Goal: Information Seeking & Learning: Learn about a topic

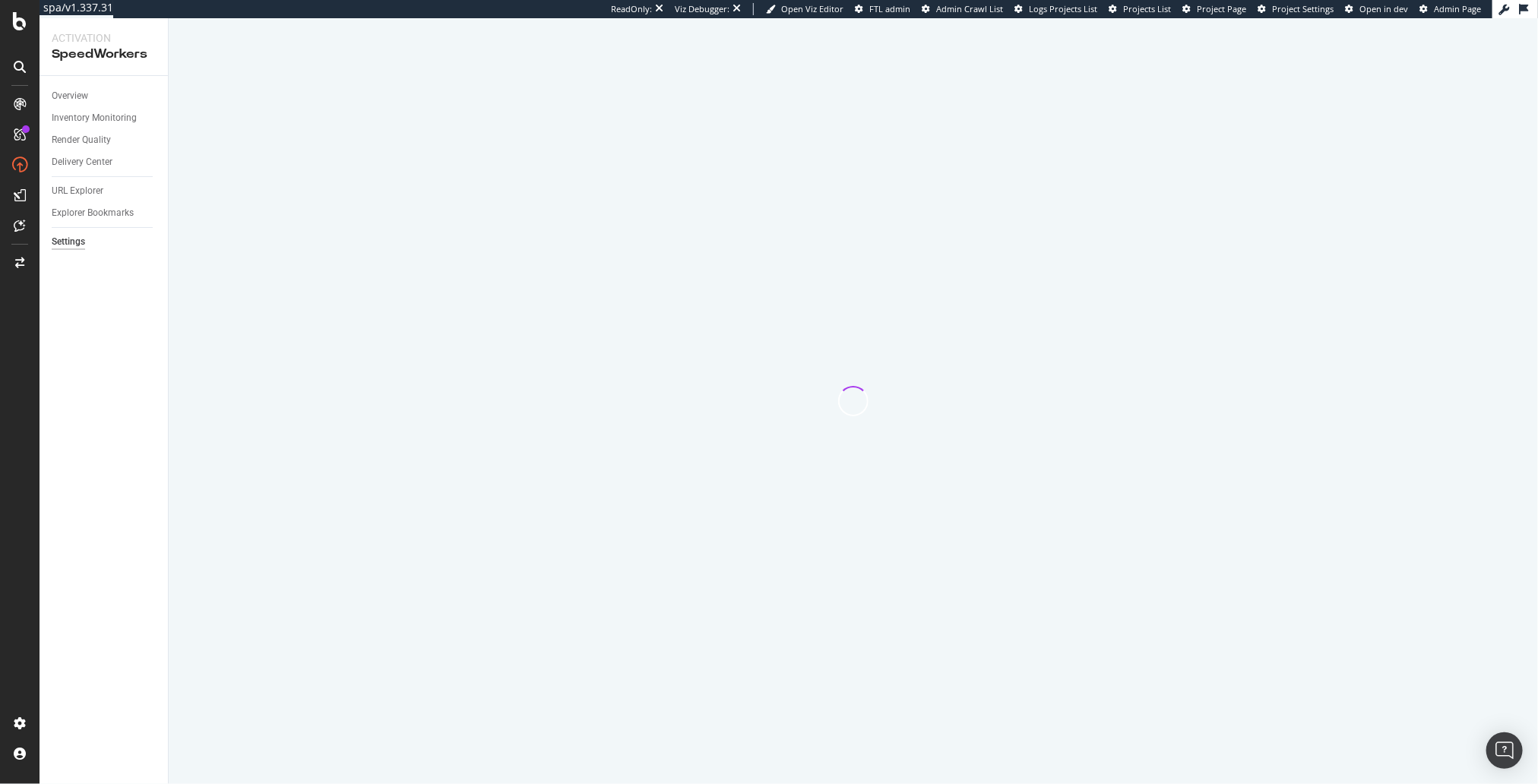
click at [1039, 118] on div at bounding box center [853, 402] width 1369 height 766
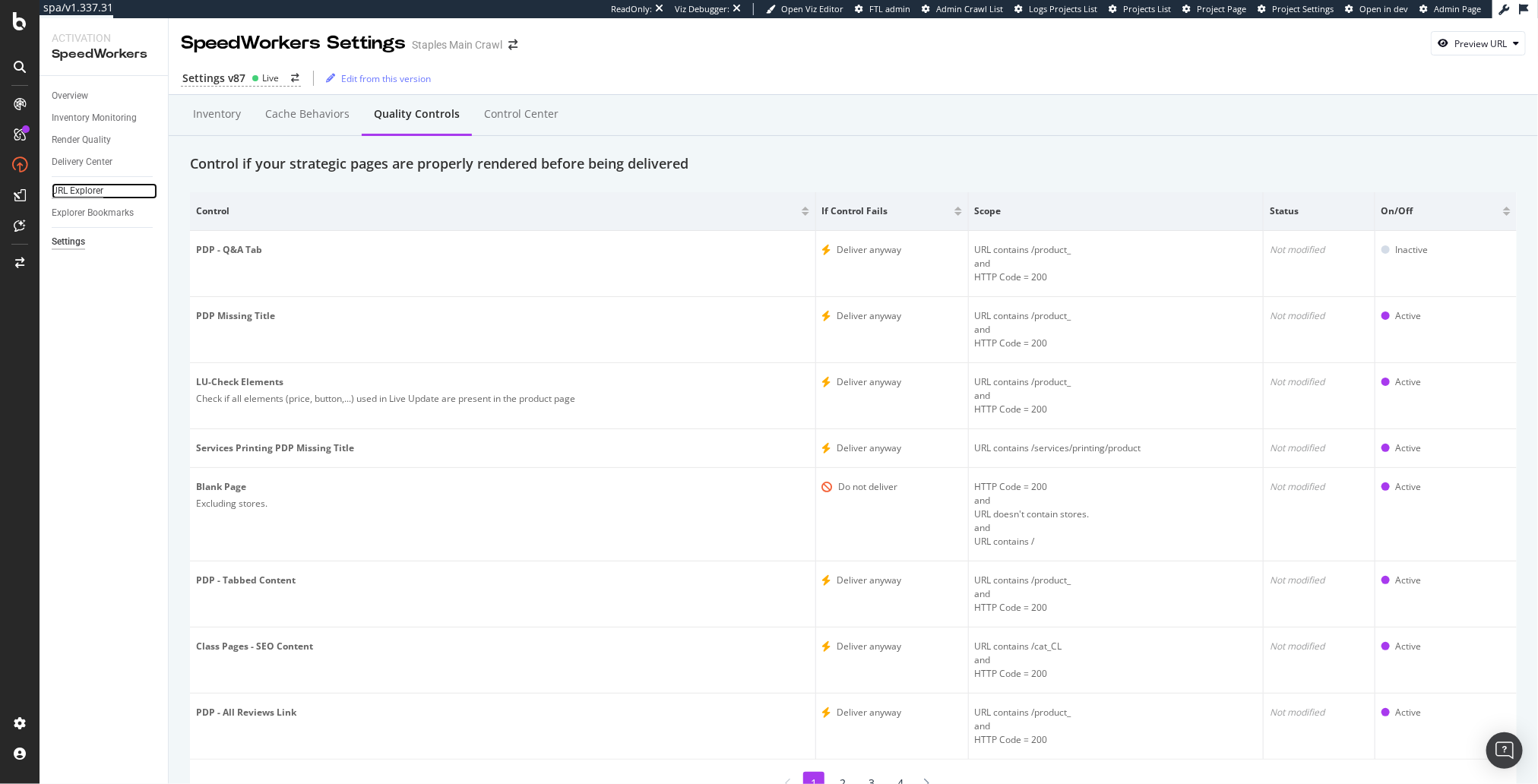
click at [88, 190] on div "URL Explorer" at bounding box center [77, 192] width 51 height 16
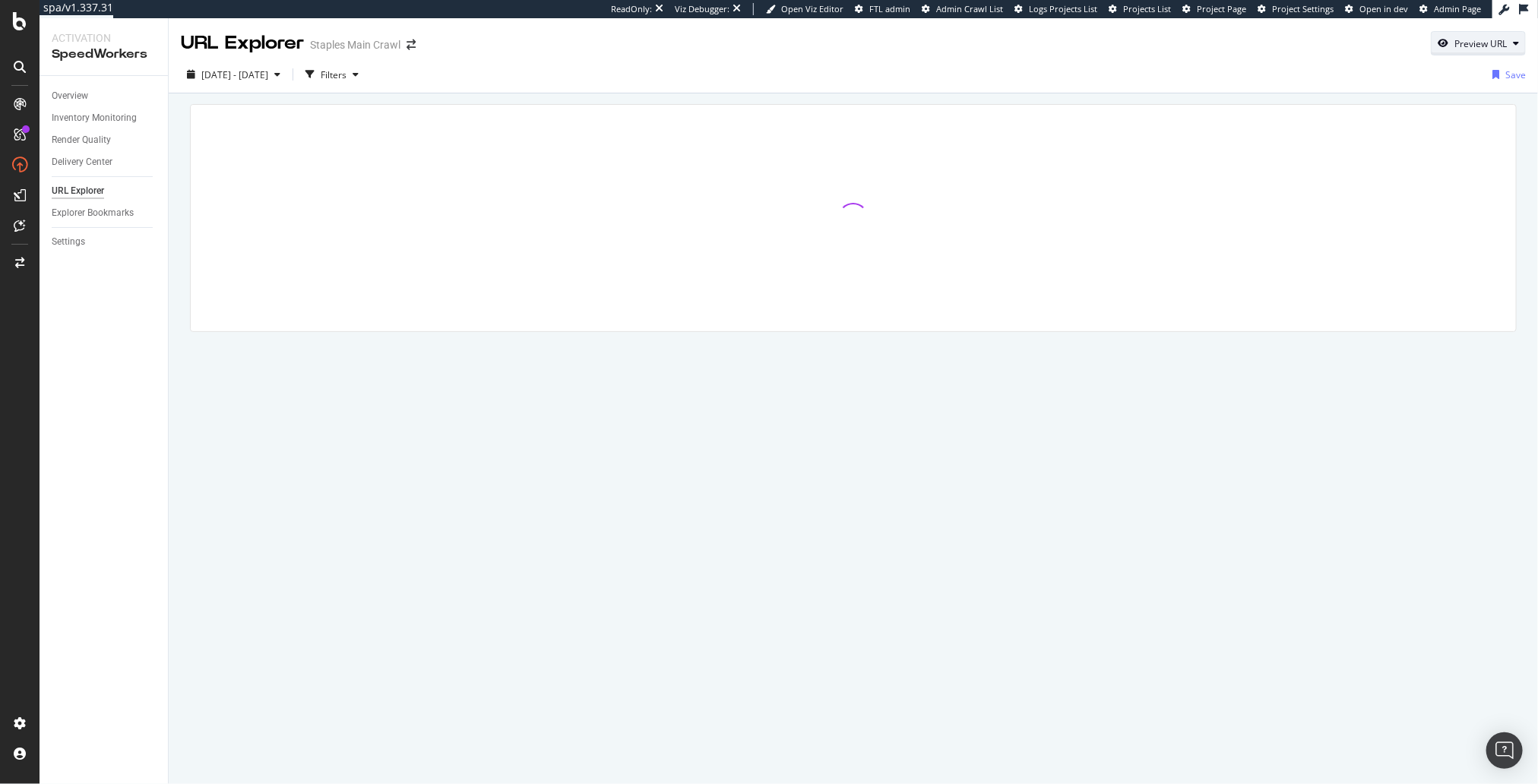
click at [1501, 50] on div "Preview URL" at bounding box center [1480, 43] width 52 height 13
drag, startPoint x: 1472, startPoint y: 111, endPoint x: 1489, endPoint y: 142, distance: 35.4
click at [1473, 112] on input "url" at bounding box center [1432, 114] width 166 height 27
paste input "https://qe101.staples.com/Pens/cat_CL110001"
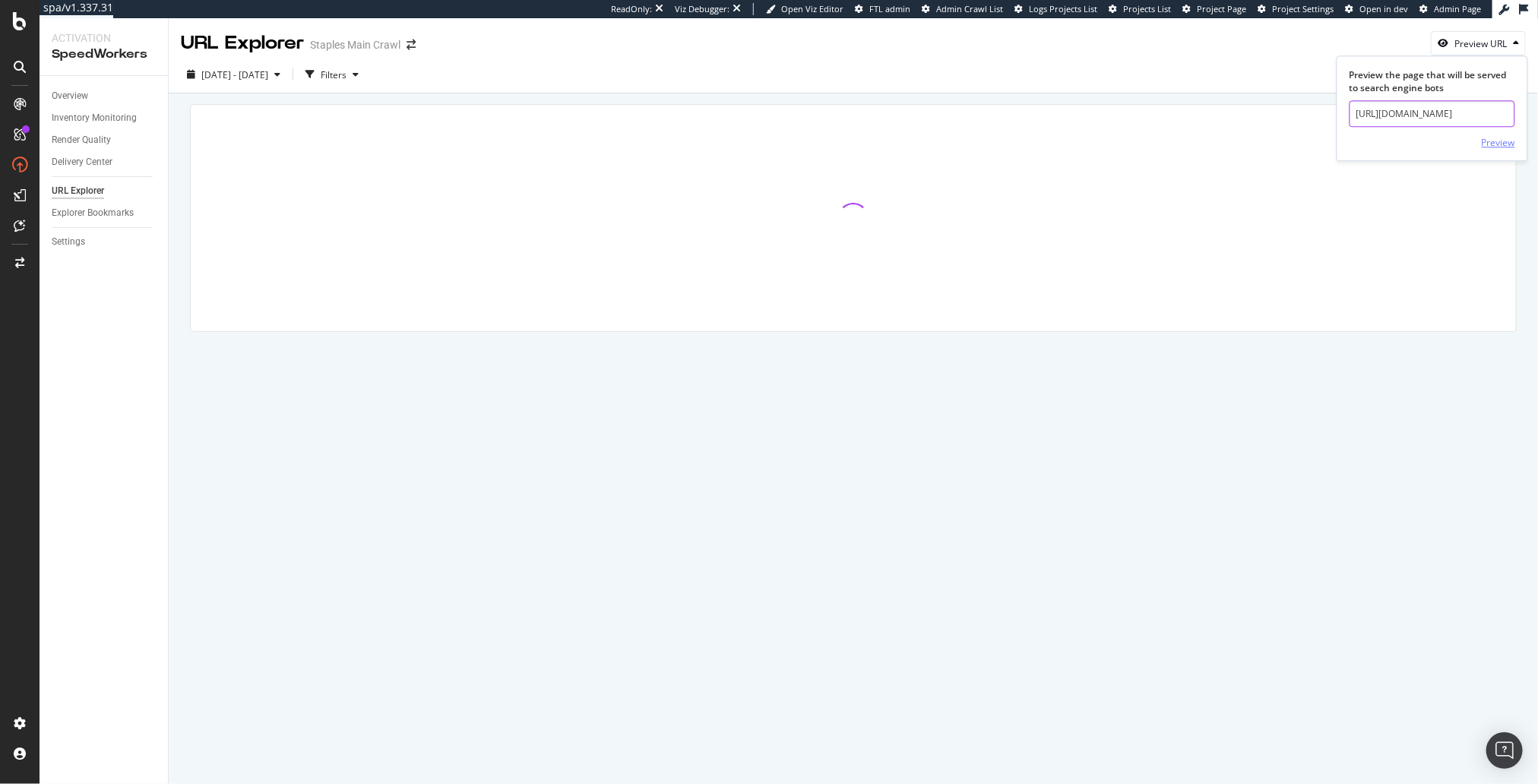
type input "https://qe101.staples.com/Pens/cat_CL110001"
click at [1490, 142] on div "Preview" at bounding box center [1499, 142] width 34 height 13
click at [490, 99] on div at bounding box center [853, 239] width 1369 height 292
click at [59, 247] on div "Settings" at bounding box center [68, 242] width 34 height 16
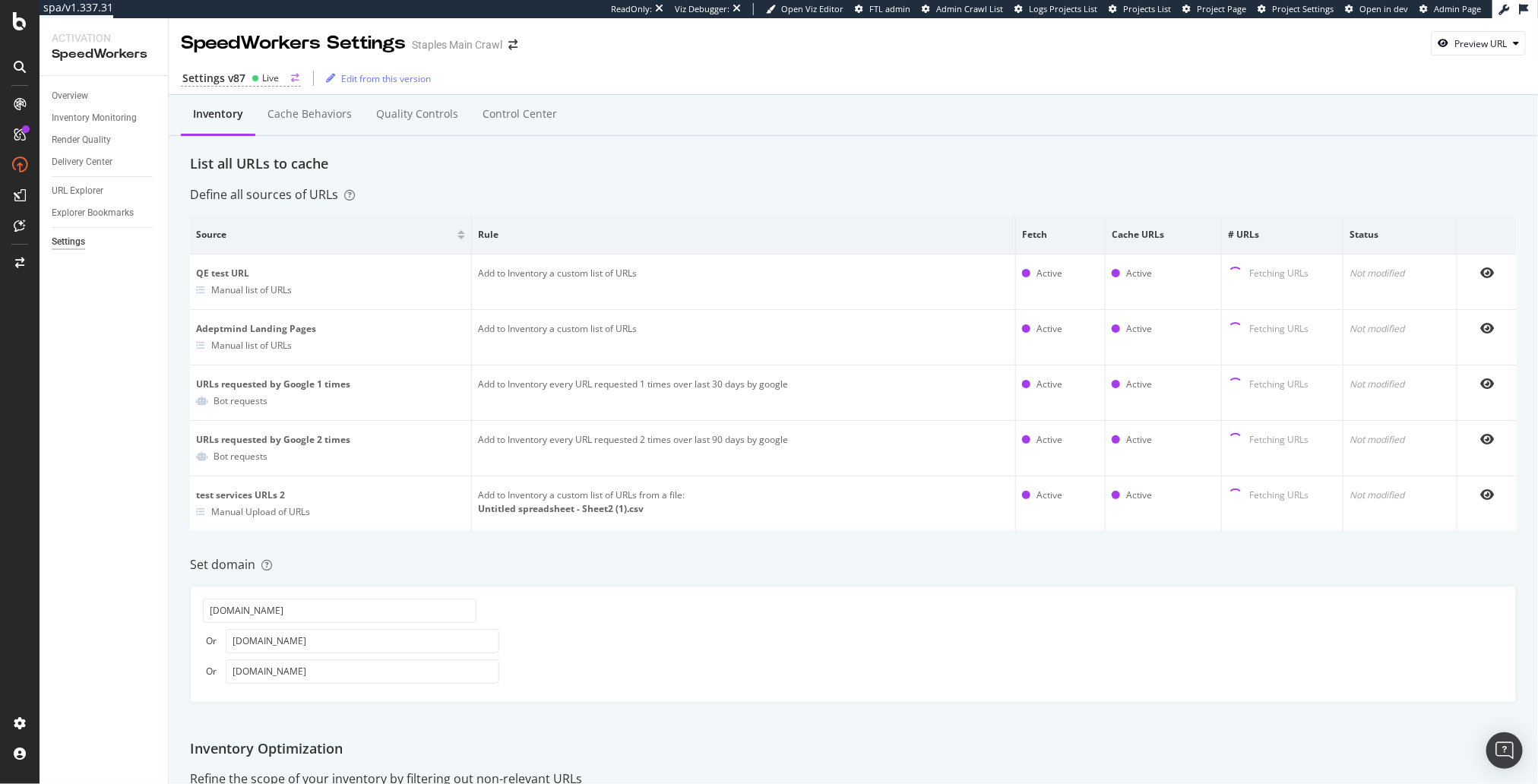
click at [249, 74] on div "Settings v87 Live" at bounding box center [240, 79] width 120 height 16
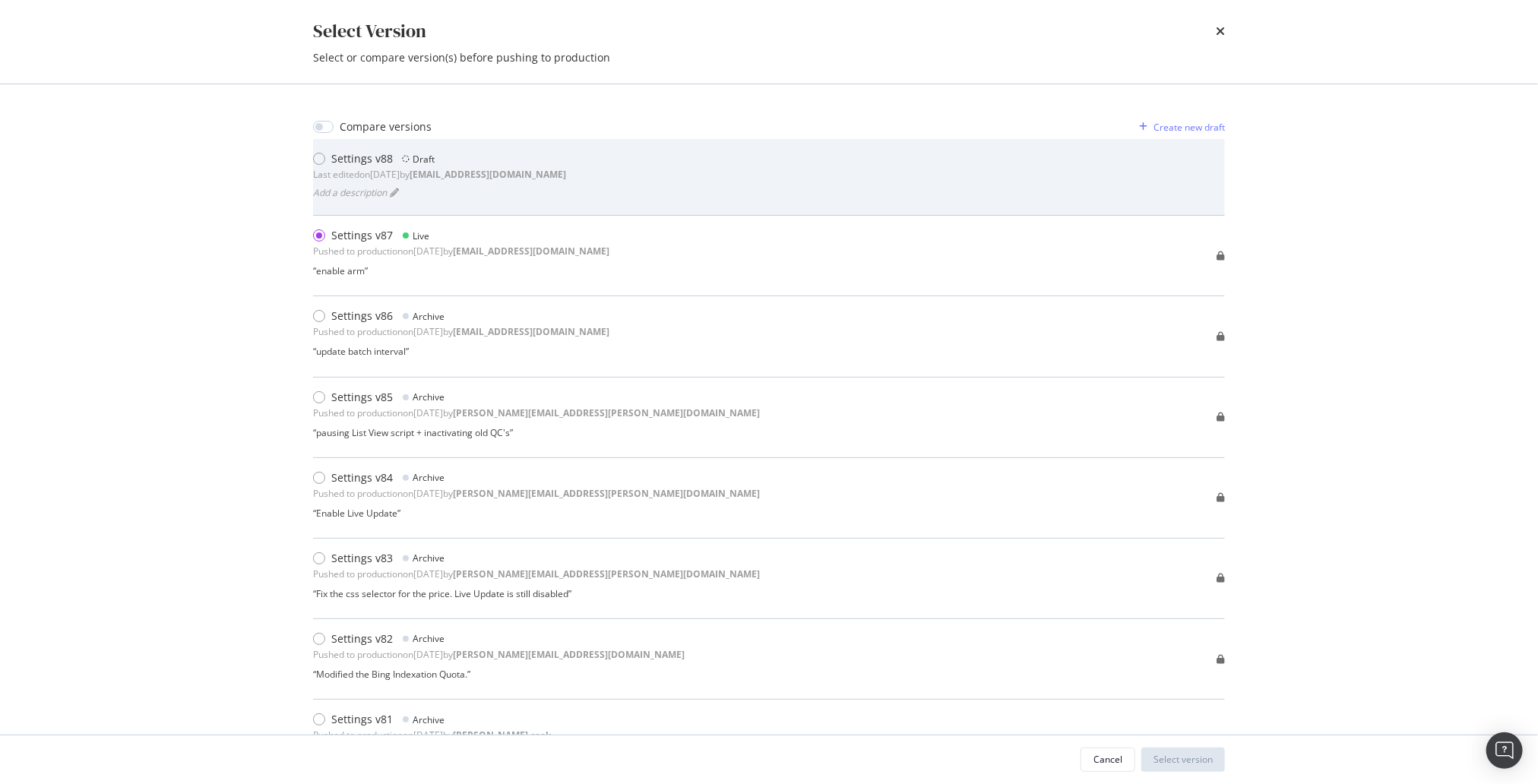
click at [564, 177] on div "Settings v88 Draft Last edited on 2025 Sep 10th by jbl@botify.com Add a descrip…" at bounding box center [769, 177] width 912 height 51
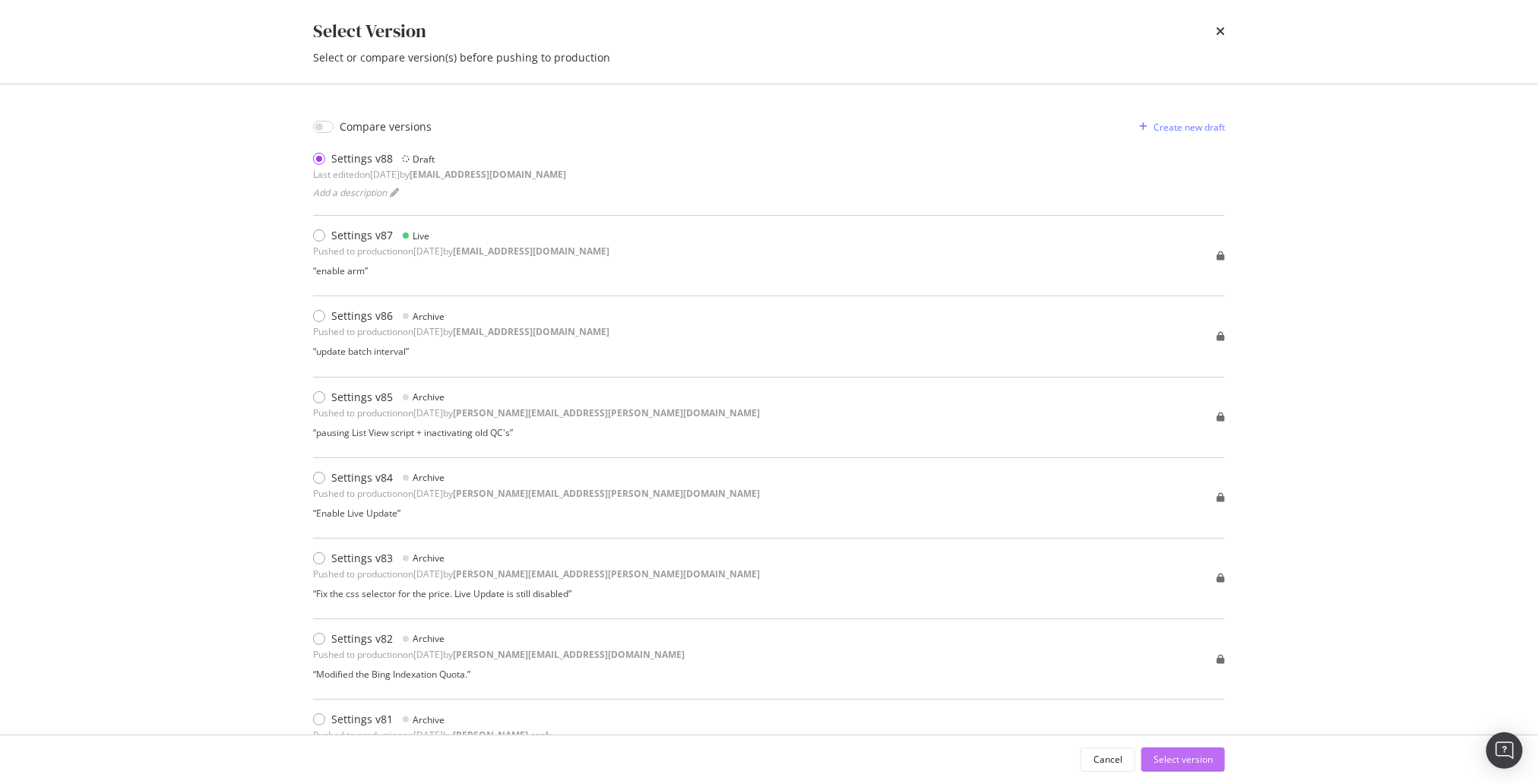
click at [1197, 763] on div "Select version" at bounding box center [1183, 759] width 59 height 13
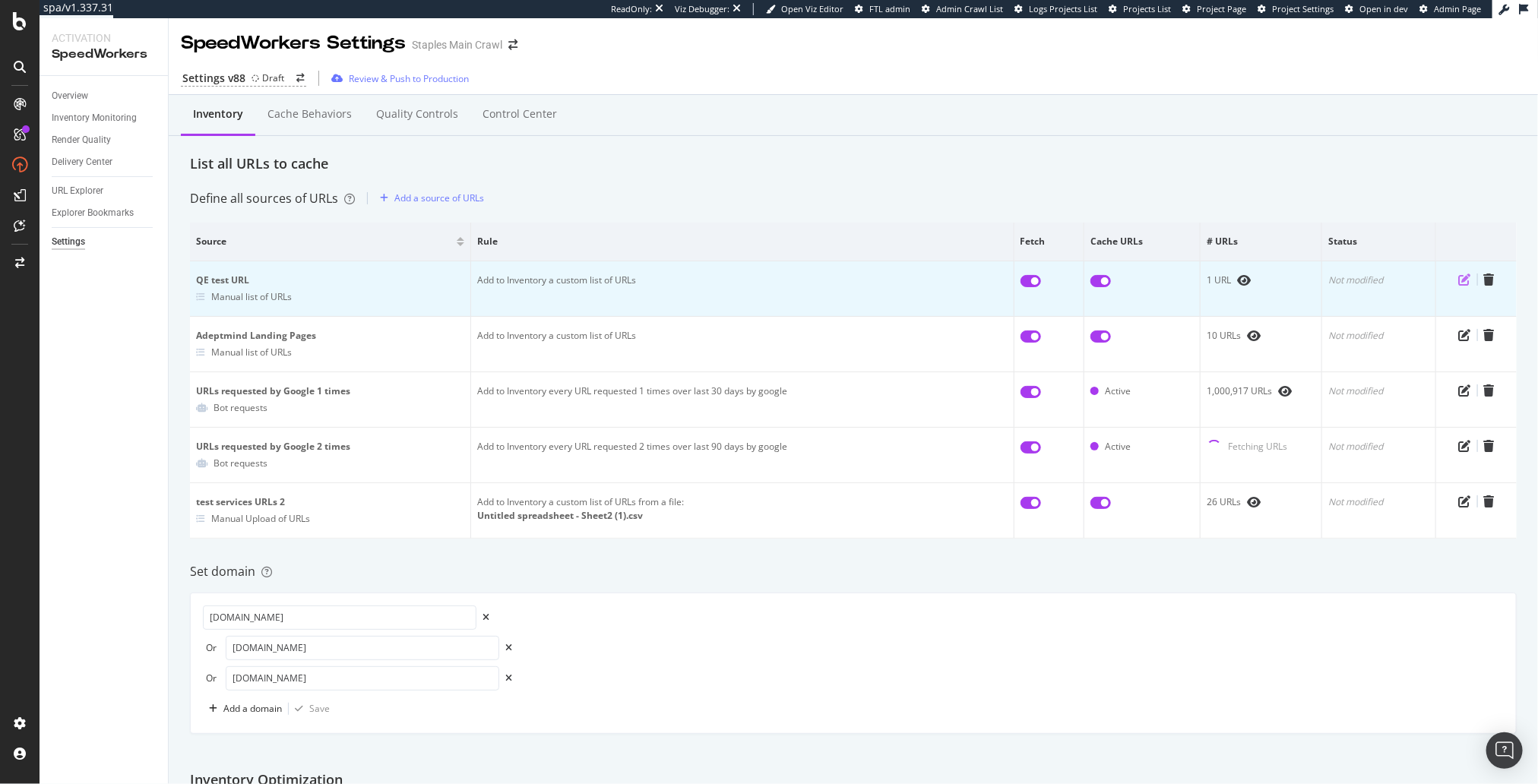
click at [1467, 279] on icon "pen-to-square" at bounding box center [1465, 279] width 12 height 12
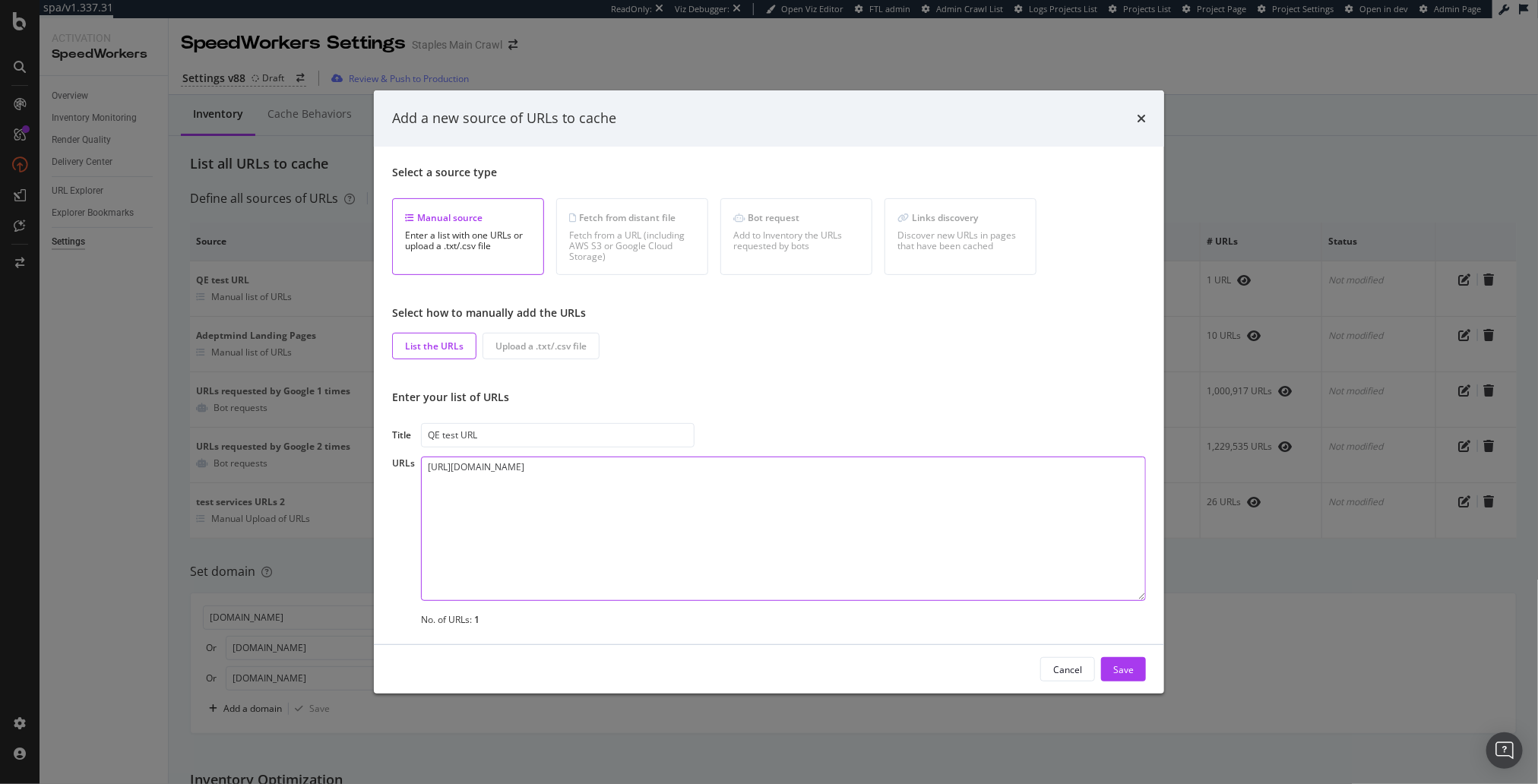
click at [711, 523] on textarea "https://qe1.staples.com/Pens/cat_CL110001" at bounding box center [783, 529] width 725 height 145
paste textarea "https://qe101.staples.com/Pens/cat_CL110001"
drag, startPoint x: 713, startPoint y: 520, endPoint x: 694, endPoint y: 519, distance: 19.0
click at [713, 520] on textarea "https://qe1.staples.com/Pens/cat_CL110001 https://qe101.staples.com/Pens/cat_CL…" at bounding box center [783, 529] width 725 height 145
type textarea "https://qe1.staples.com/Pens/cat_CL110001 https://qe101.staples.com/Pens/cat_CL…"
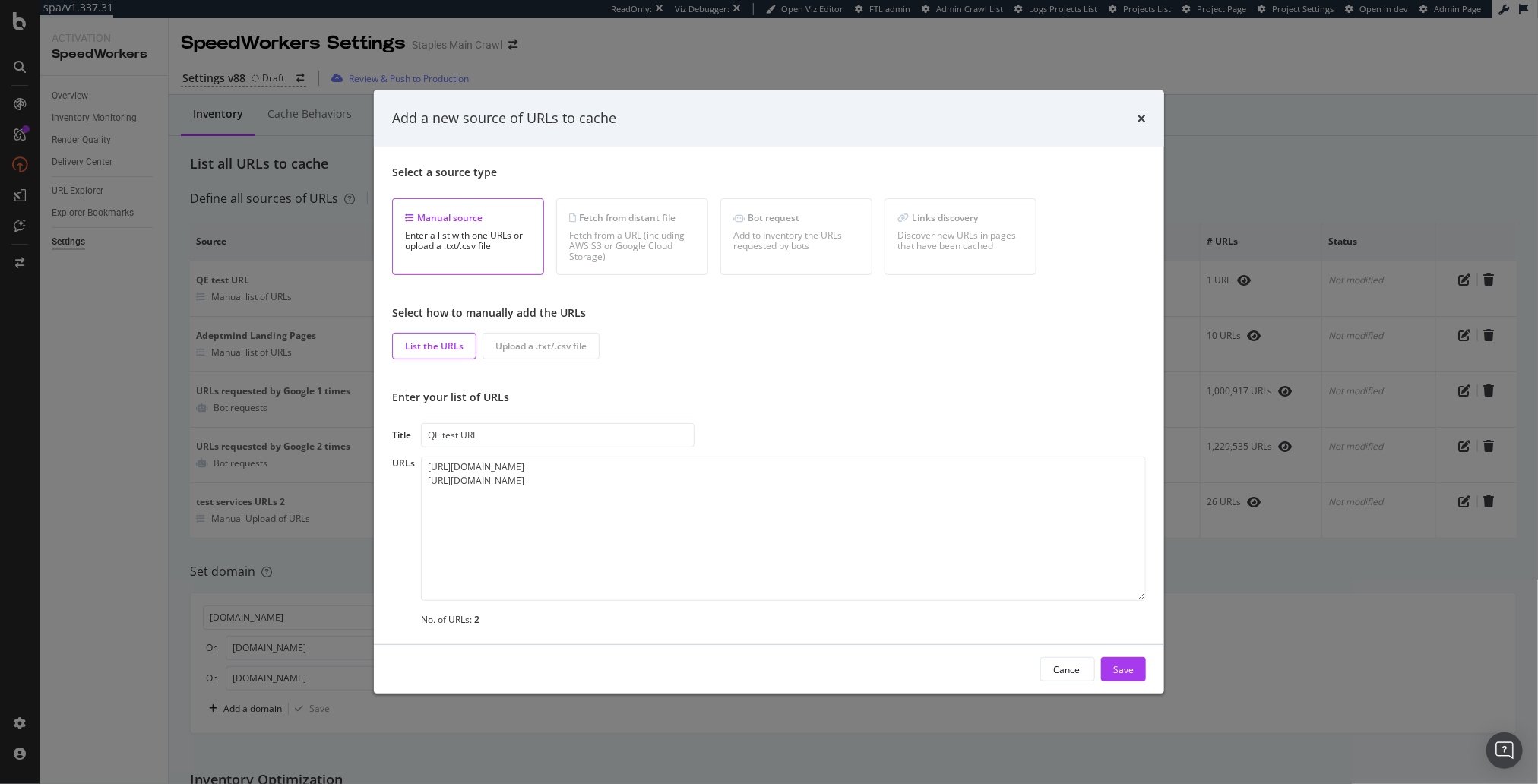
drag, startPoint x: 1115, startPoint y: 669, endPoint x: 1097, endPoint y: 662, distance: 19.3
click at [1115, 669] on div "Save" at bounding box center [1123, 669] width 20 height 13
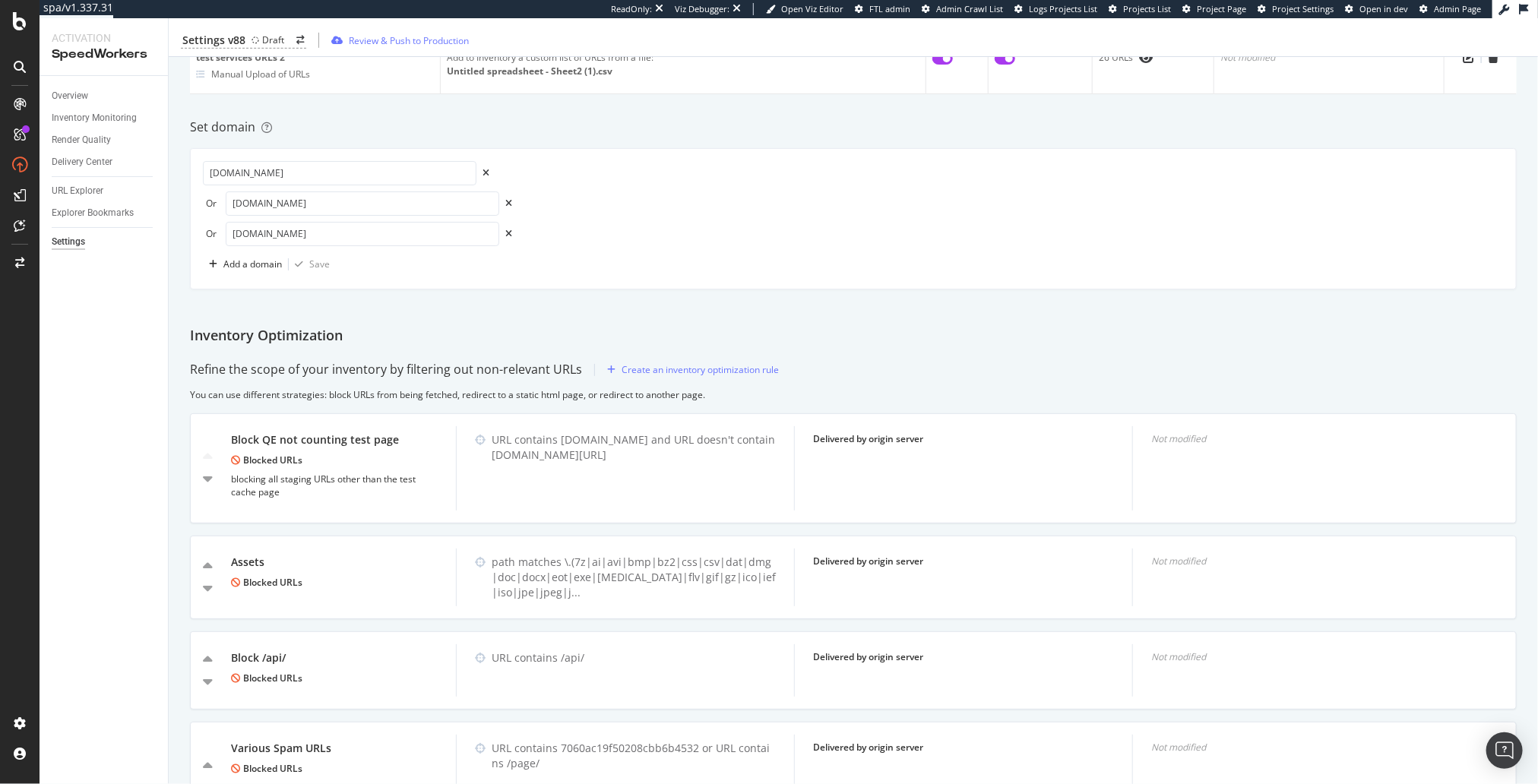
scroll to position [443, 0]
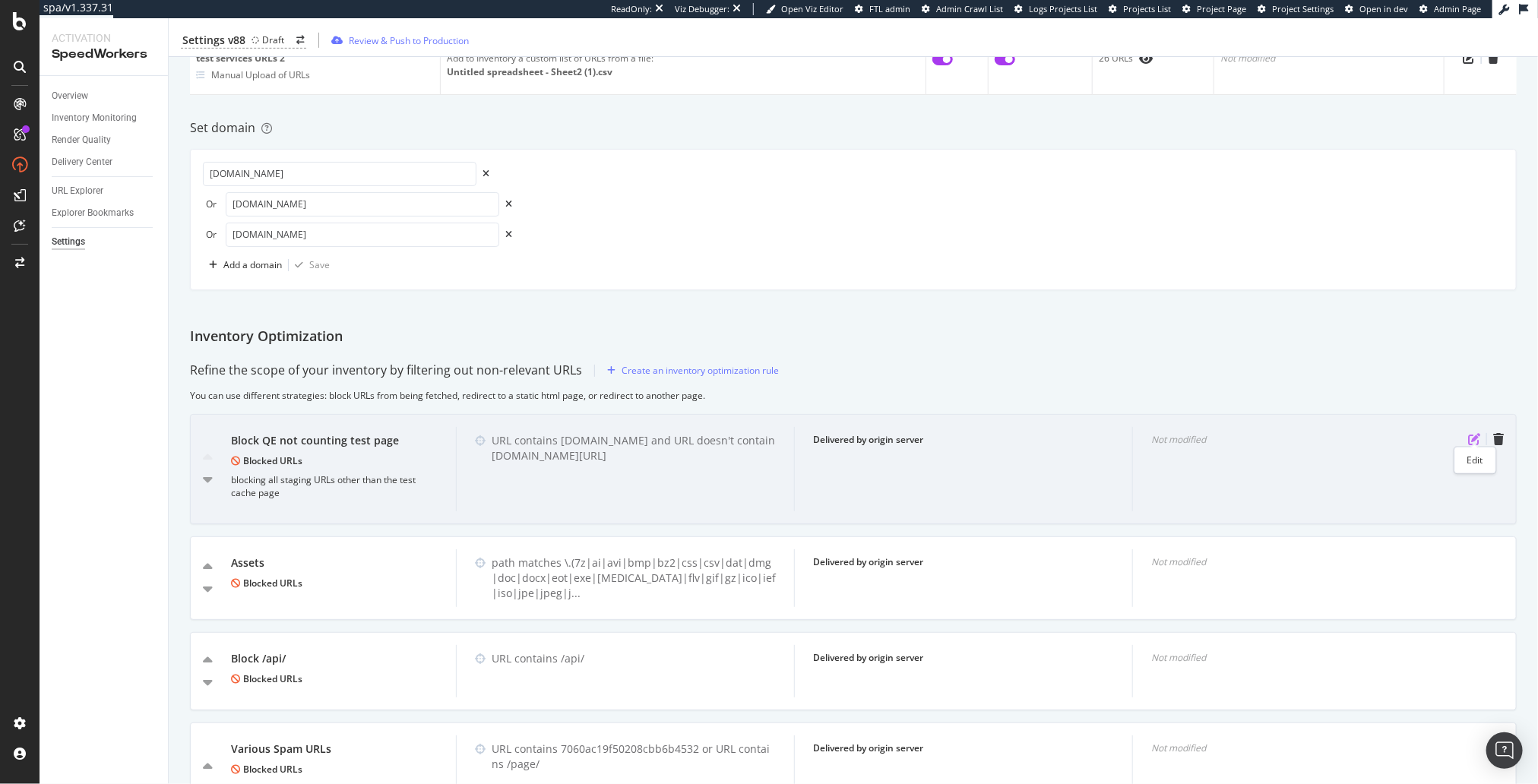
click at [1473, 435] on icon "pen-to-square" at bounding box center [1475, 439] width 12 height 12
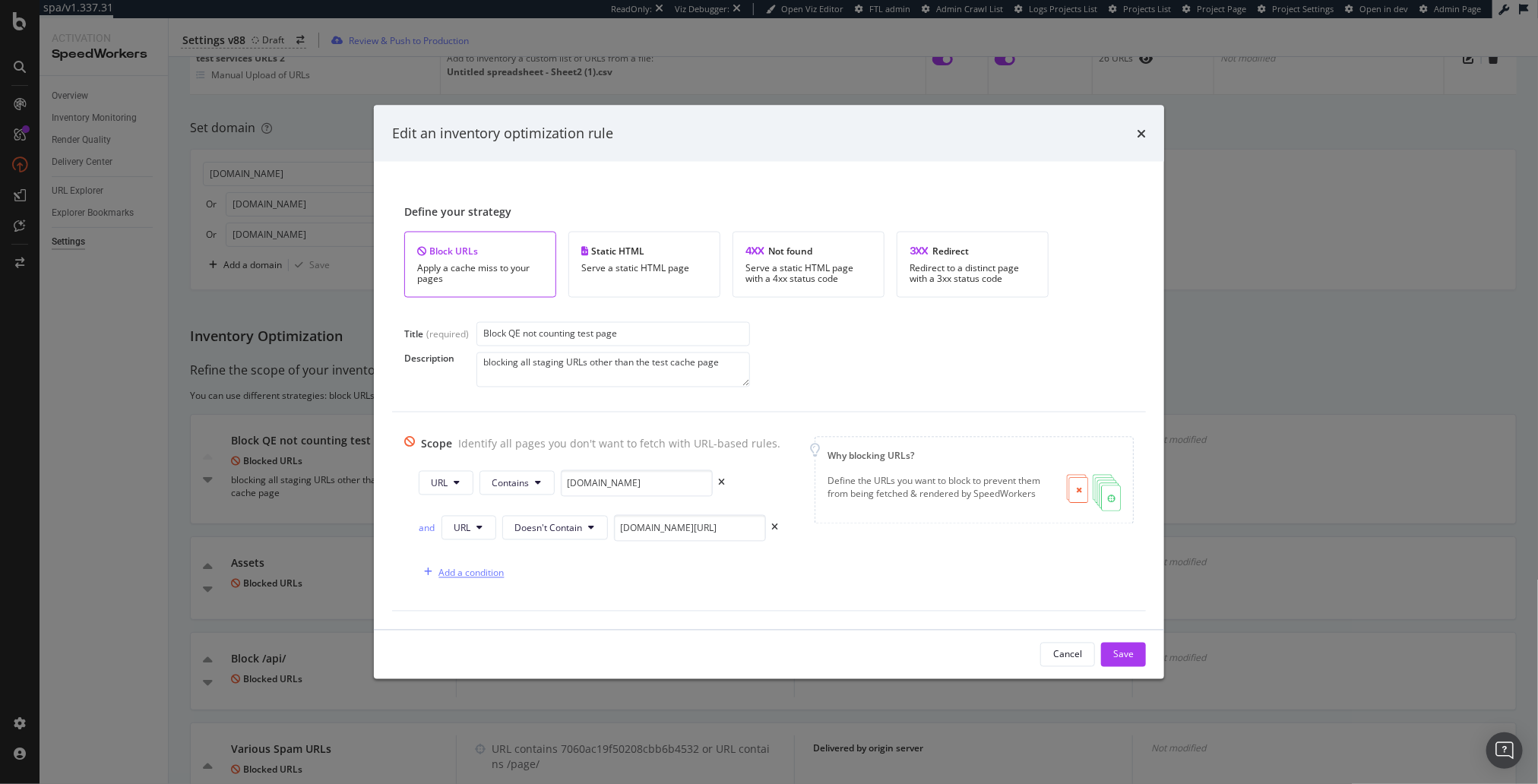
click at [471, 573] on div "Add a condition" at bounding box center [472, 572] width 66 height 13
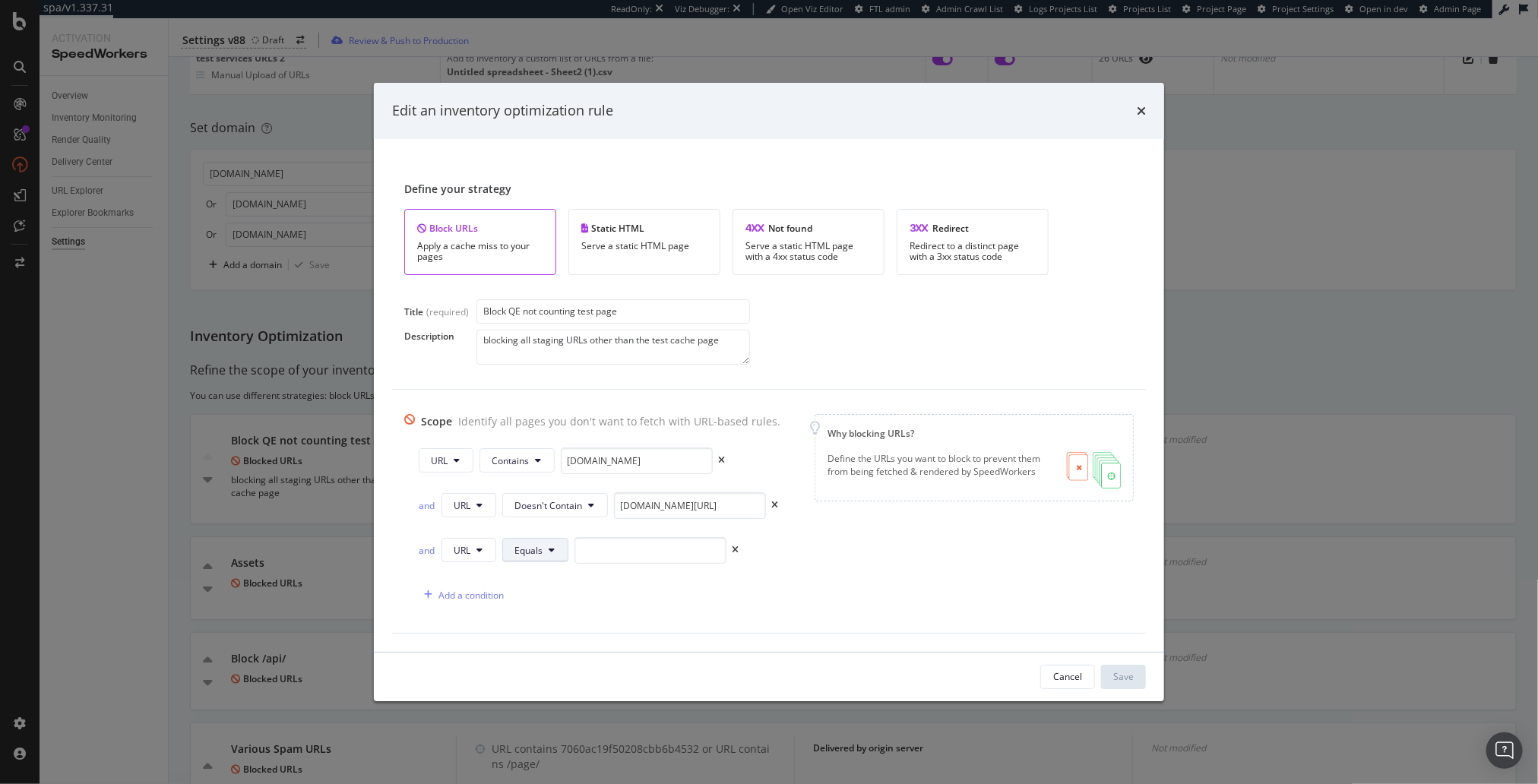
click at [521, 550] on span "Equals" at bounding box center [530, 551] width 28 height 13
drag, startPoint x: 573, startPoint y: 496, endPoint x: 646, endPoint y: 545, distance: 87.9
click at [574, 497] on span "Doesn't Contain" at bounding box center [557, 490] width 90 height 13
click at [651, 552] on input "modal" at bounding box center [689, 551] width 152 height 27
paste input "https://qe101.staples.com/Pens/cat_CL110001"
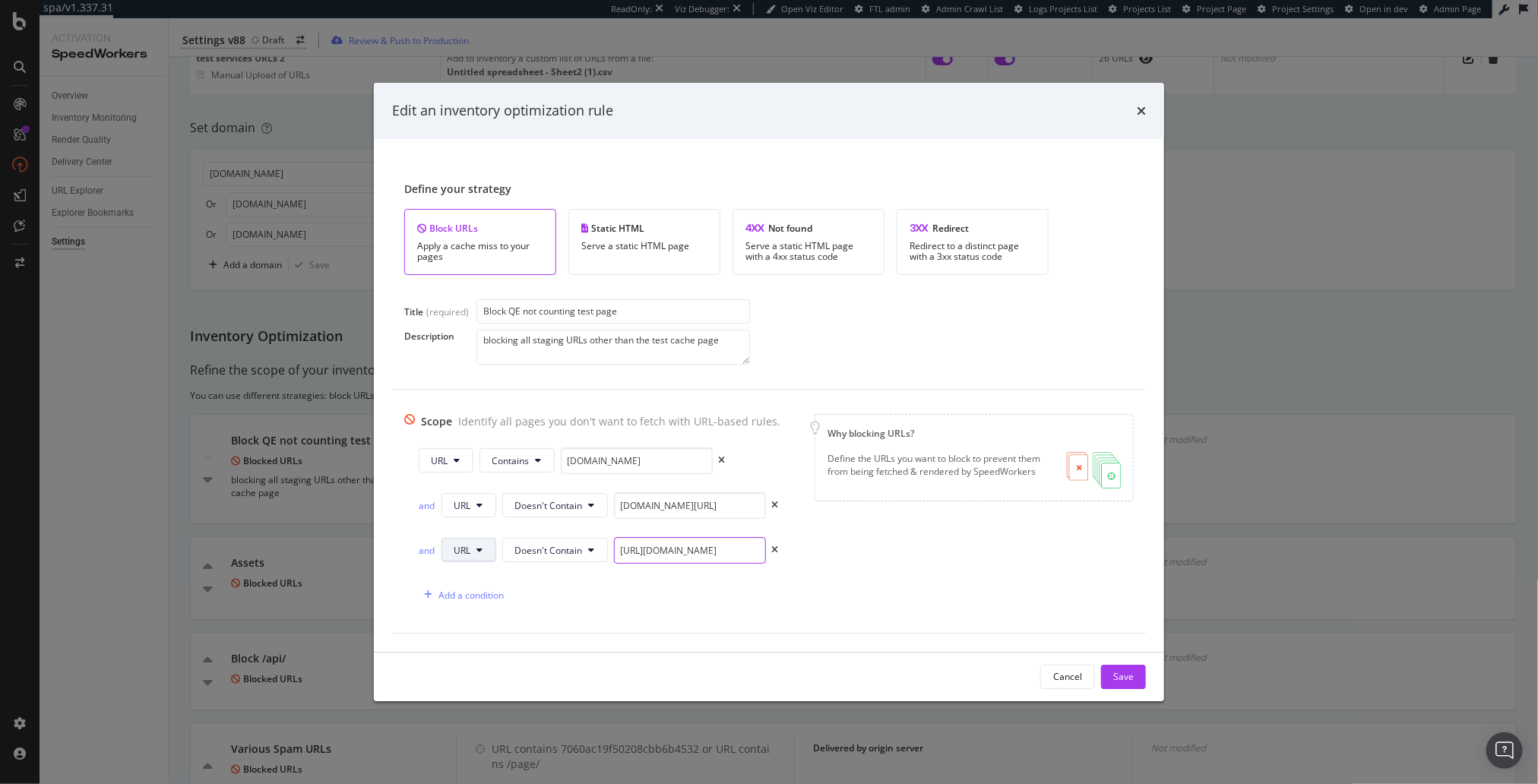
scroll to position [0, 0]
drag, startPoint x: 684, startPoint y: 553, endPoint x: 433, endPoint y: 556, distance: 251.0
click at [433, 556] on div "and URL Doesn't Contain https://qe101.staples.com/Pens/cat_CL110001" at bounding box center [599, 551] width 360 height 27
click at [710, 548] on input "https://qe101.staples.com/Pens/cat_CL110001" at bounding box center [689, 551] width 152 height 27
type input "https://qe101.staples.com/Pens/cat_CL110001"
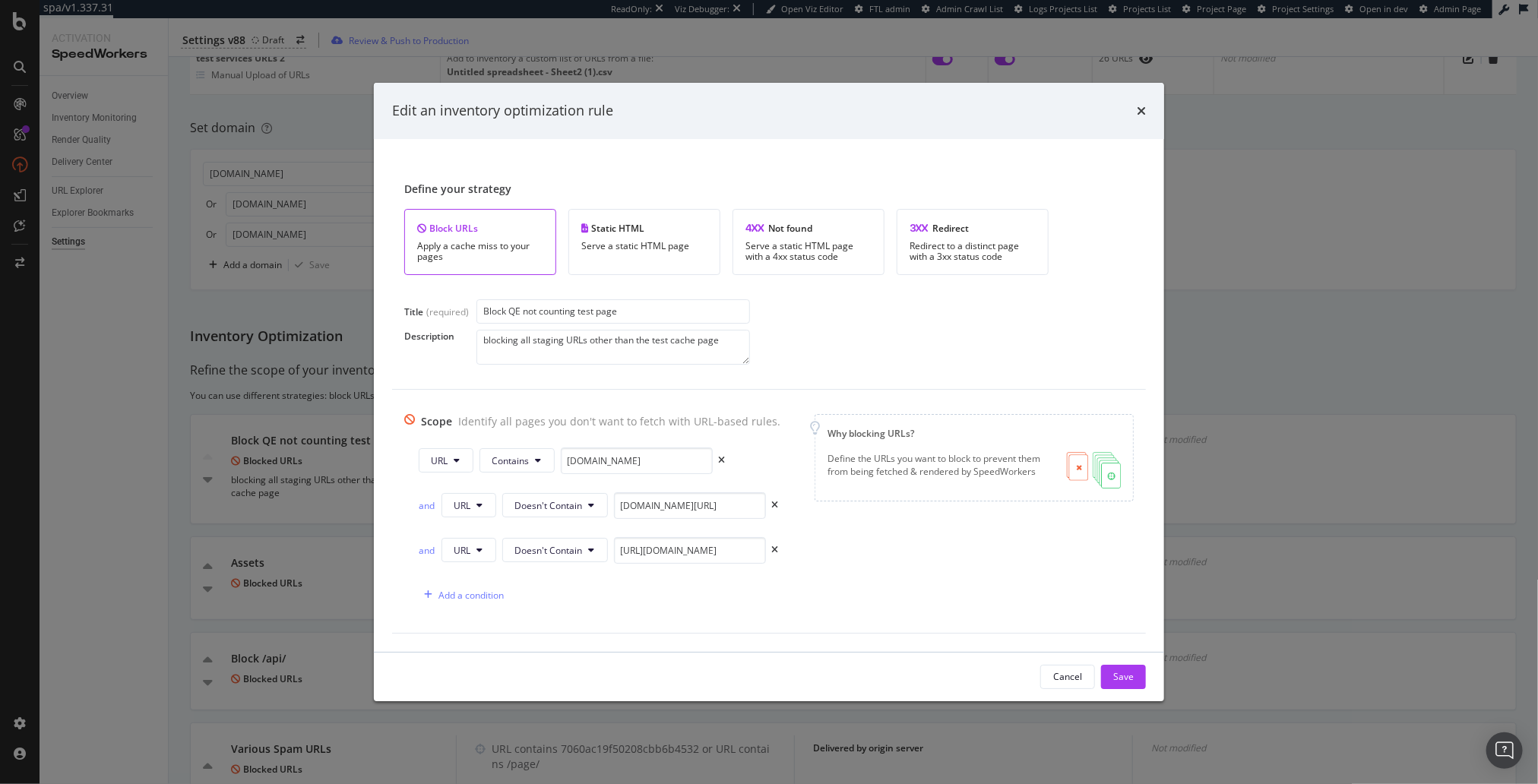
click at [695, 598] on div "Add a condition" at bounding box center [600, 595] width 363 height 27
click at [1122, 681] on div "Save" at bounding box center [1123, 677] width 20 height 13
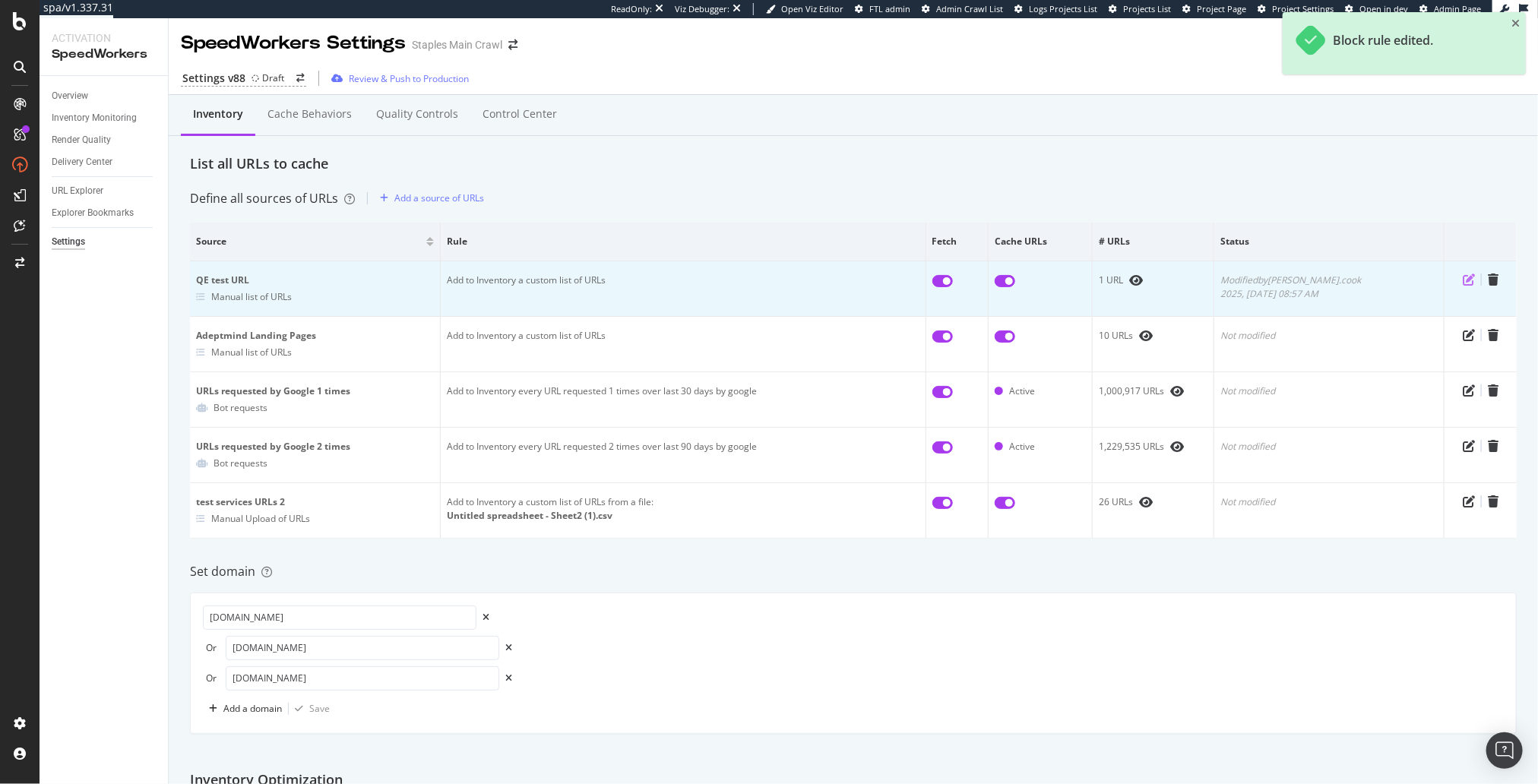
click at [1466, 280] on icon "pen-to-square" at bounding box center [1470, 279] width 12 height 12
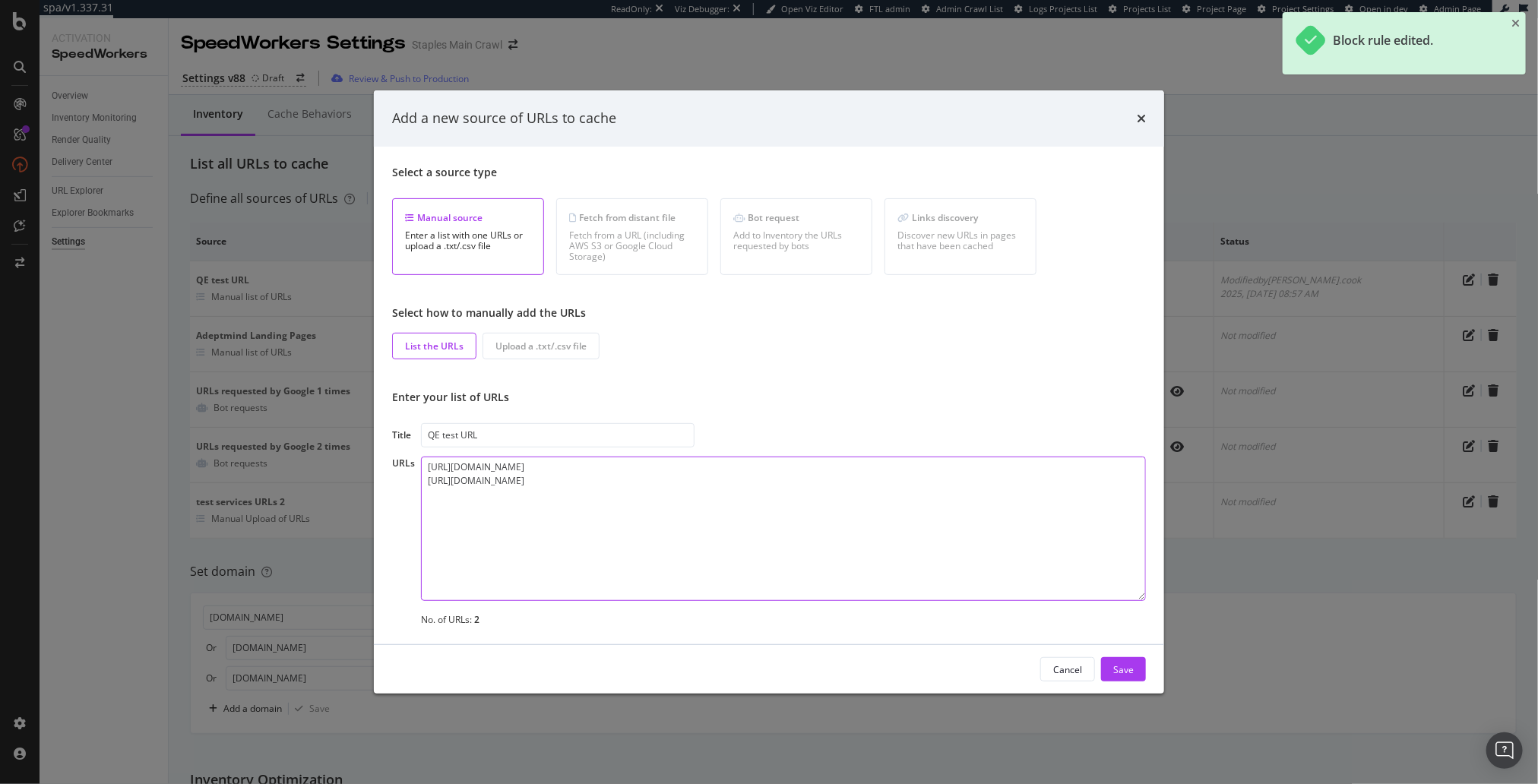
drag, startPoint x: 744, startPoint y: 533, endPoint x: 803, endPoint y: 565, distance: 67.1
click at [745, 533] on textarea "https://qe1.staples.com/Pens/cat_CL110001 https://qe101.staples.com/Pens/cat_CL…" at bounding box center [783, 529] width 725 height 145
click at [1129, 662] on div "Save" at bounding box center [1123, 670] width 20 height 23
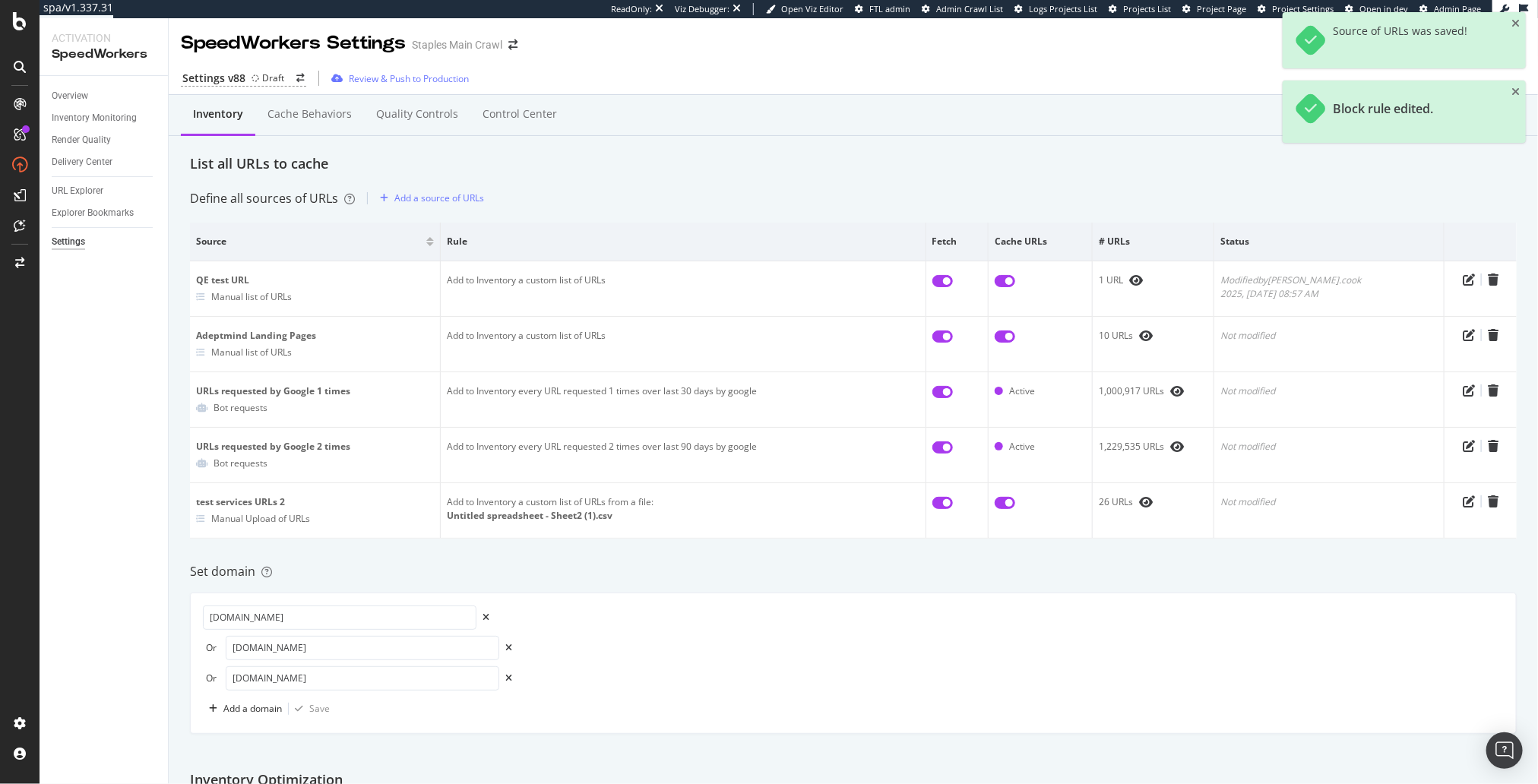
drag, startPoint x: 1126, startPoint y: 672, endPoint x: 1116, endPoint y: 667, distance: 11.2
click at [1126, 672] on div "Or qe1.staples.com" at bounding box center [853, 678] width 1301 height 24
drag, startPoint x: 598, startPoint y: 178, endPoint x: 538, endPoint y: 147, distance: 67.5
click at [412, 82] on div "Review & Push to Production" at bounding box center [408, 78] width 120 height 13
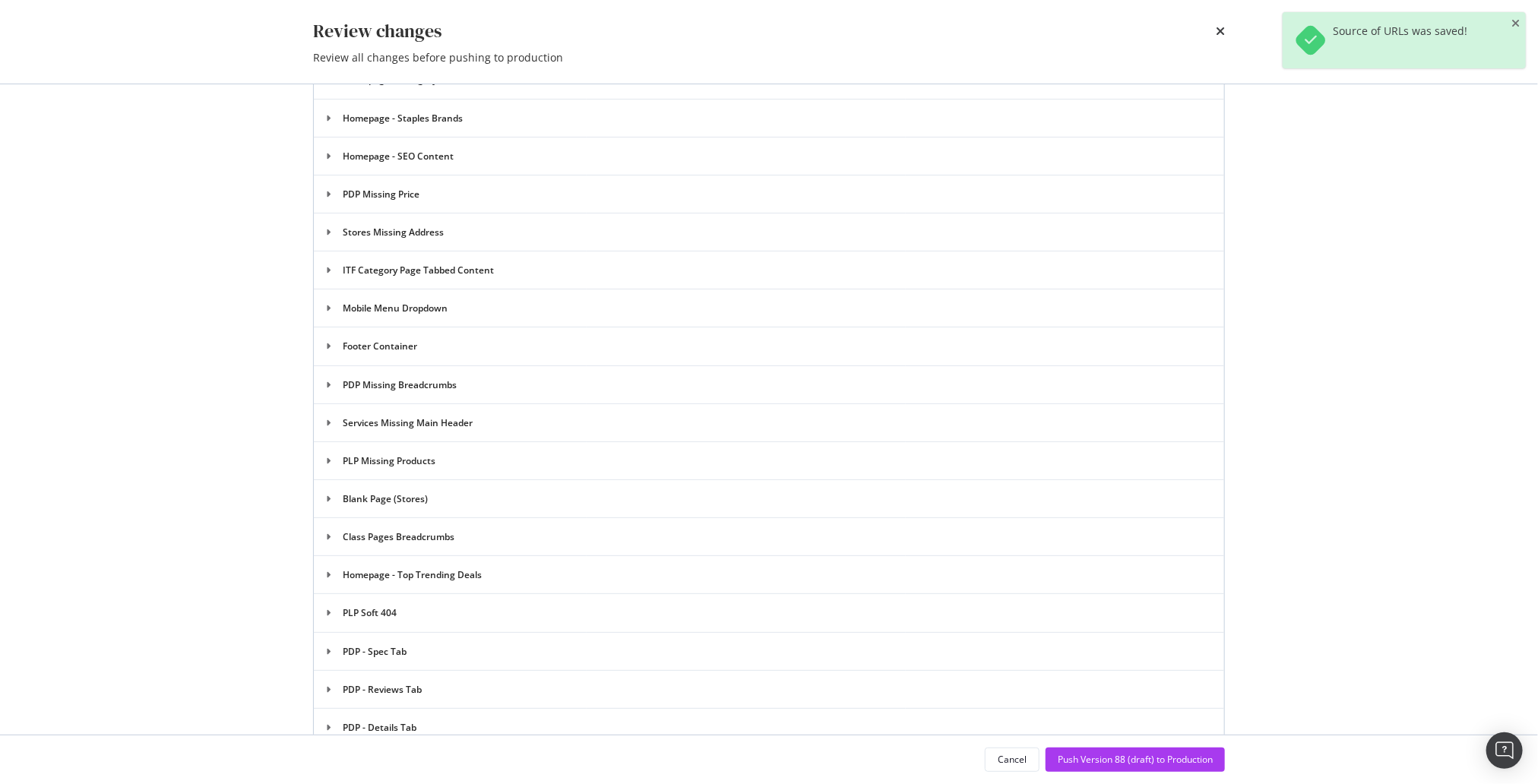
scroll to position [3019, 0]
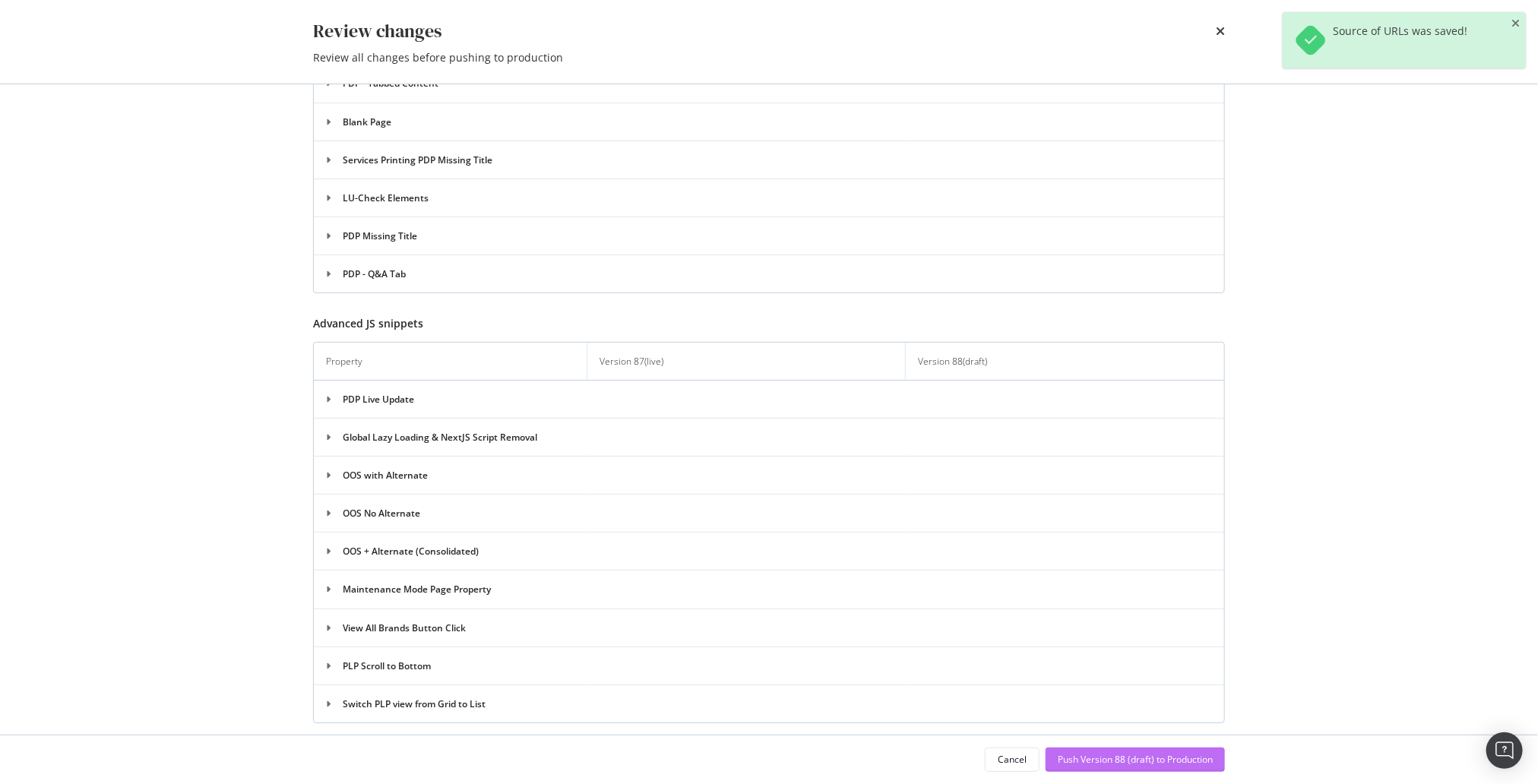
click at [1100, 765] on div "Push Version 88 (draft) to Production" at bounding box center [1135, 759] width 155 height 13
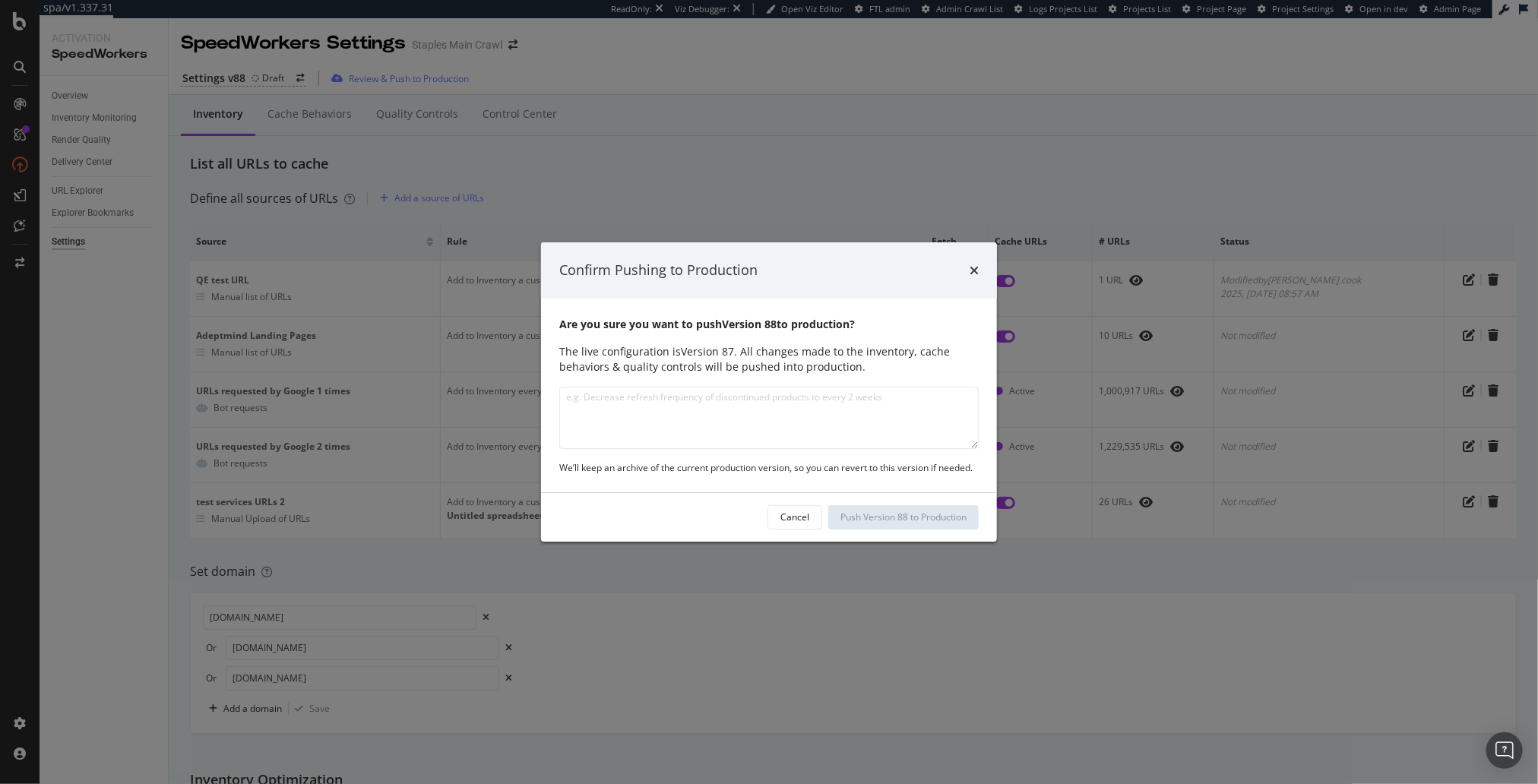
click at [710, 401] on textarea "modal" at bounding box center [769, 418] width 420 height 62
type textarea "adding QE101 staging URL to cache for testing"
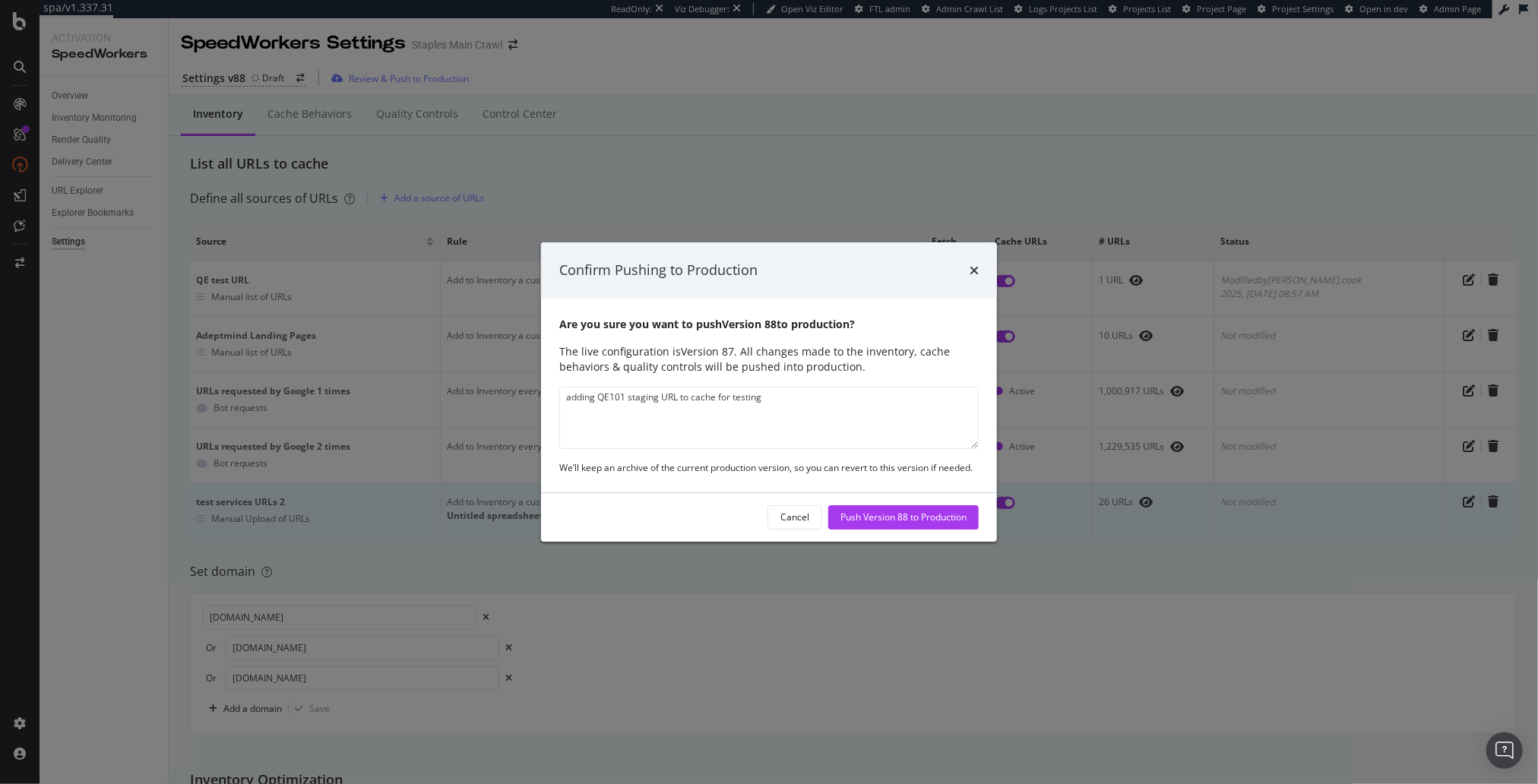
click at [938, 513] on div "Push Version 88 to Production" at bounding box center [904, 517] width 126 height 13
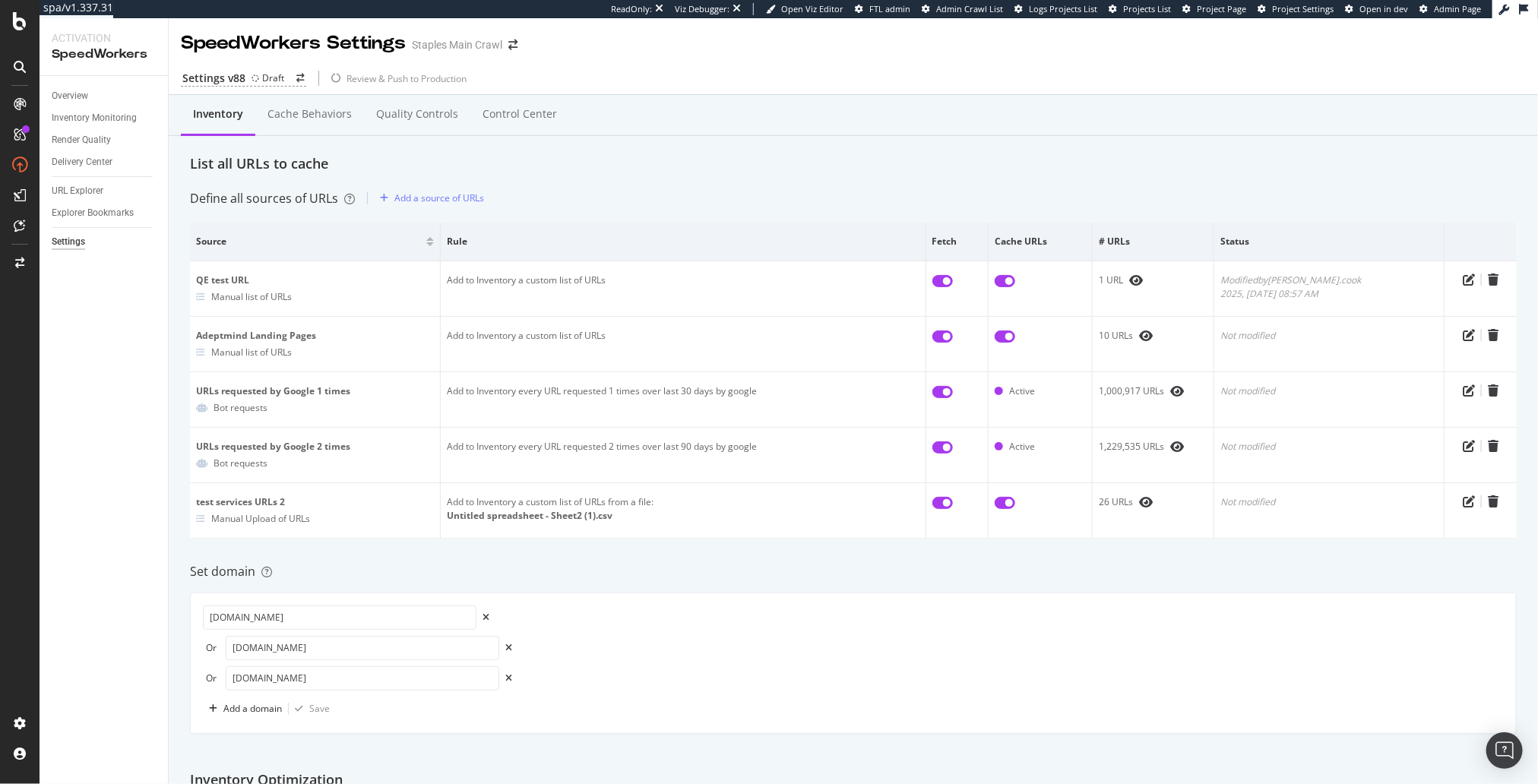
click at [990, 135] on div "Inventory Cache behaviors Quality Controls Control Center" at bounding box center [853, 115] width 1369 height 41
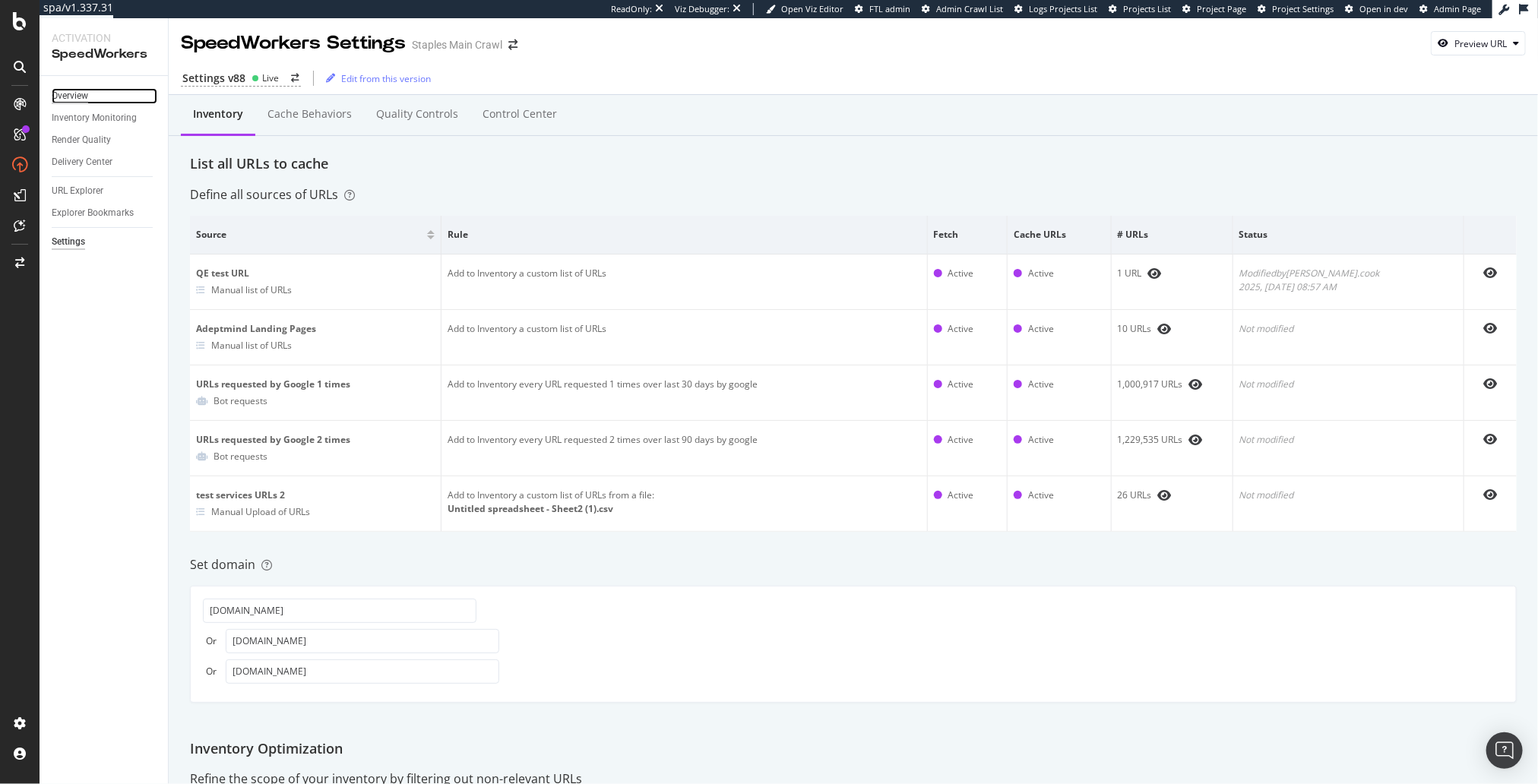
click at [82, 97] on div "Overview" at bounding box center [69, 96] width 36 height 16
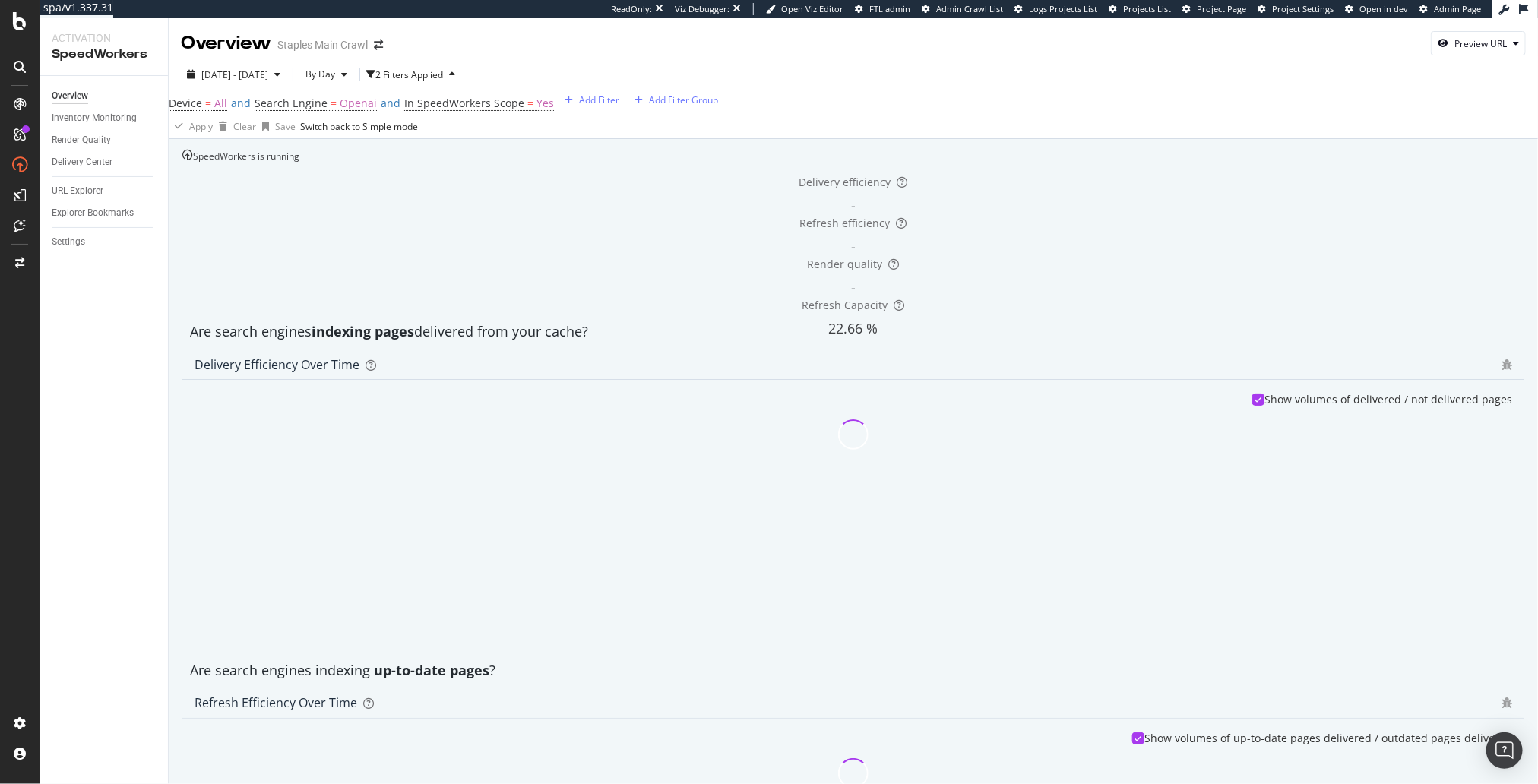
scroll to position [91, 0]
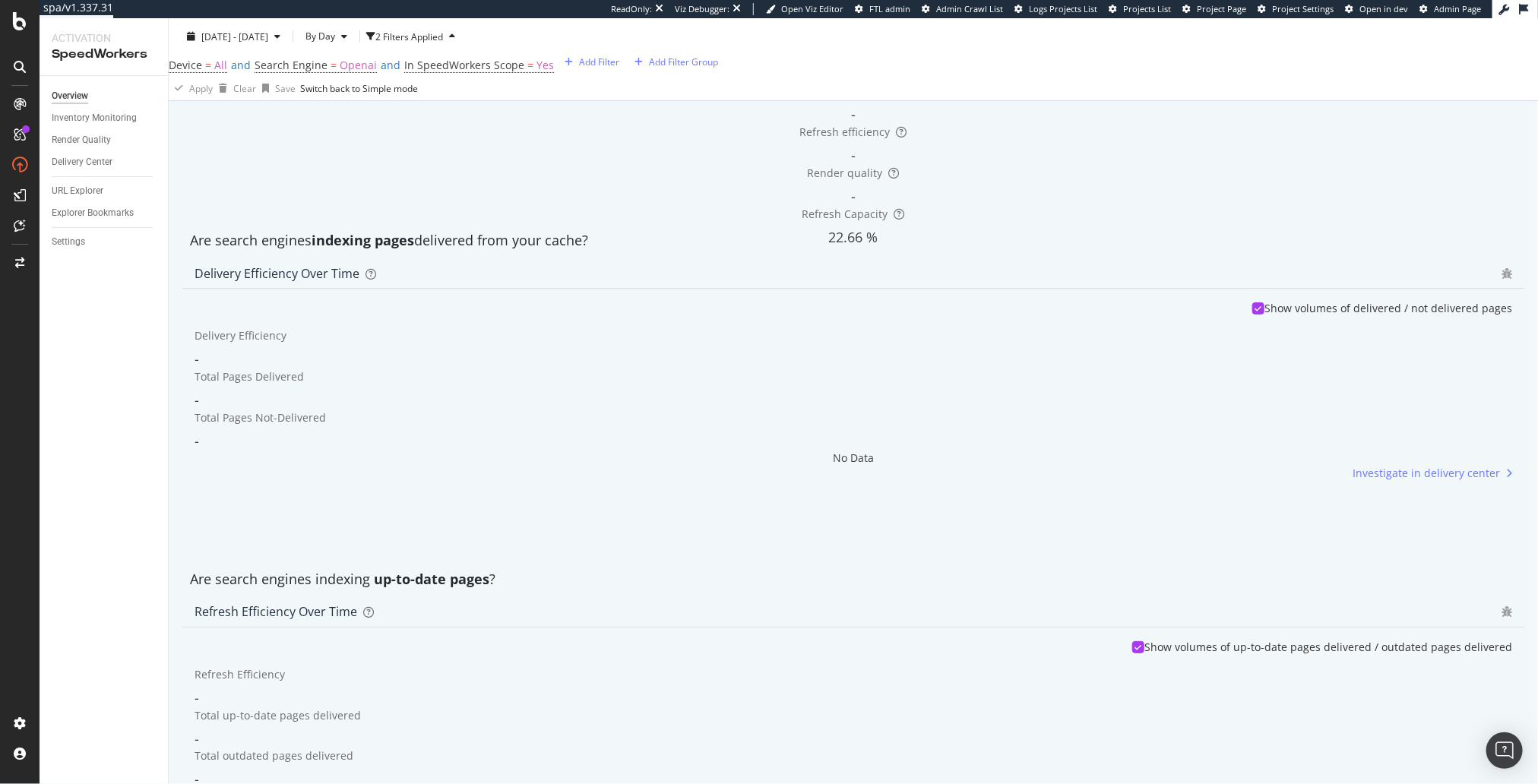
drag, startPoint x: 660, startPoint y: 309, endPoint x: 648, endPoint y: 315, distance: 13.4
click at [659, 251] on div "Are search engines indexing pages delivered from your cache?" at bounding box center [853, 241] width 1342 height 20
click at [98, 220] on div "RealKeywords" at bounding box center [68, 213] width 59 height 13
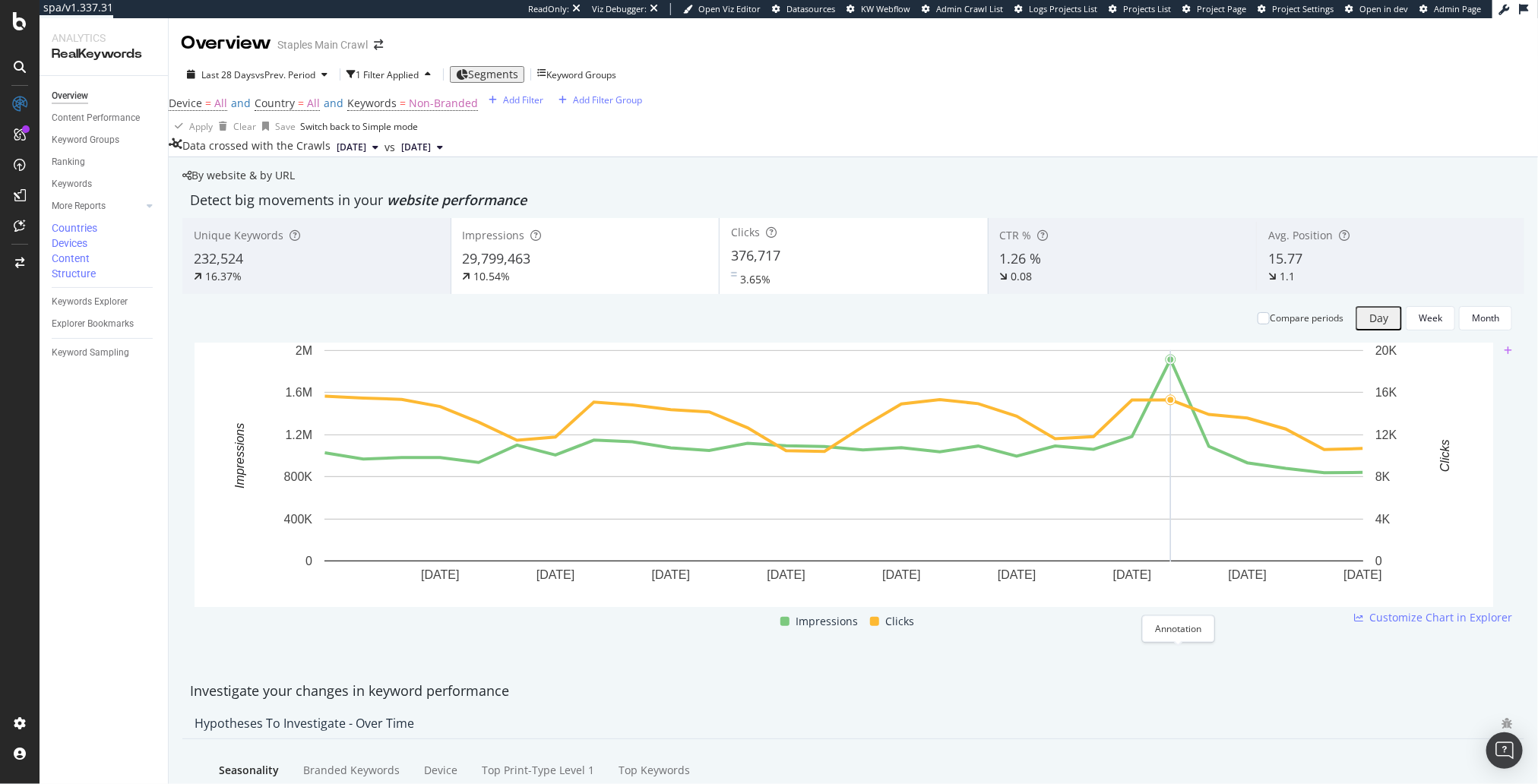
click at [1504, 356] on icon "plus" at bounding box center [1508, 351] width 8 height 9
click at [318, 572] on input "2025-09-09" at bounding box center [270, 586] width 96 height 28
type input "2025-09-10"
click at [439, 572] on textarea at bounding box center [384, 586] width 109 height 28
paste textarea "SERP tracking change affecting GSC data across industry https://www.searchengin…"
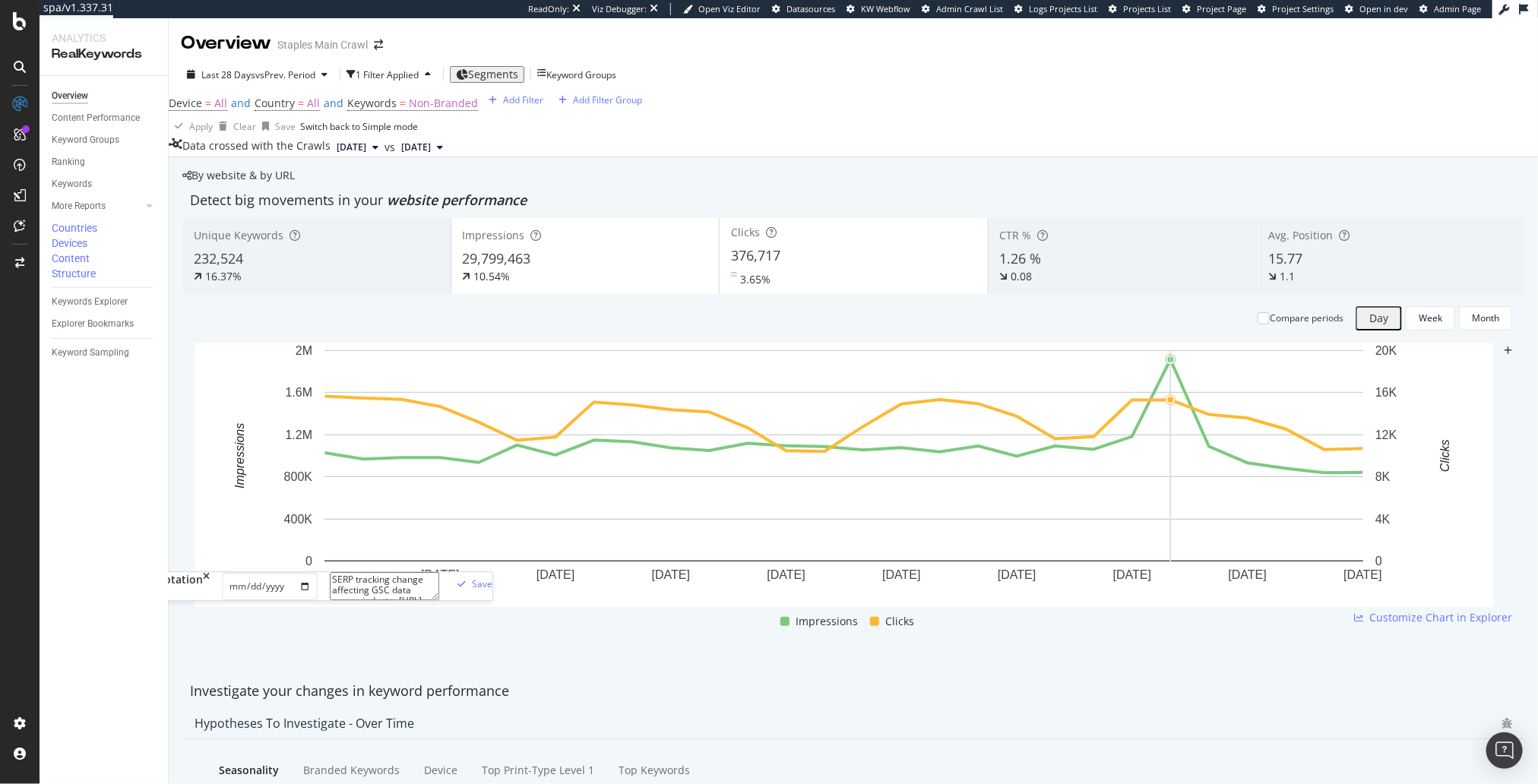
scroll to position [58, 0]
type textarea "SERP tracking change affecting GSC data across industry https://www.searchengin…"
click at [492, 592] on div "Save" at bounding box center [482, 584] width 20 height 13
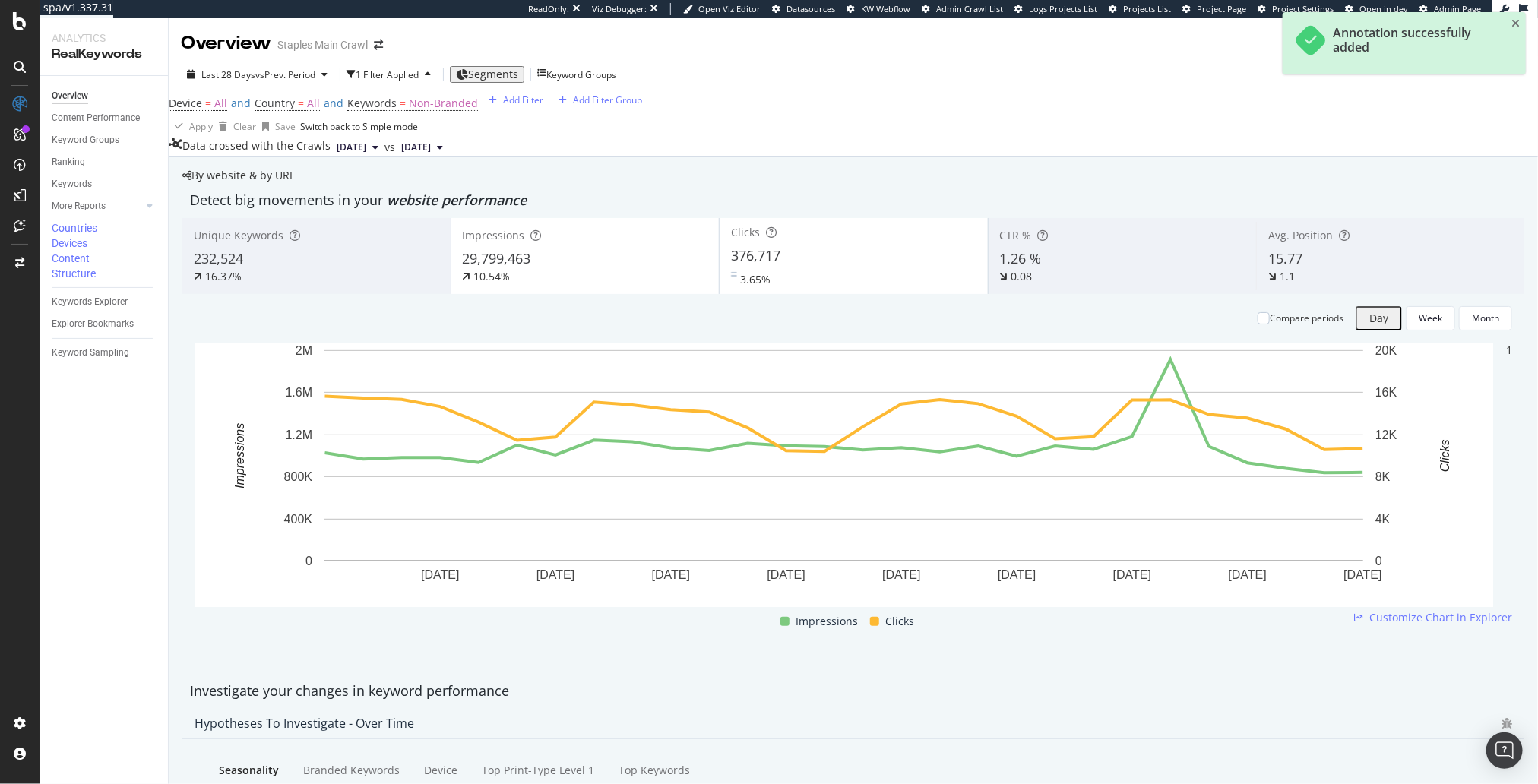
drag, startPoint x: 1109, startPoint y: 741, endPoint x: 1087, endPoint y: 738, distance: 22.2
click at [1108, 709] on div "Investigate your changes in keyword performance" at bounding box center [853, 691] width 1342 height 35
click at [783, 287] on div "3.65%" at bounding box center [853, 276] width 246 height 22
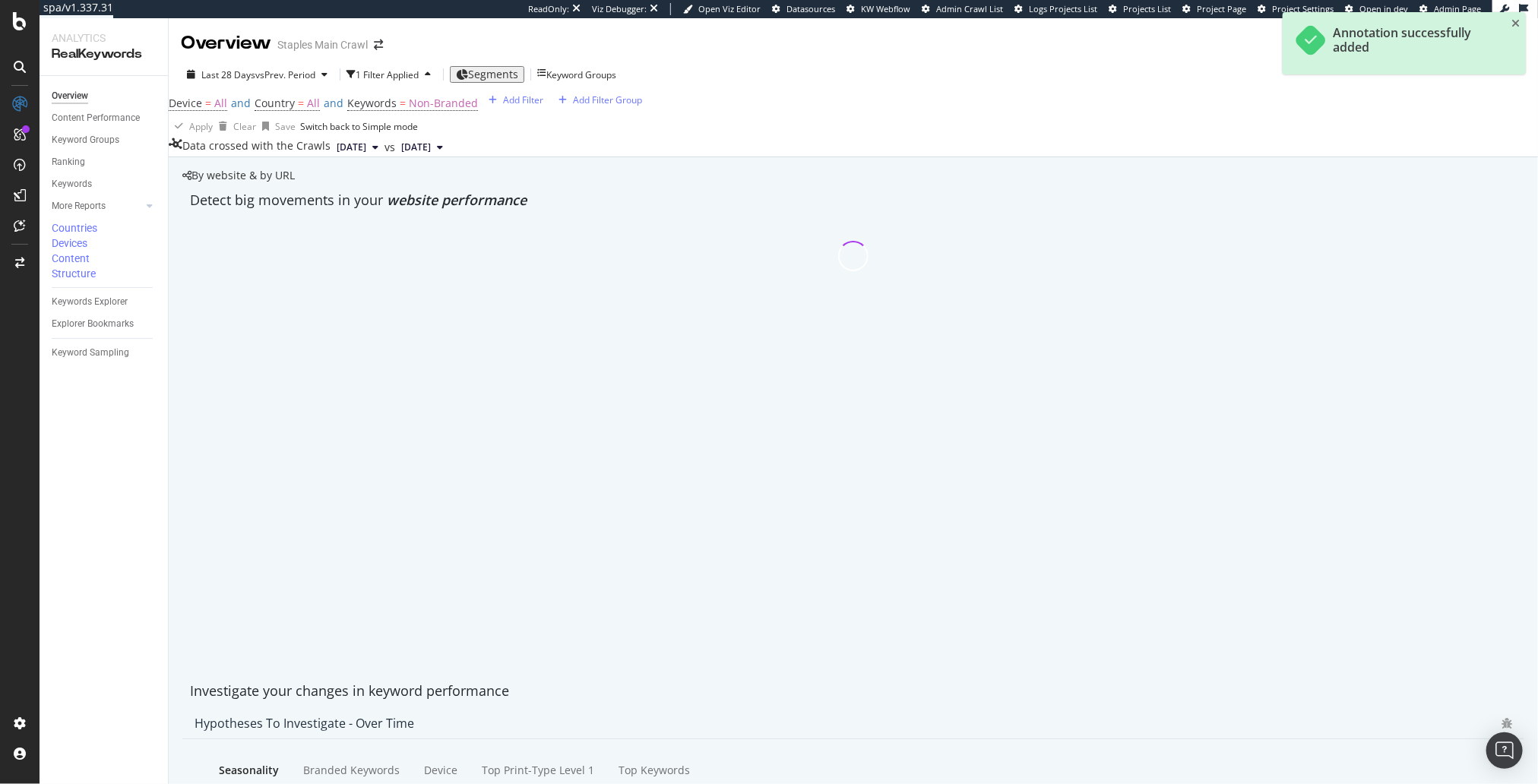
click at [804, 218] on div "Detect big movements in your website performance" at bounding box center [853, 200] width 1342 height 35
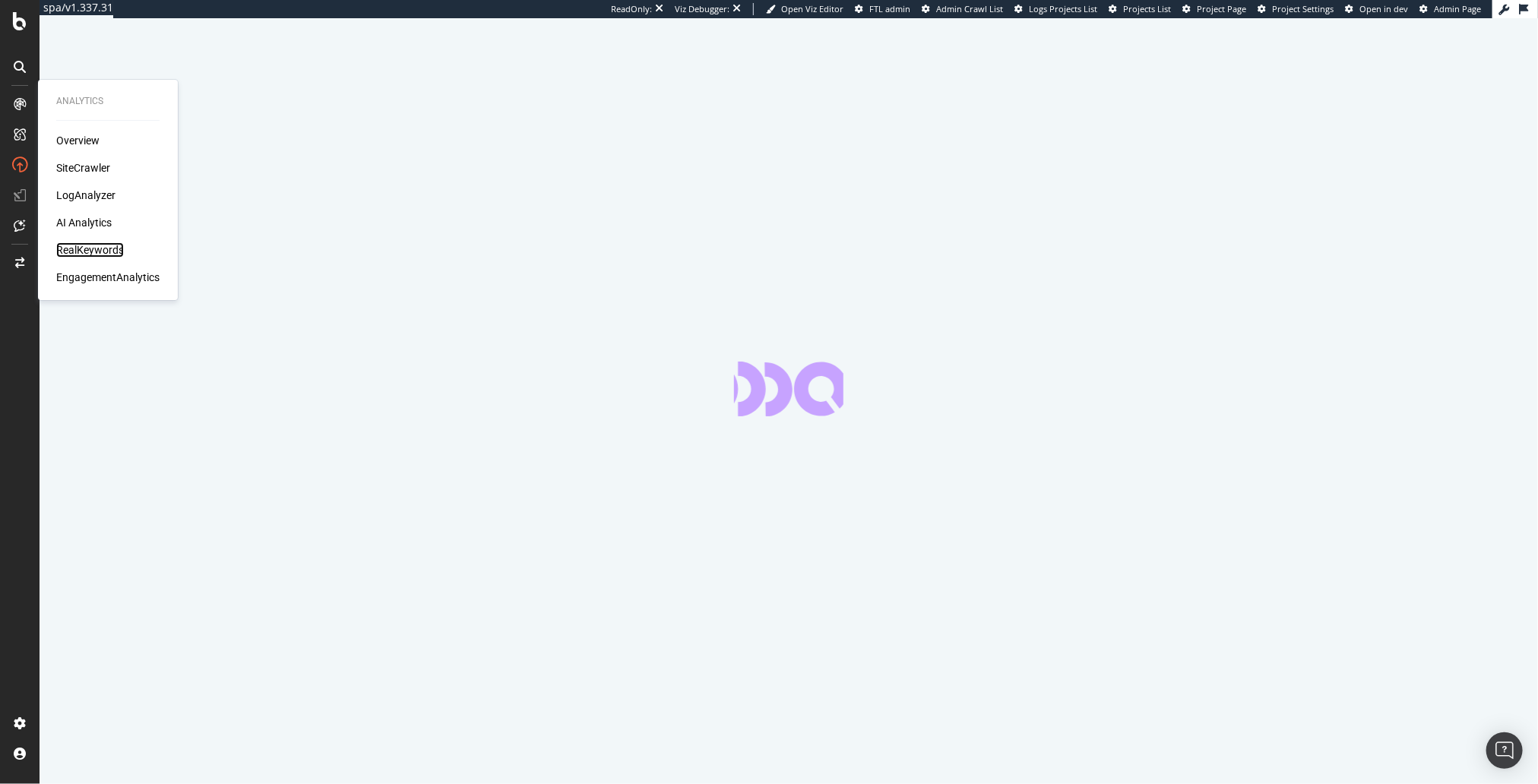
drag, startPoint x: 114, startPoint y: 248, endPoint x: 105, endPoint y: 240, distance: 12.0
click at [114, 247] on div "RealKeywords" at bounding box center [90, 249] width 67 height 15
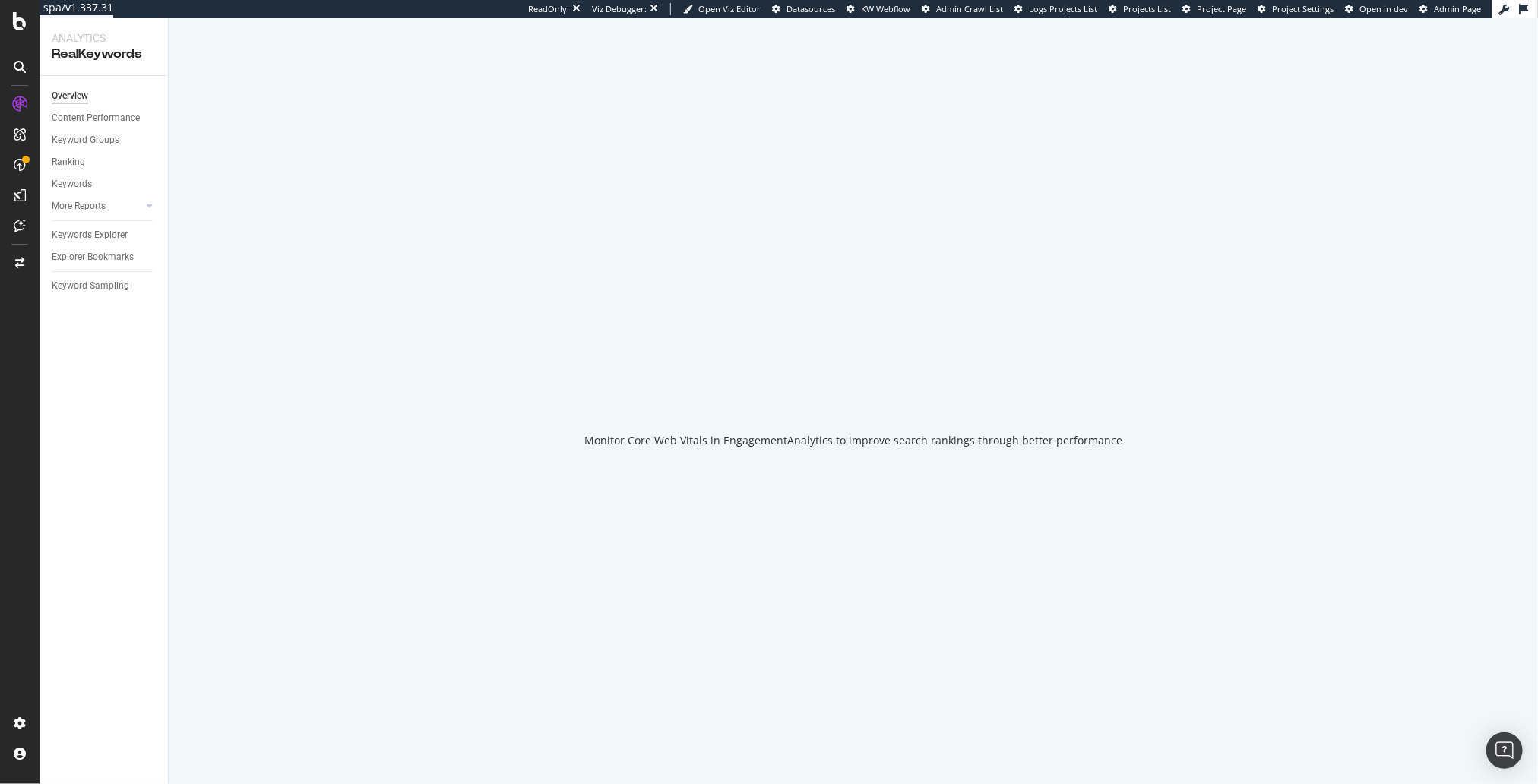
click at [121, 343] on div "Overview Content Performance Keyword Groups Ranking Keywords More Reports Count…" at bounding box center [104, 430] width 129 height 709
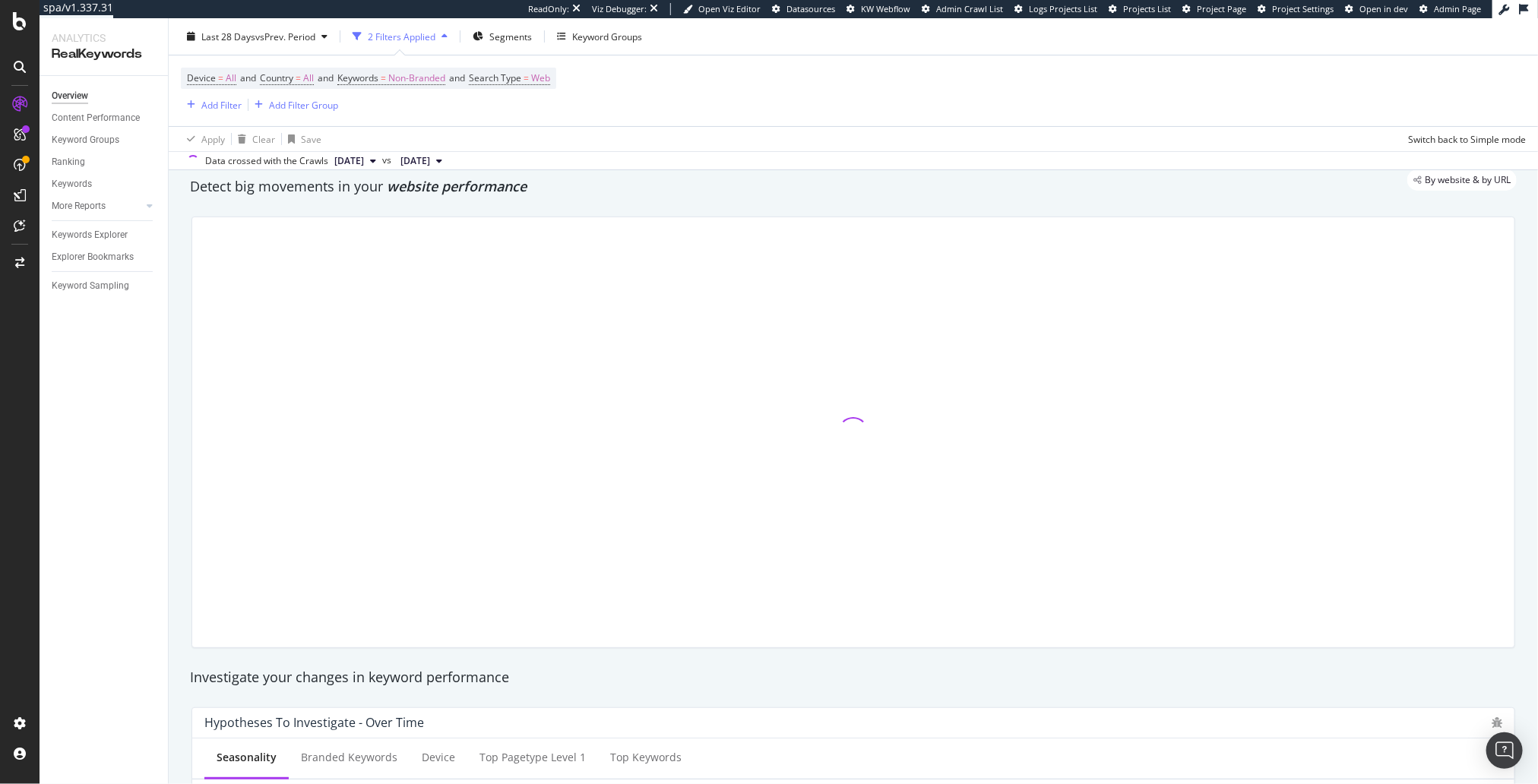
scroll to position [51, 0]
click at [1167, 200] on div "Detect big movements in your website performance" at bounding box center [853, 185] width 1342 height 35
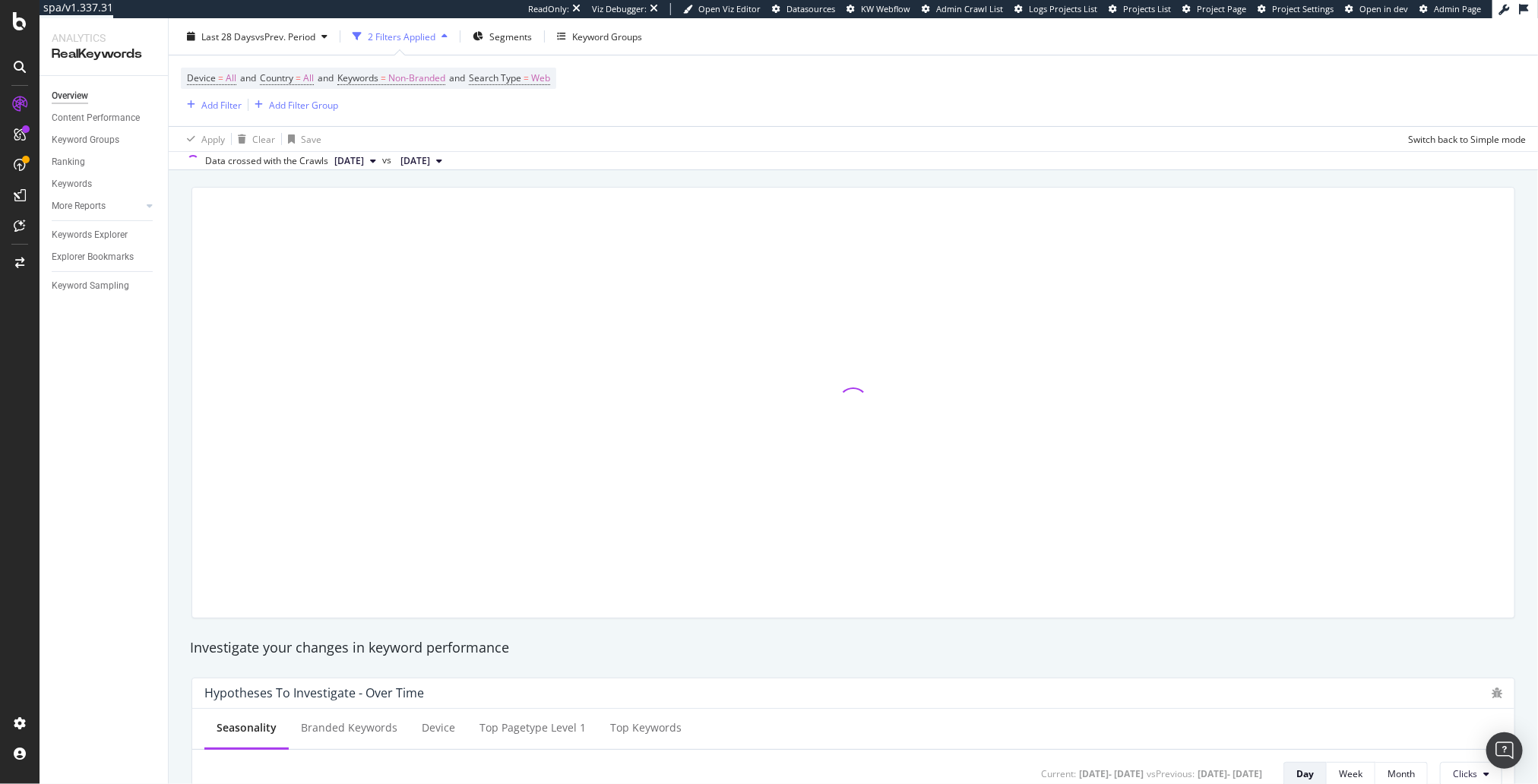
scroll to position [83, 0]
click at [1161, 183] on div at bounding box center [853, 398] width 1324 height 432
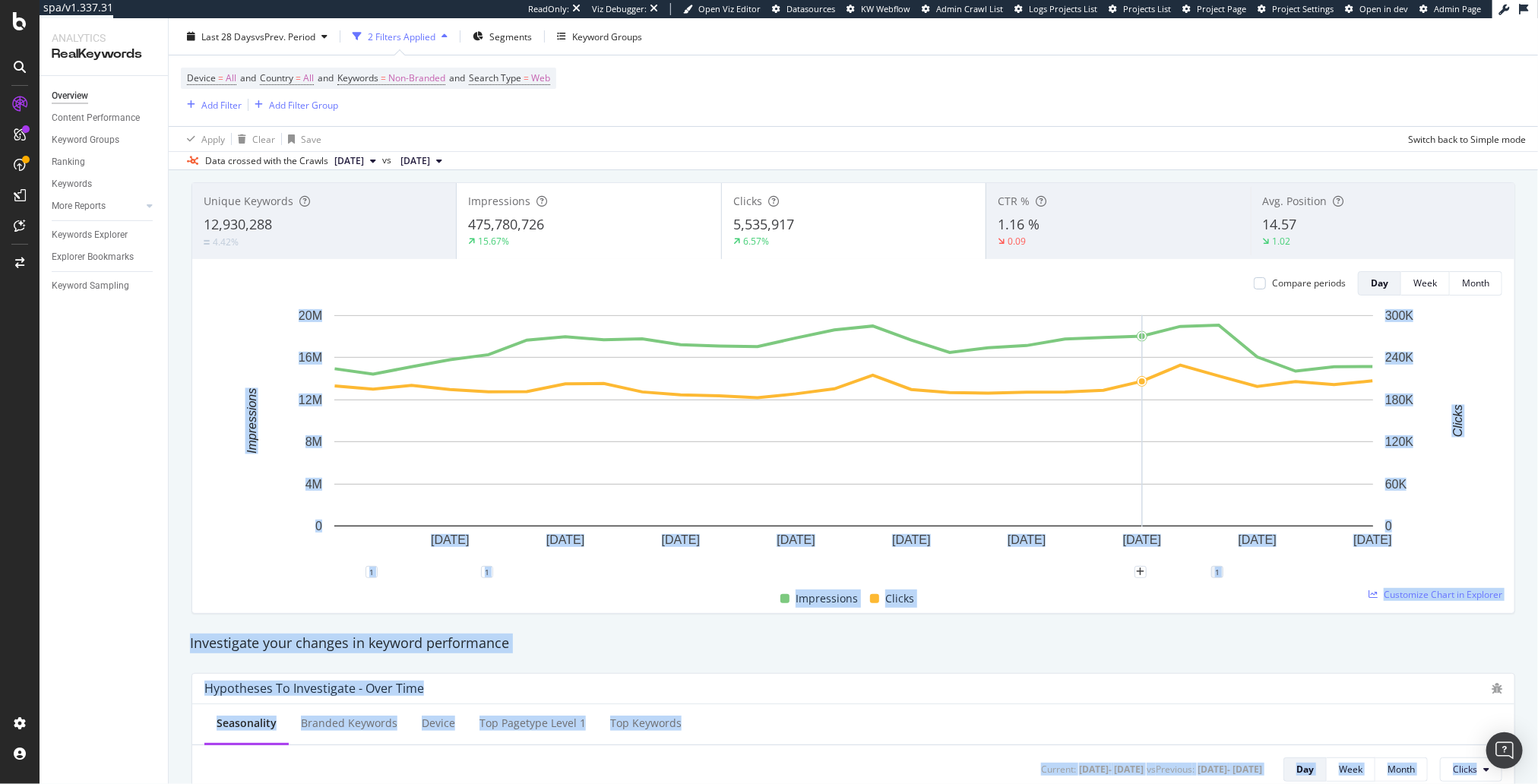
drag, startPoint x: 1198, startPoint y: 525, endPoint x: 1213, endPoint y: 566, distance: 43.7
copy div "SERP tracking change affecting GSC data across industry https://www.searchengin…"
drag, startPoint x: 1203, startPoint y: 524, endPoint x: 1141, endPoint y: 465, distance: 85.6
click at [1141, 494] on div "SERP tracking change affecting GSC data across industry https://www.searchengin…" at bounding box center [1217, 514] width 155 height 39
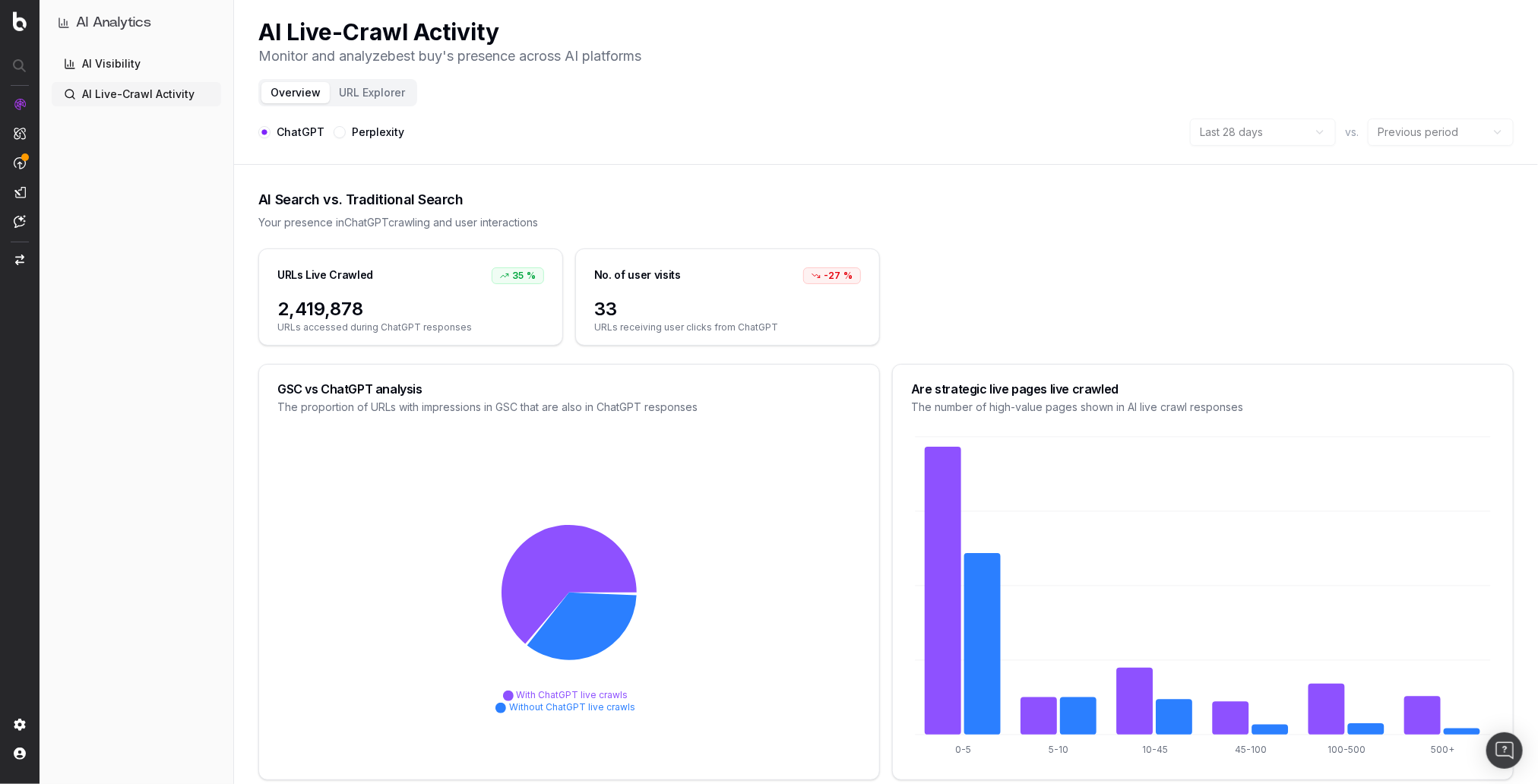
click at [131, 63] on link "AI Visibility" at bounding box center [136, 63] width 169 height 24
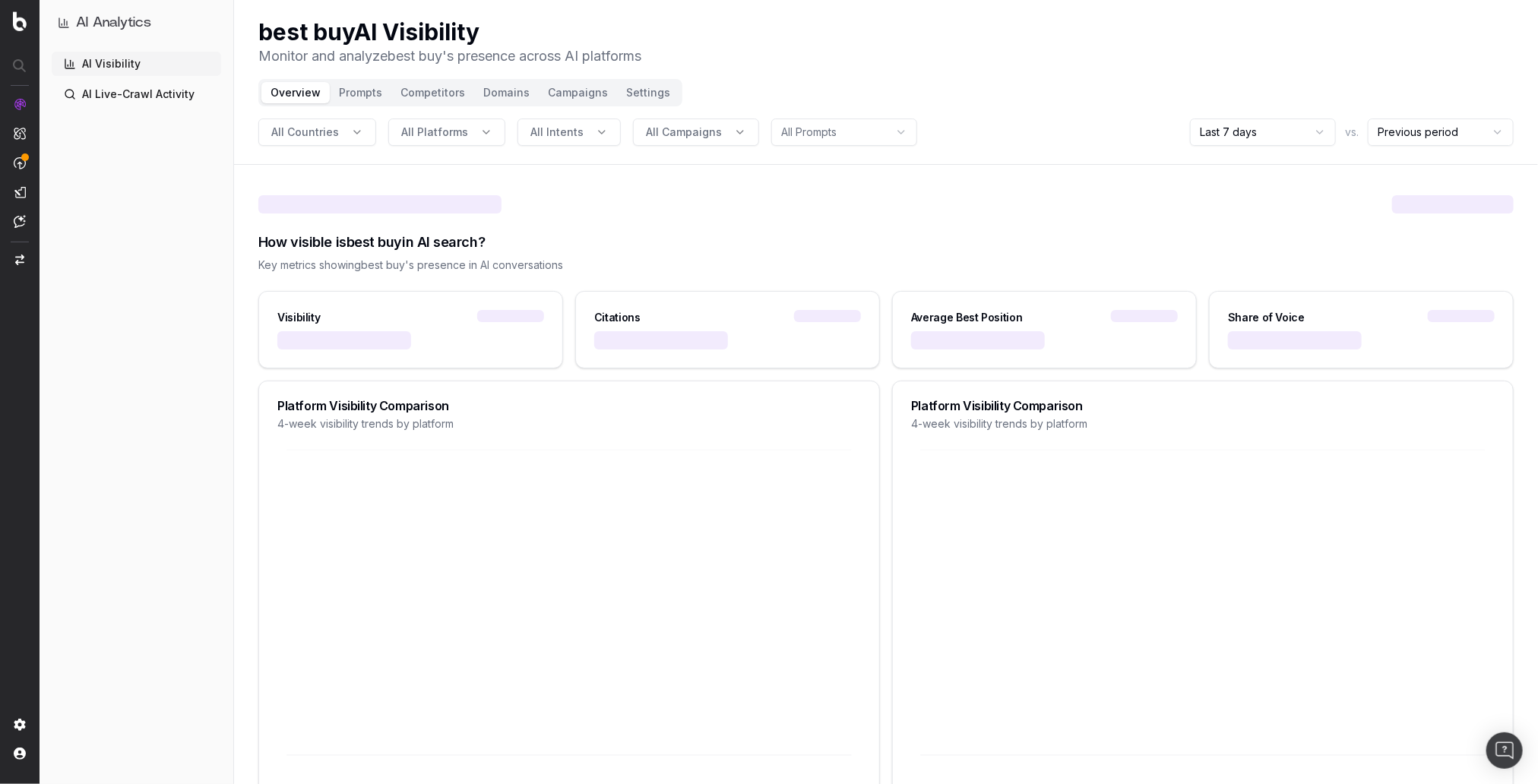
drag, startPoint x: 173, startPoint y: 329, endPoint x: 723, endPoint y: 252, distance: 555.4
click at [176, 329] on div "AI Visibility AI Live-Crawl Activity" at bounding box center [136, 414] width 169 height 726
click at [1288, 130] on html "AI Analytics AI Visibility AI Live-Crawl Activity best buy AI Visibility Monito…" at bounding box center [769, 392] width 1538 height 784
drag, startPoint x: 1236, startPoint y: 211, endPoint x: 1214, endPoint y: 204, distance: 23.1
click at [1095, 90] on header "best buy AI Visibility Monitor and analyze best buy 's presence across AI platf…" at bounding box center [886, 82] width 1304 height 165
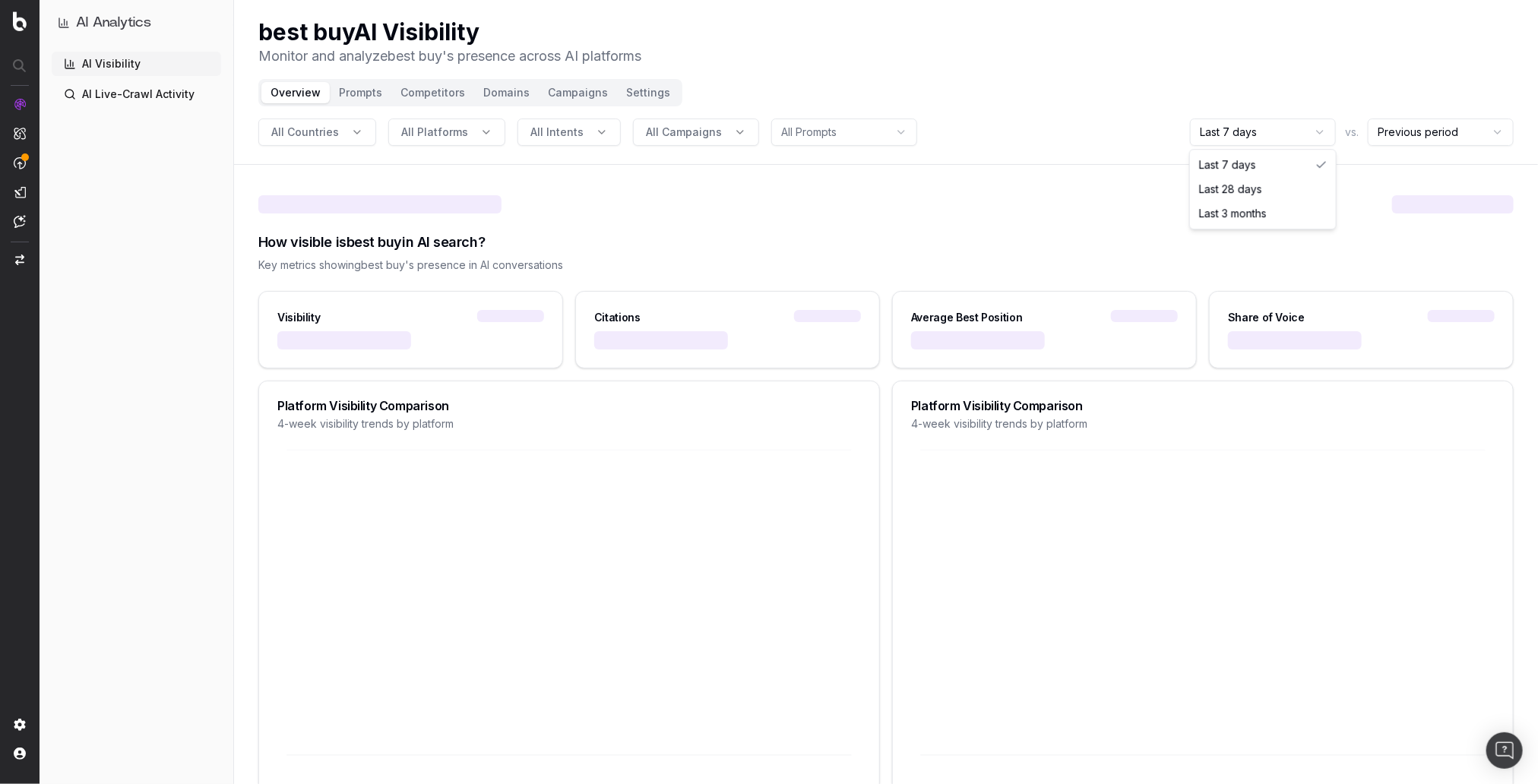
click at [1261, 133] on html "AI Analytics AI Visibility AI Live-Crawl Activity best buy AI Visibility Monito…" at bounding box center [769, 392] width 1538 height 784
drag, startPoint x: 1122, startPoint y: 51, endPoint x: 586, endPoint y: 20, distance: 536.9
click at [1108, 51] on div "best buy AI Visibility Monitor and analyze best buy 's presence across AI platf…" at bounding box center [886, 43] width 1256 height 49
drag, startPoint x: 192, startPoint y: 388, endPoint x: 291, endPoint y: 372, distance: 100.3
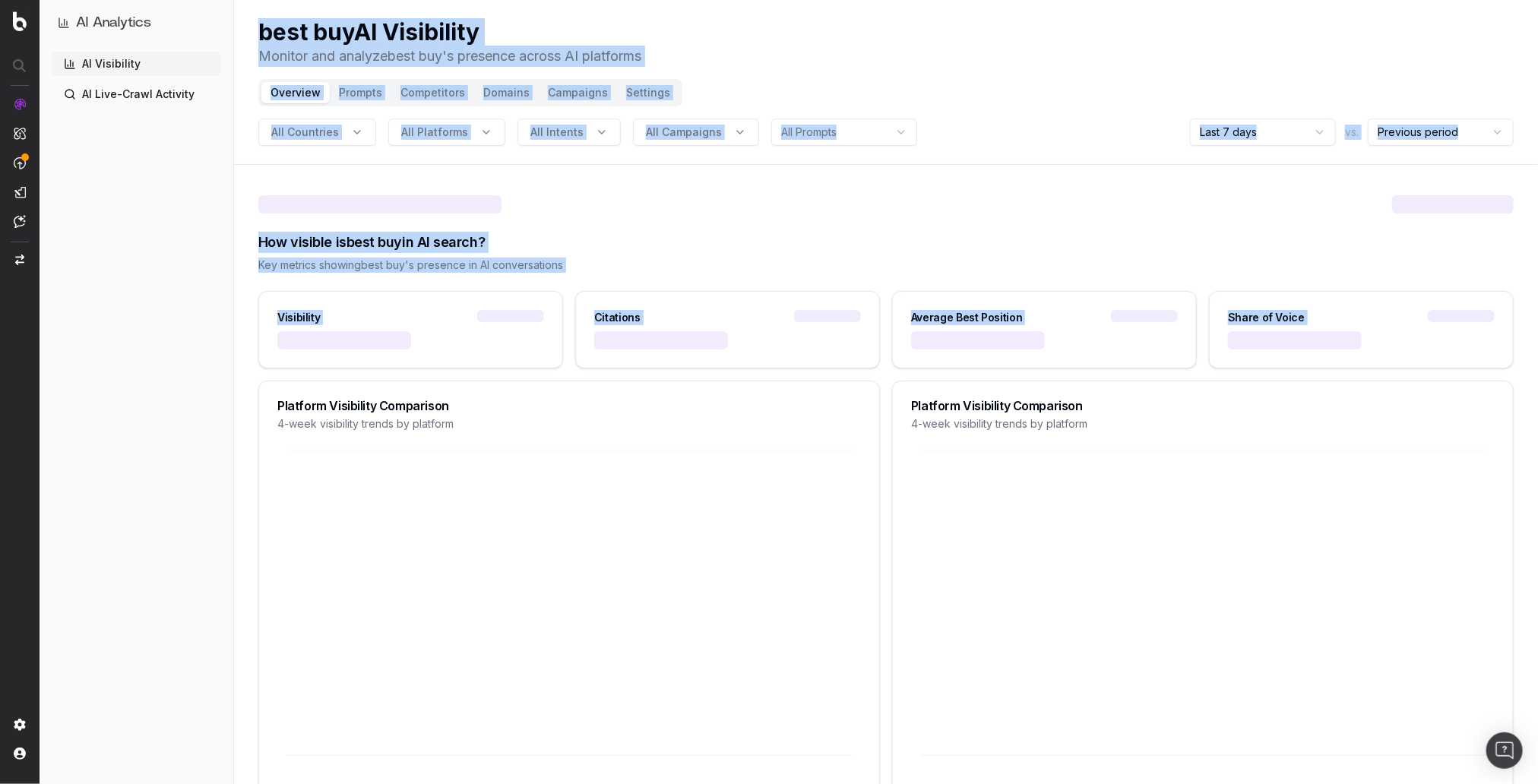
click at [1108, 207] on div at bounding box center [886, 204] width 1256 height 19
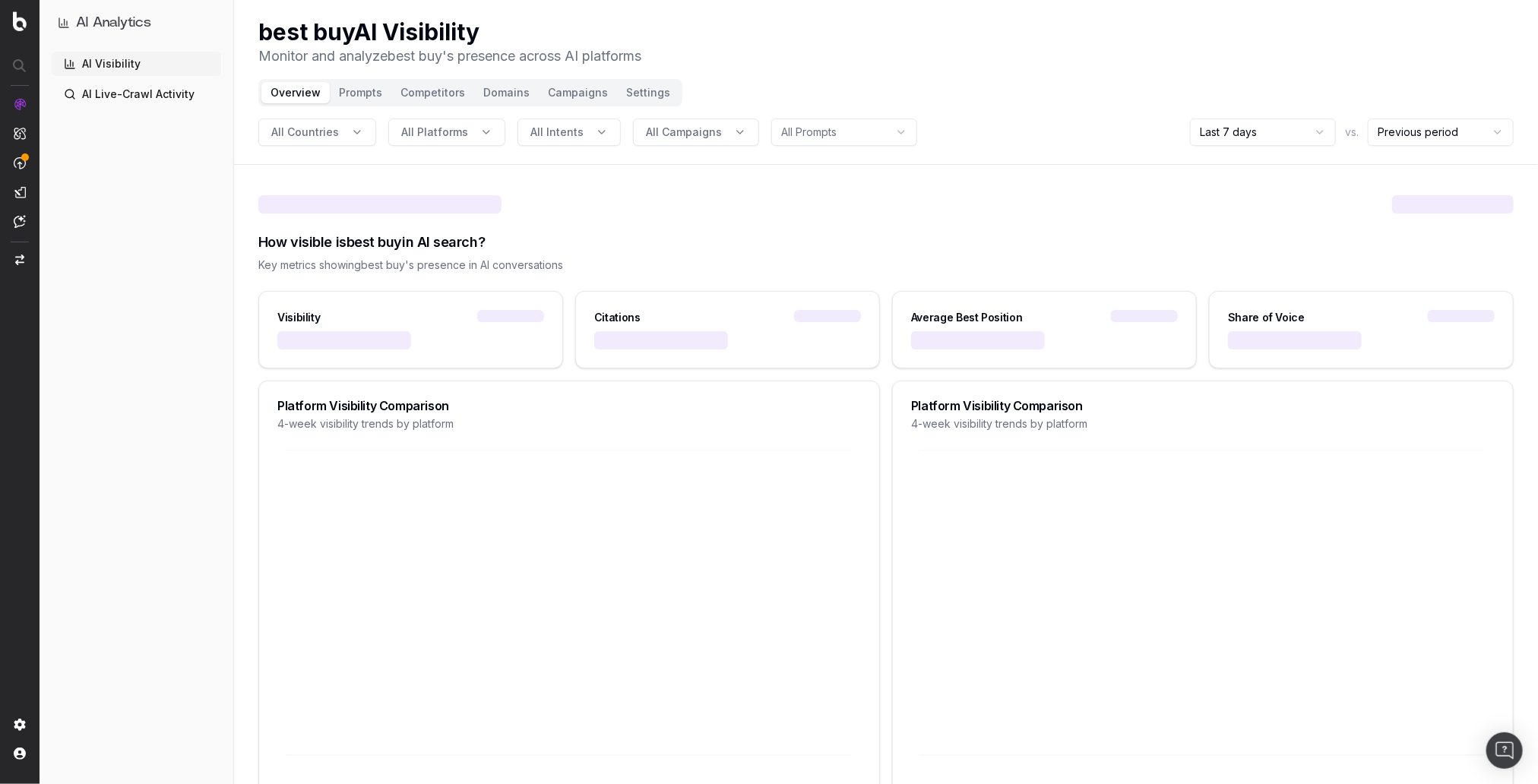
click at [1263, 134] on html "AI Analytics AI Visibility AI Live-Crawl Activity best buy AI Visibility Monito…" at bounding box center [769, 392] width 1538 height 784
click at [187, 285] on div "AI Visibility AI Live-Crawl Activity" at bounding box center [136, 414] width 169 height 726
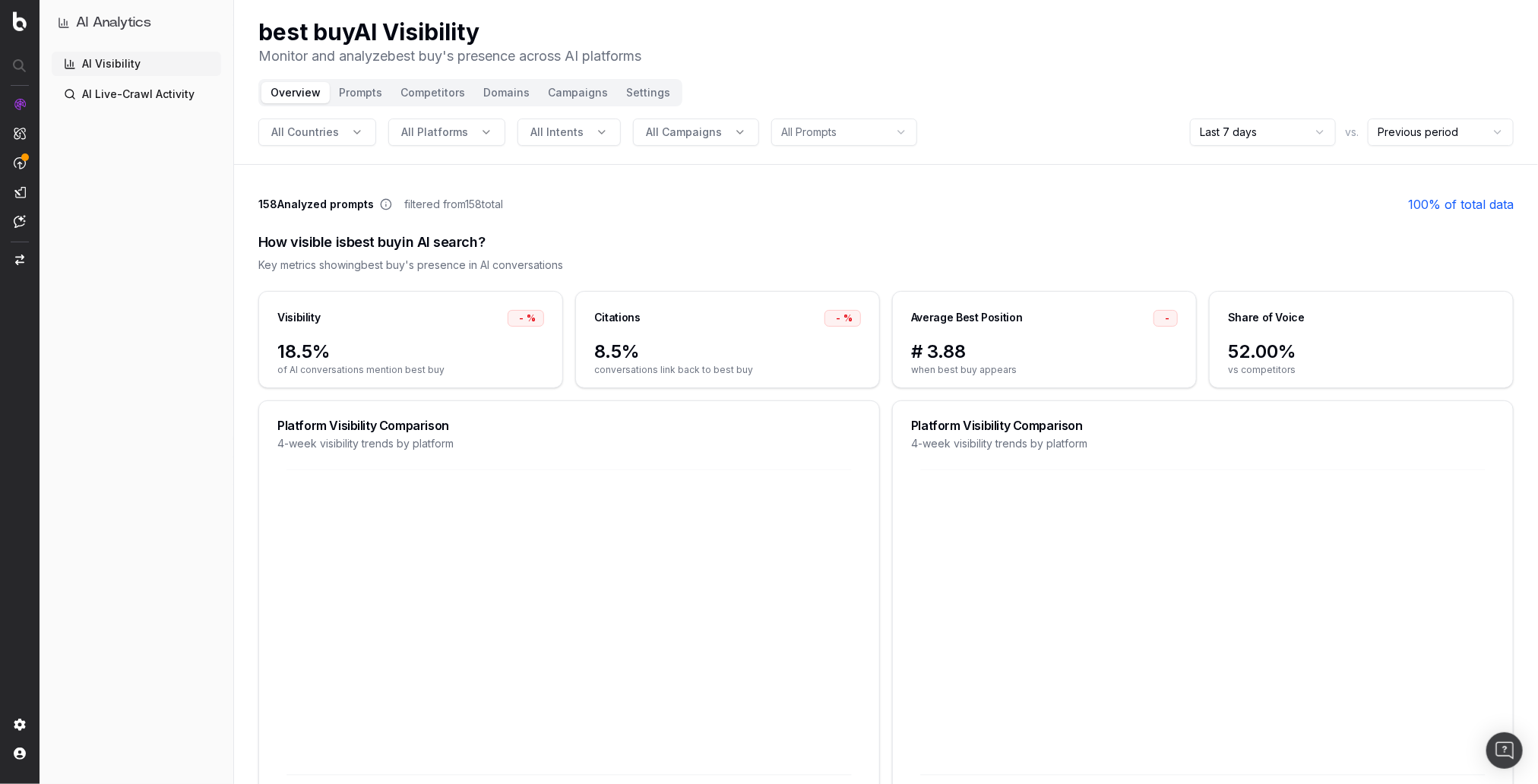
click at [173, 295] on div "AI Visibility AI Live-Crawl Activity" at bounding box center [136, 414] width 169 height 726
click at [185, 404] on div "AI Visibility AI Live-Crawl Activity" at bounding box center [136, 414] width 169 height 726
drag, startPoint x: 741, startPoint y: 207, endPoint x: 726, endPoint y: 217, distance: 18.0
click at [741, 207] on div "158 Analyzed prompts filtered from 158 total 100 % of total data" at bounding box center [886, 204] width 1256 height 19
click at [1054, 122] on div "All Countries All Platforms All Intents All Campaigns All Prompts Last 7 days v…" at bounding box center [886, 132] width 1256 height 27
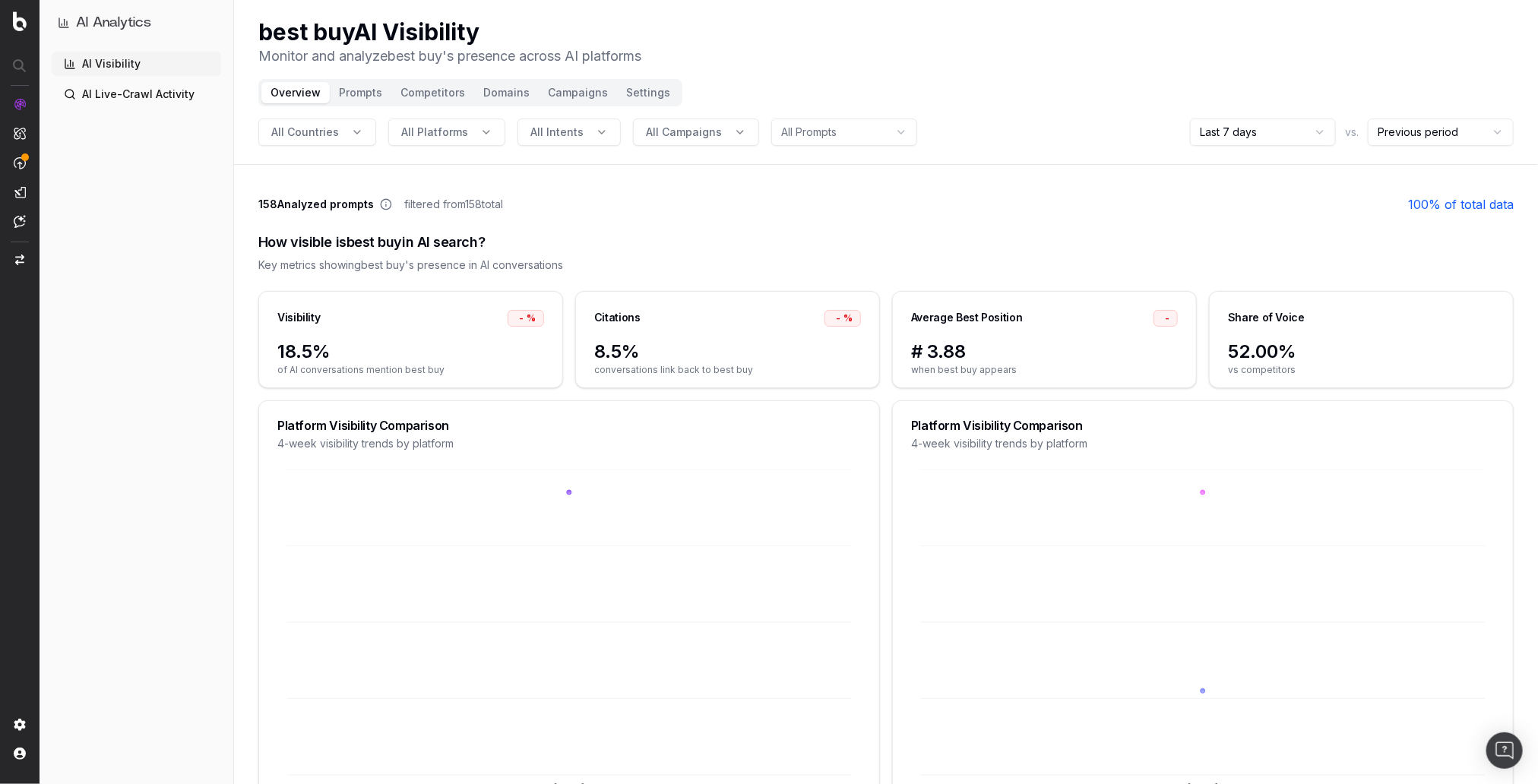
click at [355, 93] on button "Prompts" at bounding box center [360, 93] width 61 height 21
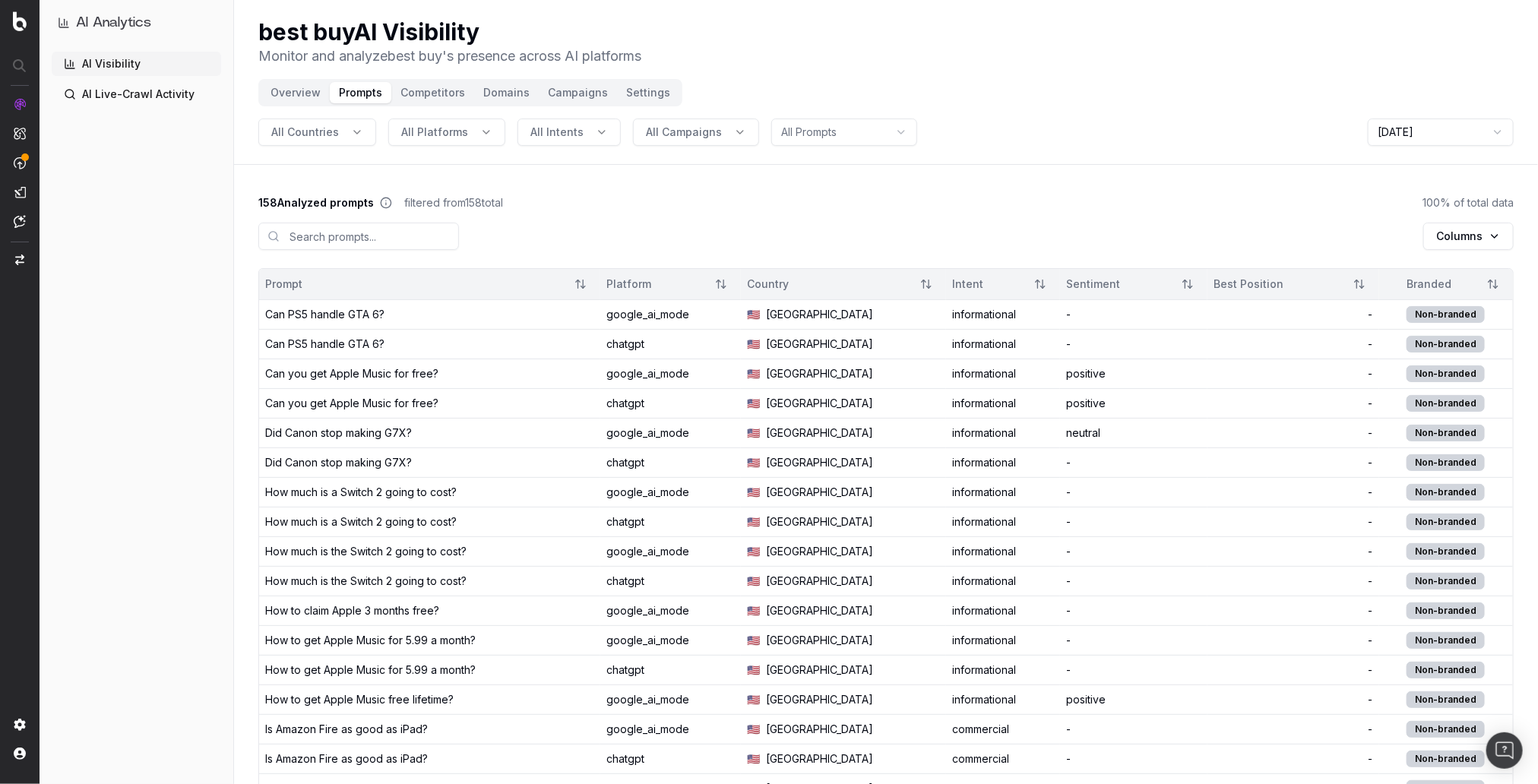
click at [357, 317] on div "Can PS5 handle GTA 6?" at bounding box center [325, 314] width 120 height 15
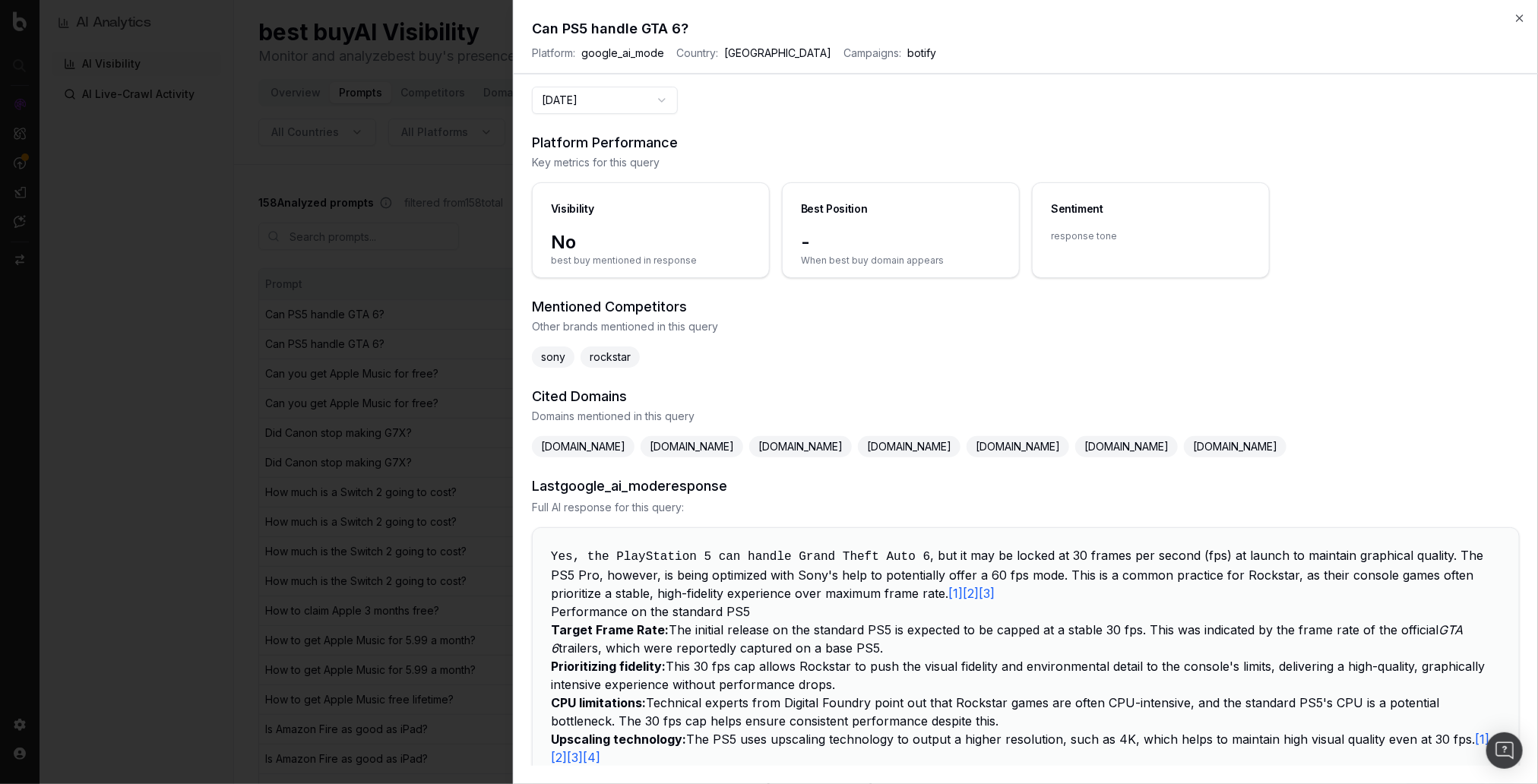
click at [1038, 386] on h3 "Cited Domains" at bounding box center [1026, 396] width 988 height 21
click at [1523, 20] on icon "button" at bounding box center [1519, 18] width 6 height 6
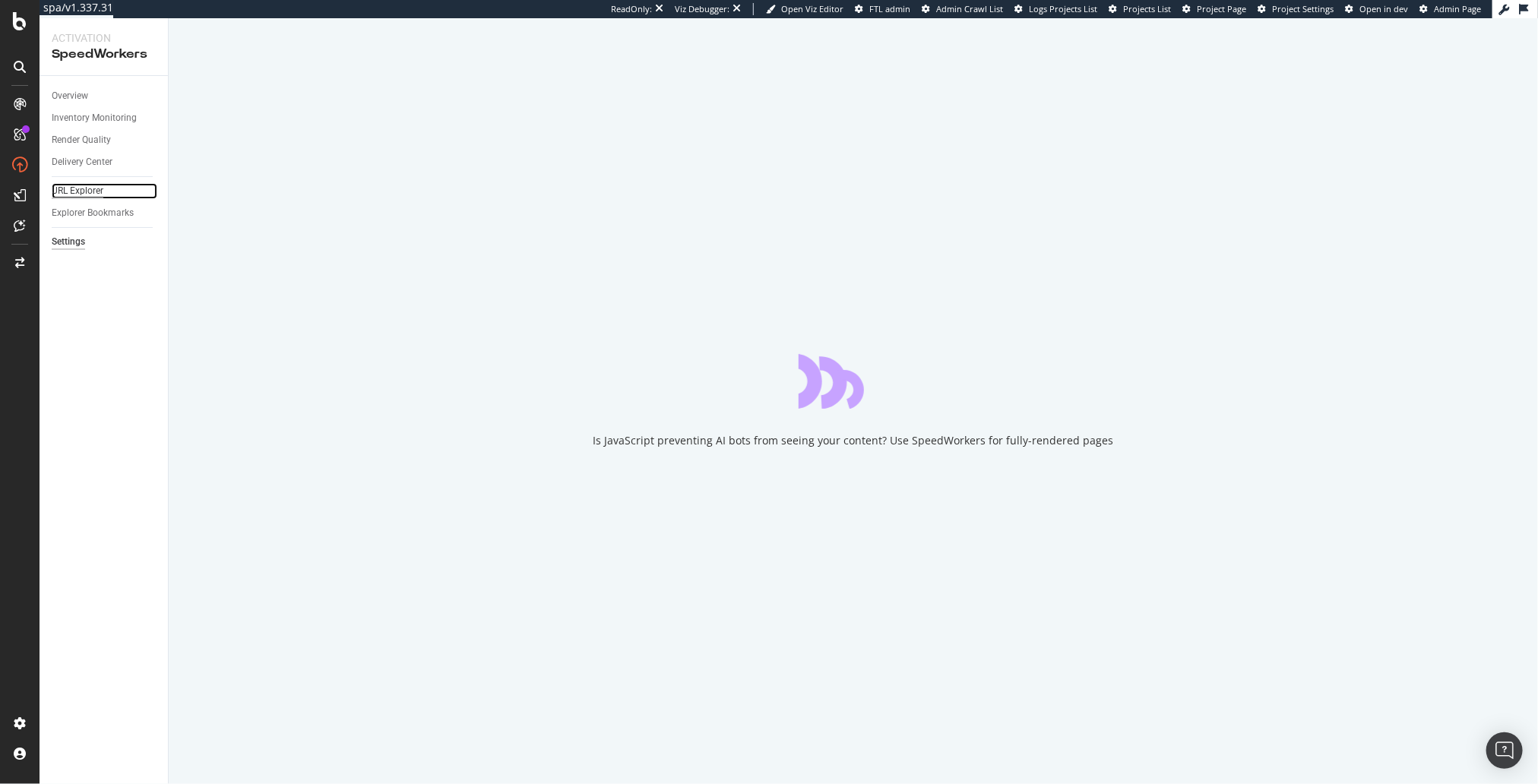
click at [59, 189] on div "URL Explorer" at bounding box center [77, 192] width 51 height 16
drag, startPoint x: 93, startPoint y: 396, endPoint x: 71, endPoint y: 392, distance: 22.4
click at [93, 396] on div "Overview Inventory Monitoring Render Quality Delivery Center URL Explorer Explo…" at bounding box center [104, 430] width 129 height 709
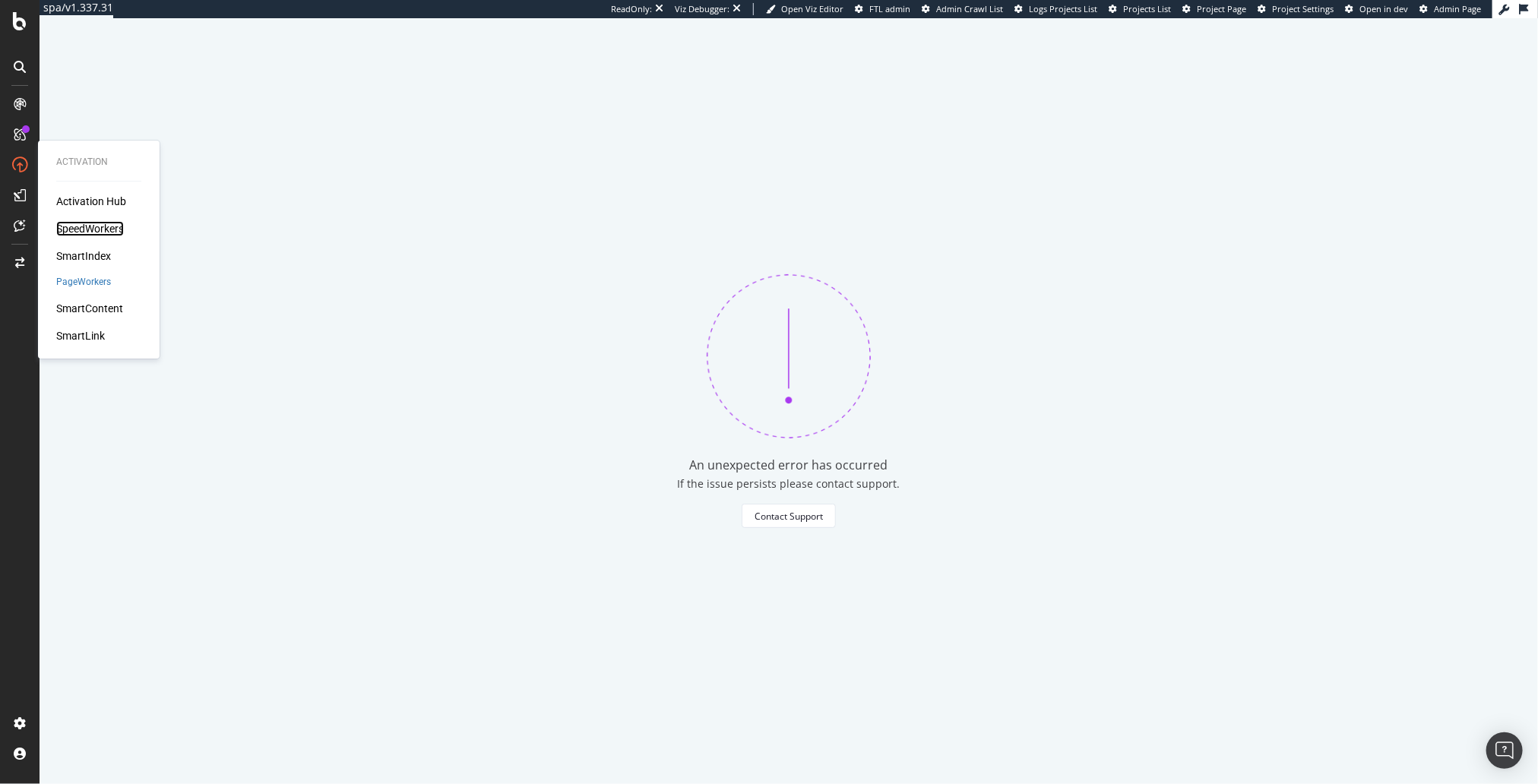
click at [110, 229] on div "SpeedWorkers" at bounding box center [90, 228] width 67 height 15
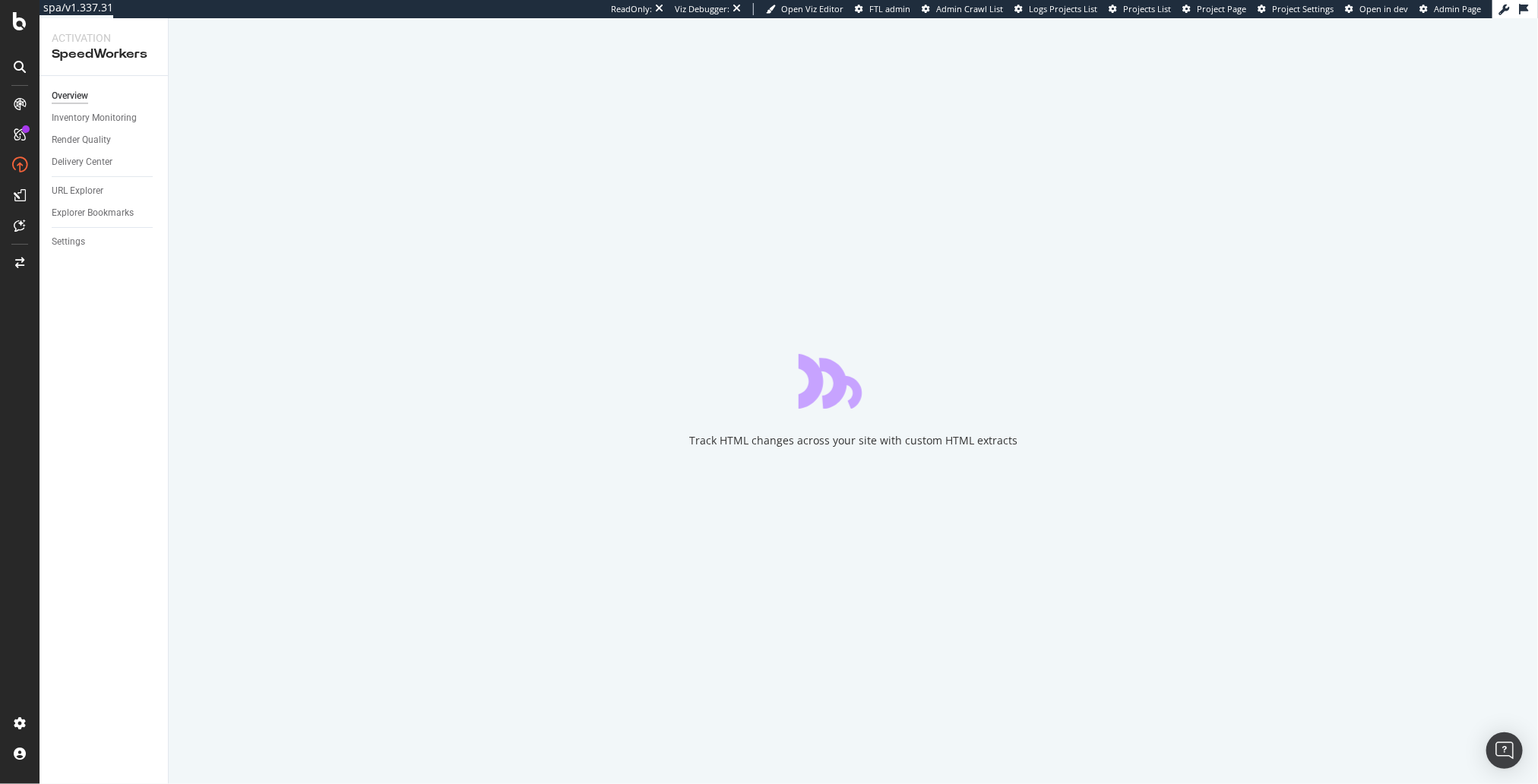
click at [137, 336] on div "Overview Inventory Monitoring Render Quality Delivery Center URL Explorer Explo…" at bounding box center [104, 430] width 129 height 709
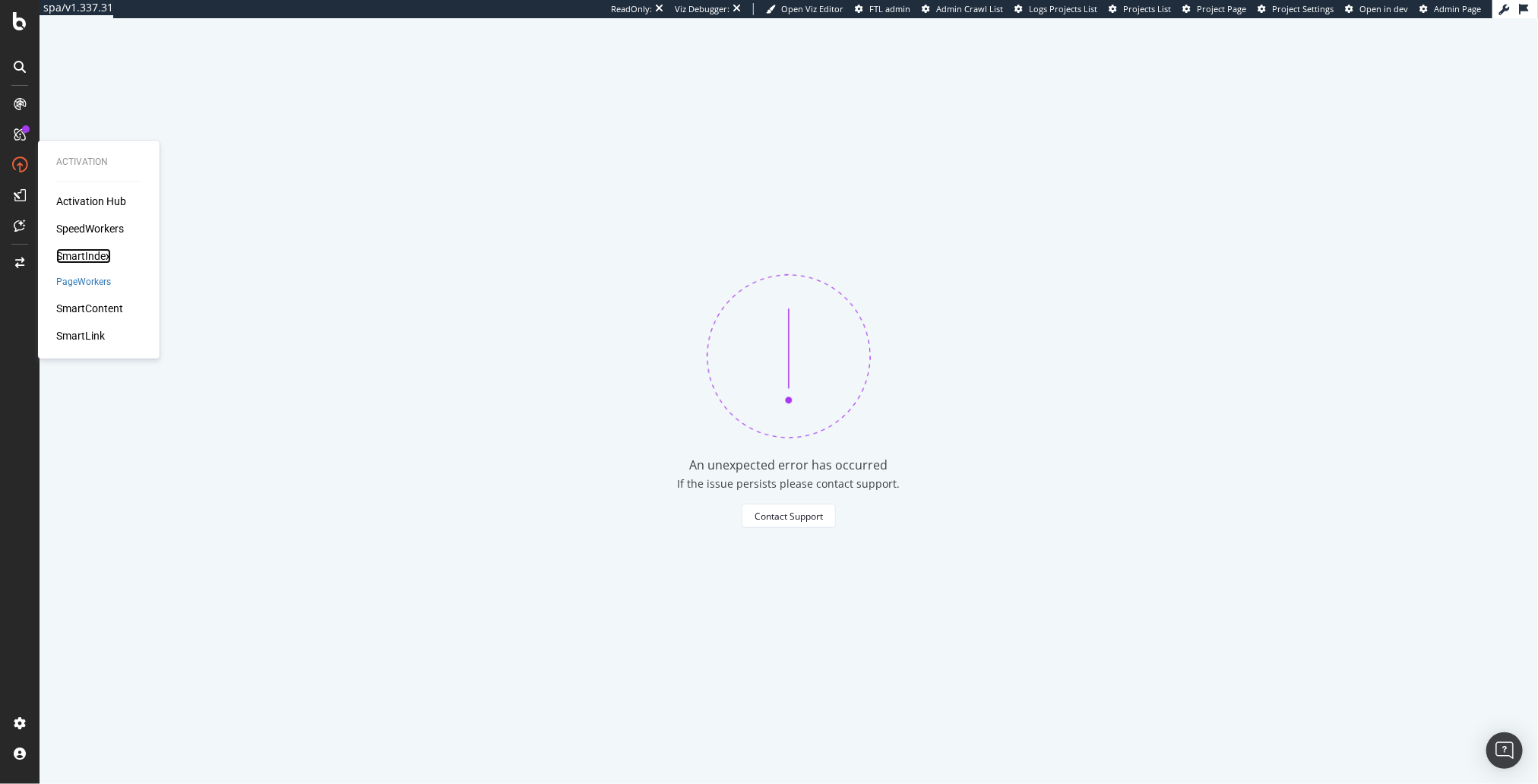
click at [93, 258] on div "SmartIndex" at bounding box center [83, 255] width 55 height 15
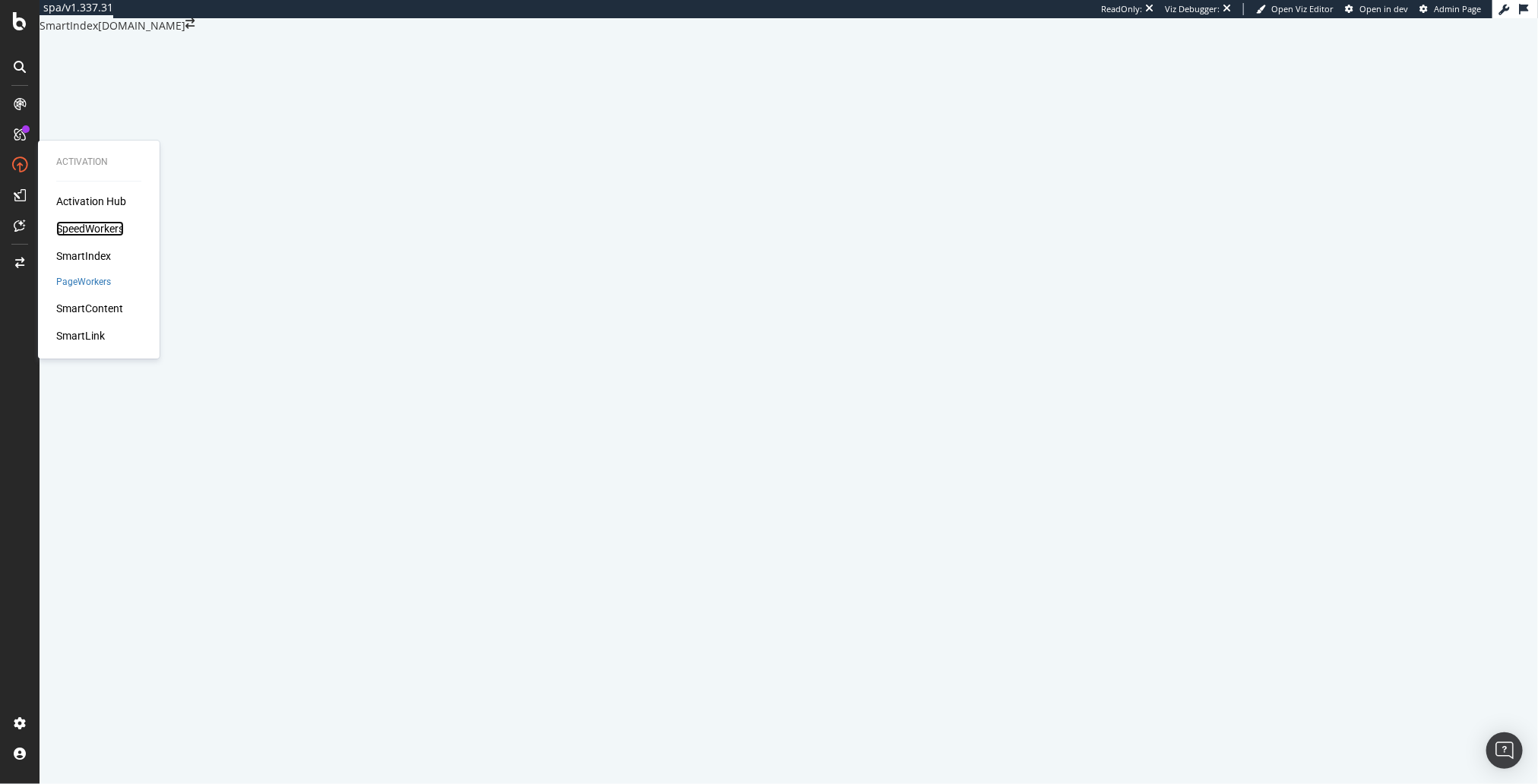
click at [93, 227] on div "SpeedWorkers" at bounding box center [90, 228] width 67 height 15
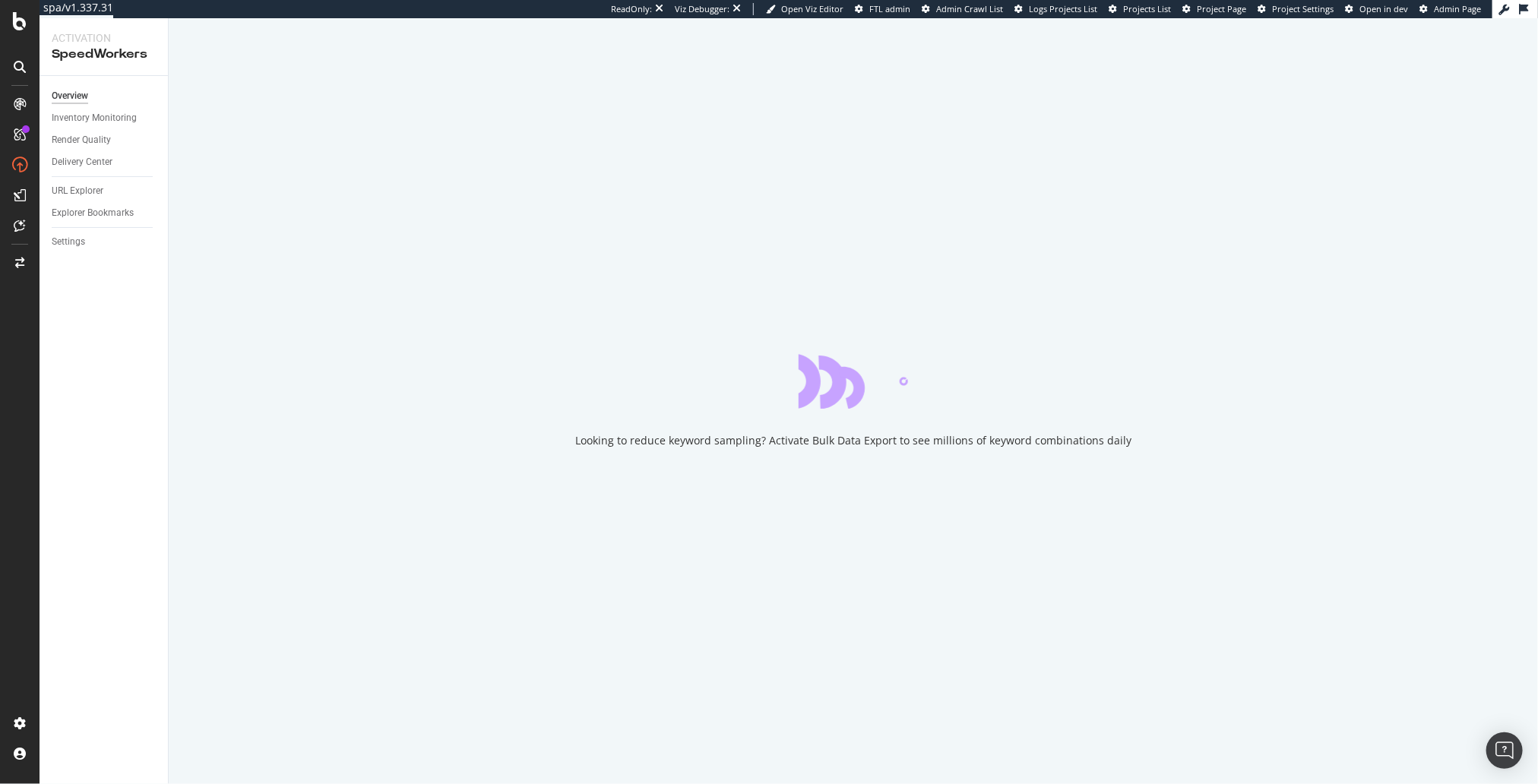
click at [104, 360] on div "Overview Inventory Monitoring Render Quality Delivery Center URL Explorer Explo…" at bounding box center [104, 430] width 129 height 709
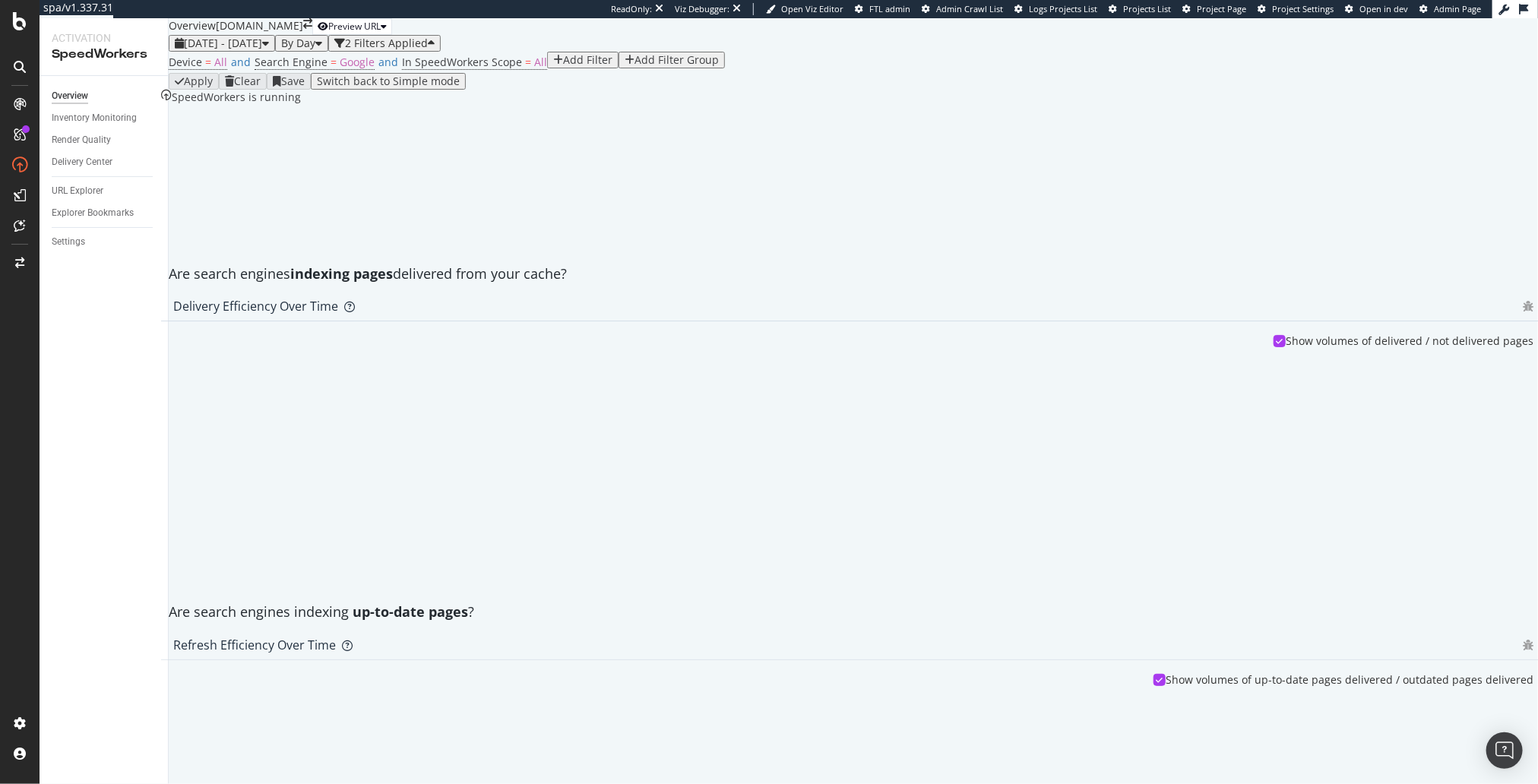
click at [466, 229] on div at bounding box center [853, 180] width 1385 height 152
click at [301, 105] on div "SpeedWorkers is running" at bounding box center [231, 97] width 140 height 15
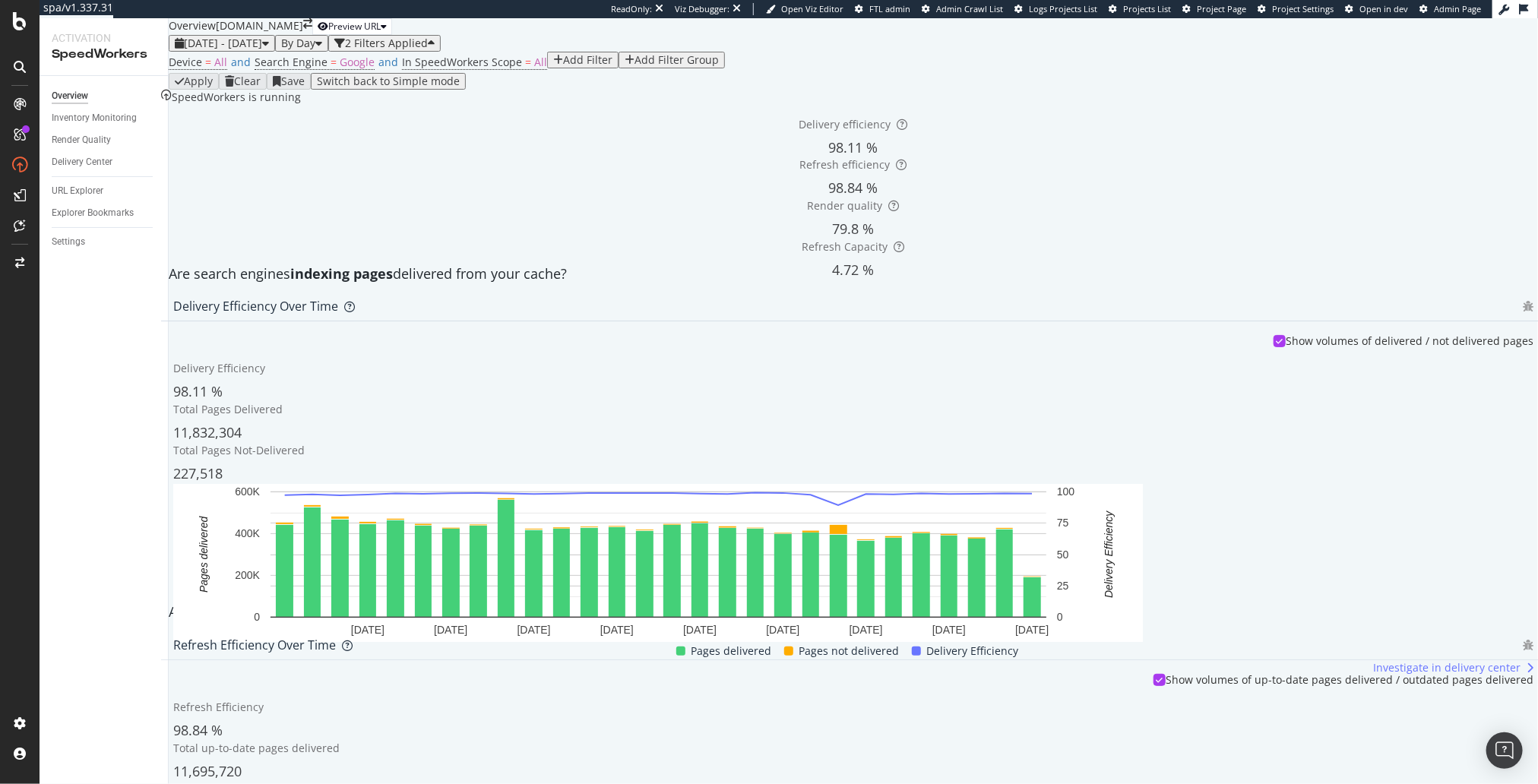
click at [301, 105] on div "SpeedWorkers is running" at bounding box center [231, 97] width 140 height 15
drag, startPoint x: 1474, startPoint y: 39, endPoint x: 1476, endPoint y: 49, distance: 10.2
click at [381, 33] on div "Preview URL" at bounding box center [354, 26] width 52 height 13
drag, startPoint x: 1463, startPoint y: 104, endPoint x: 1501, endPoint y: 155, distance: 63.6
click at [1390, 84] on input "url" at bounding box center [1337, 76] width 108 height 15
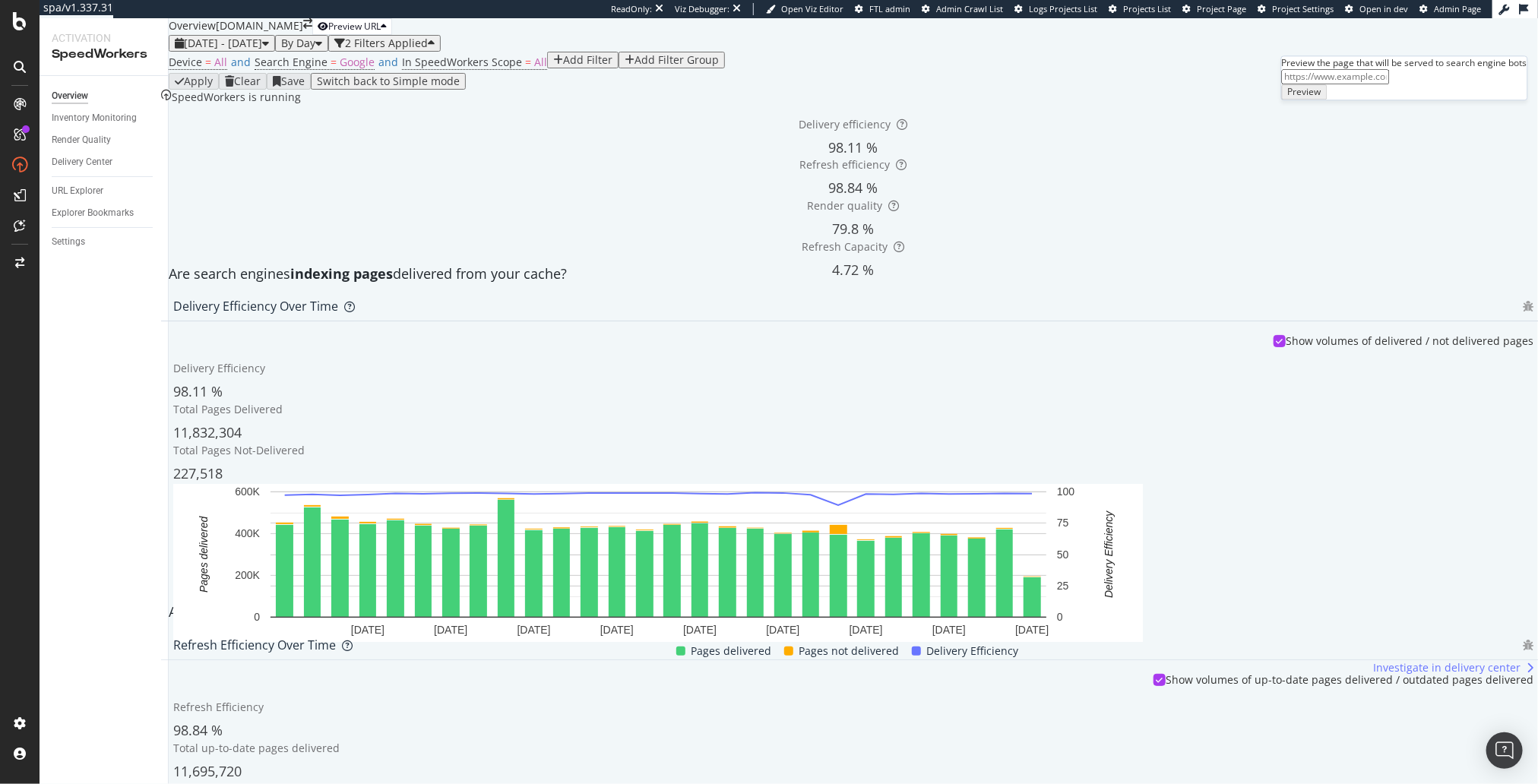
paste input "https://www.gap.com/browse/product.do?pid=819211012"
type input "https://www.gap.com/browse/product.do?pid=819211012"
click at [1322, 98] on div "Preview" at bounding box center [1305, 92] width 34 height 11
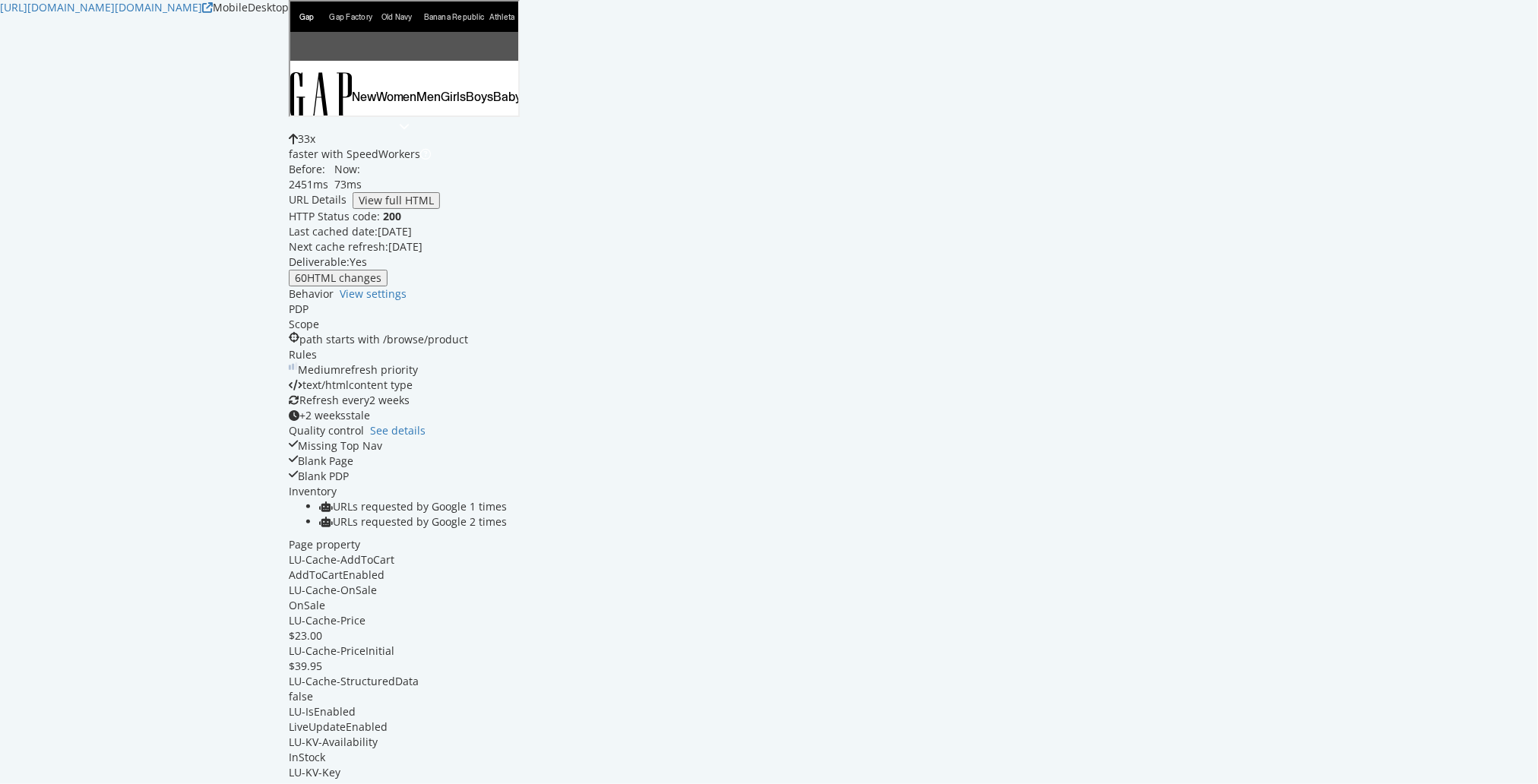
drag, startPoint x: 174, startPoint y: 35, endPoint x: 312, endPoint y: 34, distance: 138.0
click at [289, 33] on div "https://www.gap.com/browse/product.do?pid=819211012 Mobile Desktop" at bounding box center [145, 535] width 289 height 1070
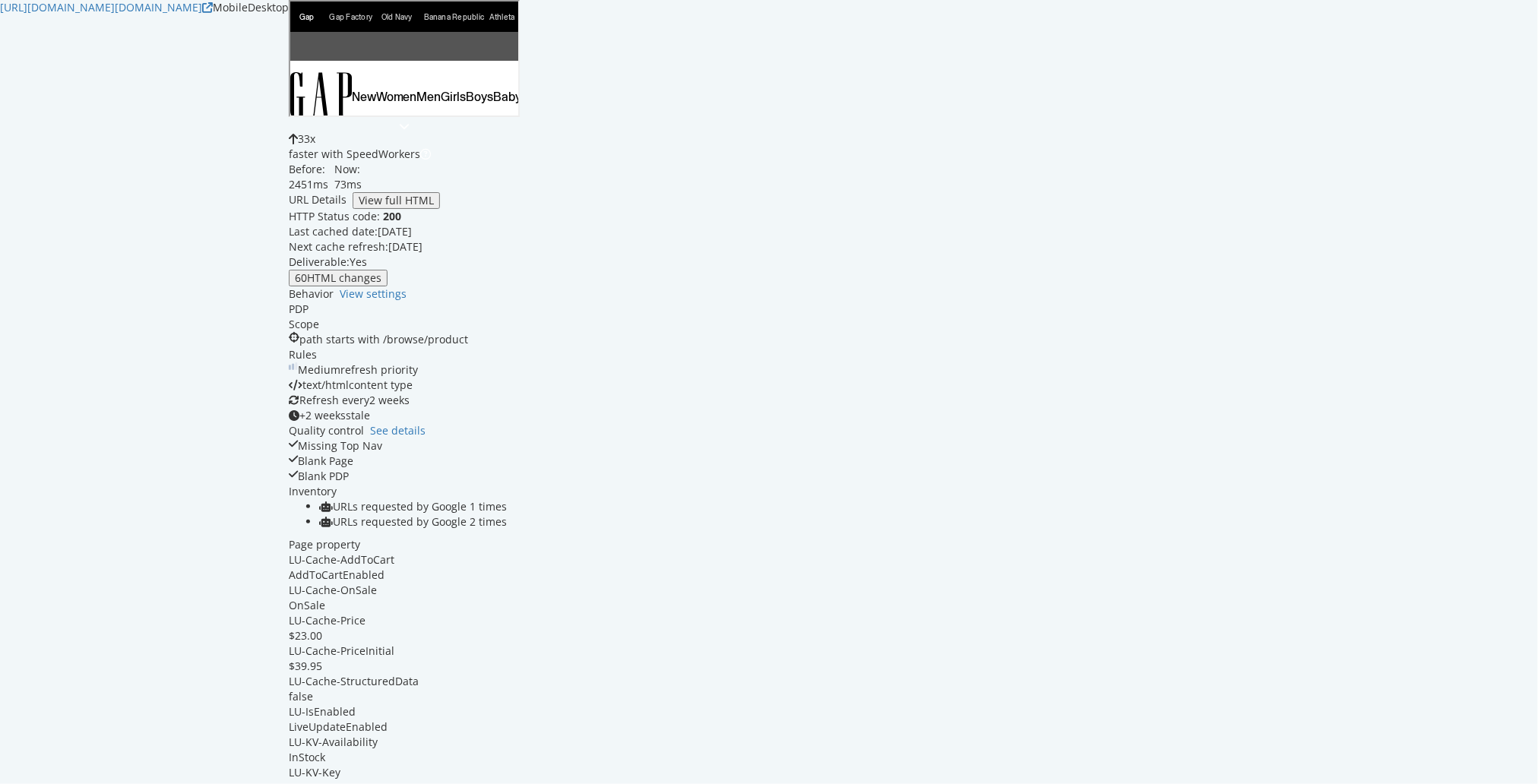
copy link "https://www.gap.com/browse/product.do?pid=819211012"
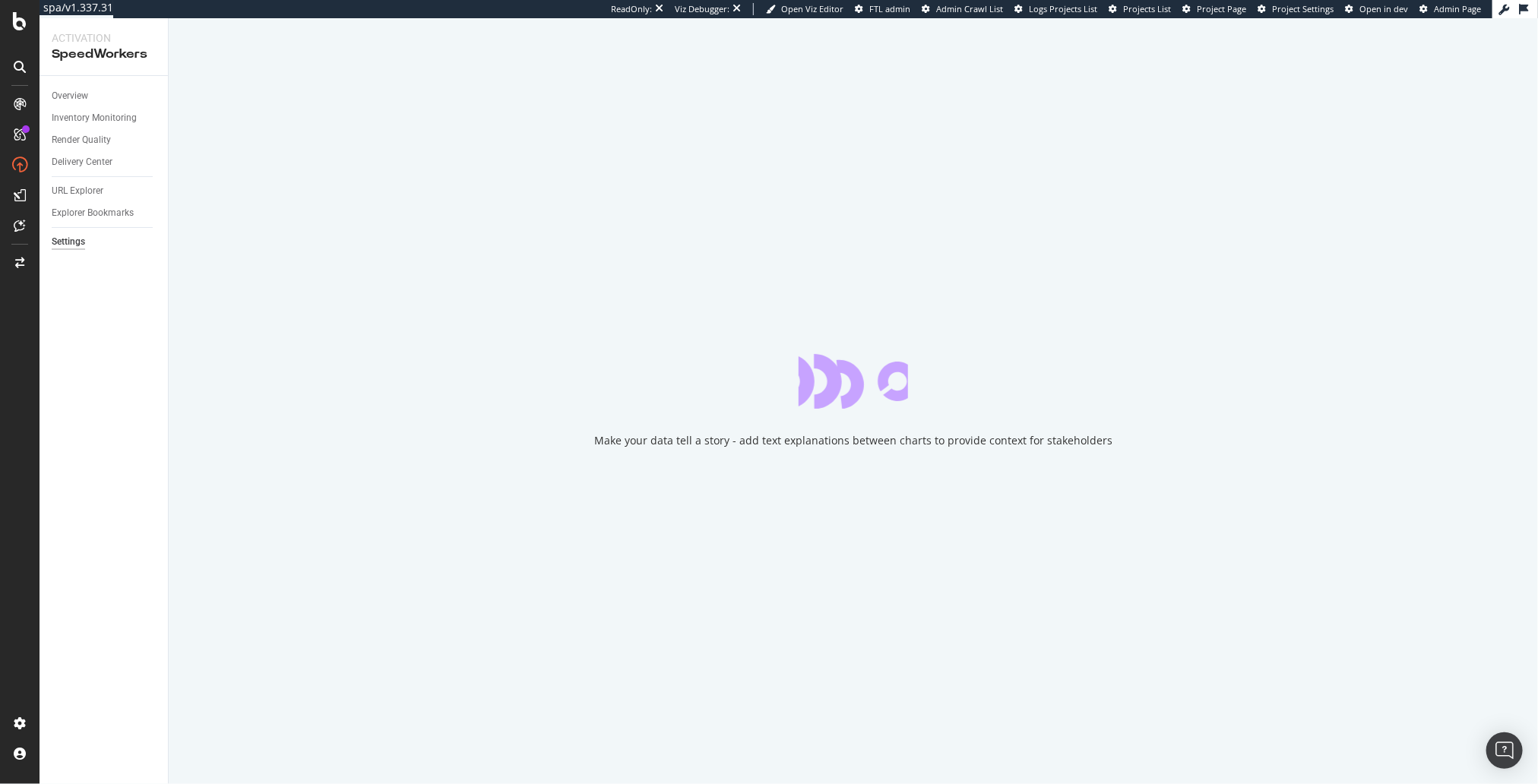
click at [116, 310] on div "Overview Inventory Monitoring Render Quality Delivery Center URL Explorer Explo…" at bounding box center [104, 430] width 129 height 709
click at [53, 443] on div "Overview Inventory Monitoring Render Quality Delivery Center URL Explorer Explo…" at bounding box center [104, 430] width 129 height 709
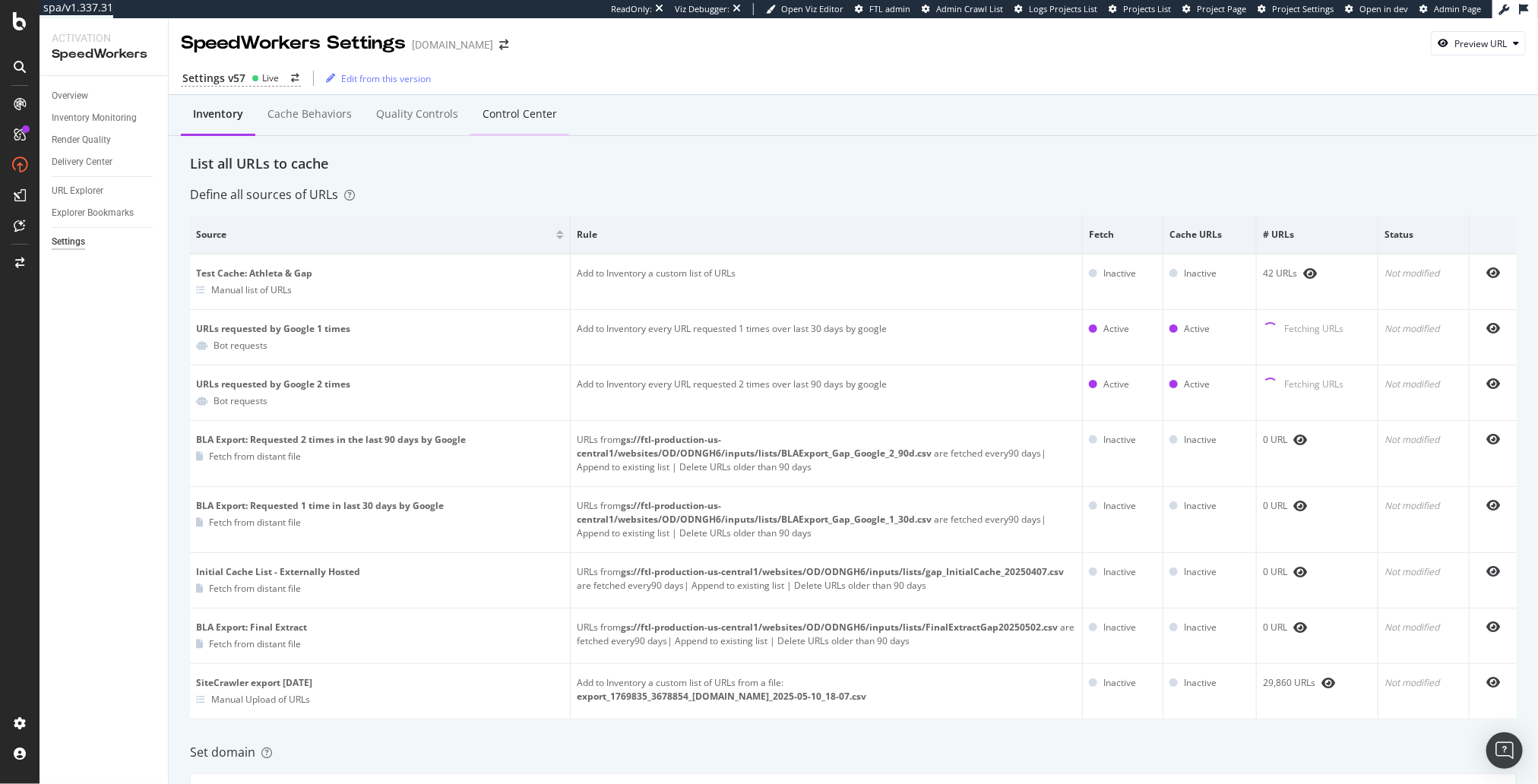
click at [502, 120] on div "Control Center" at bounding box center [520, 114] width 75 height 15
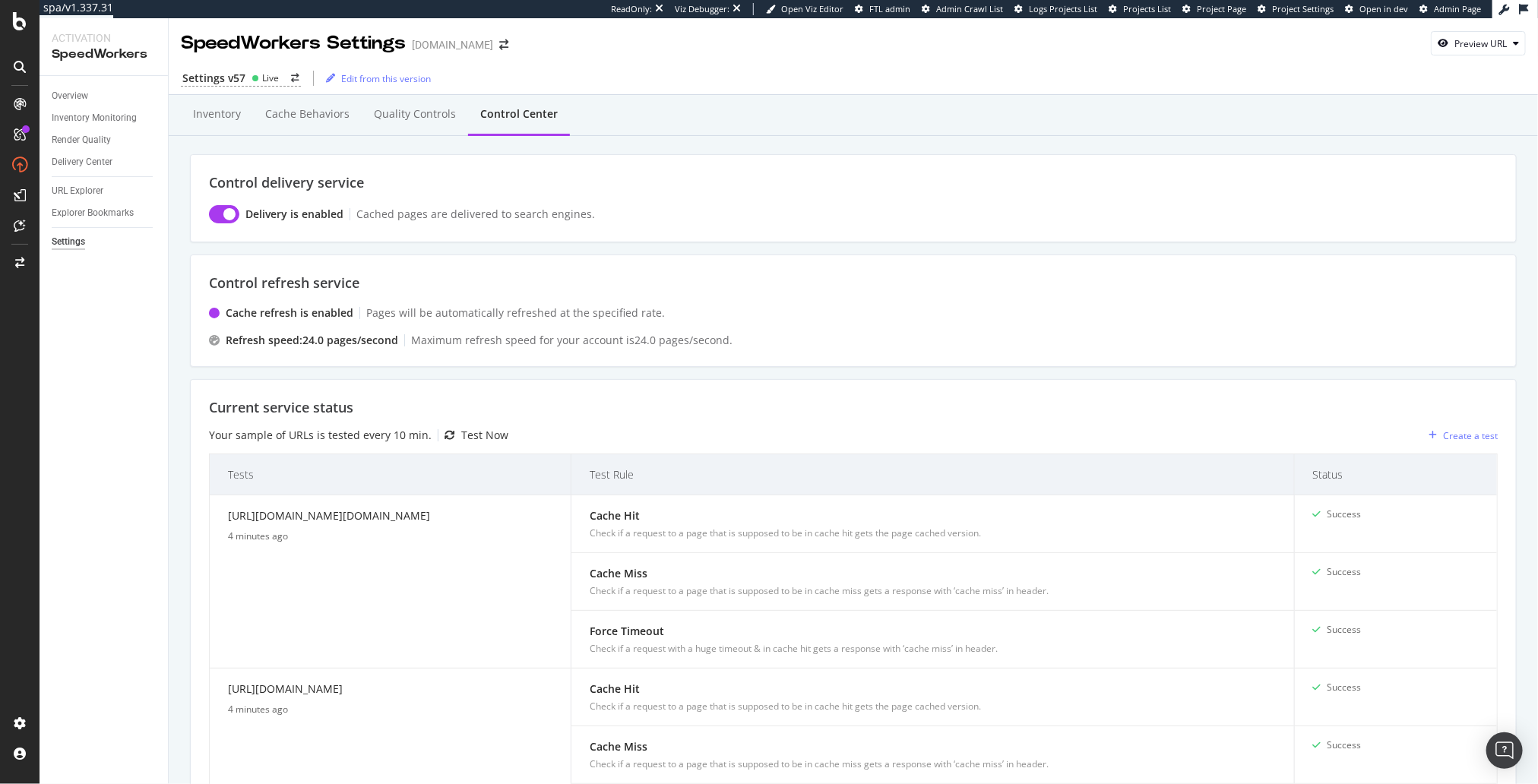
scroll to position [1092, 0]
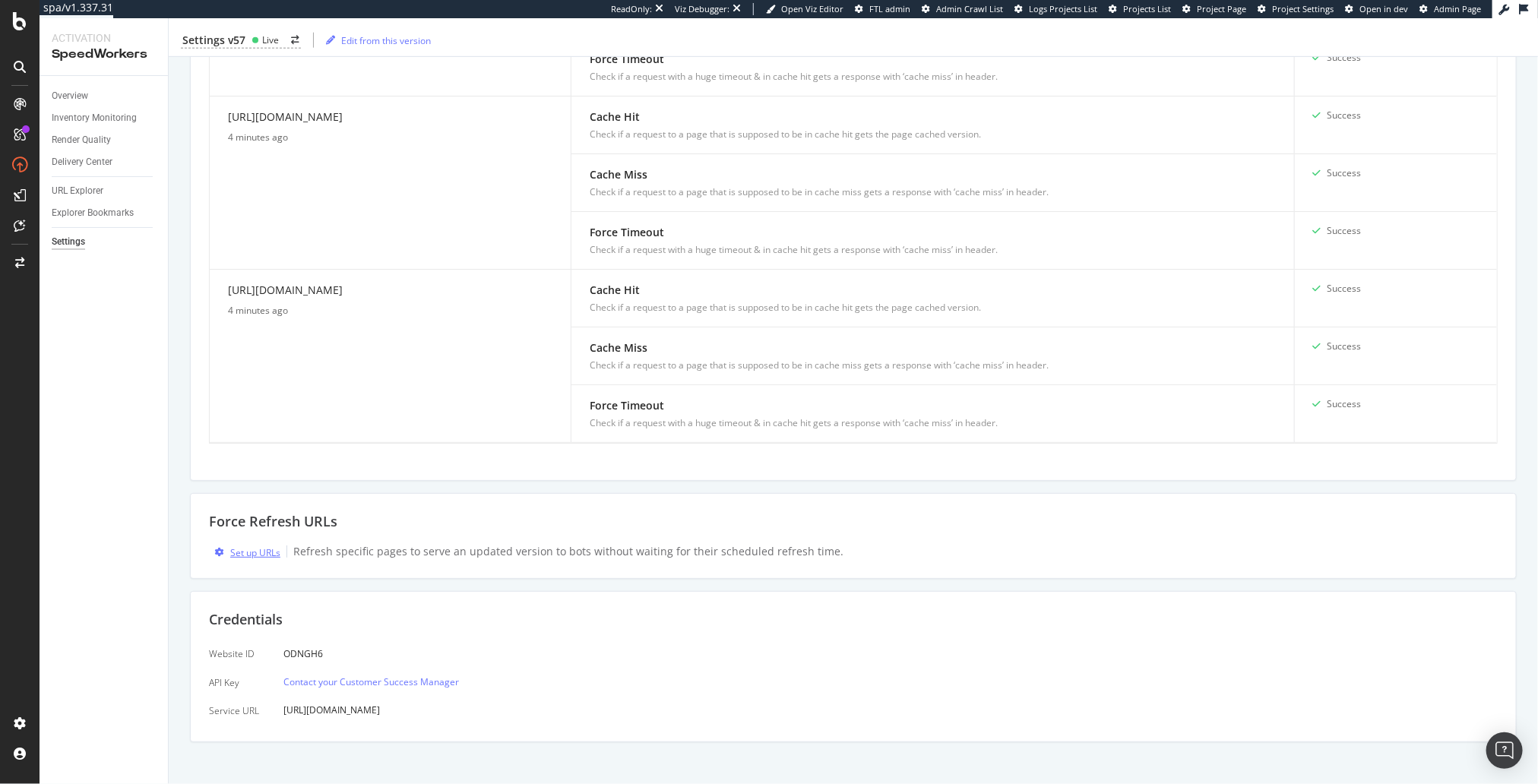
click at [260, 546] on div "Set up URLs" at bounding box center [255, 553] width 51 height 13
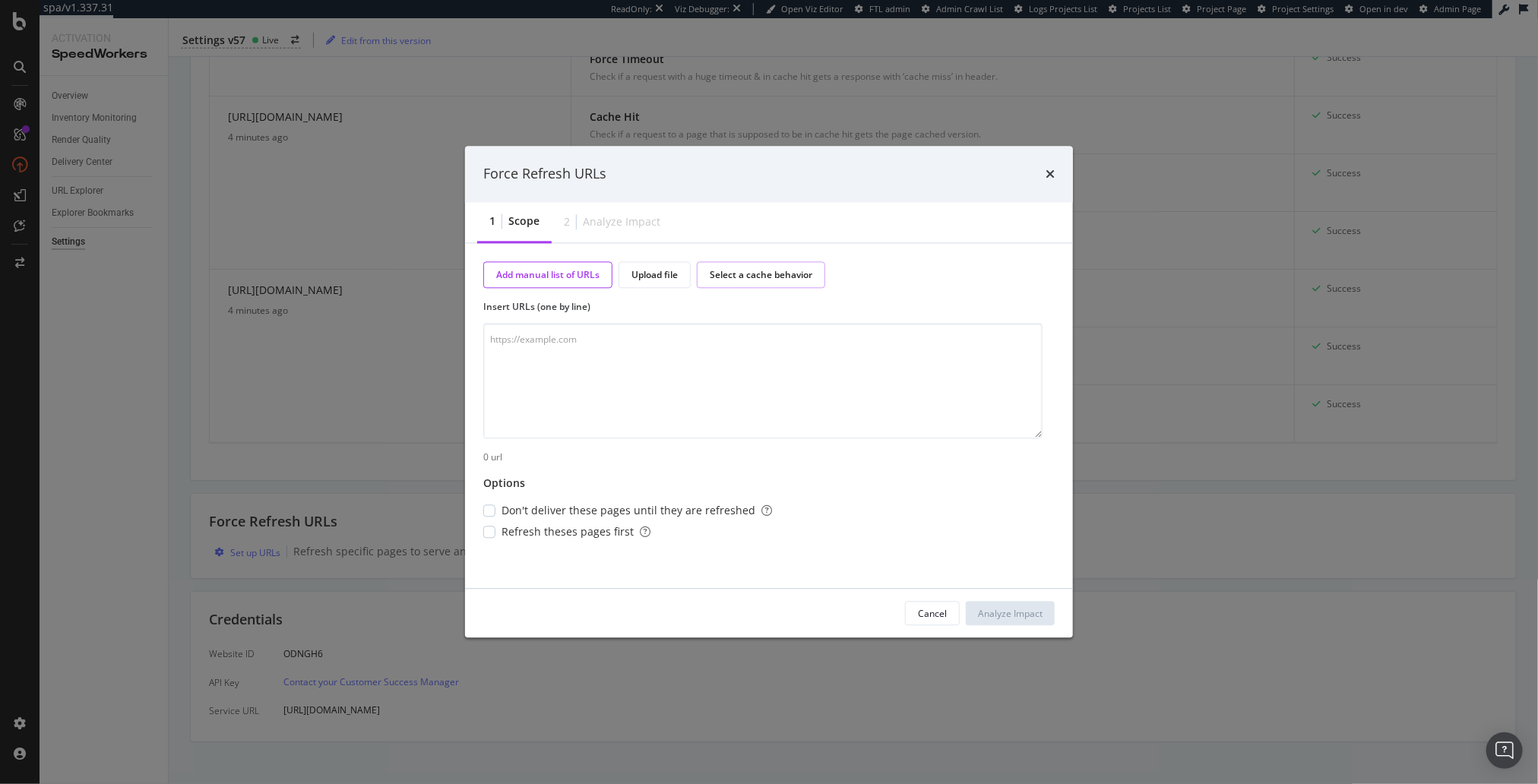
click at [757, 283] on div "Select a cache behavior" at bounding box center [761, 275] width 129 height 27
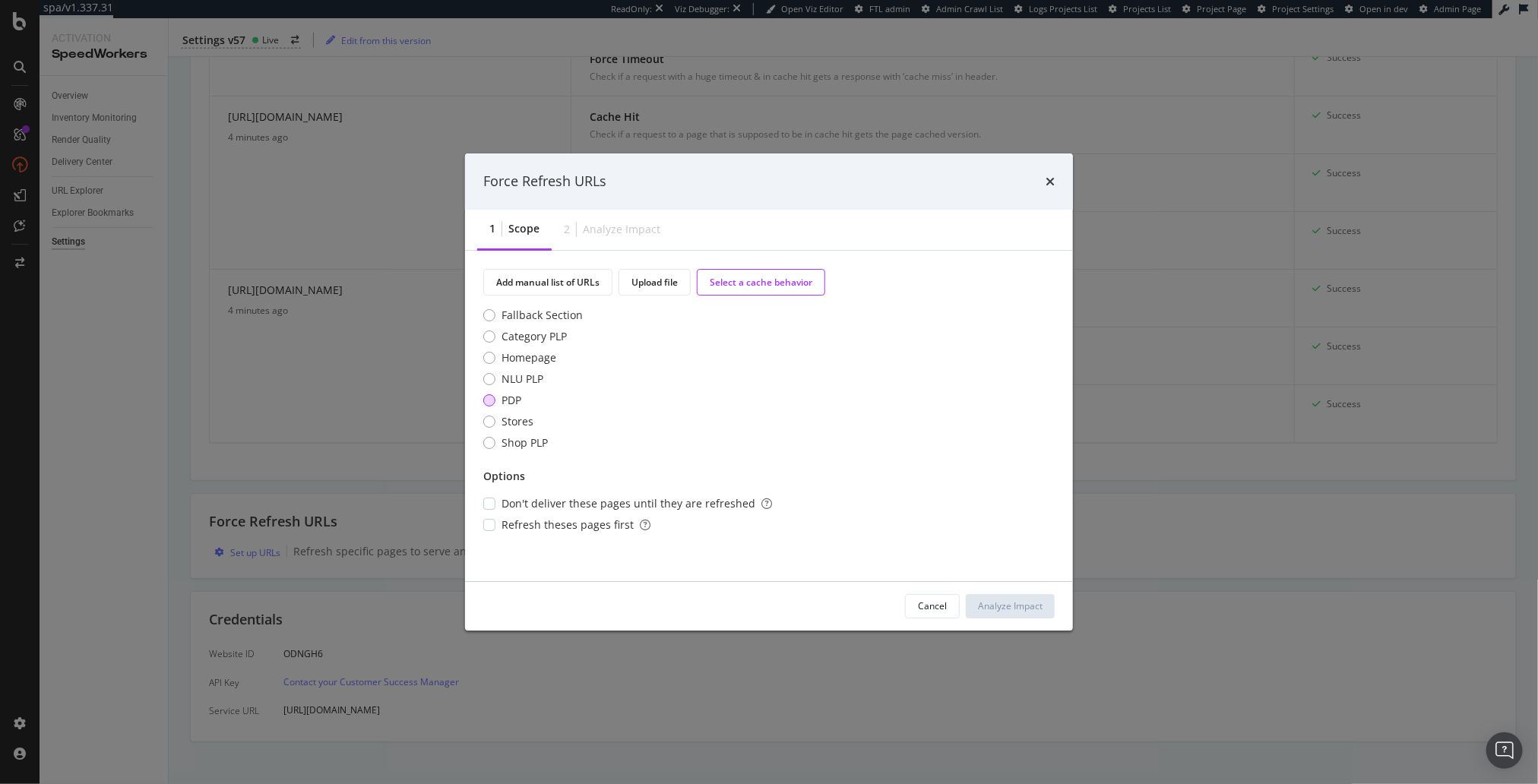
click at [492, 401] on div "PDP" at bounding box center [490, 401] width 12 height 12
drag, startPoint x: 643, startPoint y: 573, endPoint x: 696, endPoint y: 576, distance: 53.1
click at [651, 573] on div "Add manual list of URLs Upload file Select a cache behavior Fallback Section Ca…" at bounding box center [769, 416] width 608 height 331
click at [1007, 604] on div "Analyze Impact" at bounding box center [1010, 606] width 65 height 13
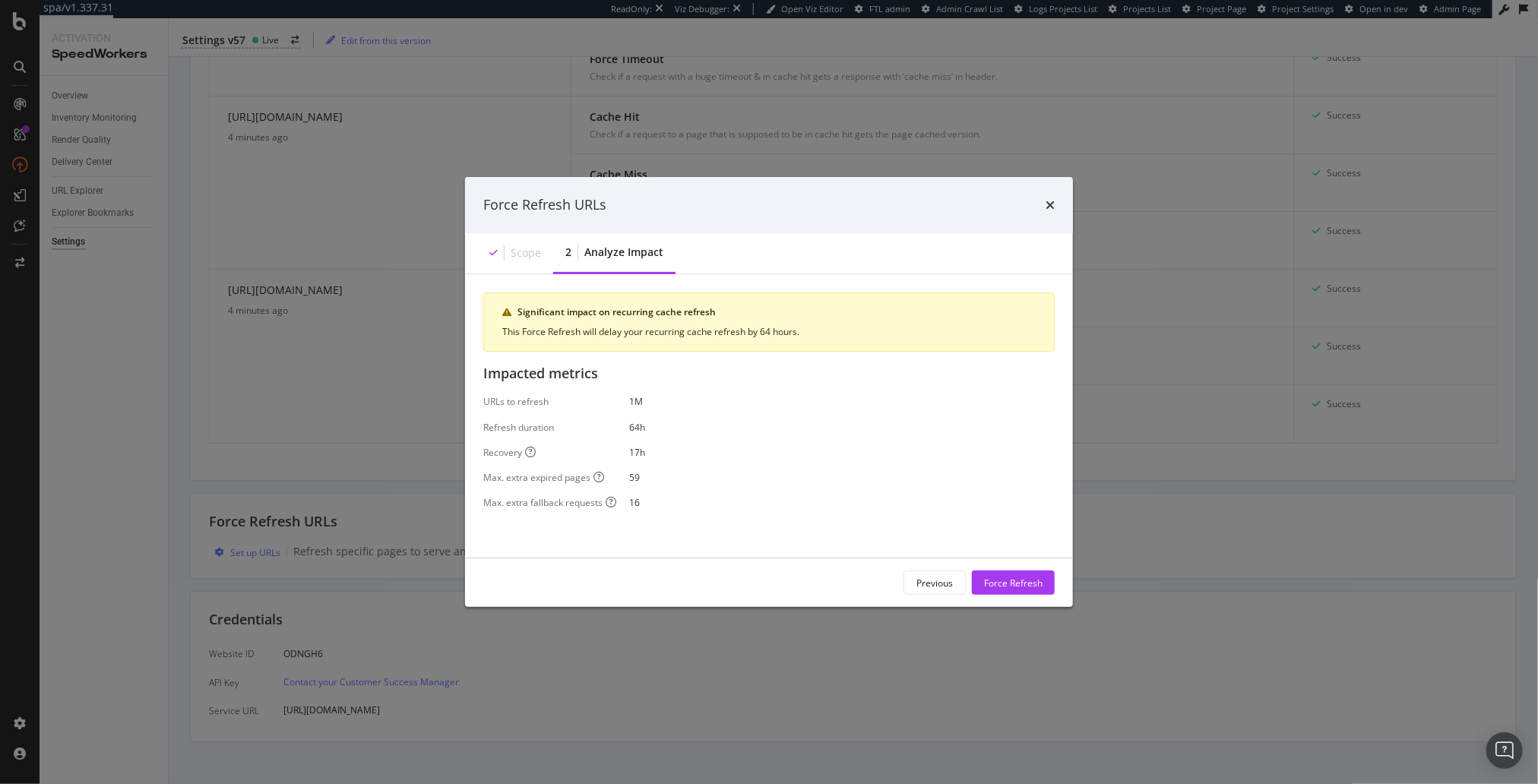
click at [840, 521] on div "Significant impact on recurring cache refresh This Force Refresh will delay you…" at bounding box center [769, 416] width 571 height 247
click at [604, 437] on div "URLs to refresh 1M Refresh duration 64h Recovery 17h Max. extra expired pages 5…" at bounding box center [769, 452] width 571 height 114
drag, startPoint x: 816, startPoint y: 522, endPoint x: 905, endPoint y: 552, distance: 93.9
click at [818, 522] on div "Significant impact on recurring cache refresh This Force Refresh will delay you…" at bounding box center [769, 416] width 571 height 247
click at [993, 580] on div "Force Refresh" at bounding box center [1014, 583] width 59 height 13
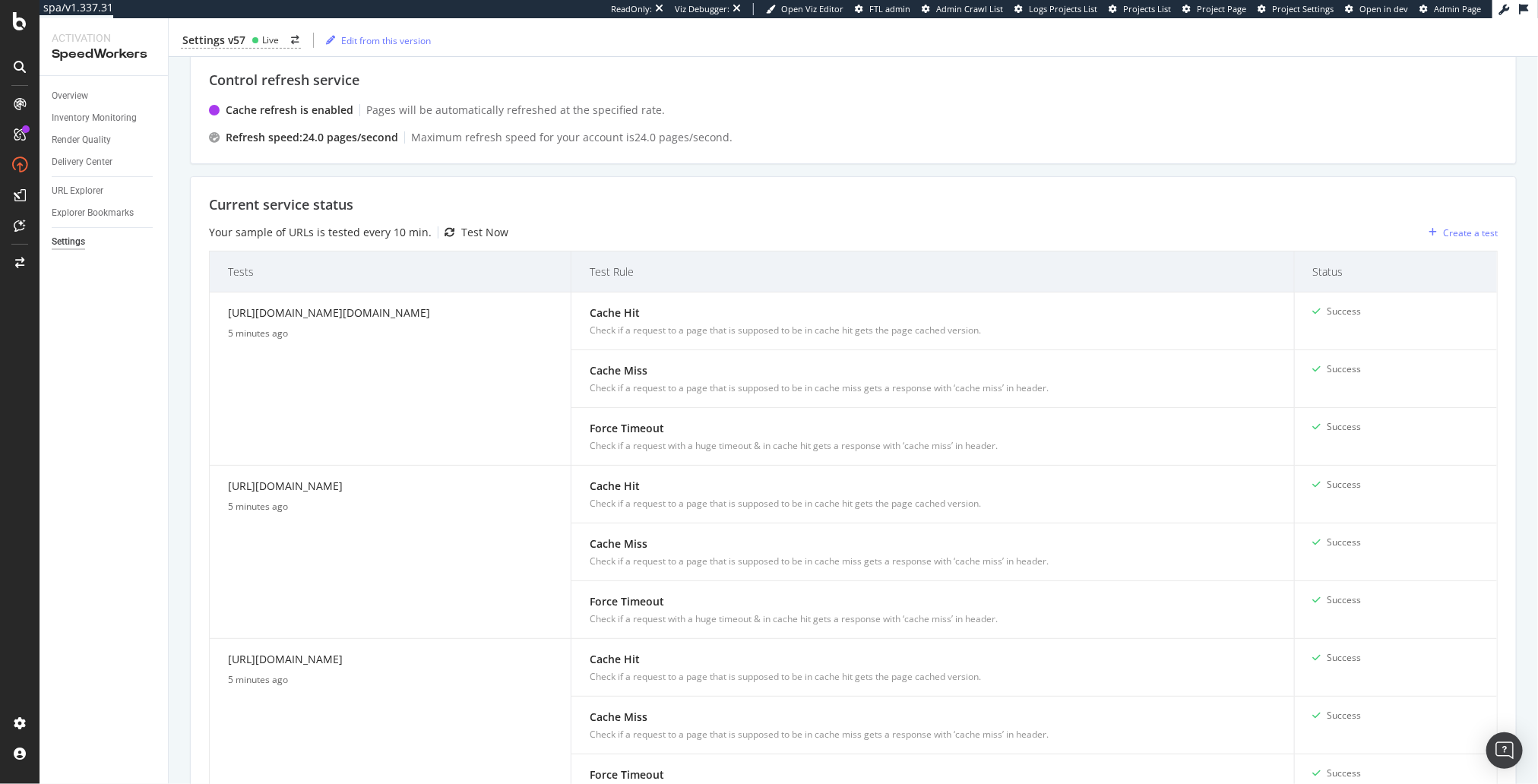
scroll to position [0, 0]
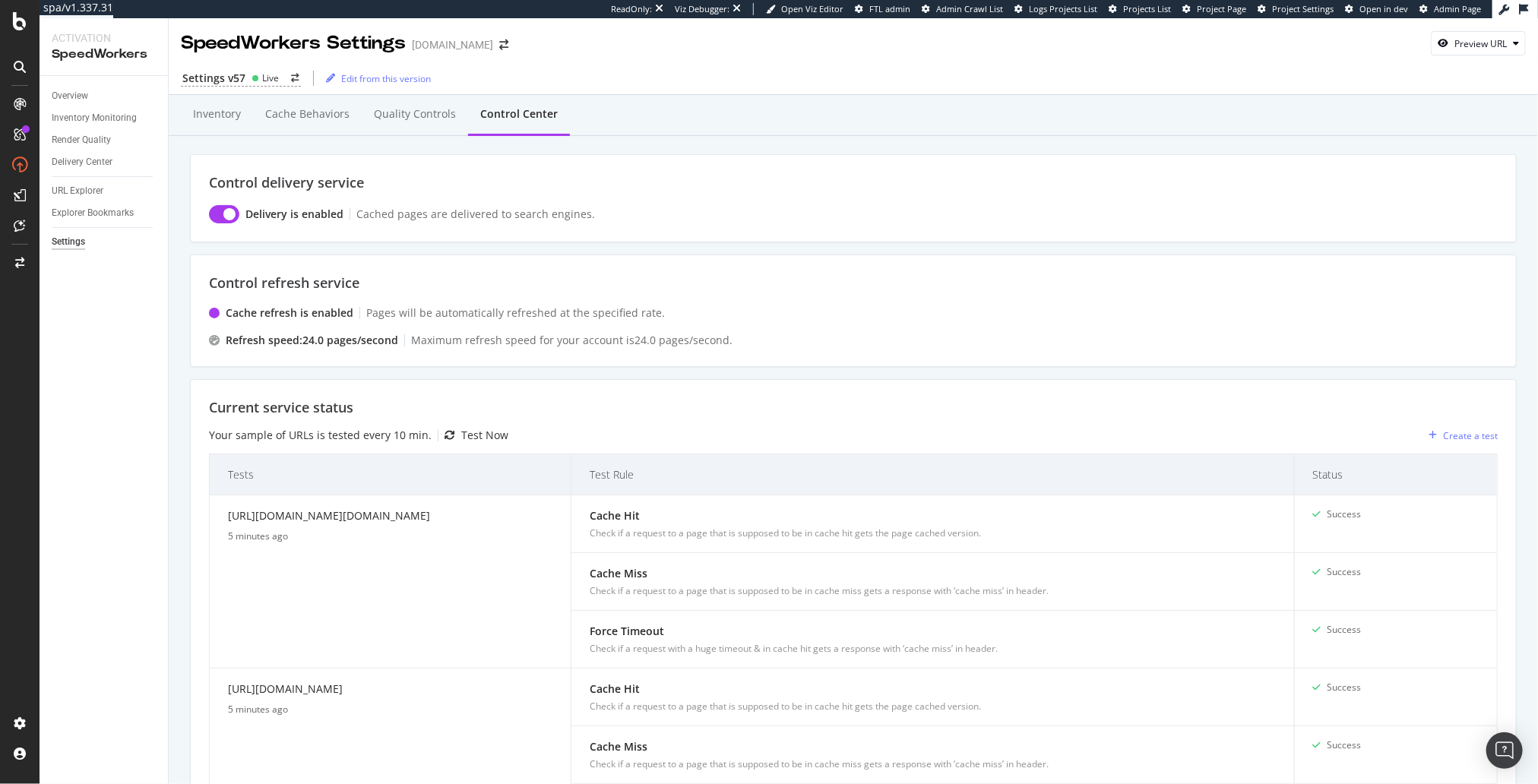
click at [502, 125] on div "Control Center" at bounding box center [519, 114] width 102 height 42
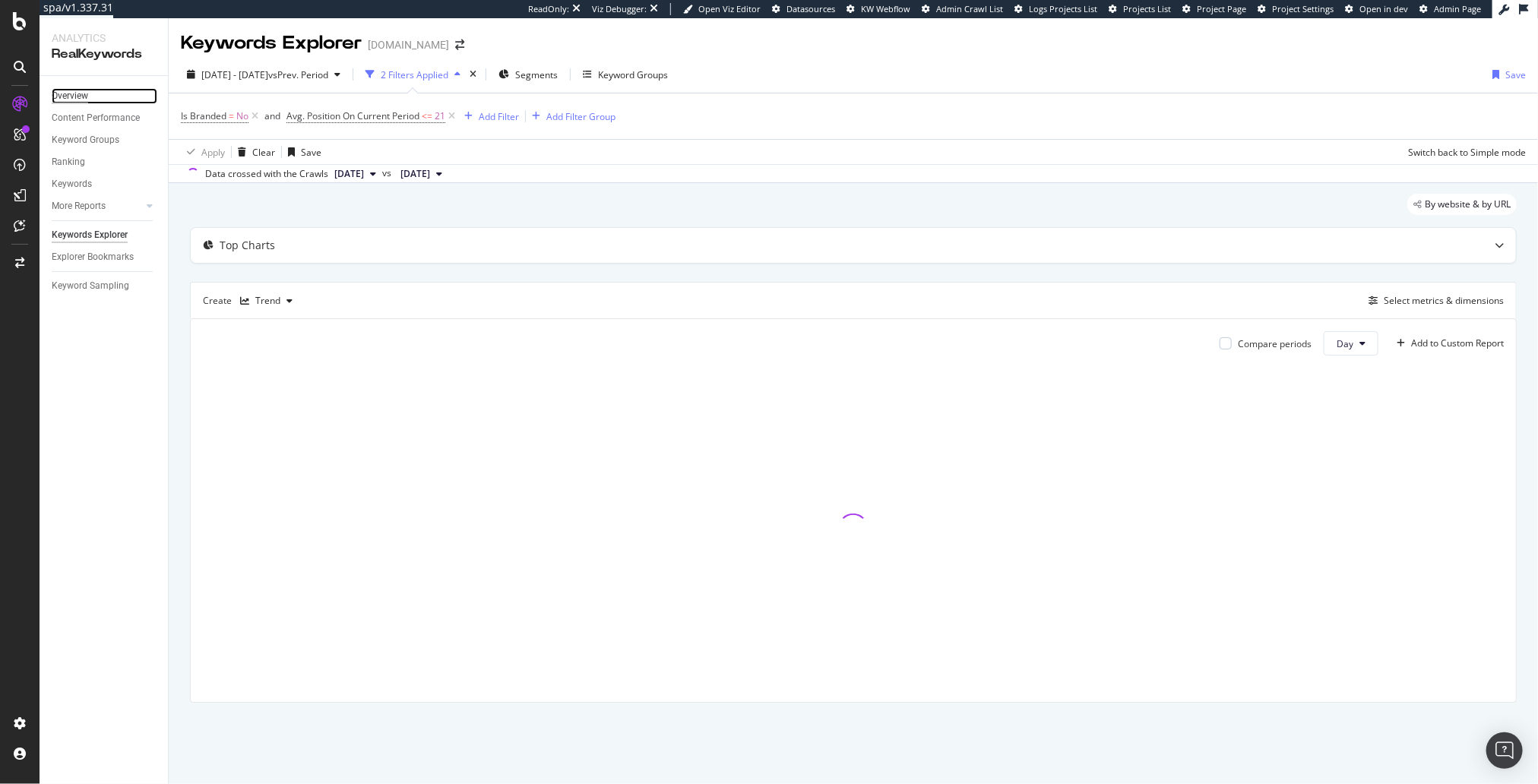
click at [77, 94] on div "Overview" at bounding box center [69, 96] width 36 height 16
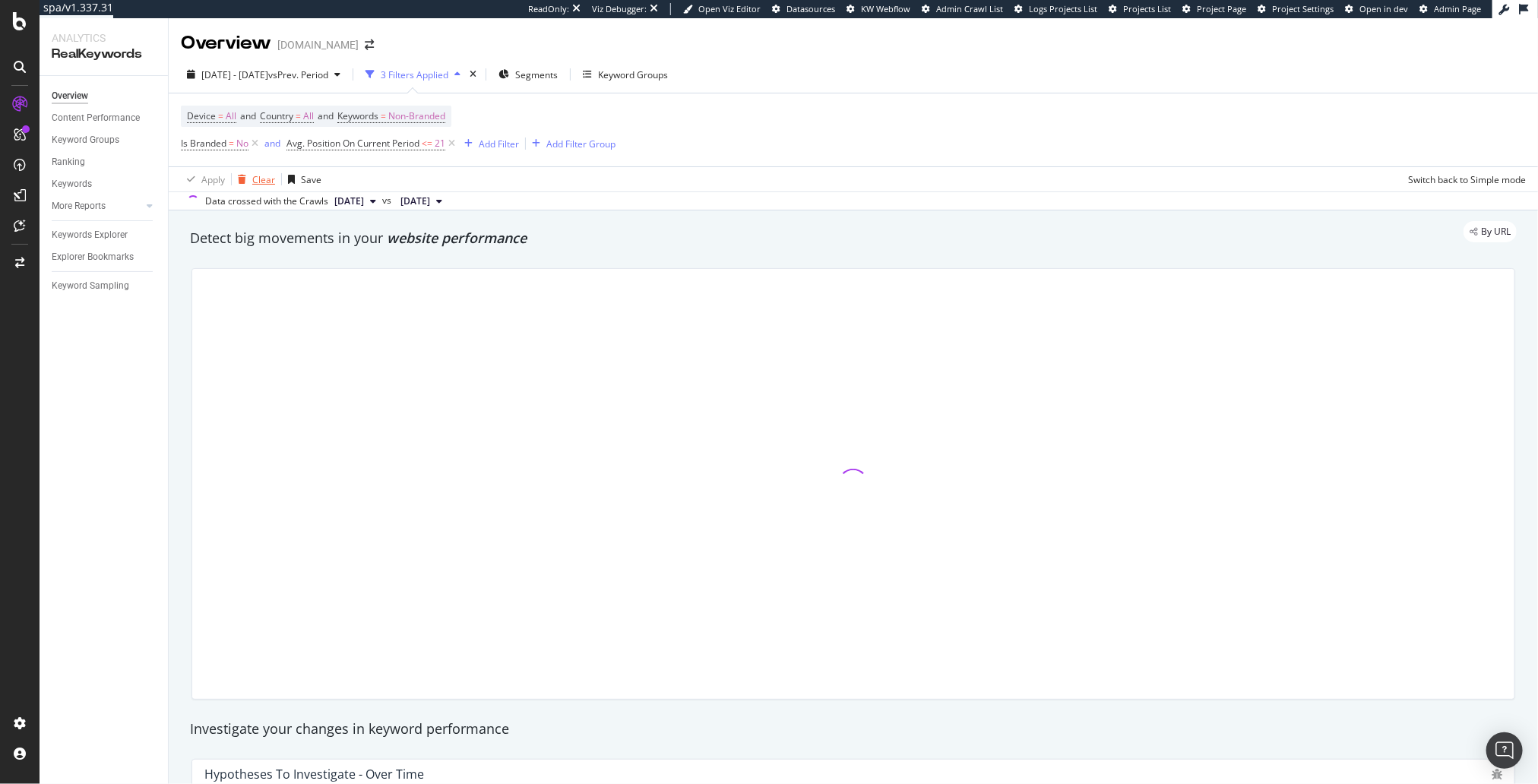
click at [262, 183] on div "Clear" at bounding box center [263, 179] width 23 height 13
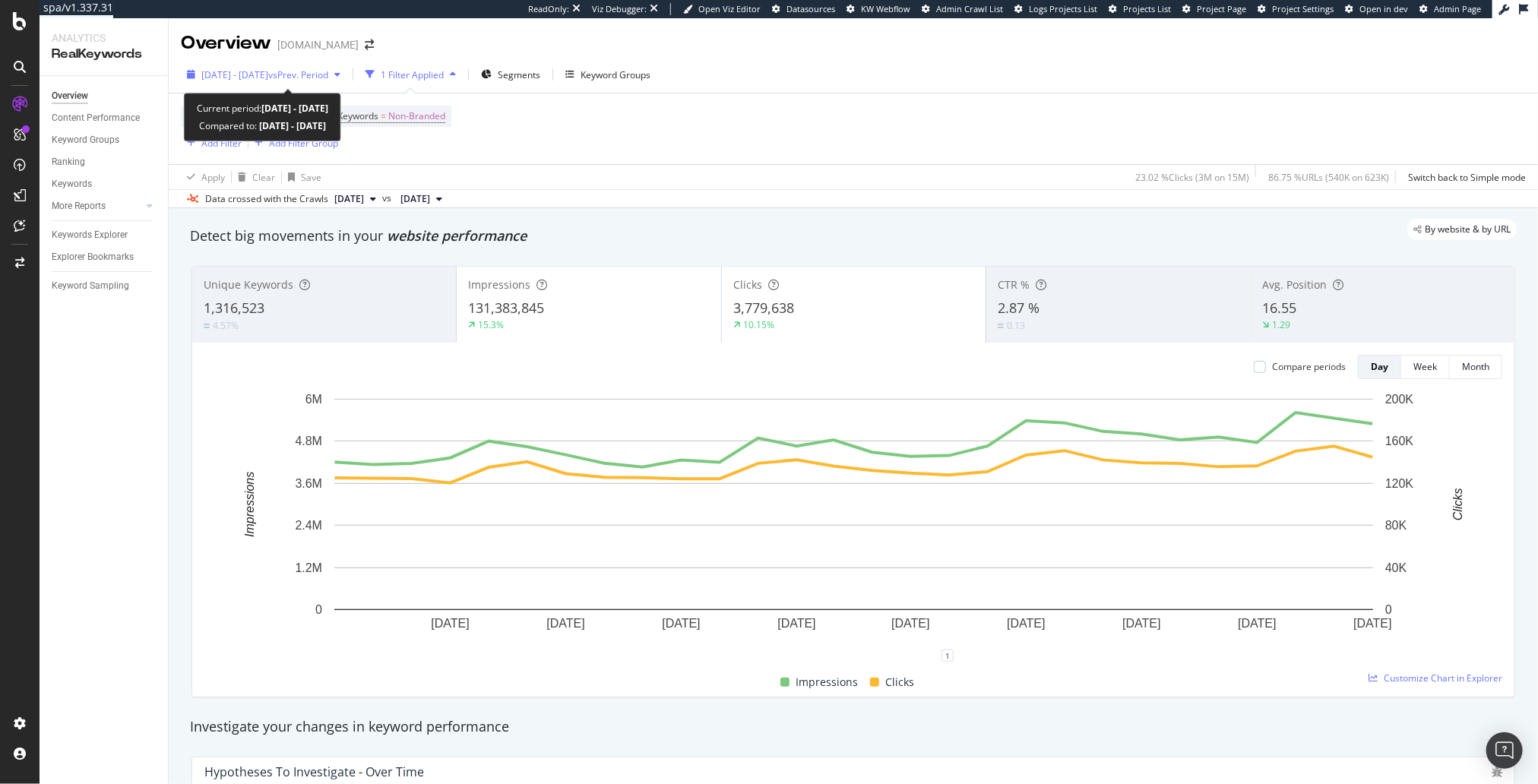
click at [291, 81] on div "2025 Feb. 25th - Mar. 24th vs Prev. Period" at bounding box center [264, 74] width 127 height 13
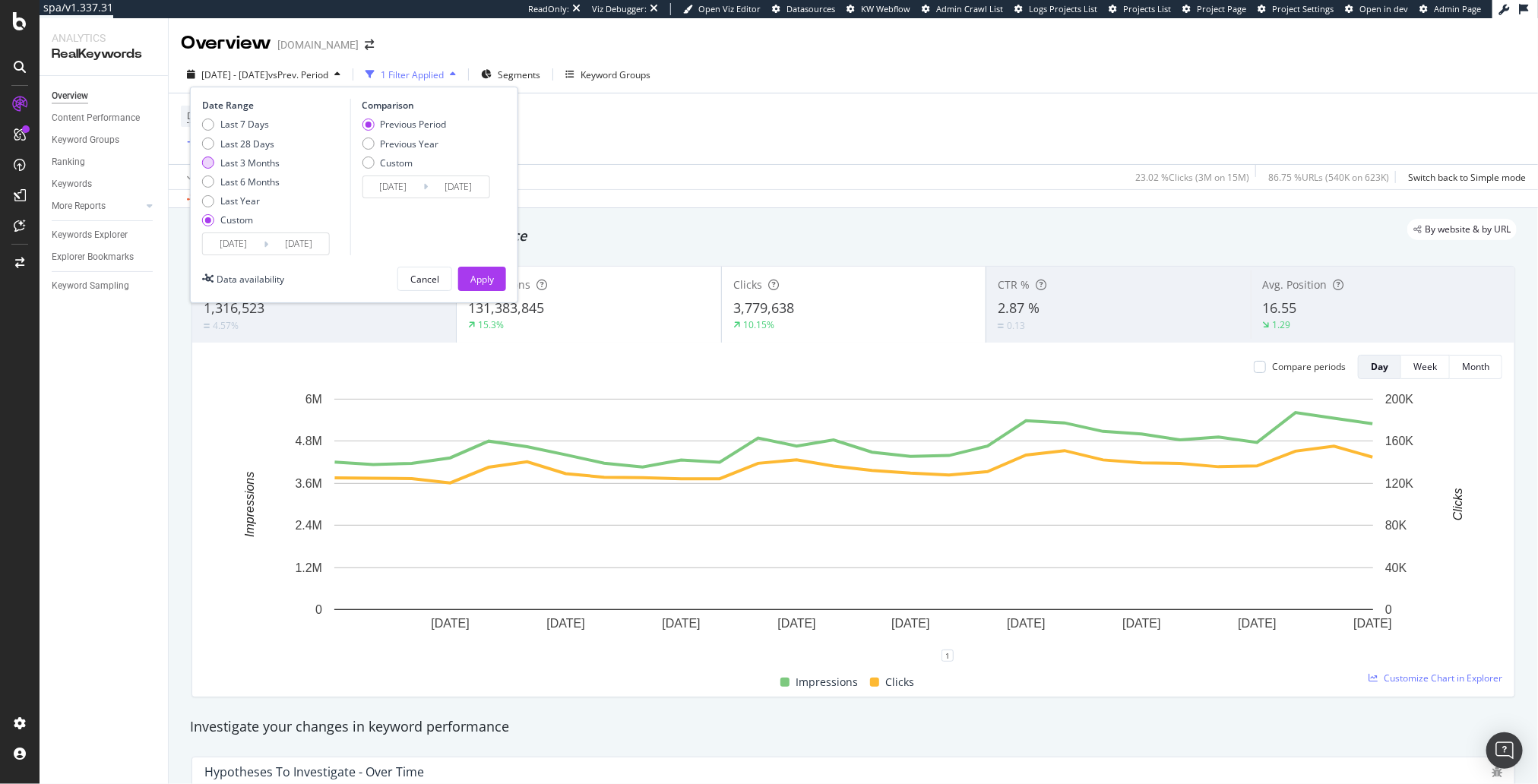
click at [262, 157] on div "Last 3 Months" at bounding box center [250, 163] width 59 height 13
type input "2025/06/15"
type input "2025/09/14"
type input "2025/03/15"
type input "2025/06/14"
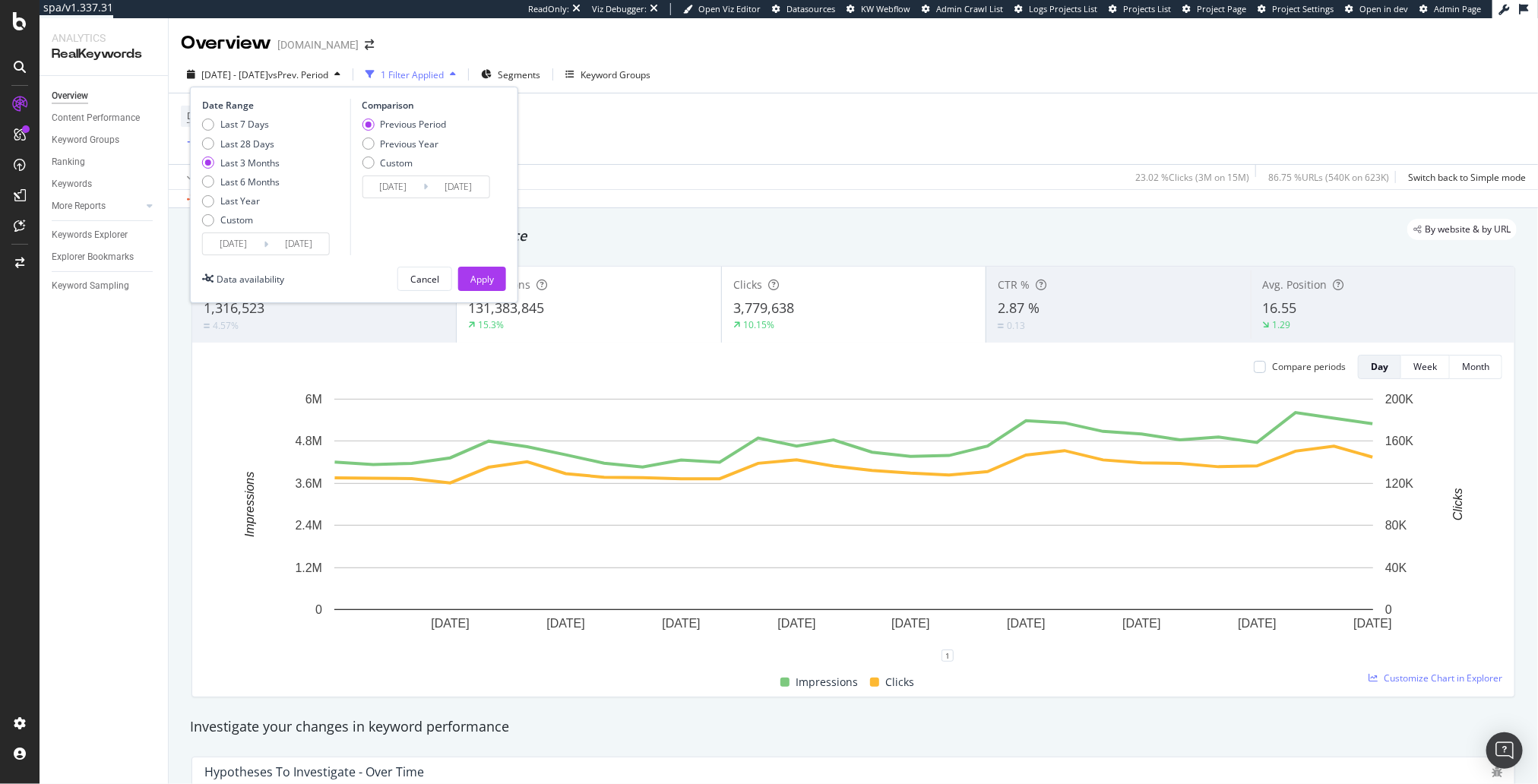
drag, startPoint x: 264, startPoint y: 135, endPoint x: 269, endPoint y: 151, distance: 16.8
click at [264, 135] on div "Last 7 Days Last 28 Days Last 3 Months Last 6 Months Last Year Custom" at bounding box center [240, 175] width 77 height 114
click at [267, 147] on div "Last 28 Days" at bounding box center [247, 144] width 54 height 13
type input "2025/08/18"
type input "2025/07/21"
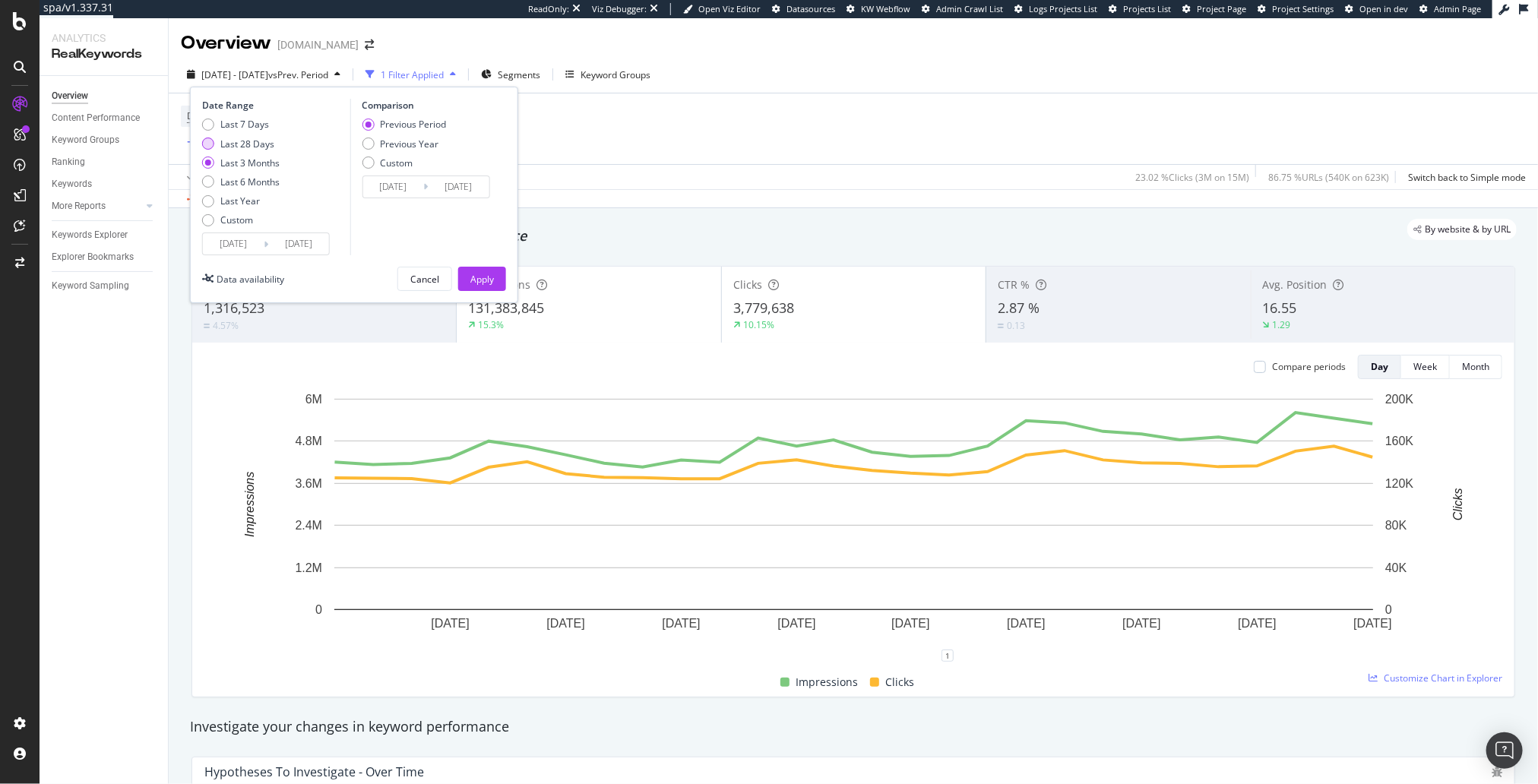
type input "2025/08/17"
click at [472, 273] on div "Apply" at bounding box center [482, 279] width 24 height 13
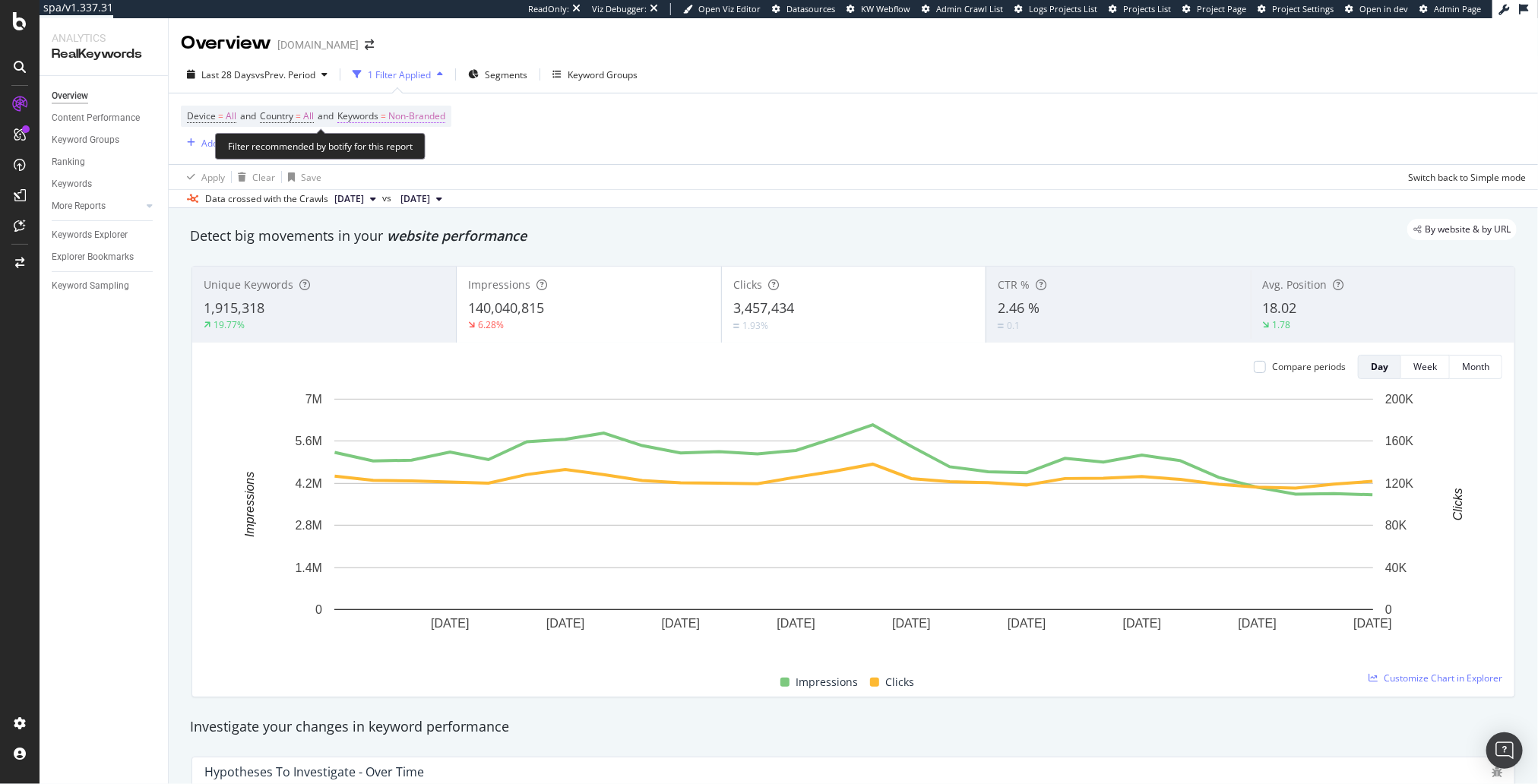
click at [433, 116] on span "Non-Branded" at bounding box center [417, 116] width 57 height 21
click at [413, 145] on span "Non-Branded" at bounding box center [390, 151] width 63 height 13
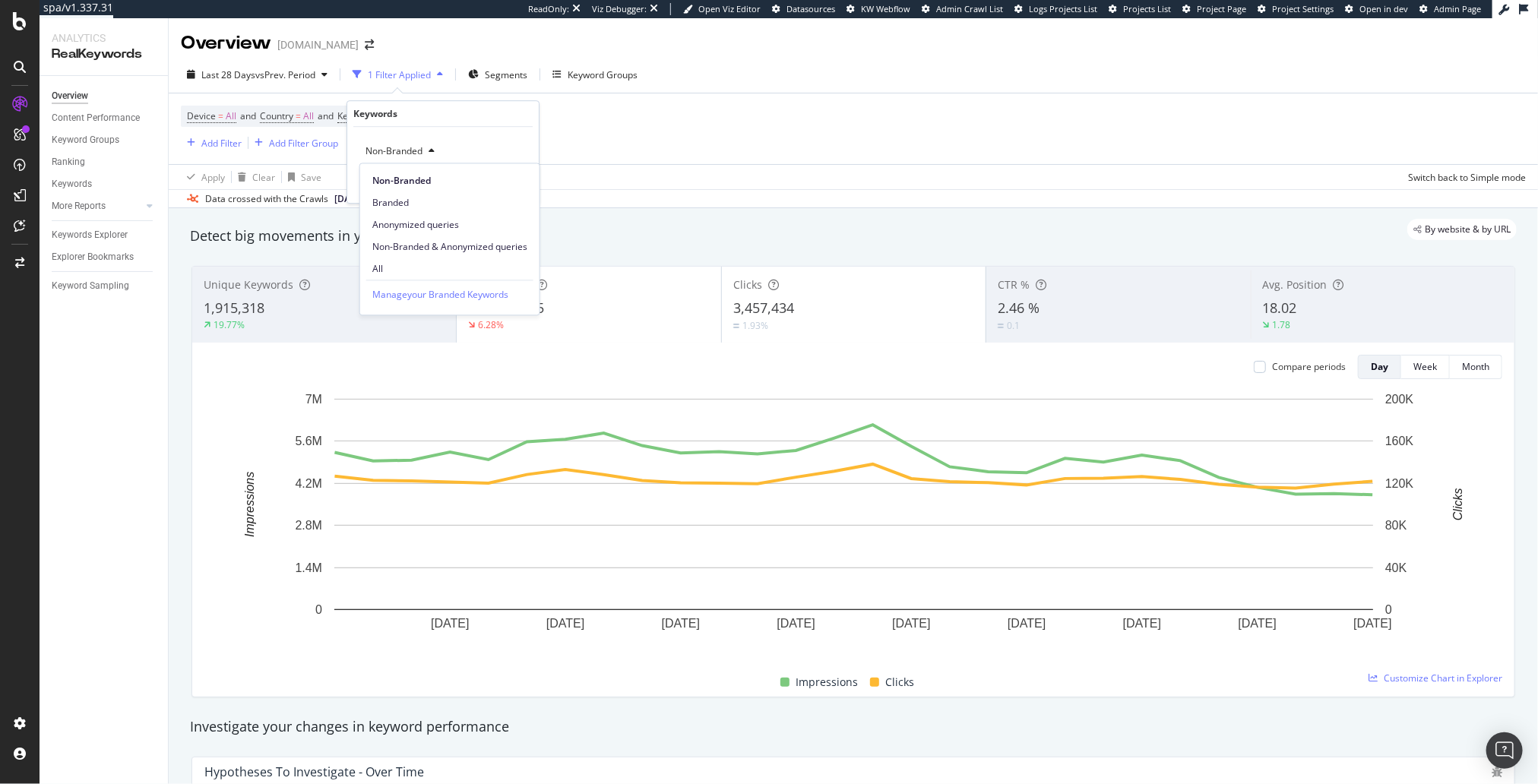
drag, startPoint x: 435, startPoint y: 262, endPoint x: 461, endPoint y: 238, distance: 35.4
click at [435, 261] on div "All" at bounding box center [450, 268] width 179 height 22
drag, startPoint x: 504, startPoint y: 184, endPoint x: 545, endPoint y: 187, distance: 41.1
click at [504, 184] on div "Apply" at bounding box center [514, 184] width 24 height 13
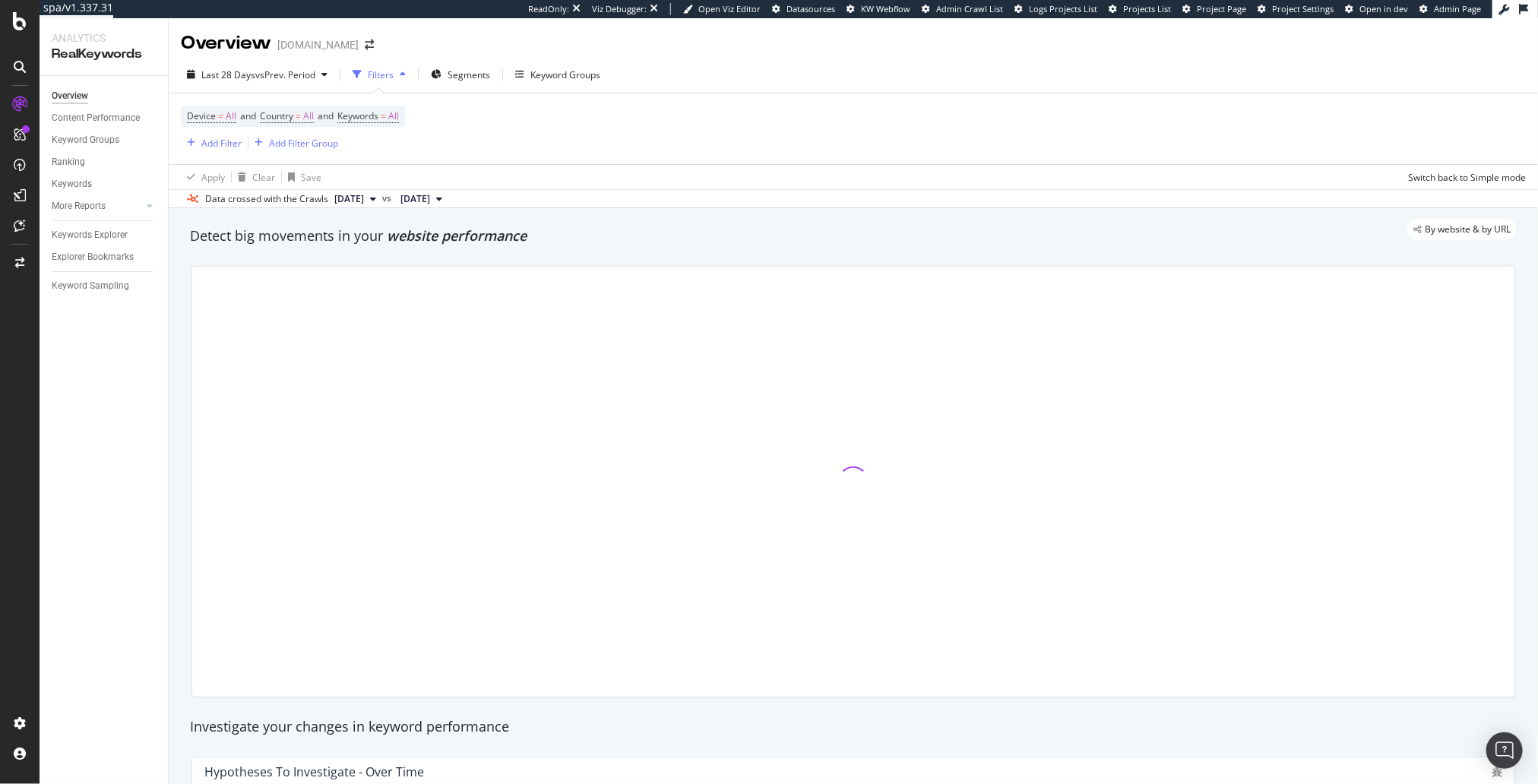
click at [638, 247] on div "Detect big movements in your website performance" at bounding box center [853, 236] width 1342 height 35
click at [184, 349] on div at bounding box center [853, 482] width 1342 height 456
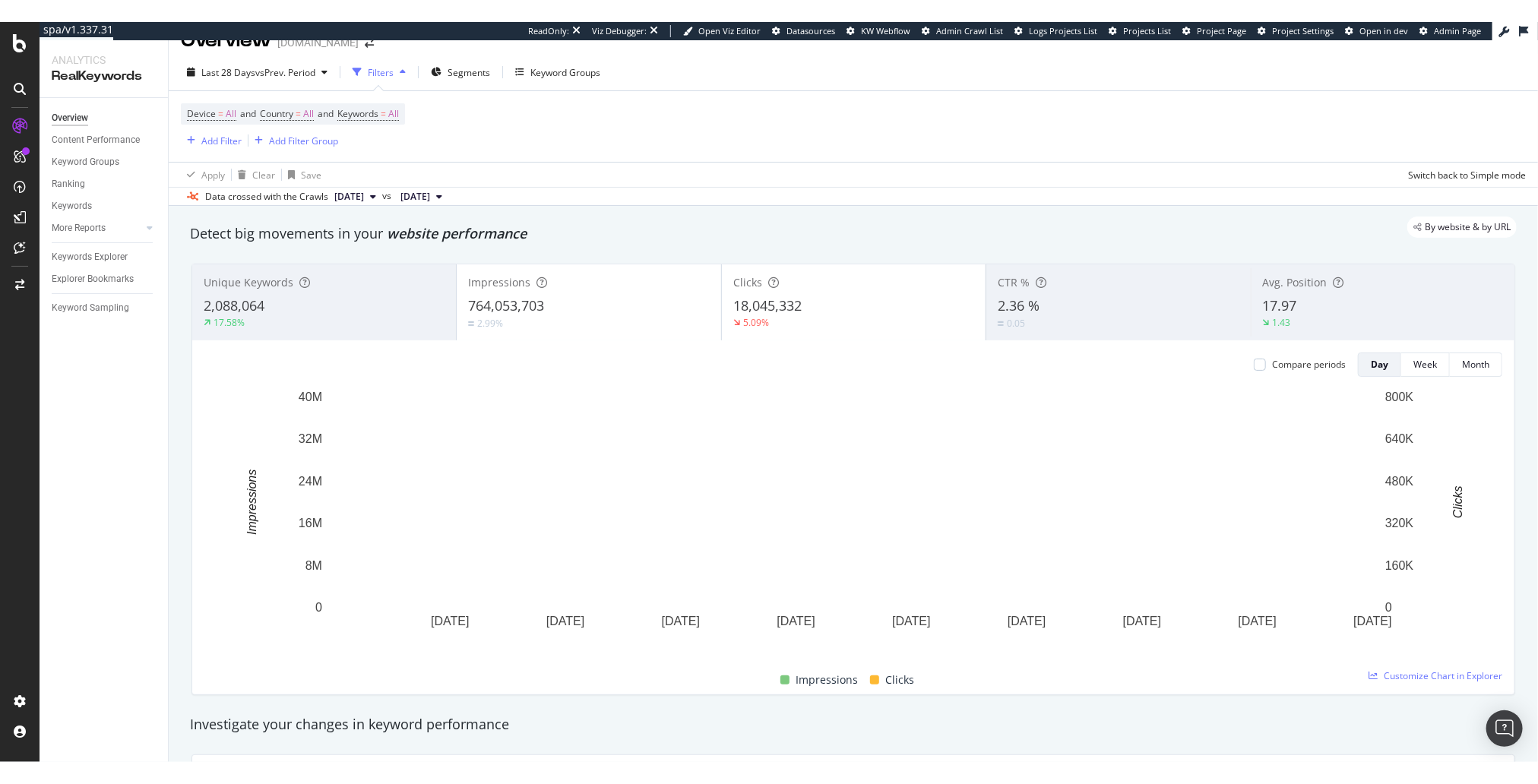
scroll to position [29, 0]
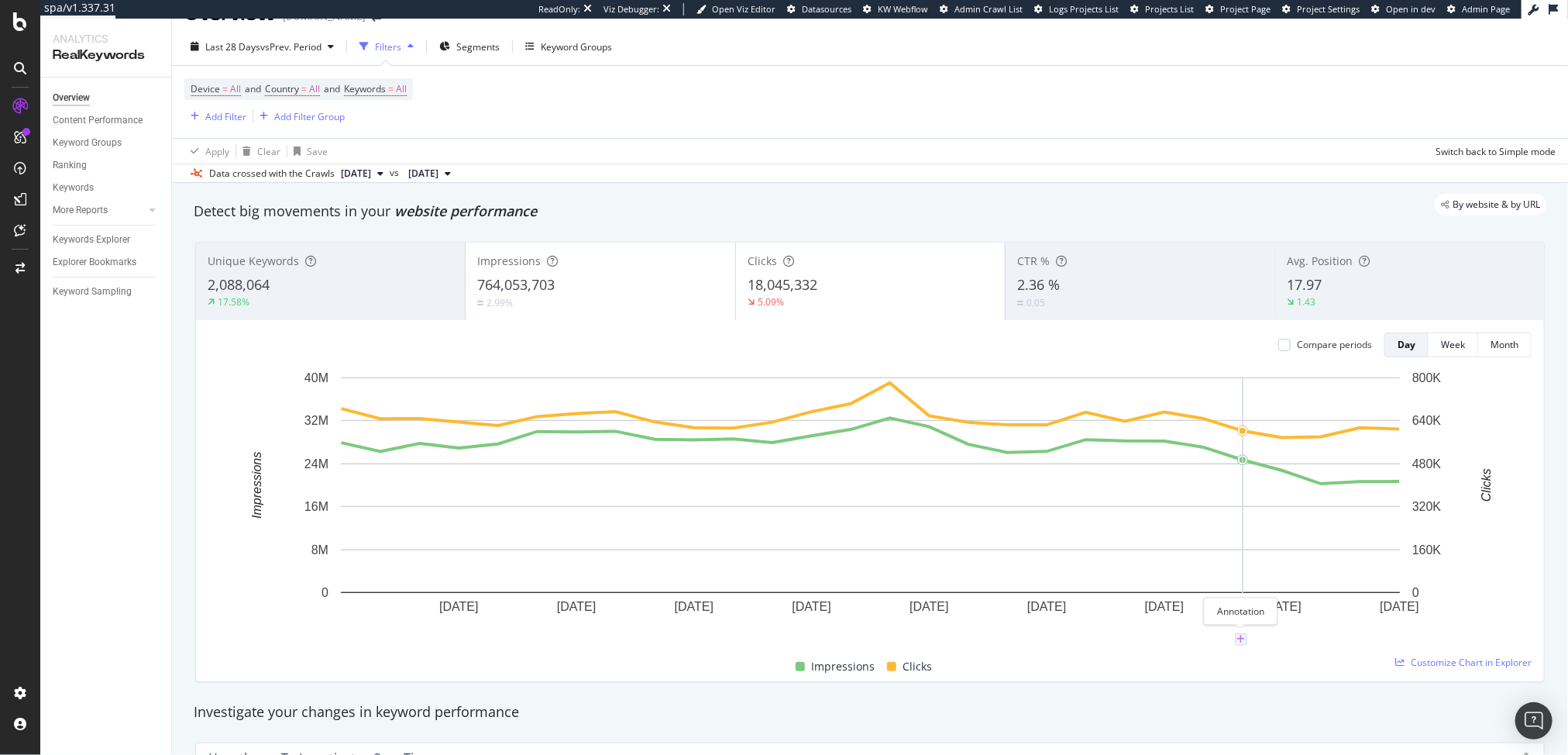
click at [1239, 637] on icon "plus" at bounding box center [1241, 639] width 8 height 9
click at [1233, 550] on textarea at bounding box center [1242, 546] width 138 height 48
type textarea "Google SERP tracking change"
click at [1299, 589] on div "Save" at bounding box center [1299, 595] width 21 height 14
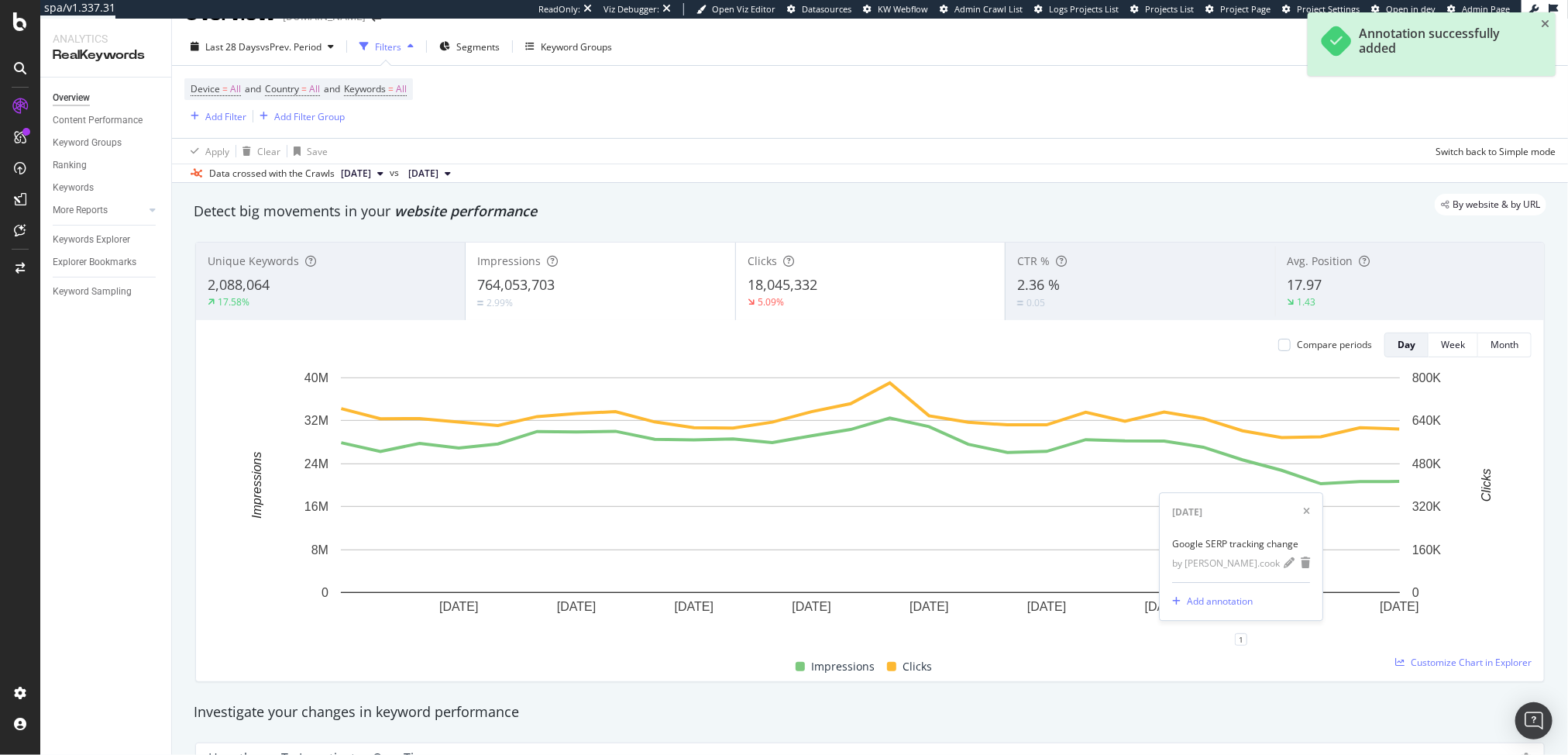
click at [835, 289] on div "18,045,332" at bounding box center [871, 285] width 246 height 20
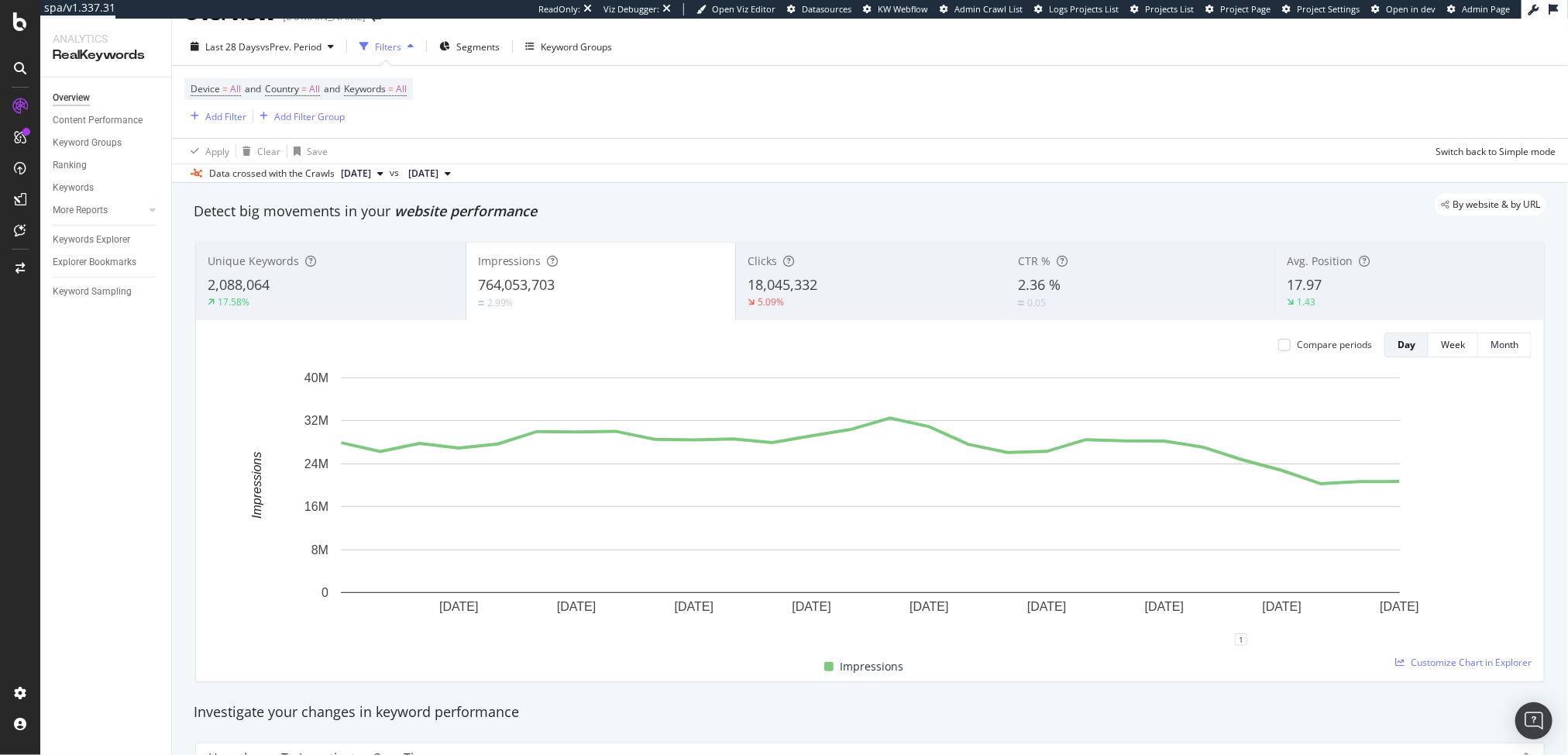
click at [598, 285] on div "764,053,703" at bounding box center [601, 285] width 246 height 20
click at [1344, 278] on div "17.97" at bounding box center [1410, 285] width 246 height 20
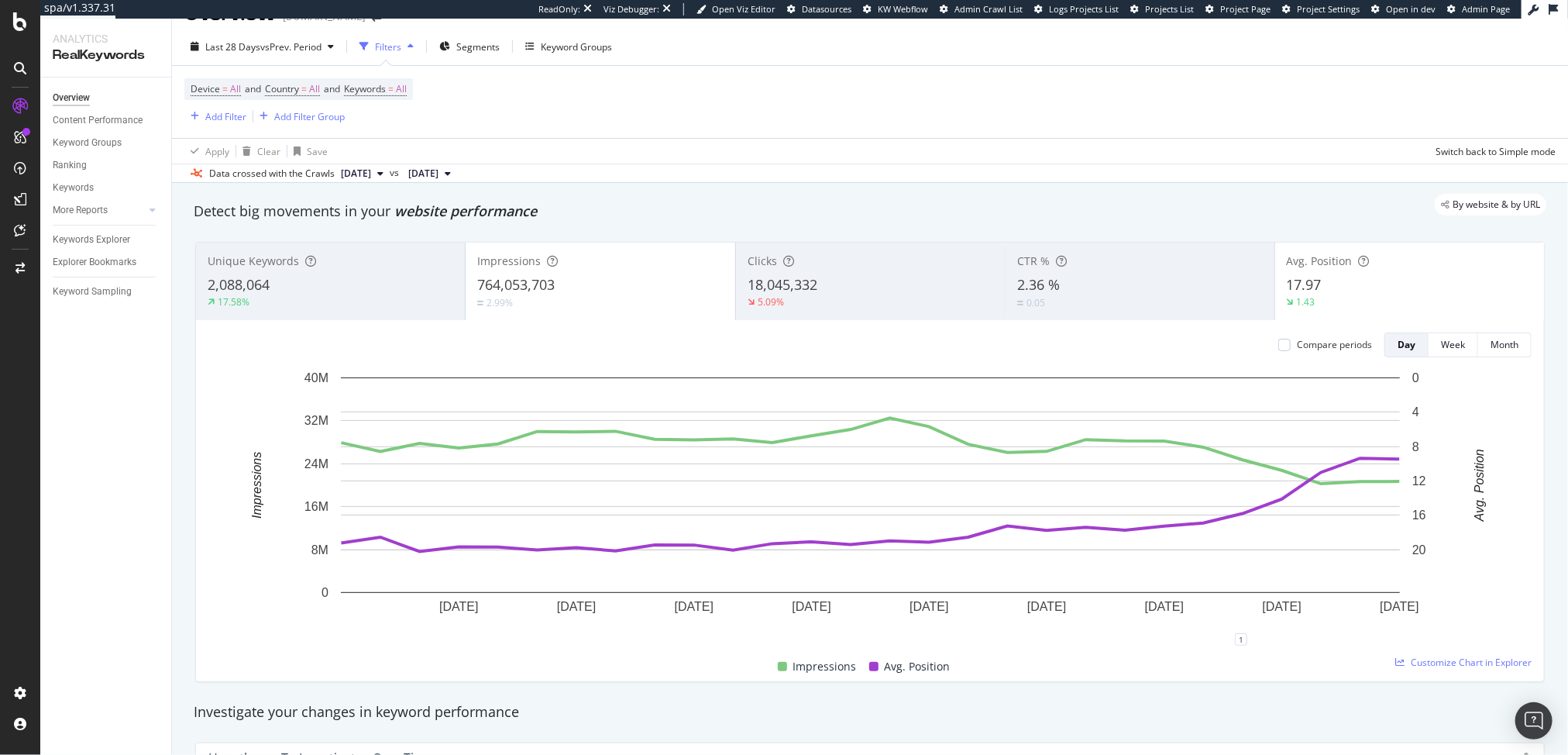
drag, startPoint x: 700, startPoint y: 214, endPoint x: 691, endPoint y: 222, distance: 12.0
click at [700, 214] on div "Detect big movements in your website performance" at bounding box center [870, 212] width 1353 height 20
click at [668, 212] on div "By website & by URL" at bounding box center [862, 204] width 1368 height 22
click at [669, 264] on div "Impressions" at bounding box center [600, 260] width 246 height 15
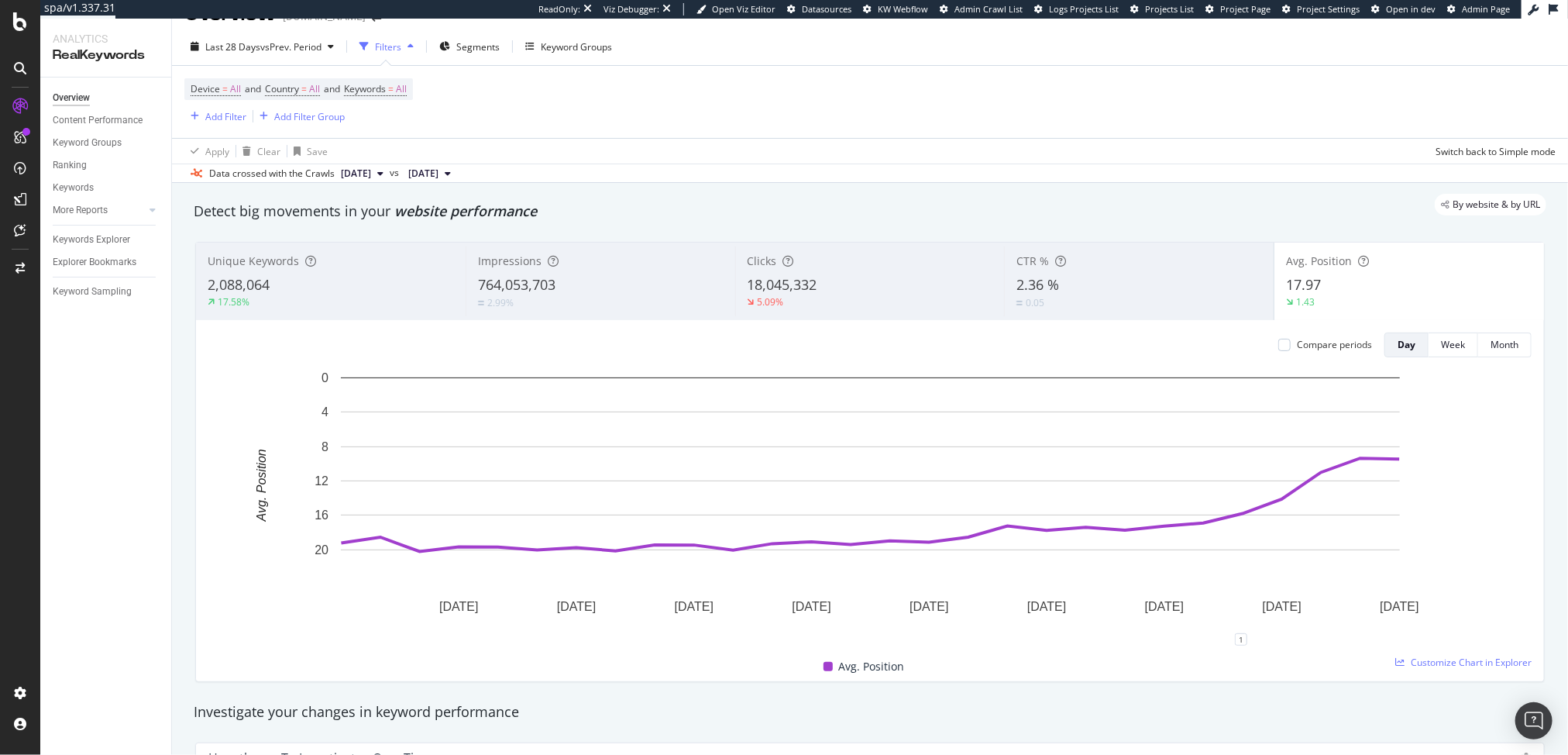
click at [655, 211] on div "By website & by URL" at bounding box center [862, 204] width 1368 height 22
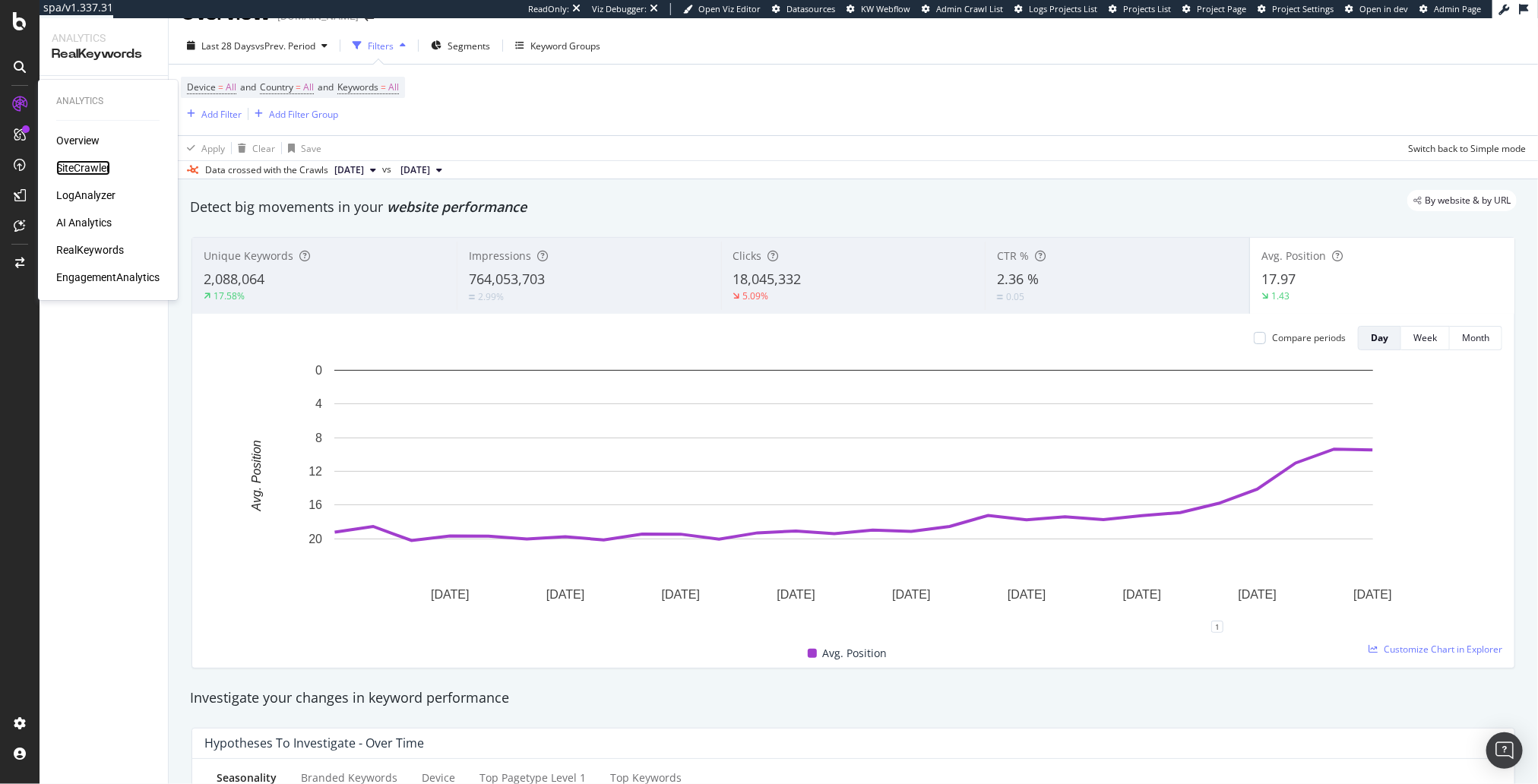
click at [84, 162] on div "SiteCrawler" at bounding box center [82, 168] width 54 height 15
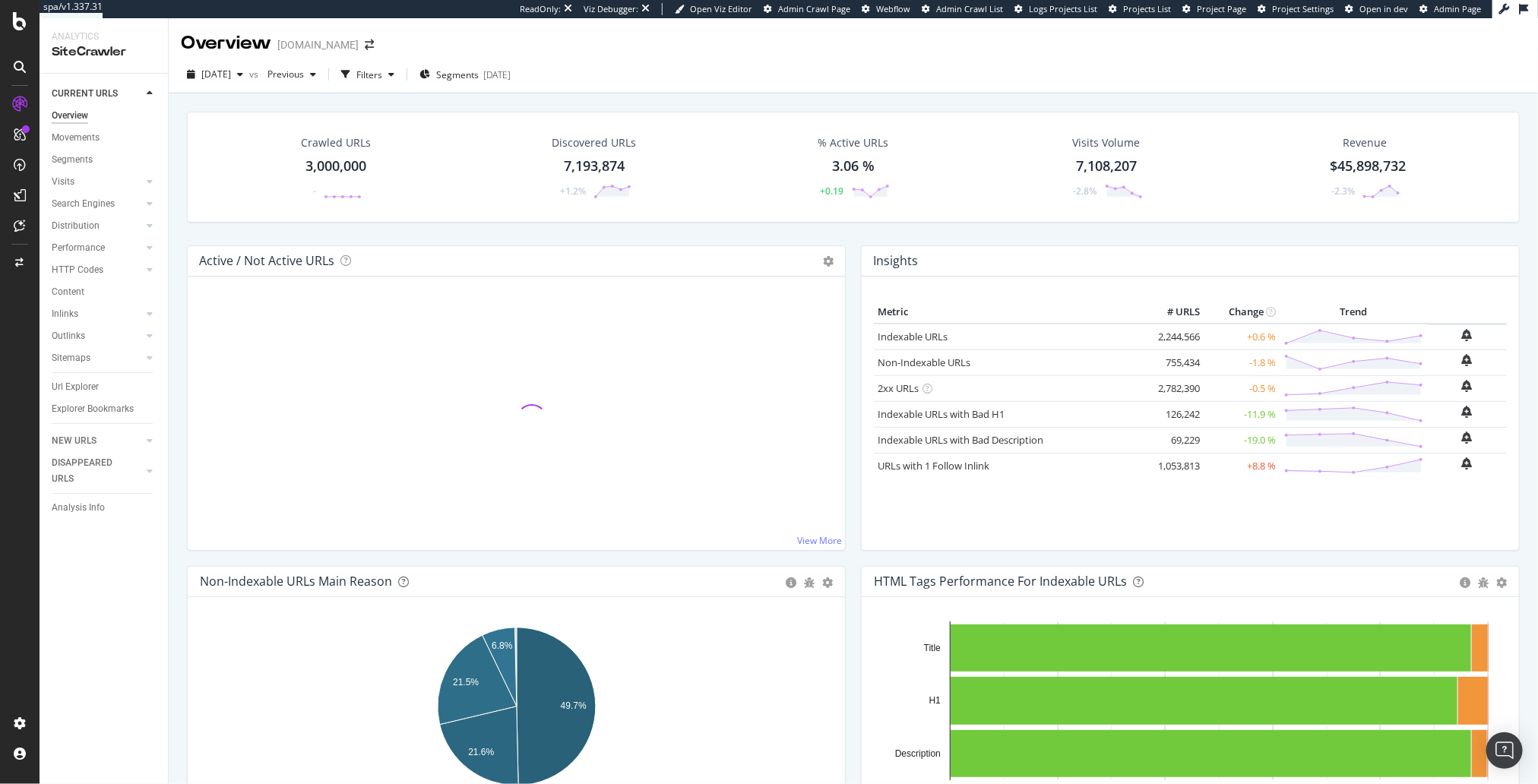
drag, startPoint x: 333, startPoint y: 236, endPoint x: 342, endPoint y: 224, distance: 15.0
click at [333, 236] on div "Crawled URLs 3,000,000 - Discovered URLs 7,193,874 +1.2% % Active URLs 3.06 % +…" at bounding box center [853, 178] width 1348 height 134
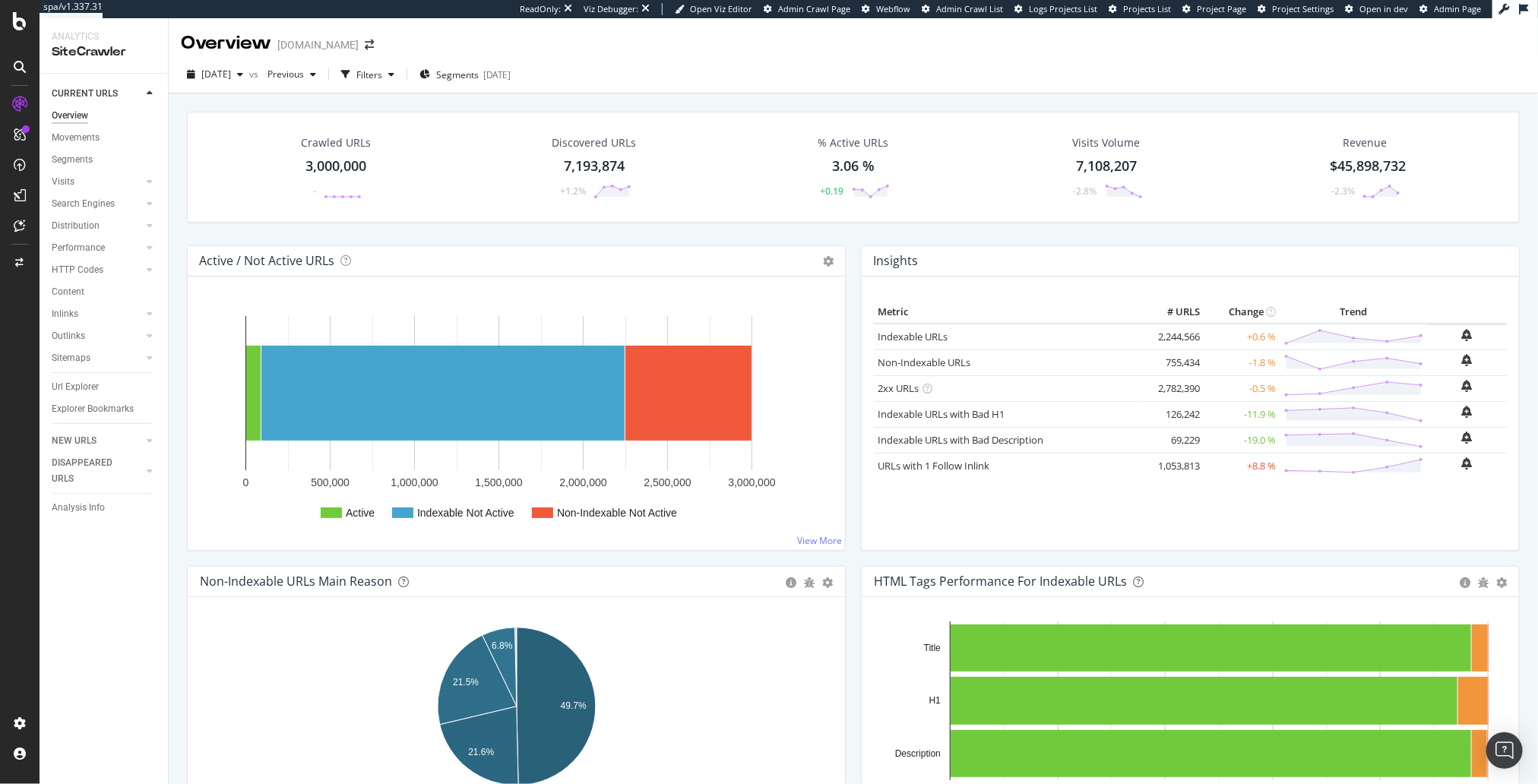
click at [382, 74] on div "Filters" at bounding box center [369, 74] width 26 height 13
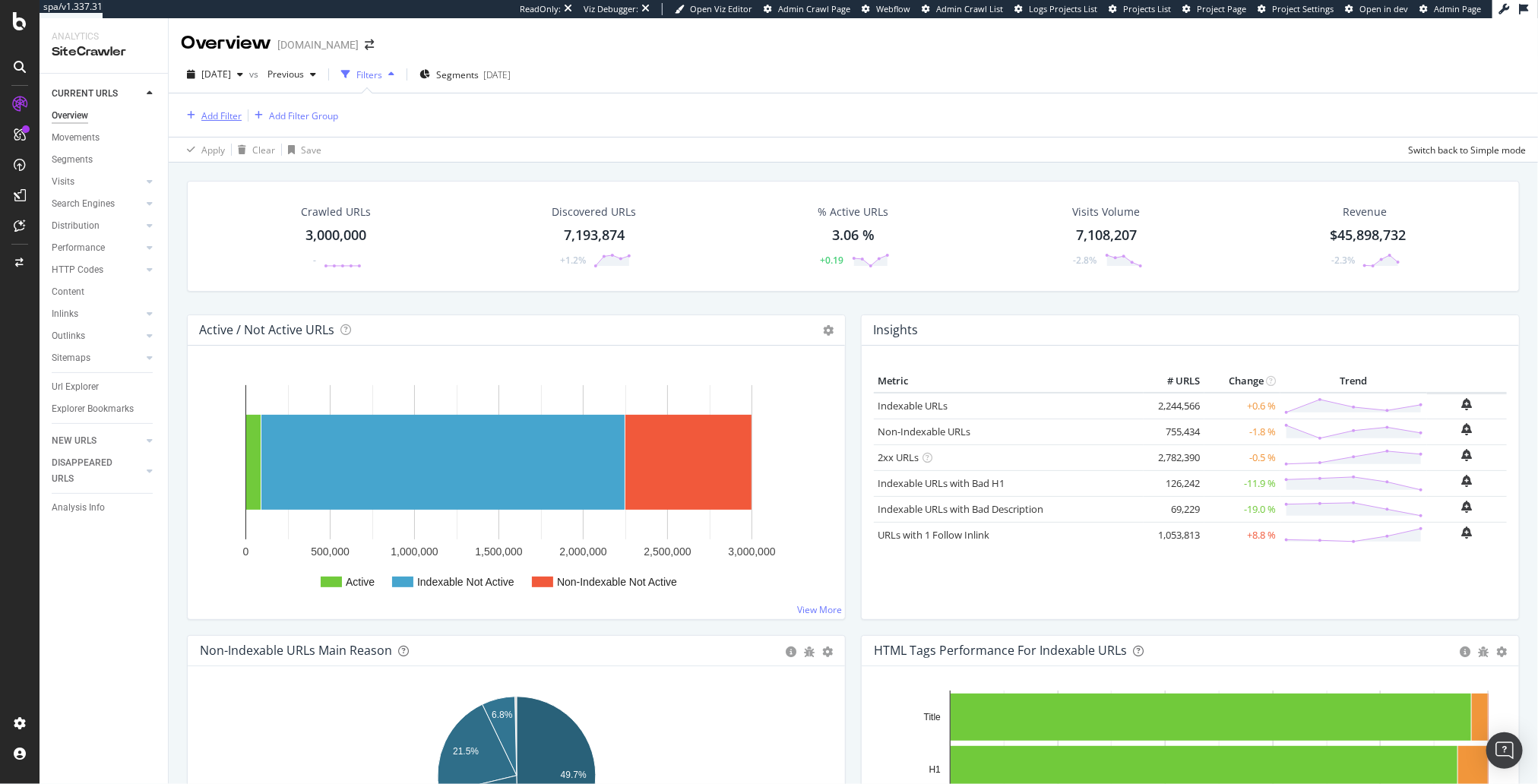
click at [220, 116] on div "Add Filter" at bounding box center [221, 115] width 40 height 13
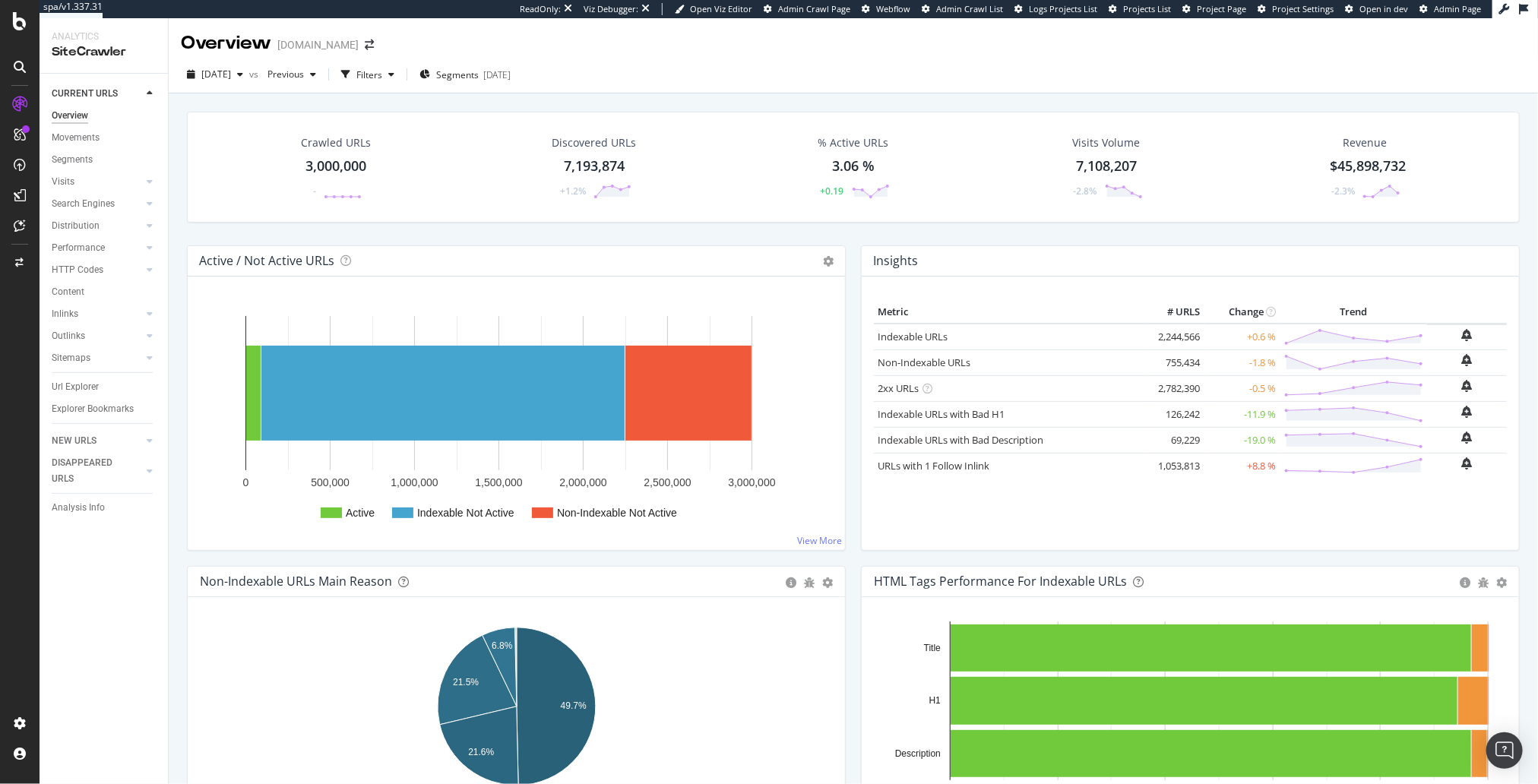
drag, startPoint x: 406, startPoint y: 74, endPoint x: 354, endPoint y: 92, distance: 55.0
click at [382, 75] on div "Filters" at bounding box center [369, 74] width 26 height 13
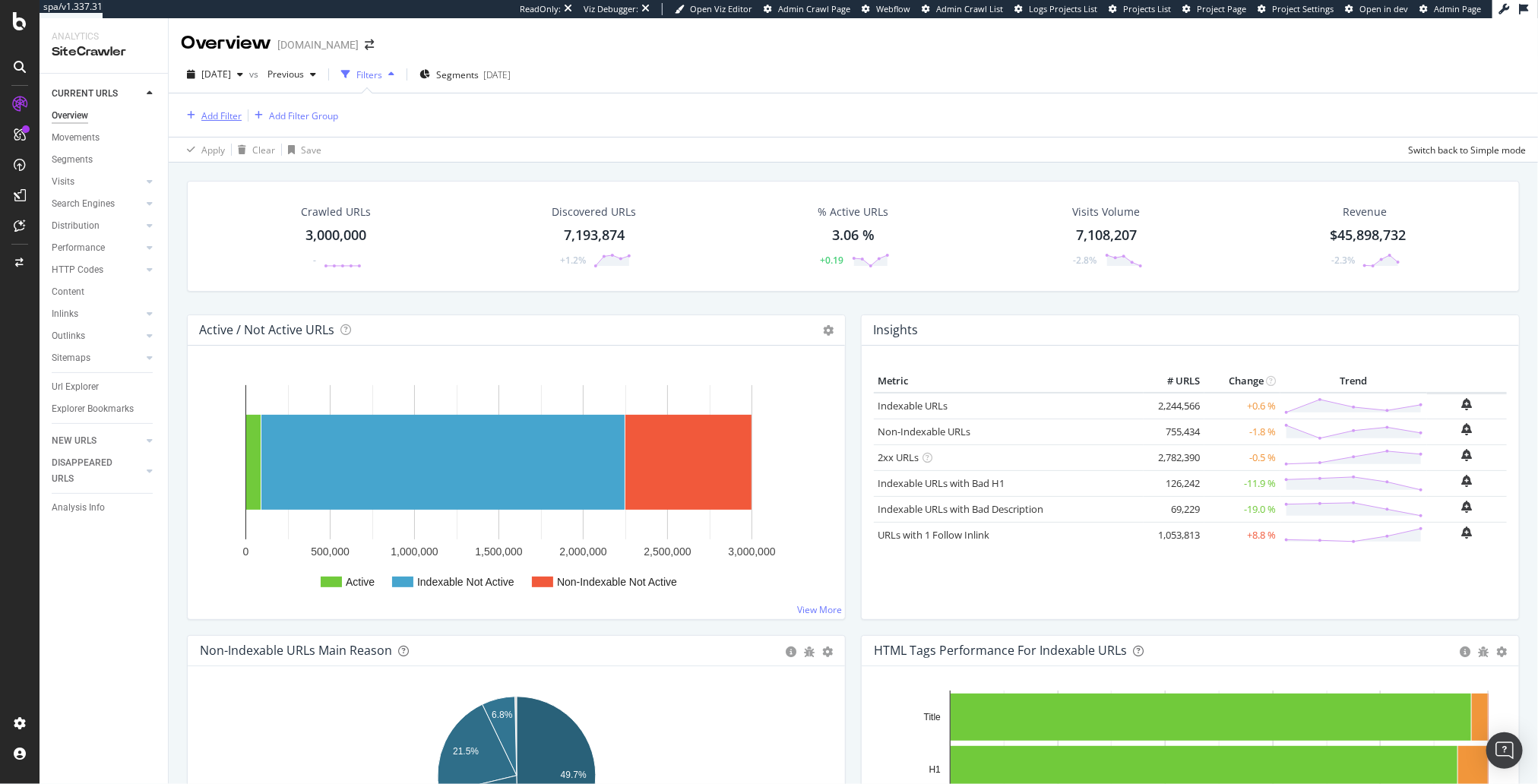
click at [231, 115] on div "Add Filter" at bounding box center [221, 115] width 40 height 13
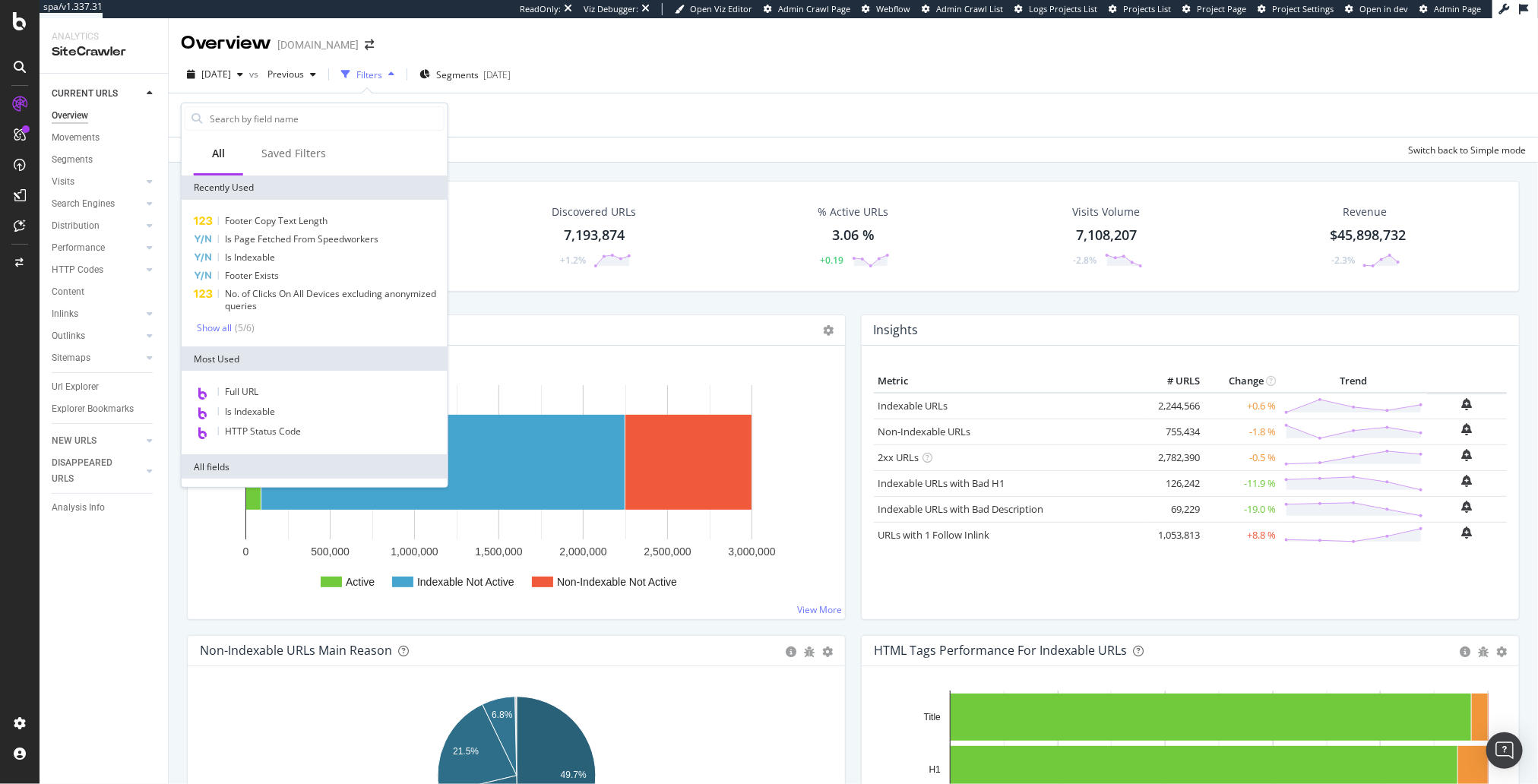
drag, startPoint x: 286, startPoint y: 397, endPoint x: 272, endPoint y: 265, distance: 132.7
click at [285, 397] on div "Full URL" at bounding box center [314, 393] width 260 height 20
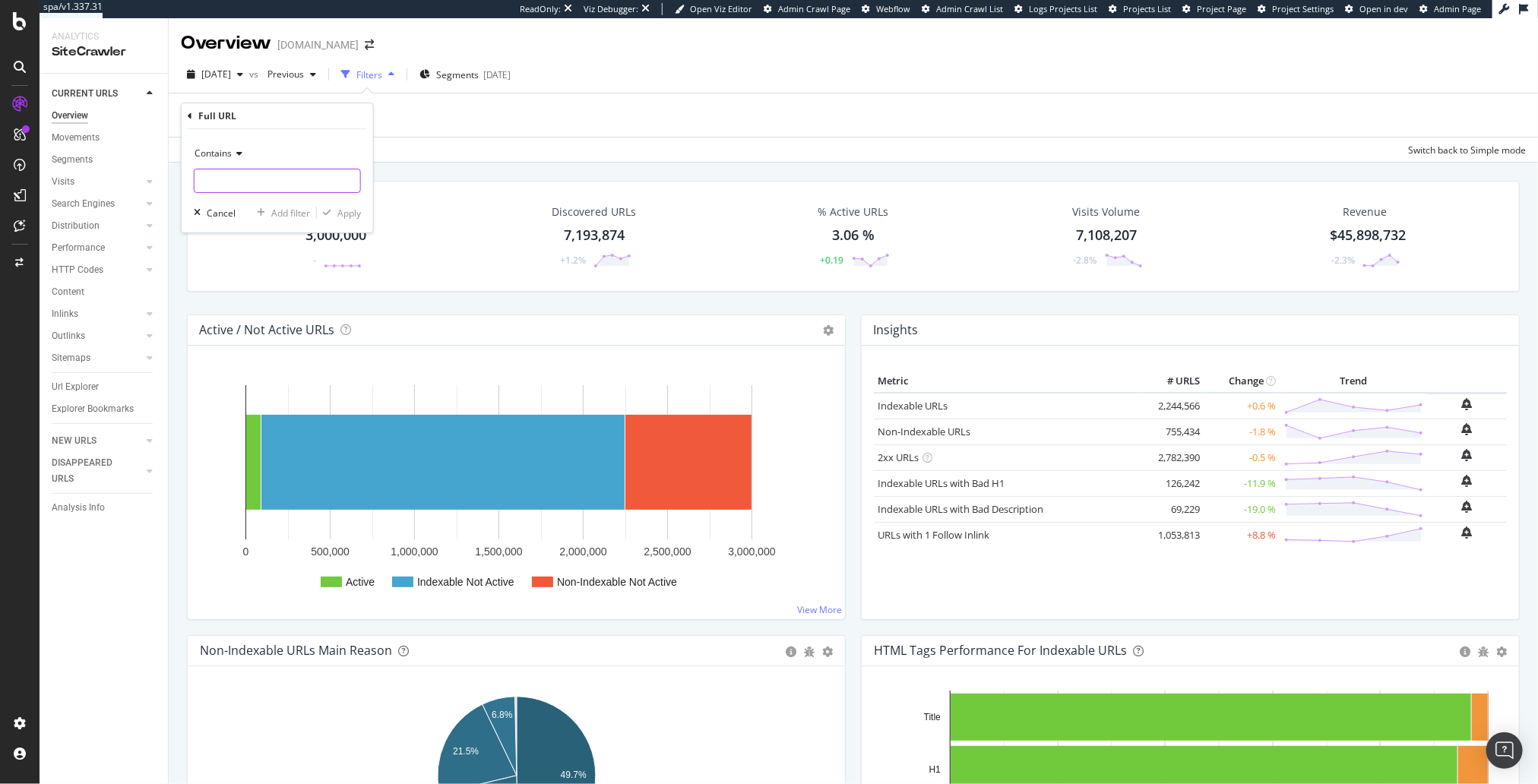
click at [287, 176] on input "text" at bounding box center [277, 180] width 166 height 24
type input "Livabliss-Bahar"
click at [352, 209] on div "Apply" at bounding box center [349, 213] width 24 height 13
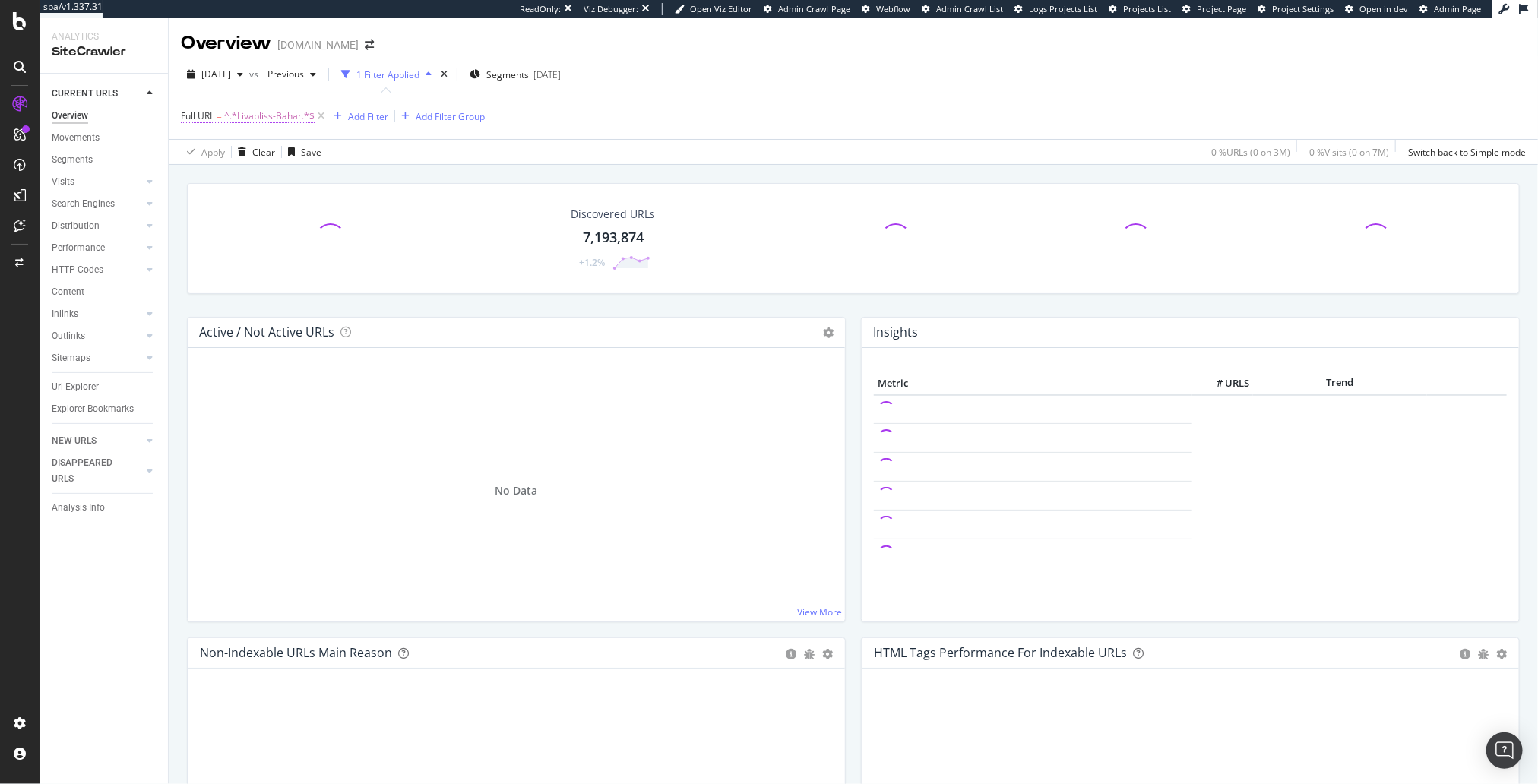
click at [276, 115] on span "^.*Livabliss-Bahar.*$" at bounding box center [270, 116] width 90 height 21
click at [260, 176] on input "Livabliss-Bahar" at bounding box center [266, 178] width 144 height 24
click at [289, 177] on input "Livabliss-Bahar" at bounding box center [266, 178] width 144 height 24
drag, startPoint x: 278, startPoint y: 183, endPoint x: 164, endPoint y: 176, distance: 114.2
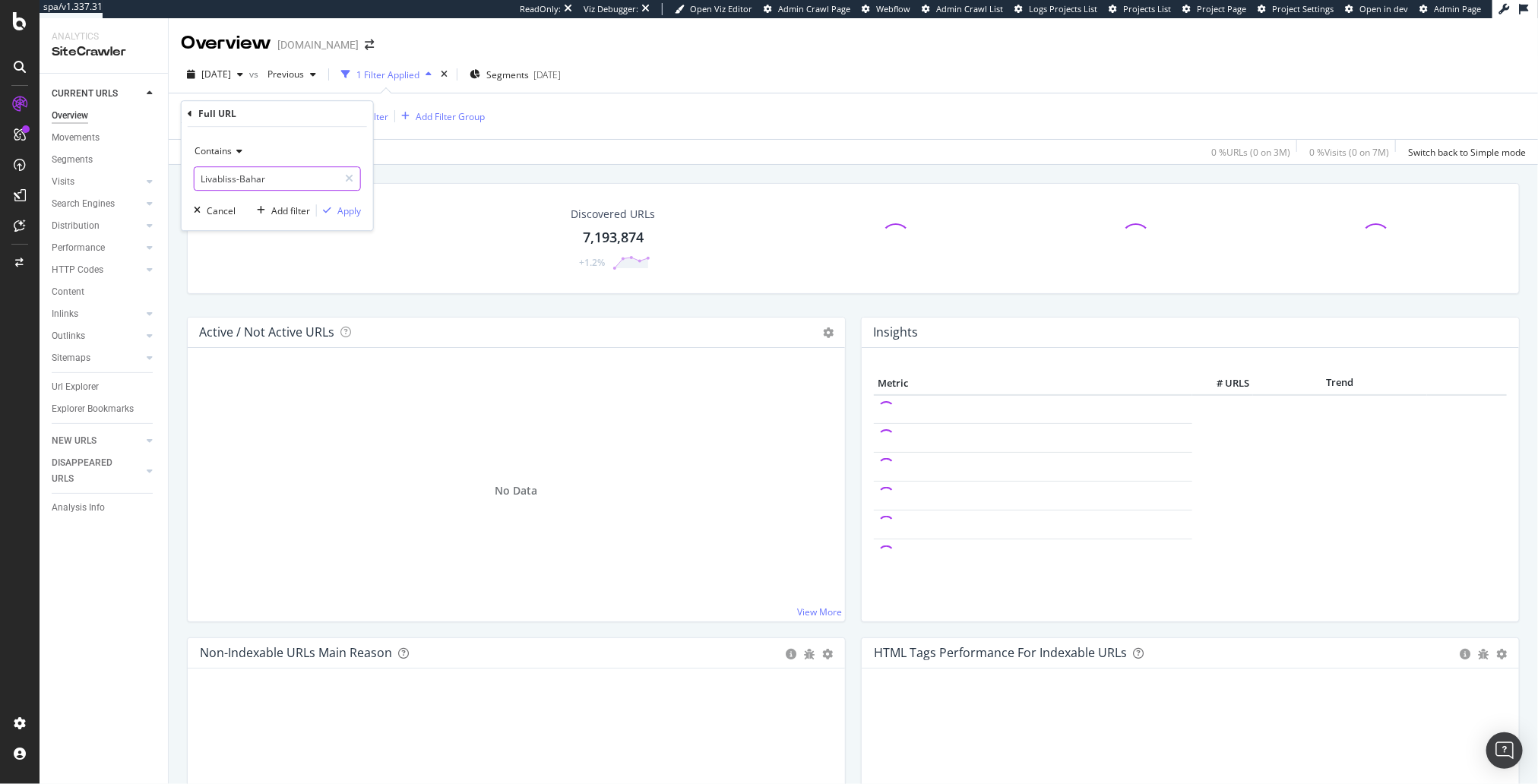
click at [164, 176] on body "spa/v1.337.31 ReadOnly: Viz Debugger: Open Viz Editor Admin Crawl Page Webflow …" at bounding box center [769, 392] width 1538 height 784
drag, startPoint x: 273, startPoint y: 174, endPoint x: 279, endPoint y: 188, distance: 15.2
click at [279, 188] on input "Livabliss-Bahar" at bounding box center [266, 178] width 144 height 24
type input "Surya-Bahar"
click at [341, 208] on div "Apply" at bounding box center [349, 211] width 24 height 13
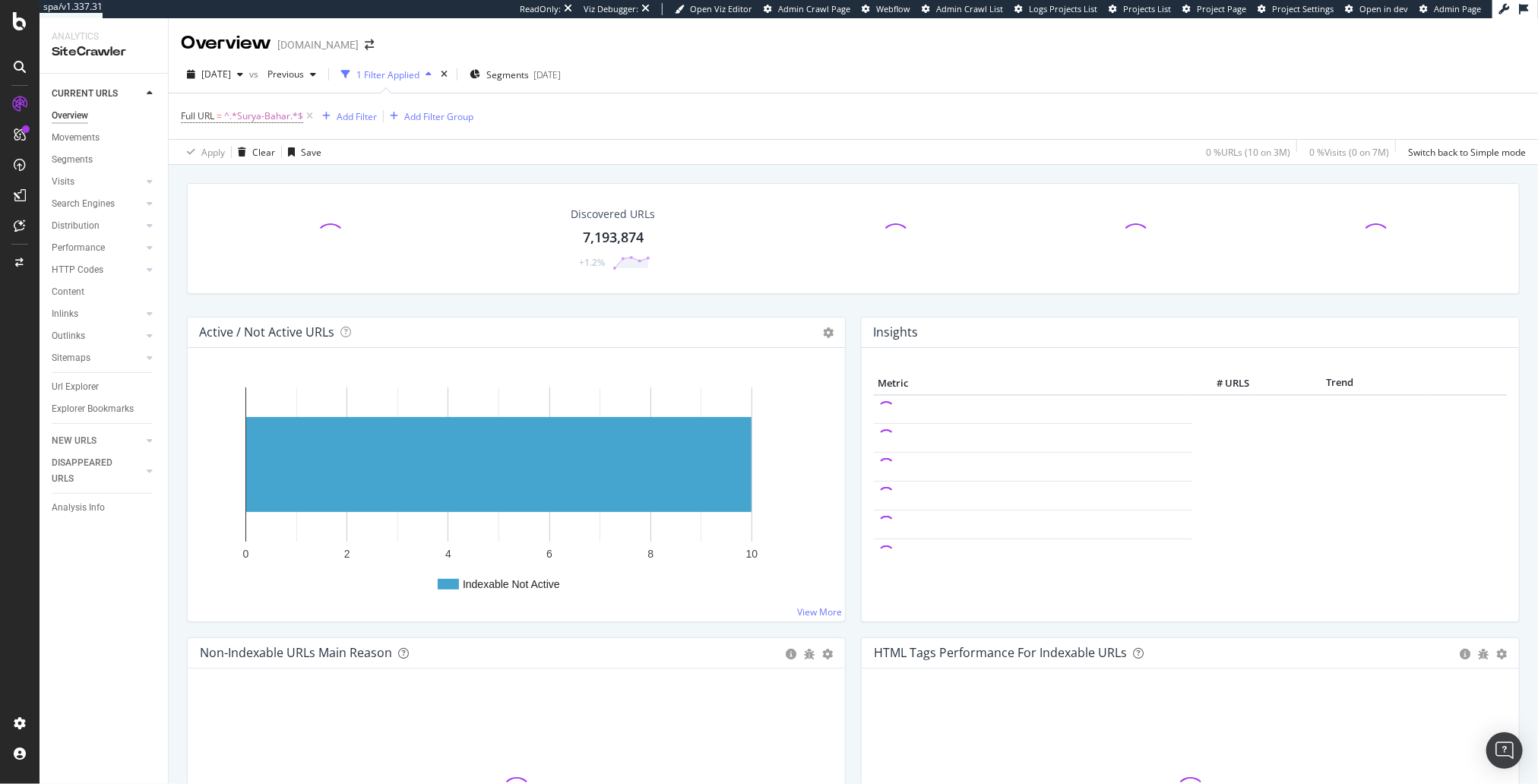
click at [86, 387] on div "Url Explorer" at bounding box center [75, 388] width 47 height 16
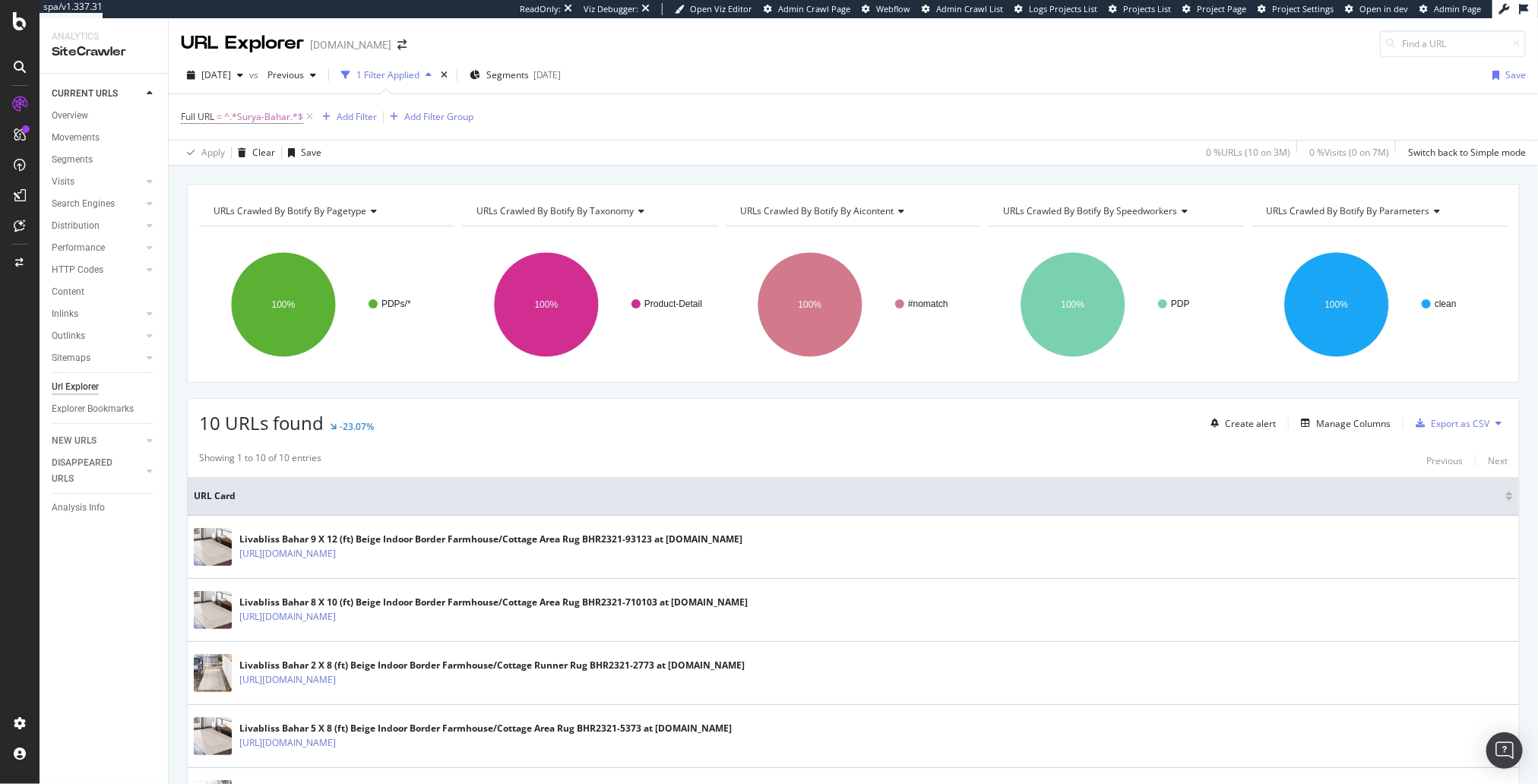
click at [530, 427] on div "10 URLs found -23.07% Create alert Manage Columns Export as CSV" at bounding box center [853, 418] width 1331 height 37
drag, startPoint x: 310, startPoint y: 114, endPoint x: 295, endPoint y: 114, distance: 15.0
click at [309, 114] on icon at bounding box center [310, 116] width 13 height 15
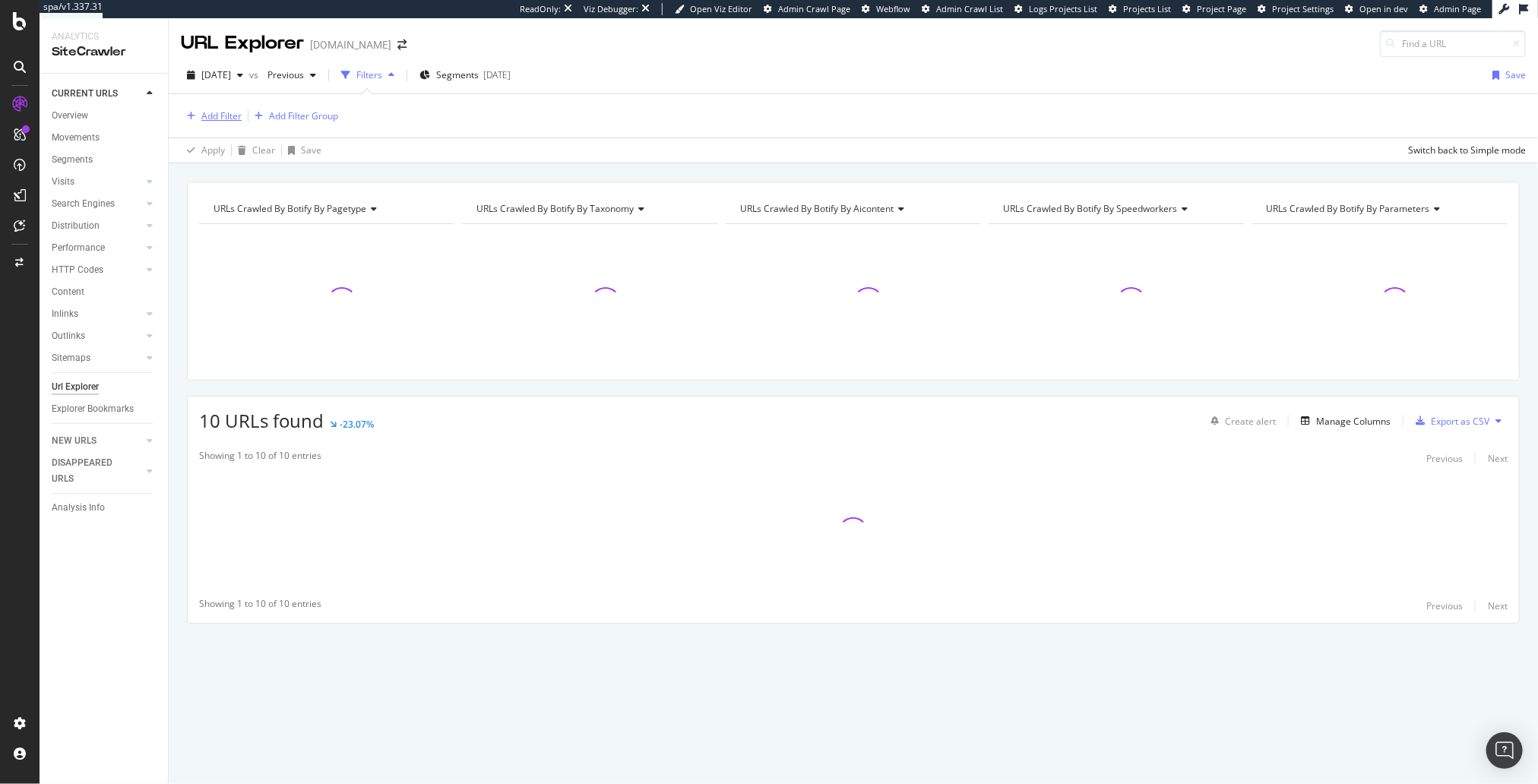
click at [218, 114] on div "Add Filter" at bounding box center [221, 115] width 40 height 13
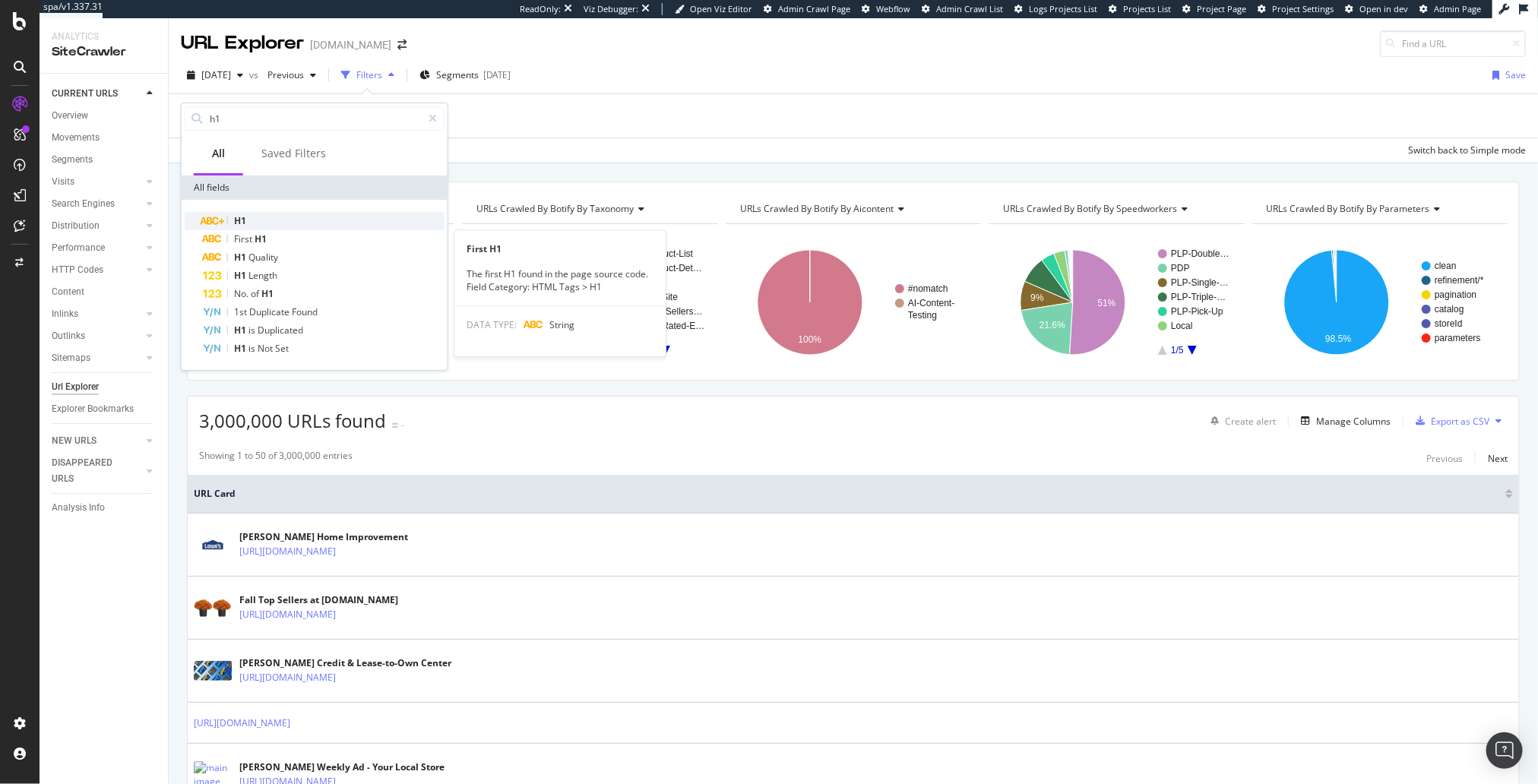
type input "h1"
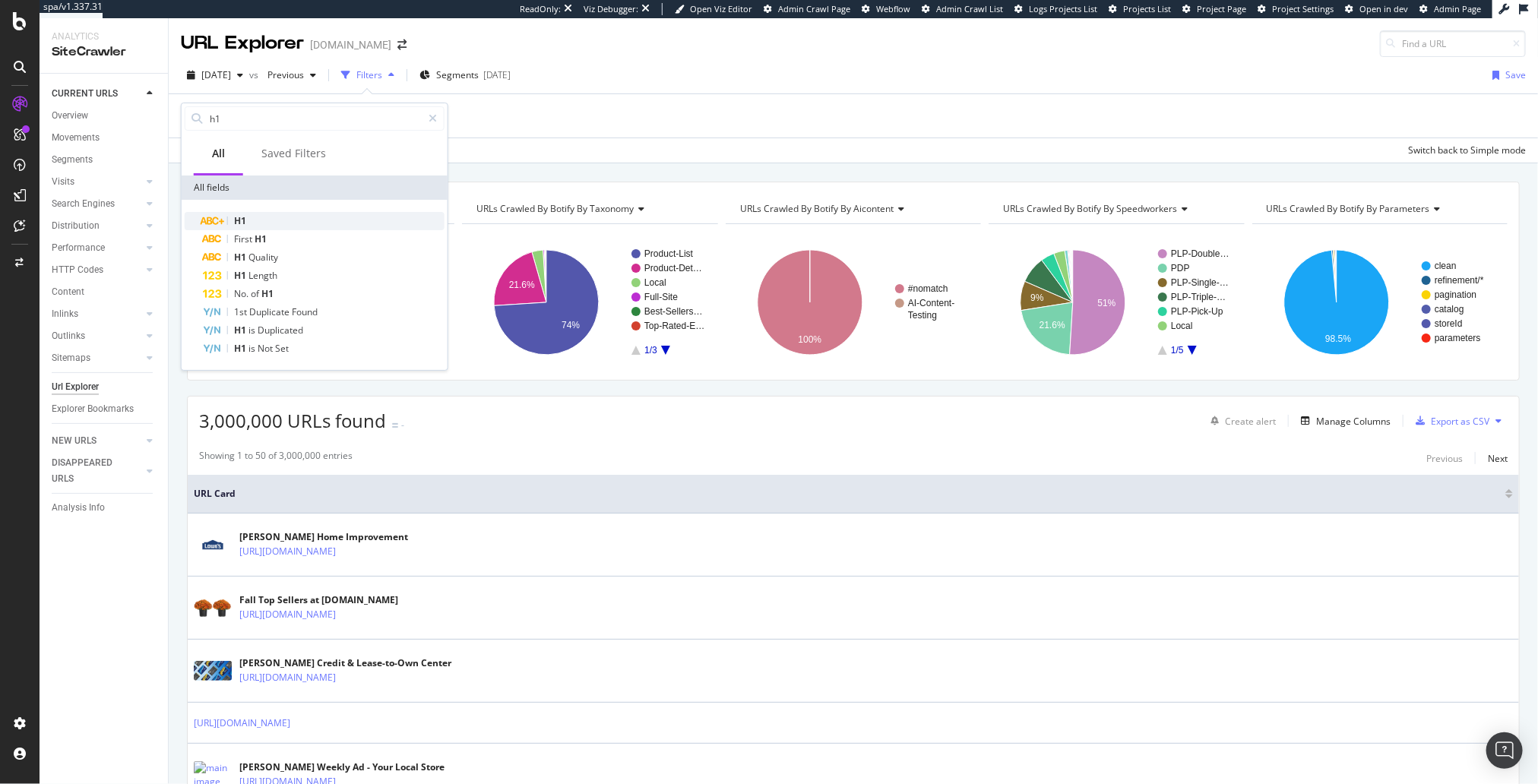
click at [290, 222] on div "H1" at bounding box center [324, 221] width 241 height 19
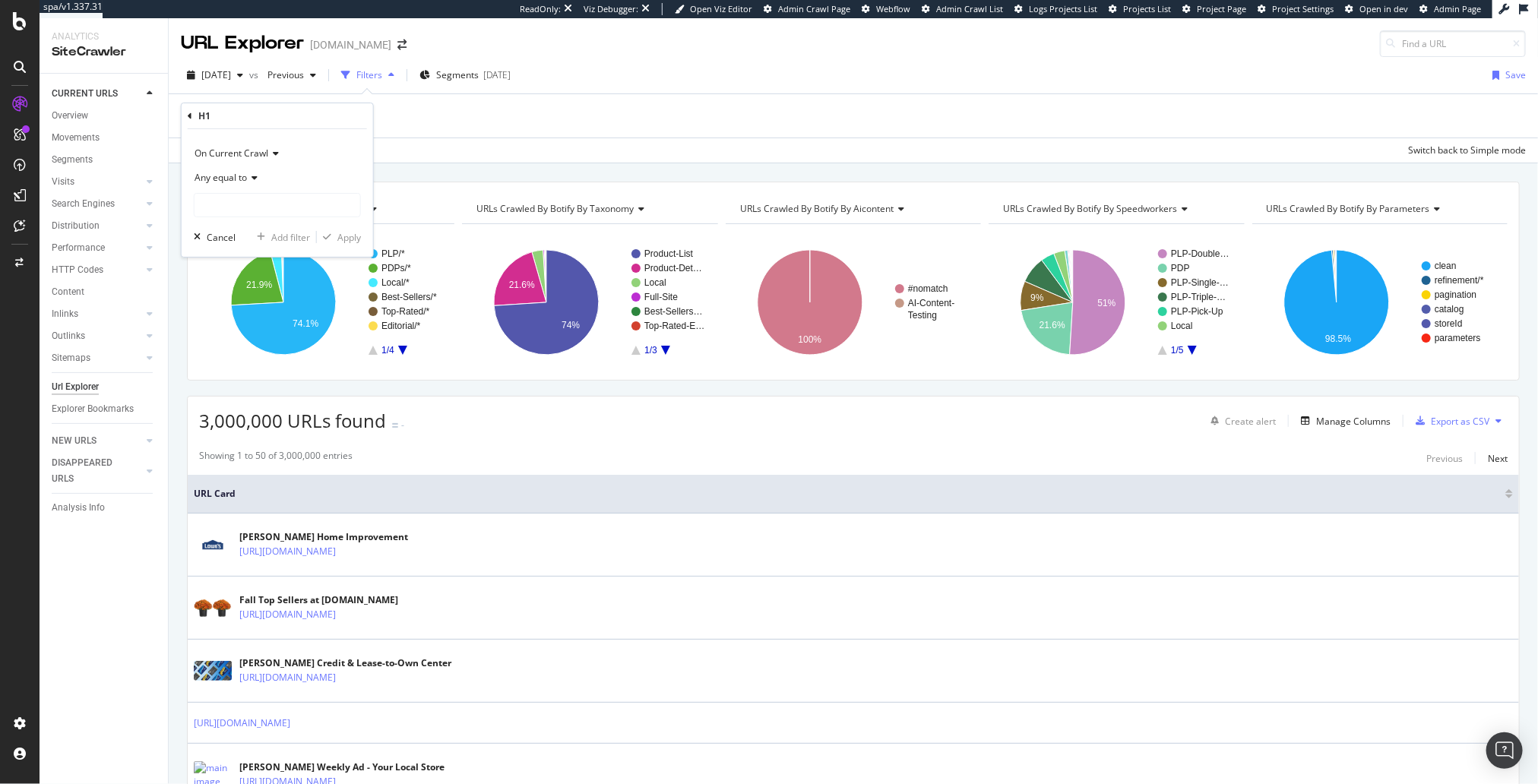
click at [244, 173] on span "Any equal to" at bounding box center [220, 177] width 52 height 13
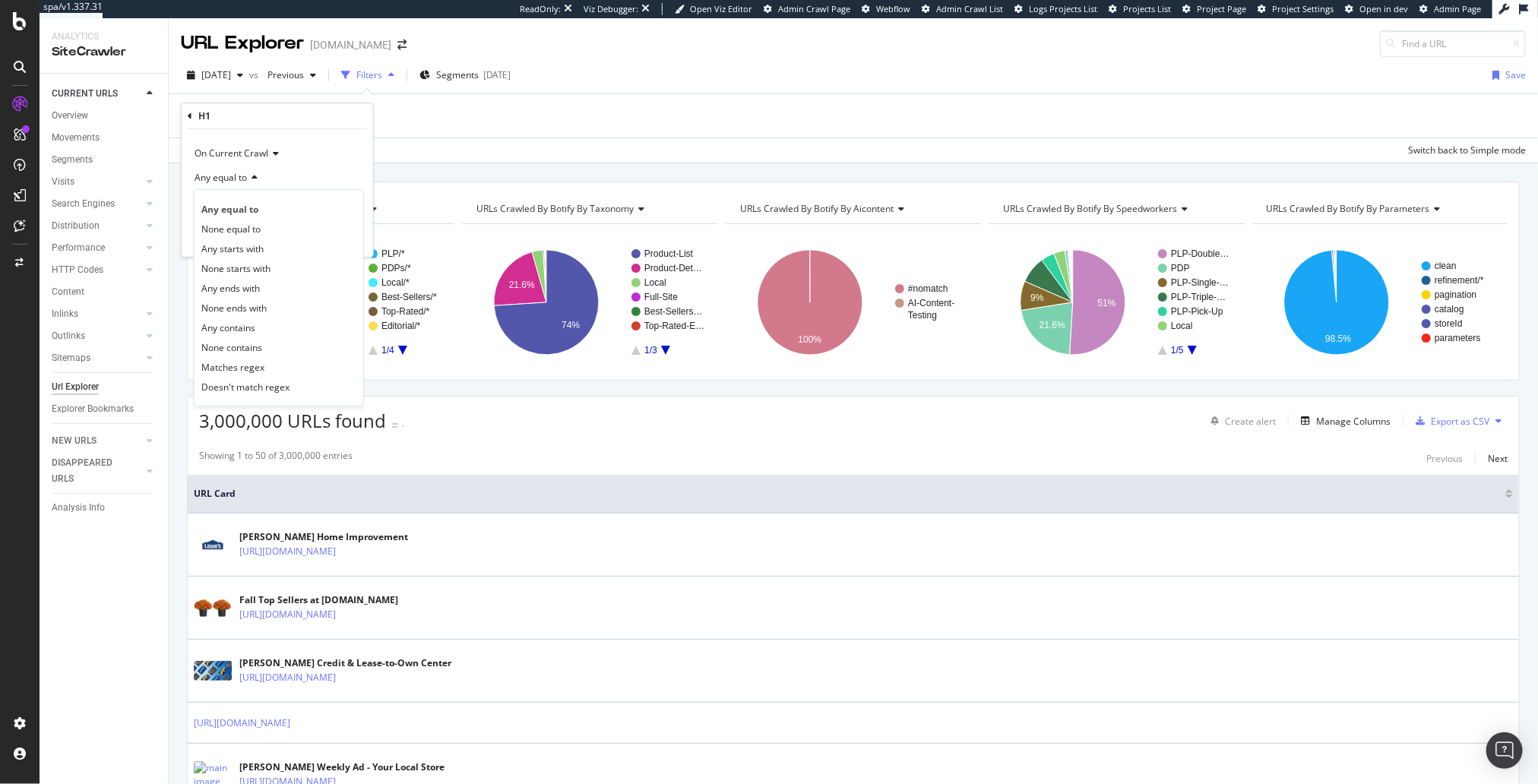
drag, startPoint x: 263, startPoint y: 332, endPoint x: 266, endPoint y: 255, distance: 77.1
click at [263, 331] on div "Any contains" at bounding box center [279, 327] width 162 height 20
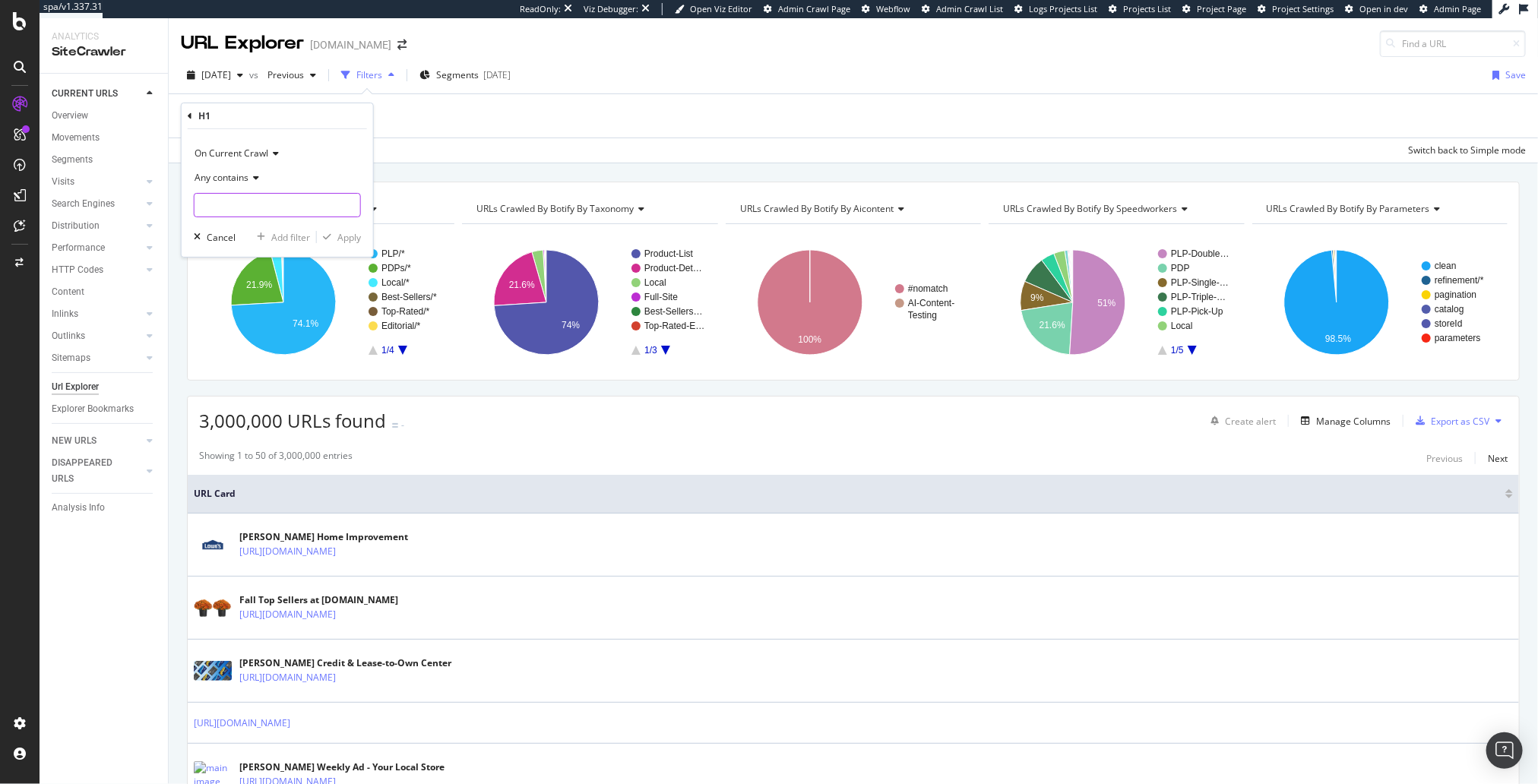
click at [258, 211] on input "text" at bounding box center [277, 205] width 166 height 24
type input "Livabliss"
click at [345, 234] on div "Apply" at bounding box center [349, 238] width 24 height 13
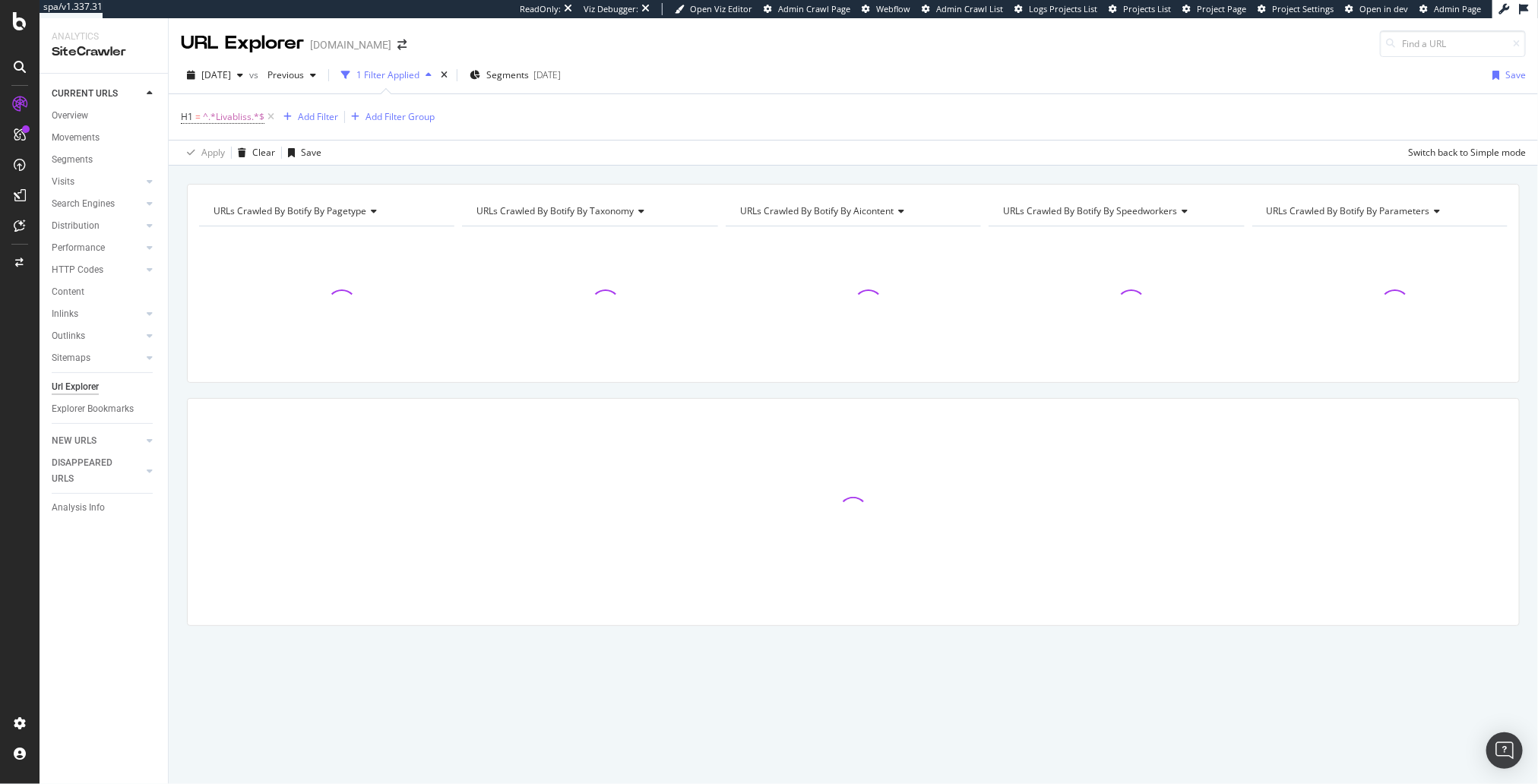
click at [412, 171] on div "URLs Crawled By Botify By pagetype Chart (by Value) Table Expand Export as CSV …" at bounding box center [853, 184] width 1369 height 36
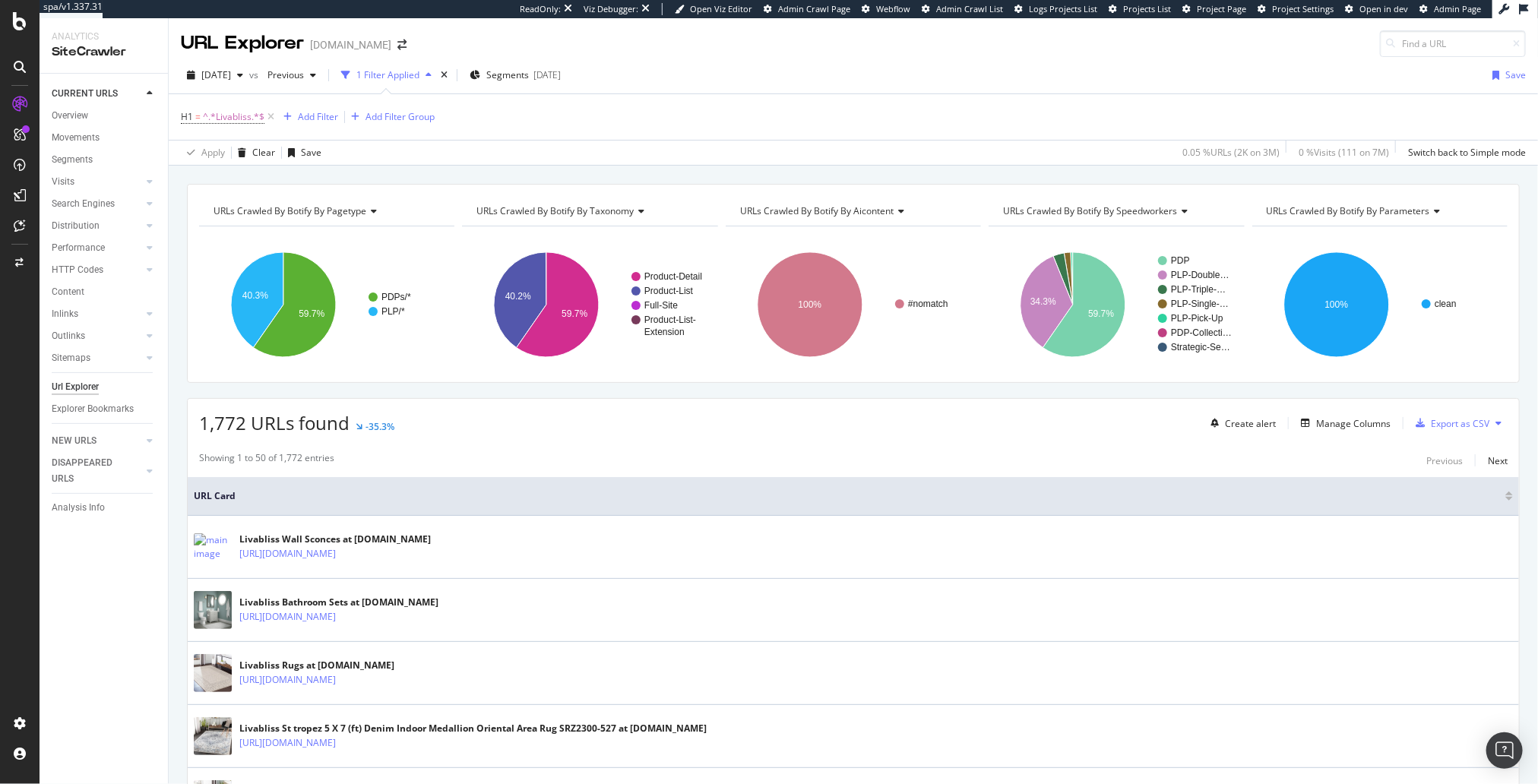
click at [568, 168] on div "URLs Crawled By Botify By pagetype Chart (by Value) Table Expand Export as CSV …" at bounding box center [853, 184] width 1369 height 36
click at [458, 177] on div "URLs Crawled By Botify By pagetype Chart (by Value) Table Expand Export as CSV …" at bounding box center [853, 184] width 1369 height 36
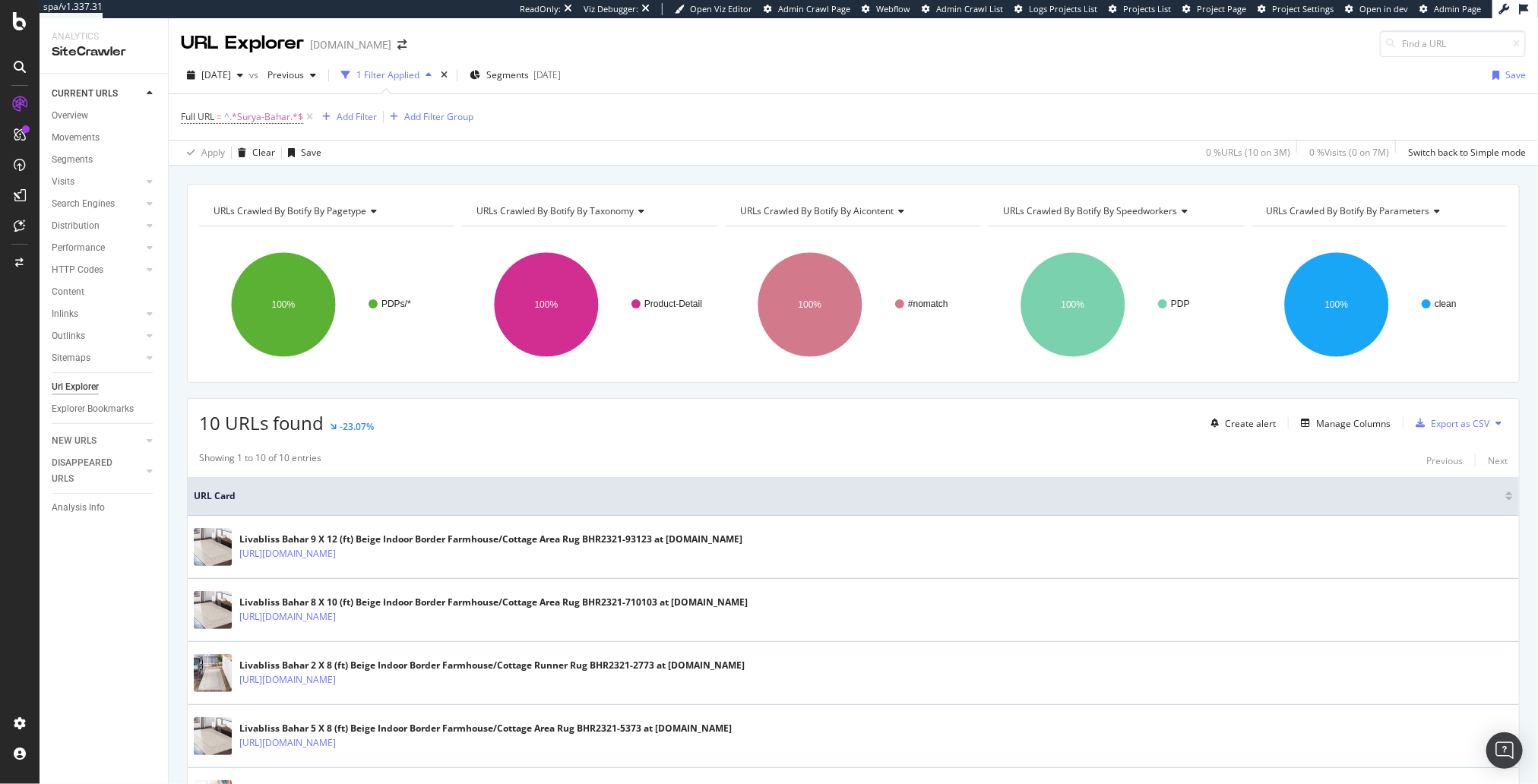
click at [438, 433] on div "10 URLs found -23.07% Create alert Manage Columns Export as CSV" at bounding box center [853, 418] width 1331 height 37
click at [378, 171] on div "URLs Crawled By Botify By pagetype Chart (by Value) Table Expand Export as CSV …" at bounding box center [853, 184] width 1369 height 36
click at [506, 441] on div "10 URLs found -23.07% Create alert Manage Columns Export as CSV Showing 1 to 10…" at bounding box center [853, 789] width 1333 height 783
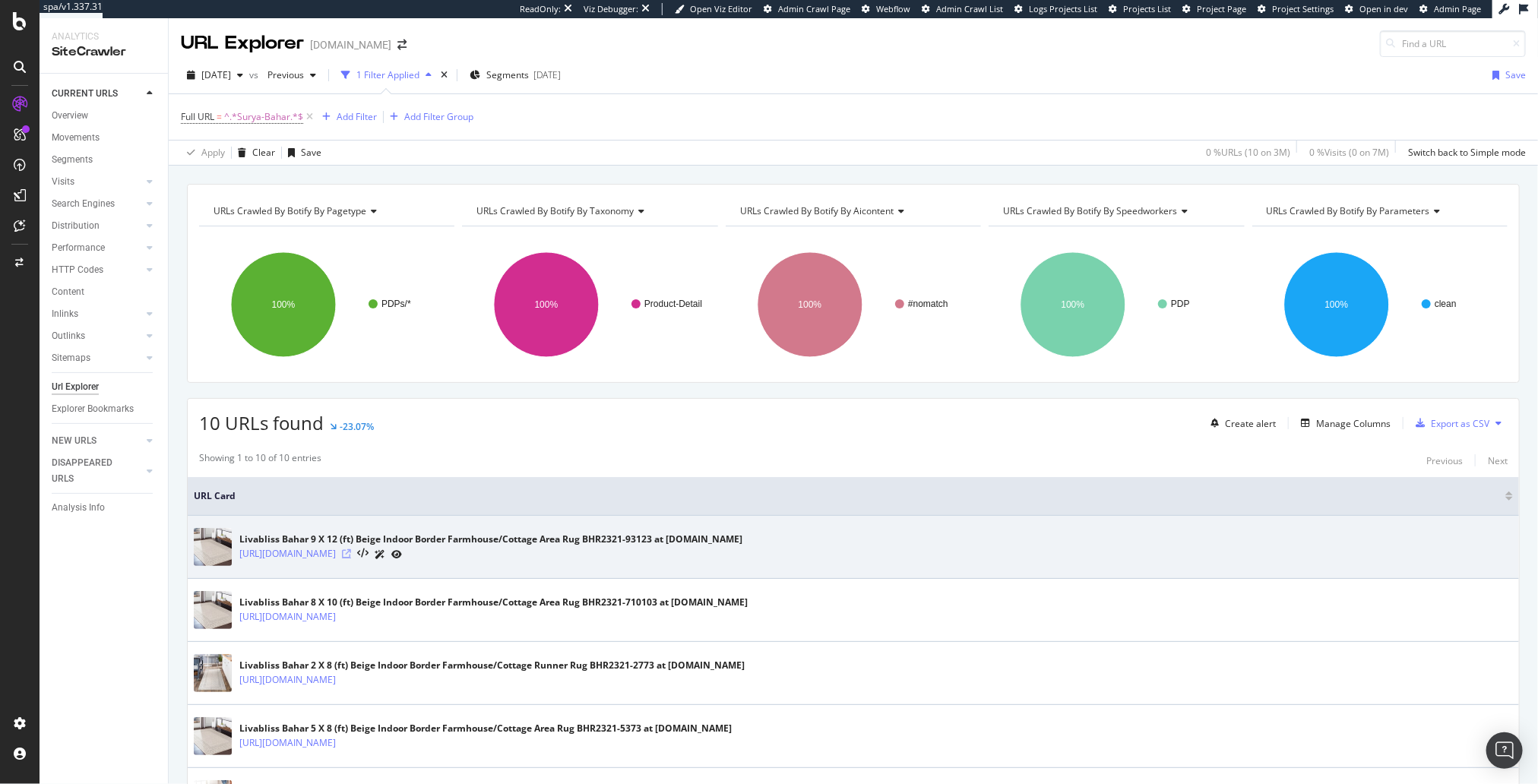
click at [351, 550] on icon at bounding box center [347, 554] width 9 height 9
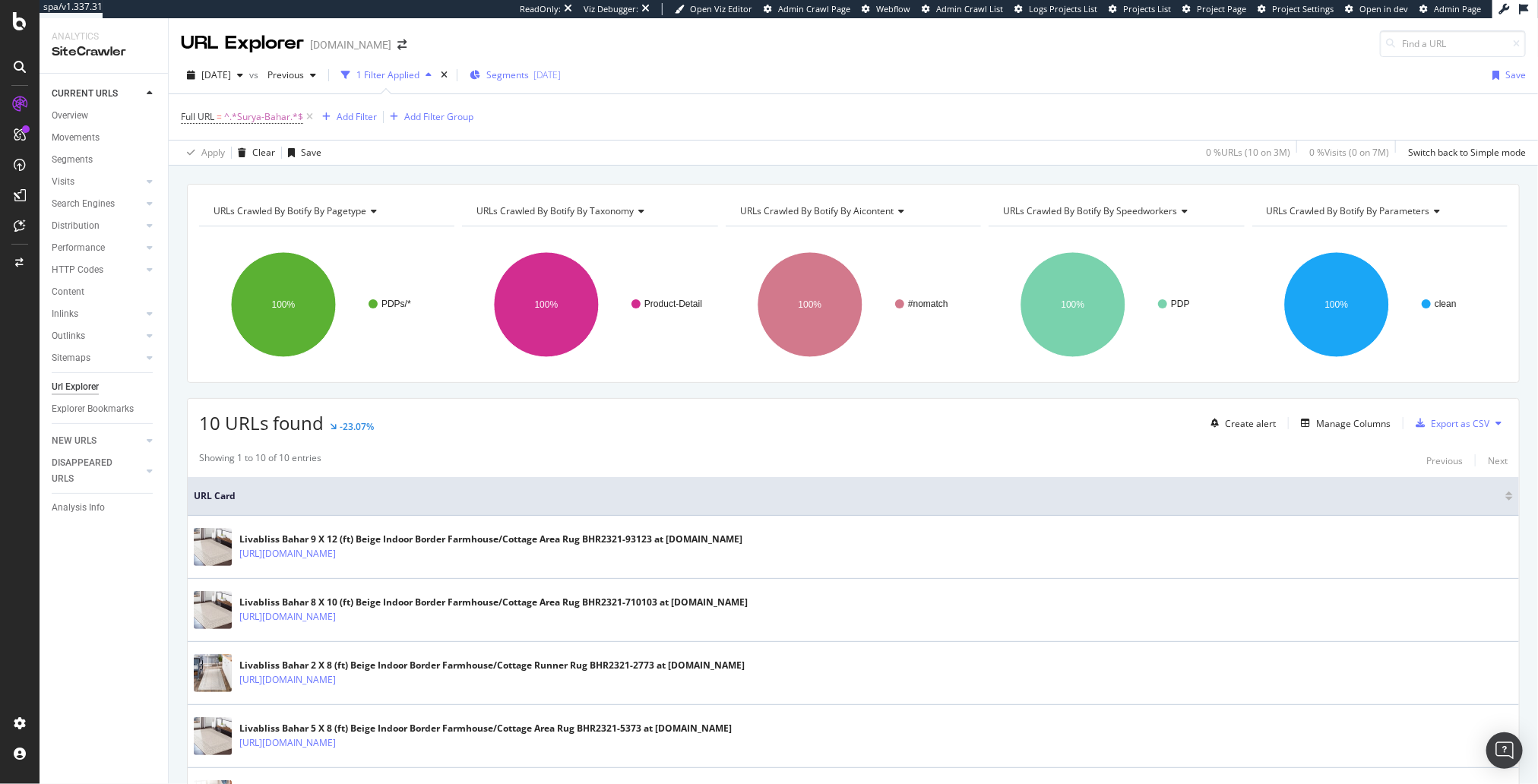
drag, startPoint x: 691, startPoint y: 410, endPoint x: 551, endPoint y: 67, distance: 370.5
click at [688, 406] on div "10 URLs found -23.07% Create alert Manage Columns Export as CSV" at bounding box center [853, 418] width 1331 height 37
click at [276, 116] on span "^.*Surya-Bahar.*$" at bounding box center [263, 117] width 79 height 21
drag, startPoint x: 286, startPoint y: 178, endPoint x: 294, endPoint y: 178, distance: 8.0
click at [285, 178] on input "Surya-Bahar" at bounding box center [266, 178] width 144 height 24
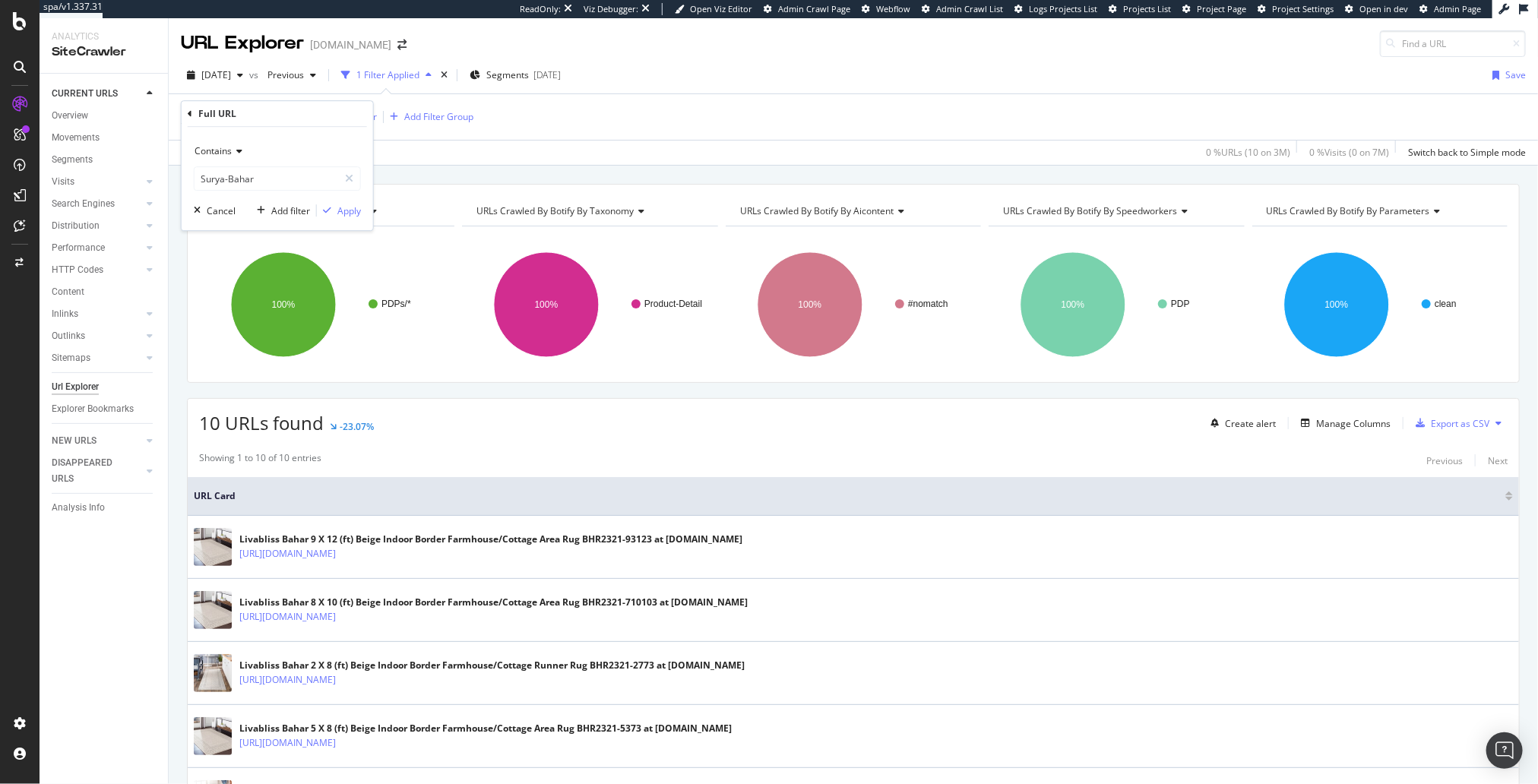
click at [459, 181] on div "URLs Crawled By Botify By pagetype Chart (by Value) Table Expand Export as CSV …" at bounding box center [853, 184] width 1369 height 36
click at [259, 114] on span "^.*Surya-Bahar.*$" at bounding box center [263, 117] width 79 height 21
drag, startPoint x: 459, startPoint y: 178, endPoint x: 344, endPoint y: 147, distance: 119.1
click at [459, 178] on div "URLs Crawled By Botify By pagetype Chart (by Value) Table Expand Export as CSV …" at bounding box center [853, 184] width 1369 height 36
click at [253, 115] on span "^.*Surya-Bahar.*$" at bounding box center [263, 117] width 79 height 21
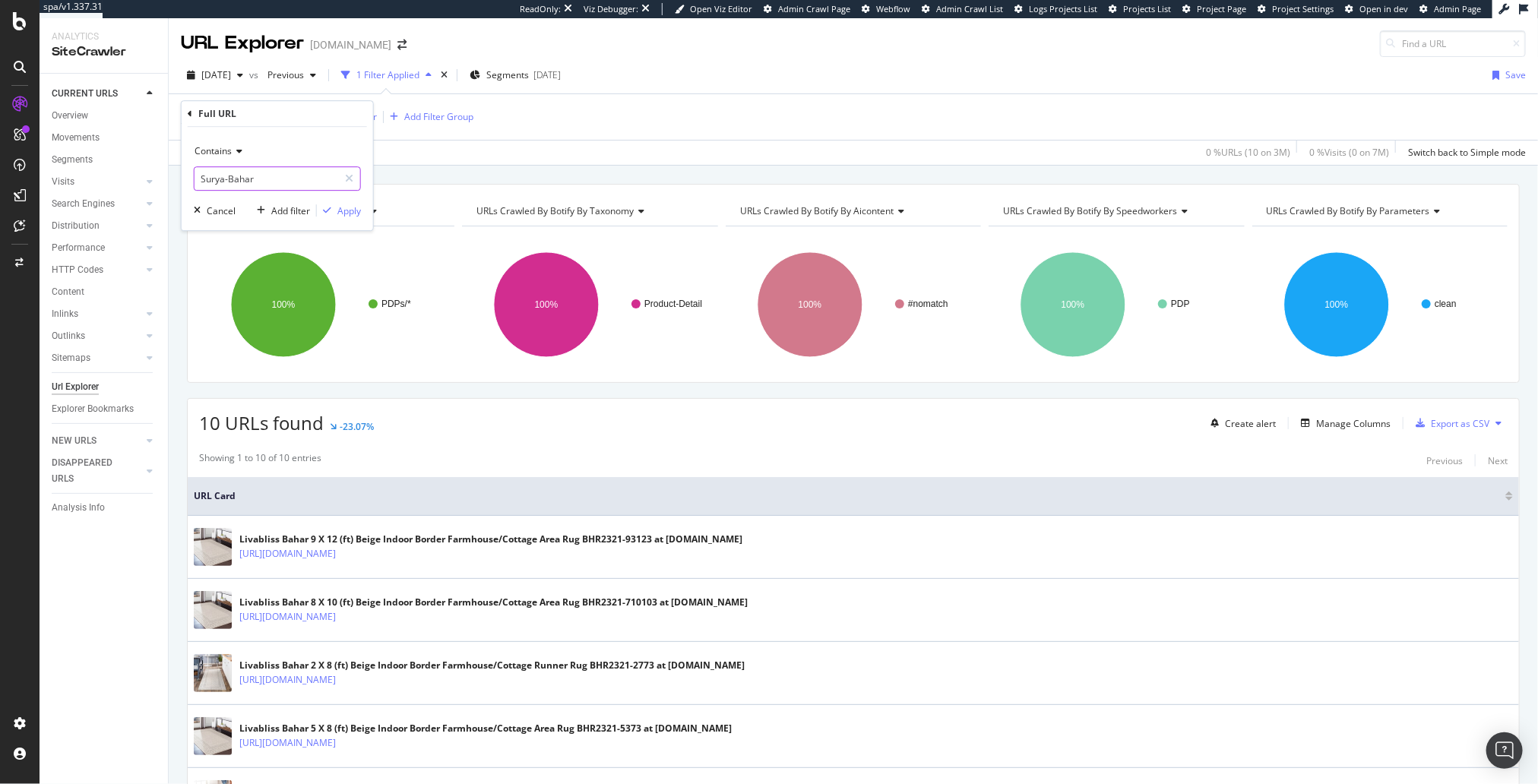
drag, startPoint x: 224, startPoint y: 184, endPoint x: 332, endPoint y: 188, distance: 108.1
click at [336, 189] on input "Surya-Bahar" at bounding box center [266, 178] width 144 height 24
drag, startPoint x: 282, startPoint y: 177, endPoint x: 273, endPoint y: 177, distance: 9.0
click at [281, 177] on input "Surya-Bahar" at bounding box center [266, 178] width 144 height 24
type input "Surya"
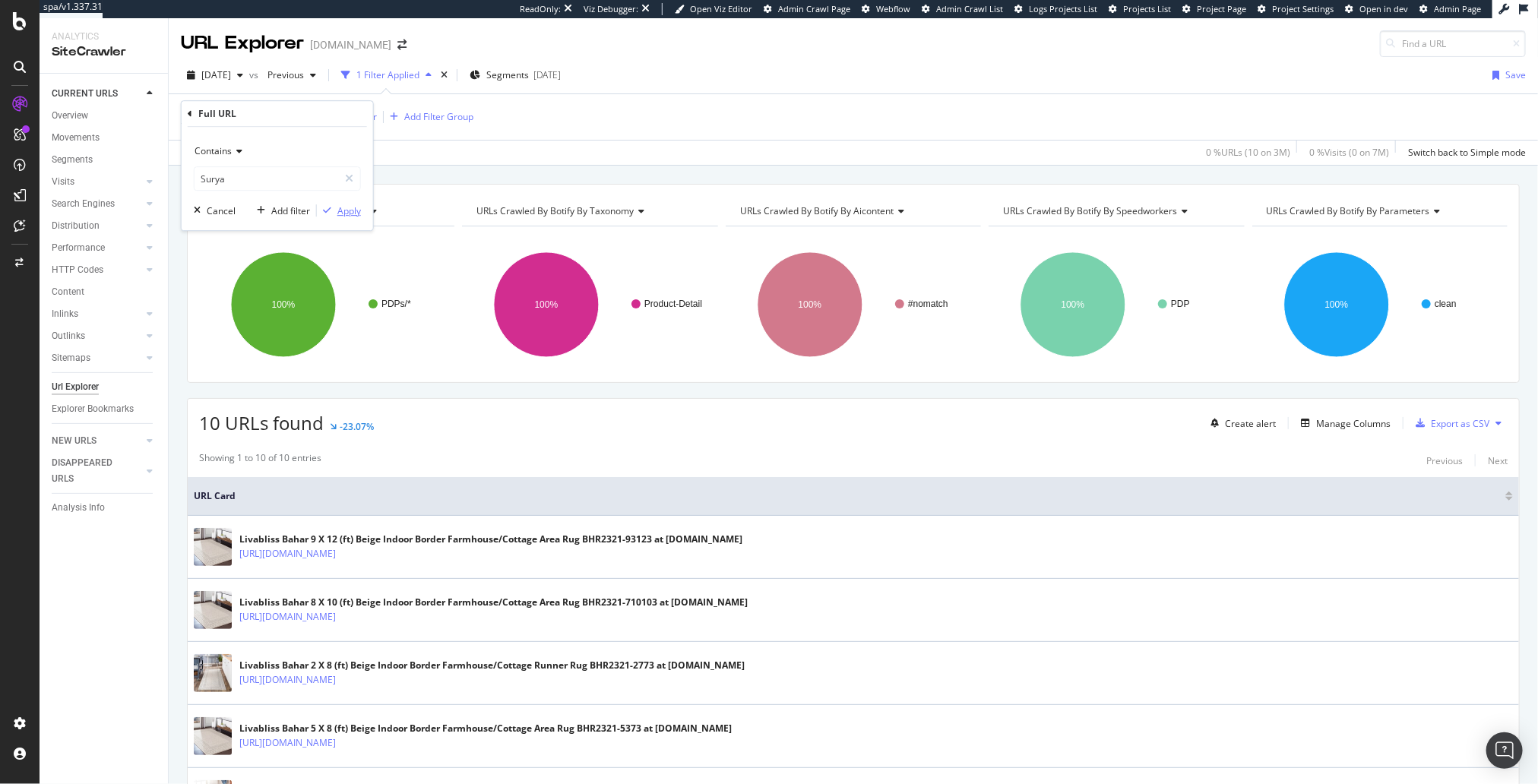
drag, startPoint x: 344, startPoint y: 208, endPoint x: 390, endPoint y: 105, distance: 112.8
click at [344, 208] on div "Apply" at bounding box center [349, 211] width 24 height 13
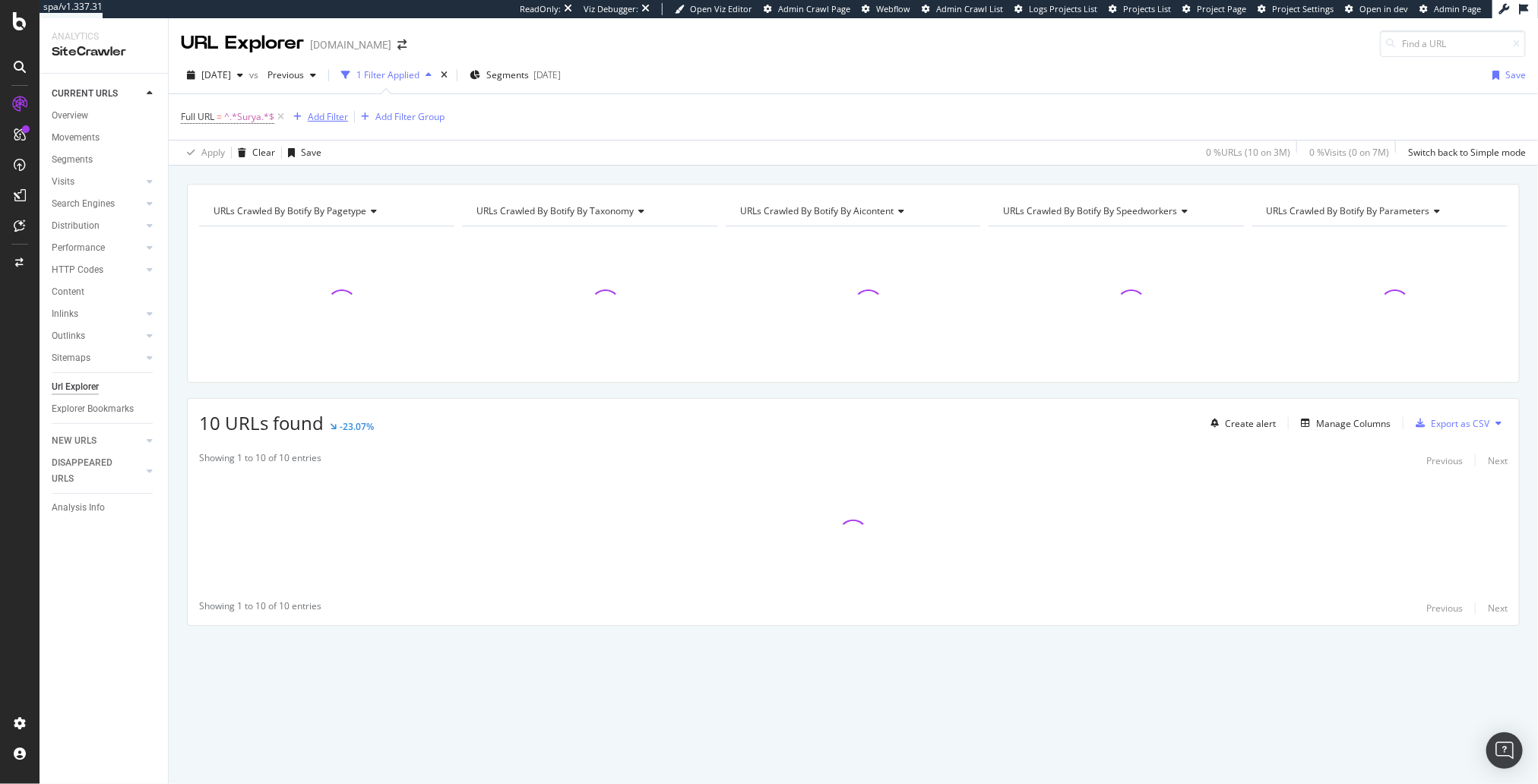
click at [324, 120] on div "Add Filter" at bounding box center [327, 116] width 40 height 13
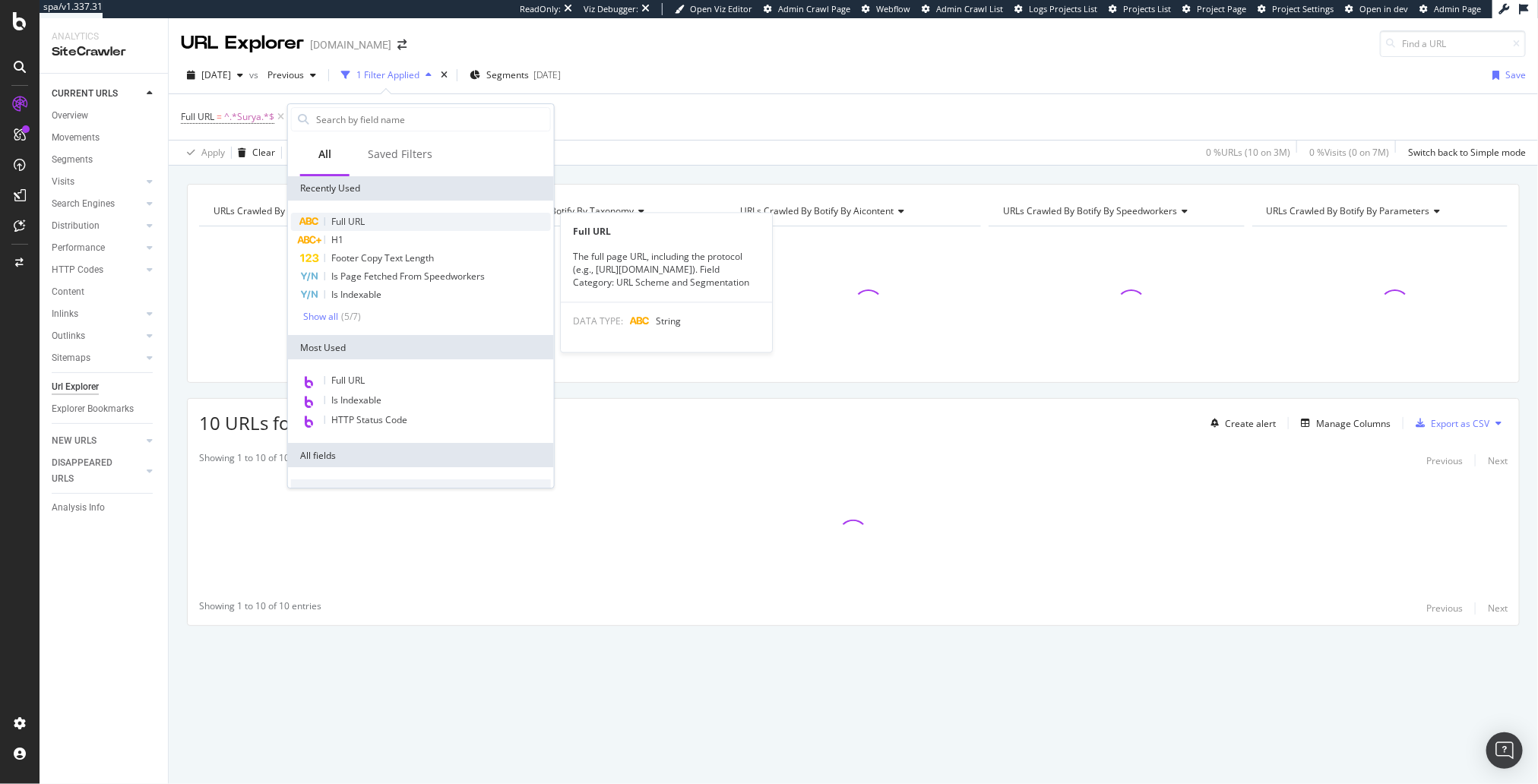
click at [343, 222] on span "Full URL" at bounding box center [349, 222] width 34 height 13
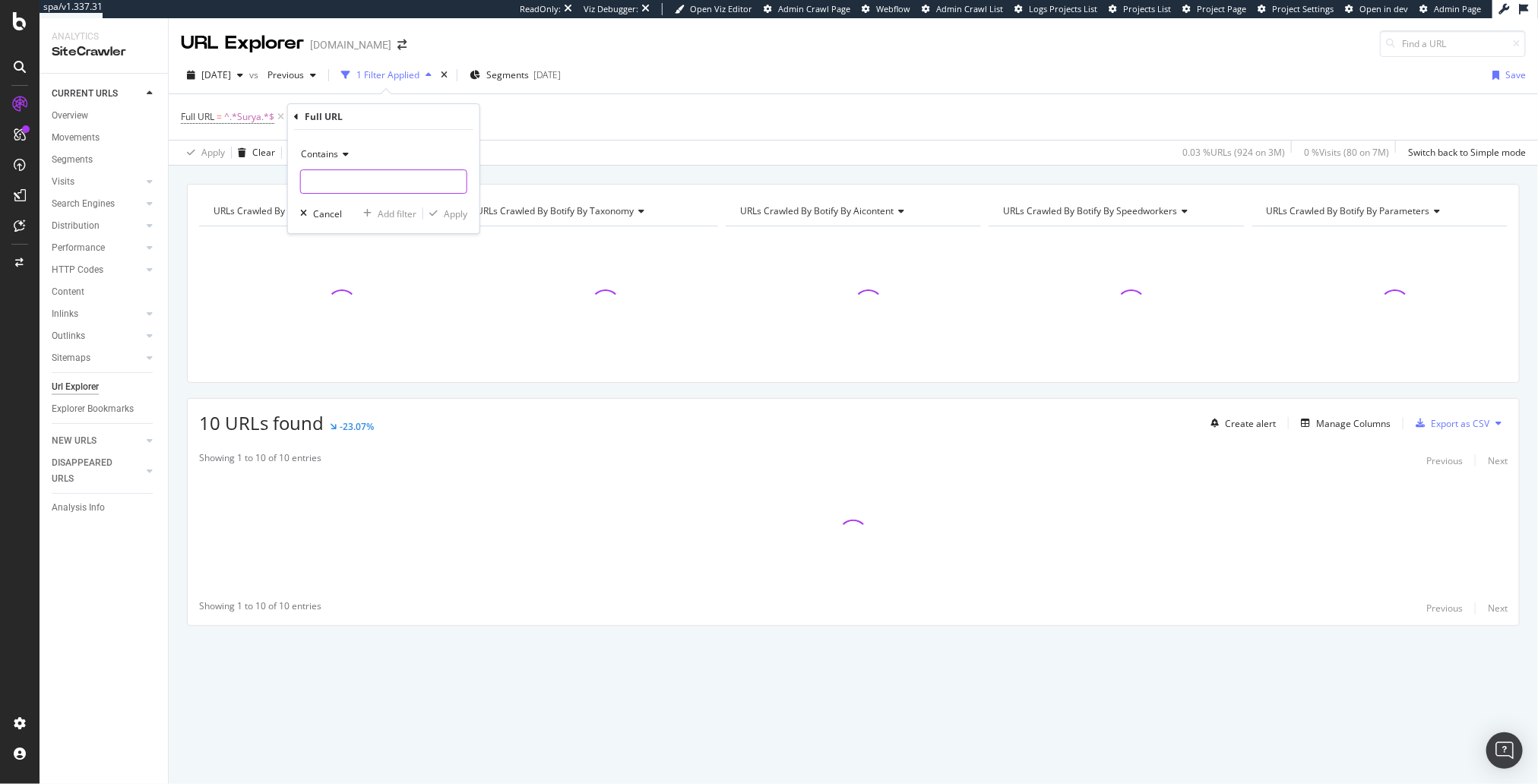
click at [375, 176] on input "text" at bounding box center [383, 181] width 166 height 24
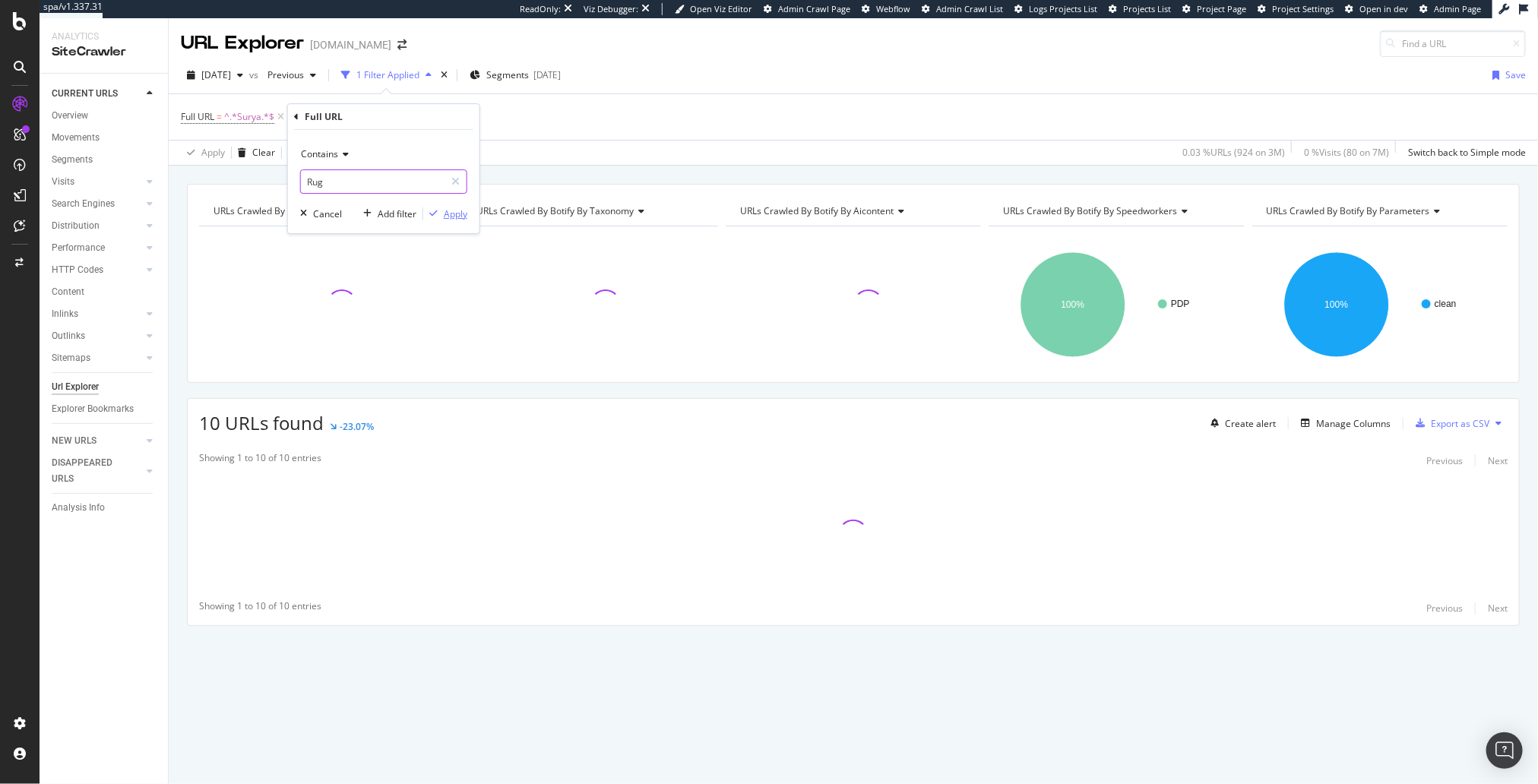
type input "Rug"
drag, startPoint x: 457, startPoint y: 219, endPoint x: 473, endPoint y: 178, distance: 44.0
click at [457, 219] on div "Apply" at bounding box center [455, 214] width 24 height 13
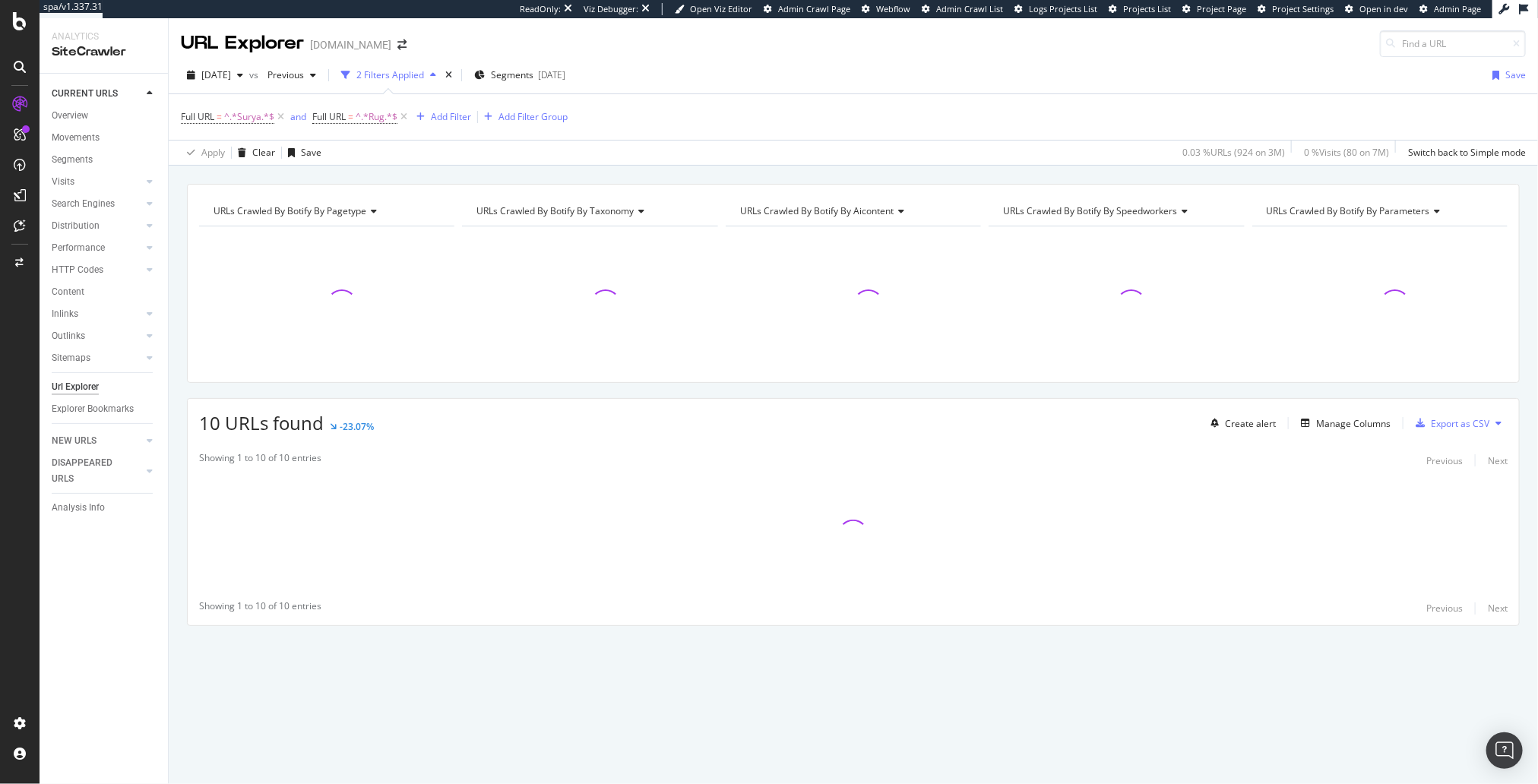
click at [475, 176] on div "URLs Crawled By Botify By pagetype Chart (by Value) Table Expand Export as CSV …" at bounding box center [853, 184] width 1369 height 36
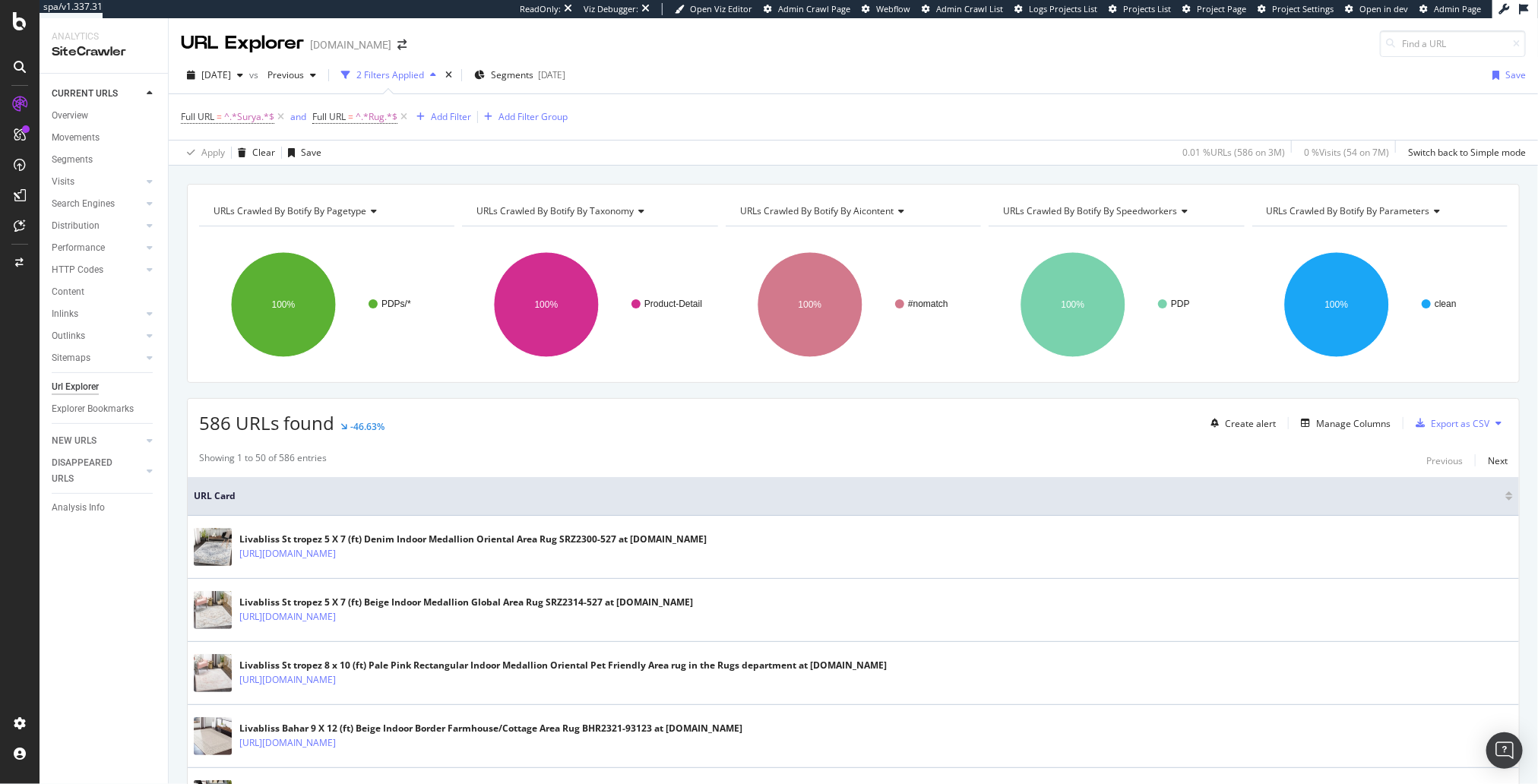
click at [437, 451] on div "Showing 1 to 50 of 586 entries Previous Next" at bounding box center [853, 460] width 1331 height 19
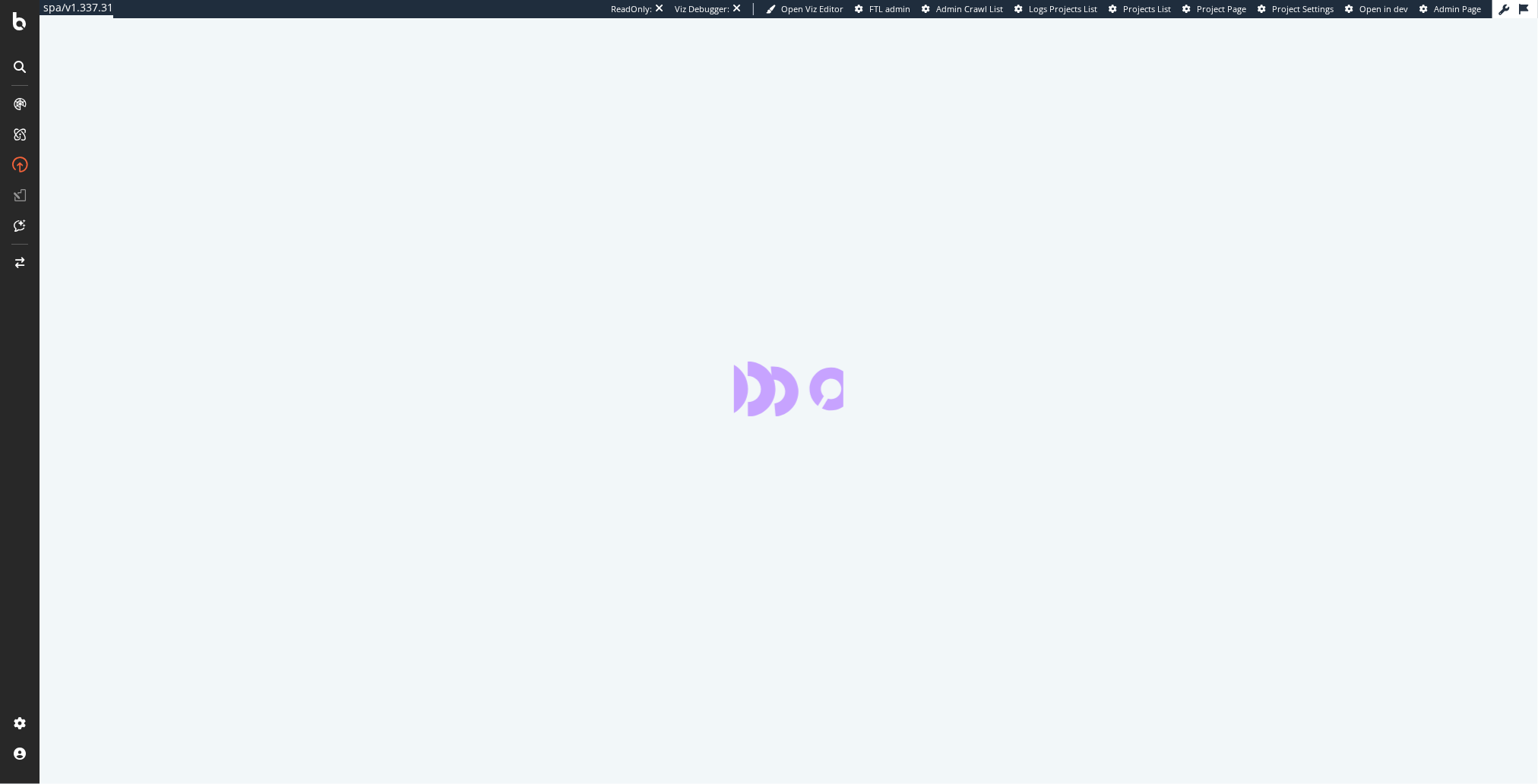
drag, startPoint x: 98, startPoint y: 305, endPoint x: 121, endPoint y: 305, distance: 23.0
click at [98, 306] on div at bounding box center [789, 402] width 1499 height 766
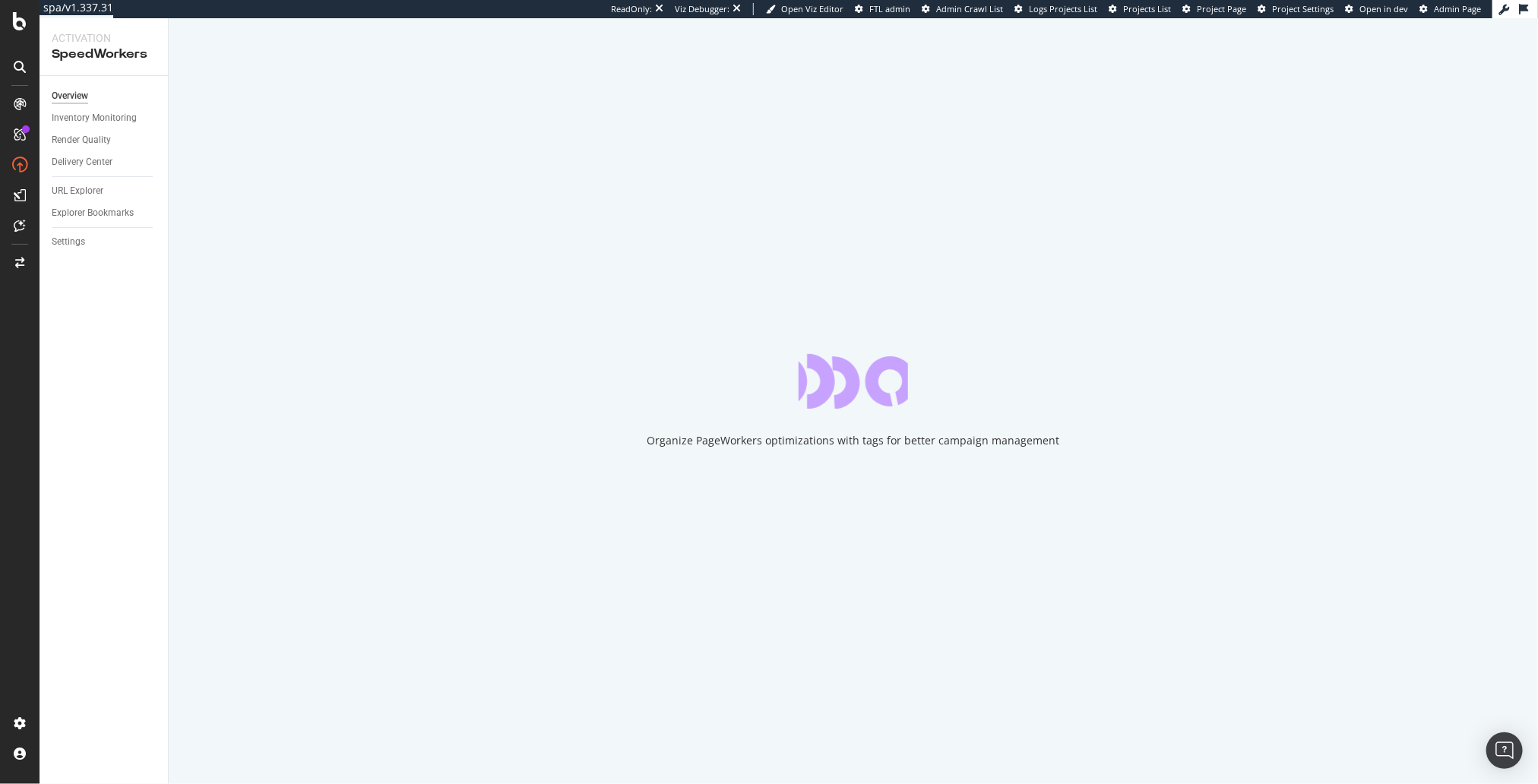
drag, startPoint x: 96, startPoint y: 369, endPoint x: 132, endPoint y: 365, distance: 36.2
click at [96, 369] on div "Overview Inventory Monitoring Render Quality Delivery Center URL Explorer Explo…" at bounding box center [104, 430] width 129 height 709
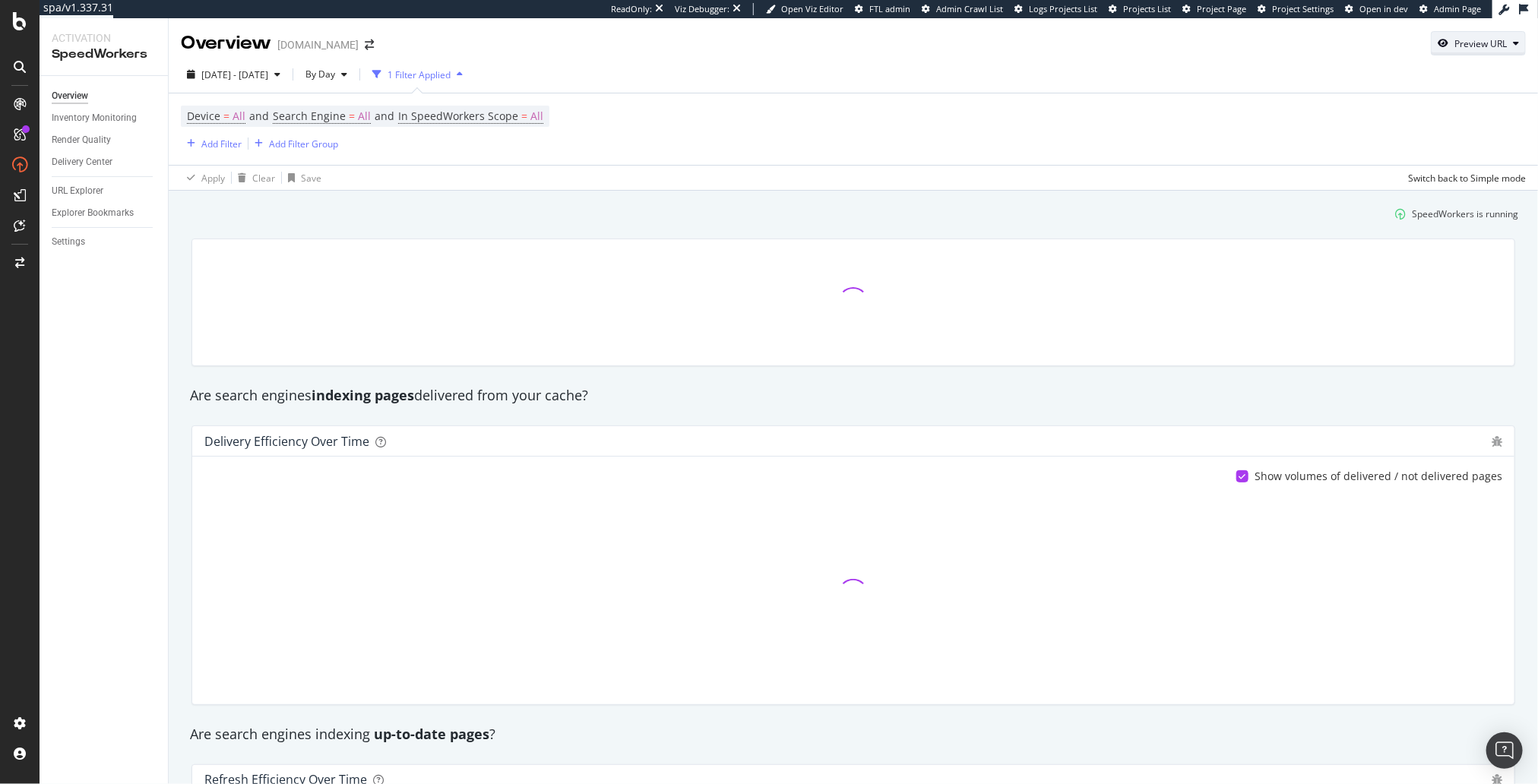
drag, startPoint x: 1435, startPoint y: 77, endPoint x: 1485, endPoint y: 43, distance: 60.5
click at [1453, 66] on div "[DATE] - [DATE] By Day 1 Filter Applied" at bounding box center [853, 77] width 1369 height 30
click at [1485, 43] on div "Preview URL" at bounding box center [1480, 43] width 52 height 13
drag, startPoint x: 1448, startPoint y: 110, endPoint x: 1478, endPoint y: 128, distance: 35.0
click at [1451, 113] on input "url" at bounding box center [1432, 114] width 166 height 27
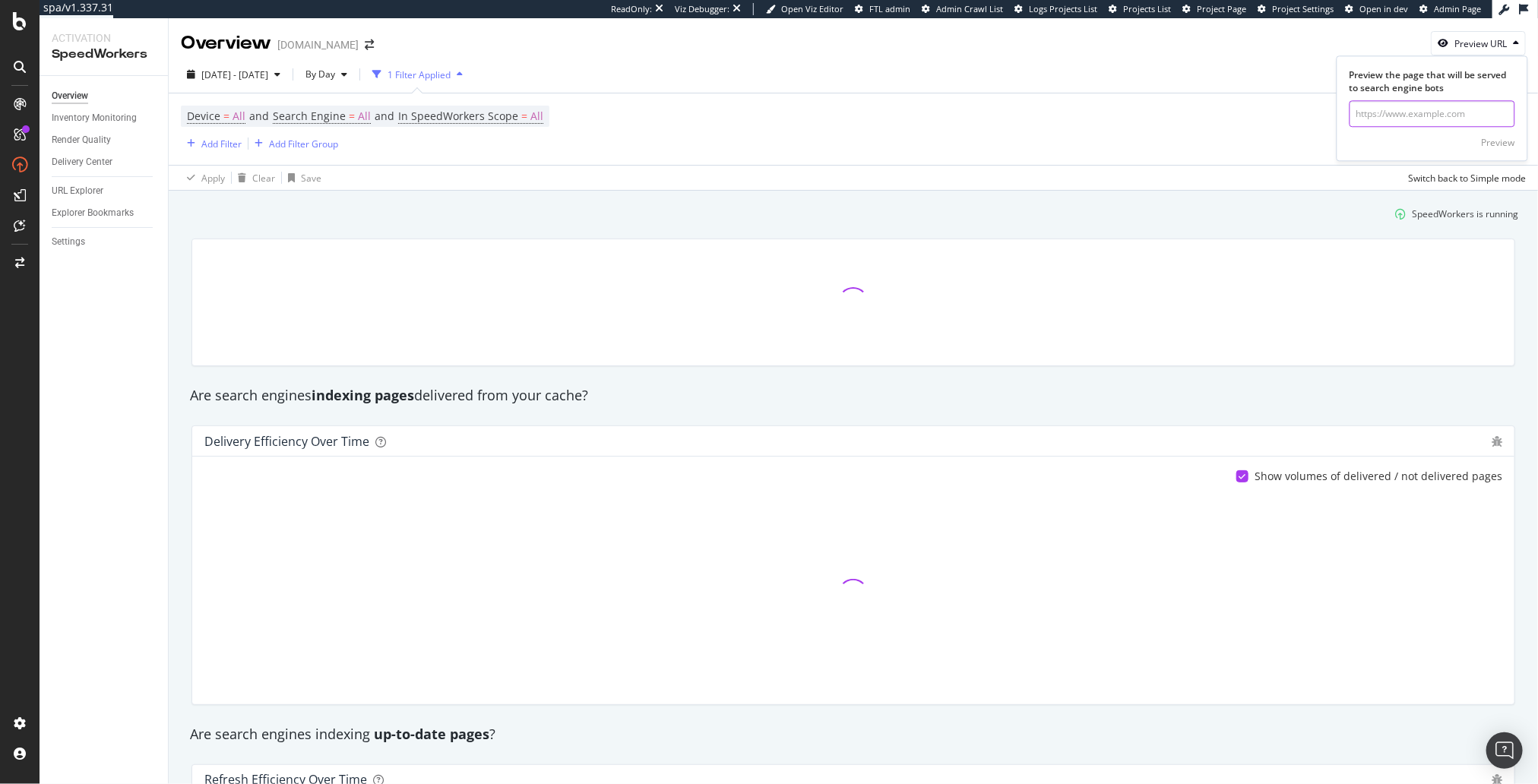
paste input "[URL][DOMAIN_NAME]"
type input "[URL][DOMAIN_NAME]"
click at [1501, 140] on div "Preview" at bounding box center [1499, 142] width 34 height 13
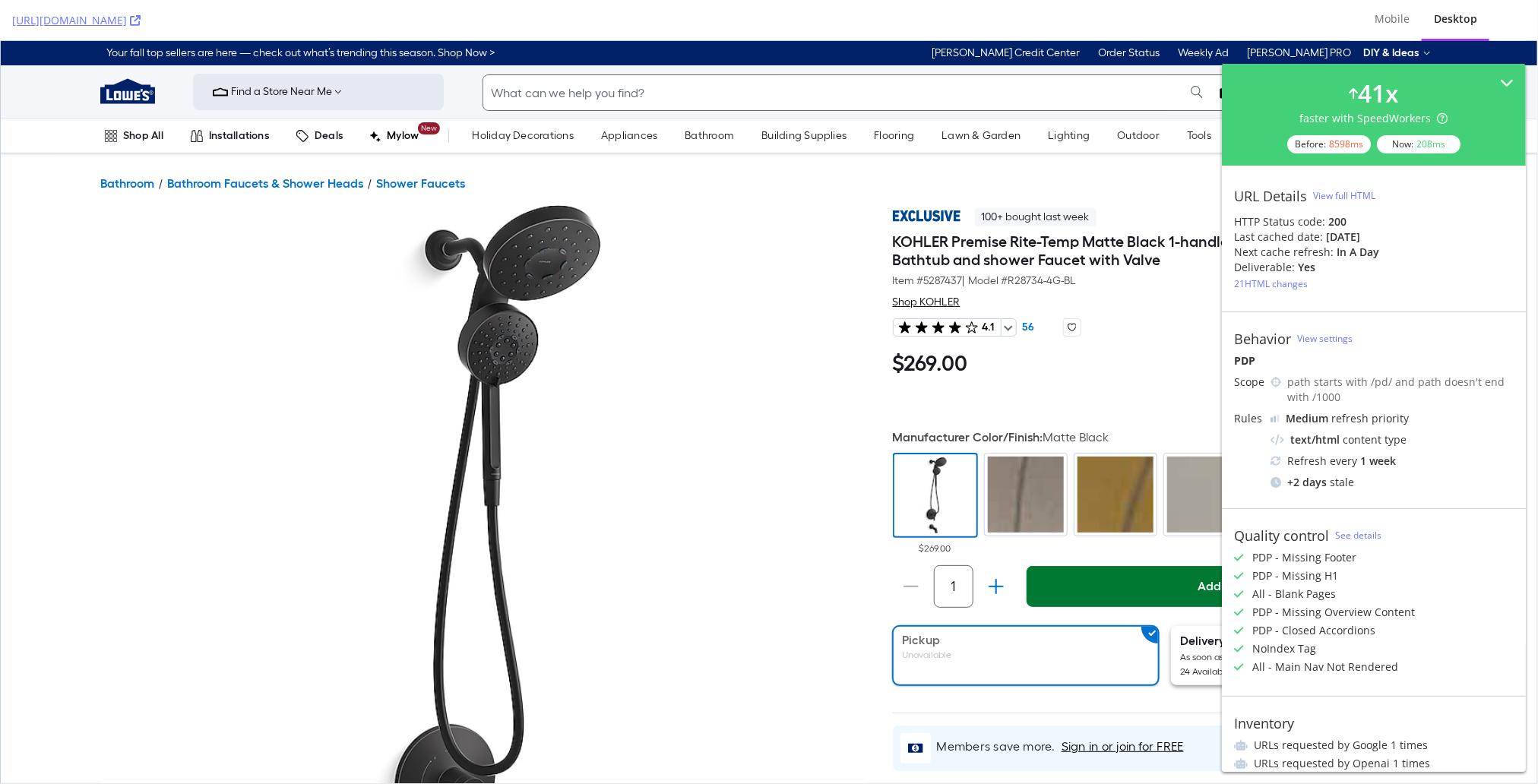
click at [1177, 199] on div "100+ bought last week" at bounding box center [1165, 212] width 545 height 27
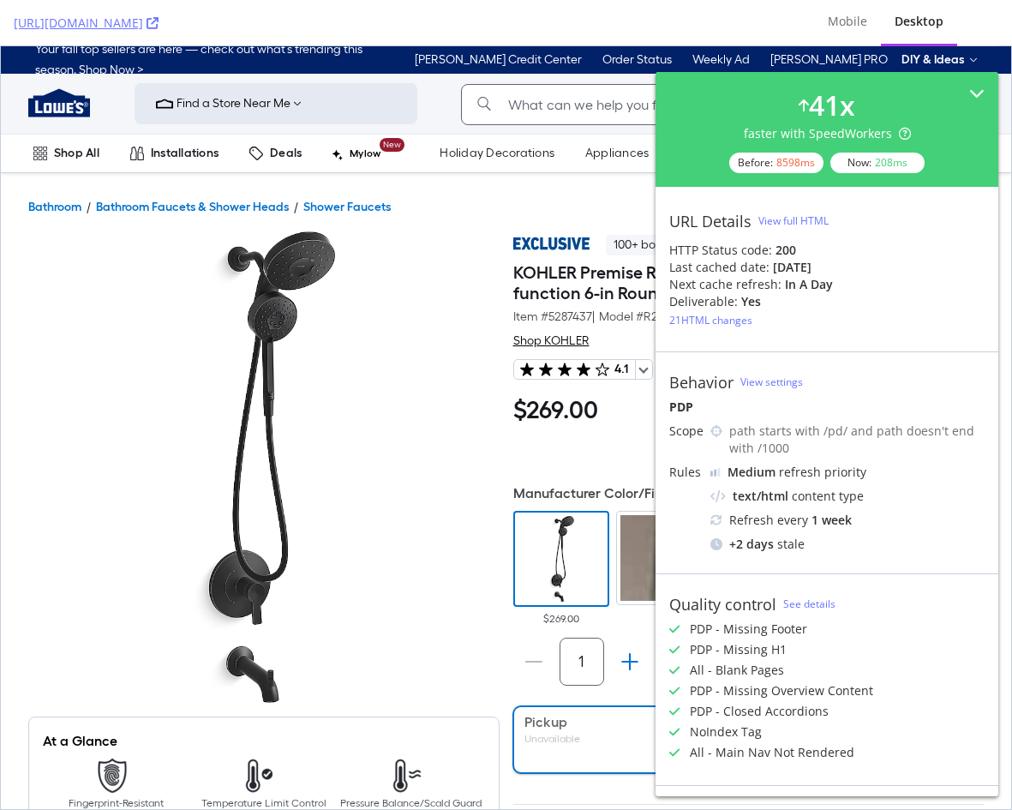
click at [865, 30] on div "Mobile" at bounding box center [847, 22] width 67 height 47
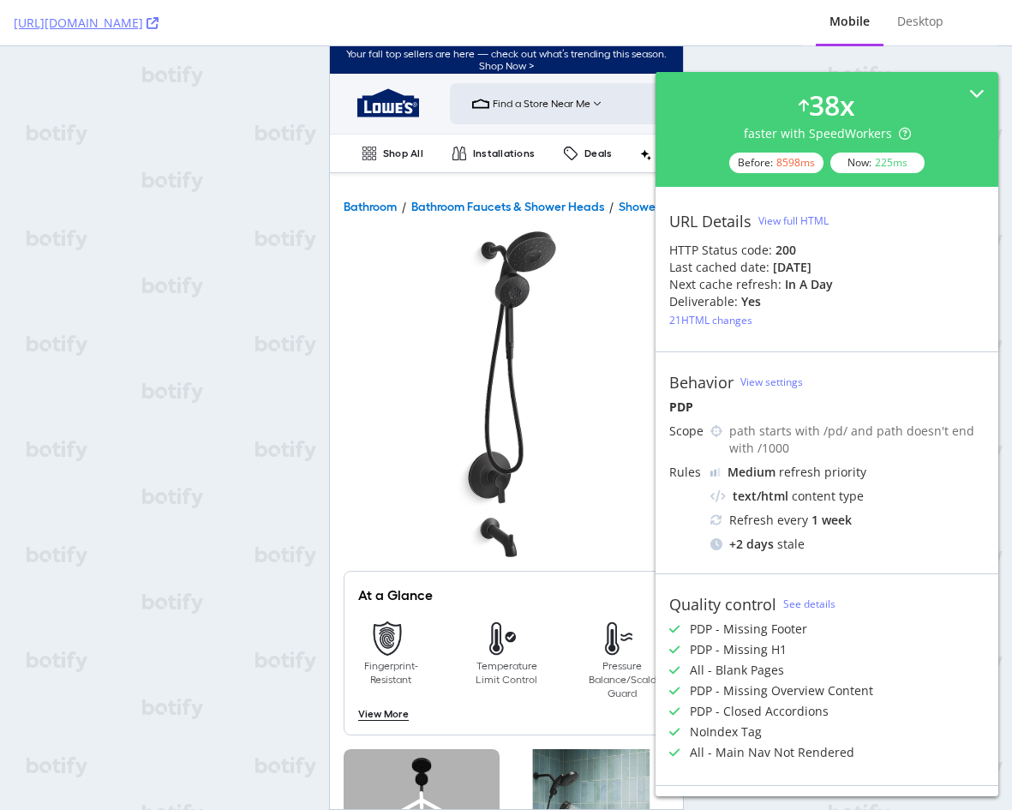
click at [930, 33] on div "Desktop" at bounding box center [920, 22] width 74 height 47
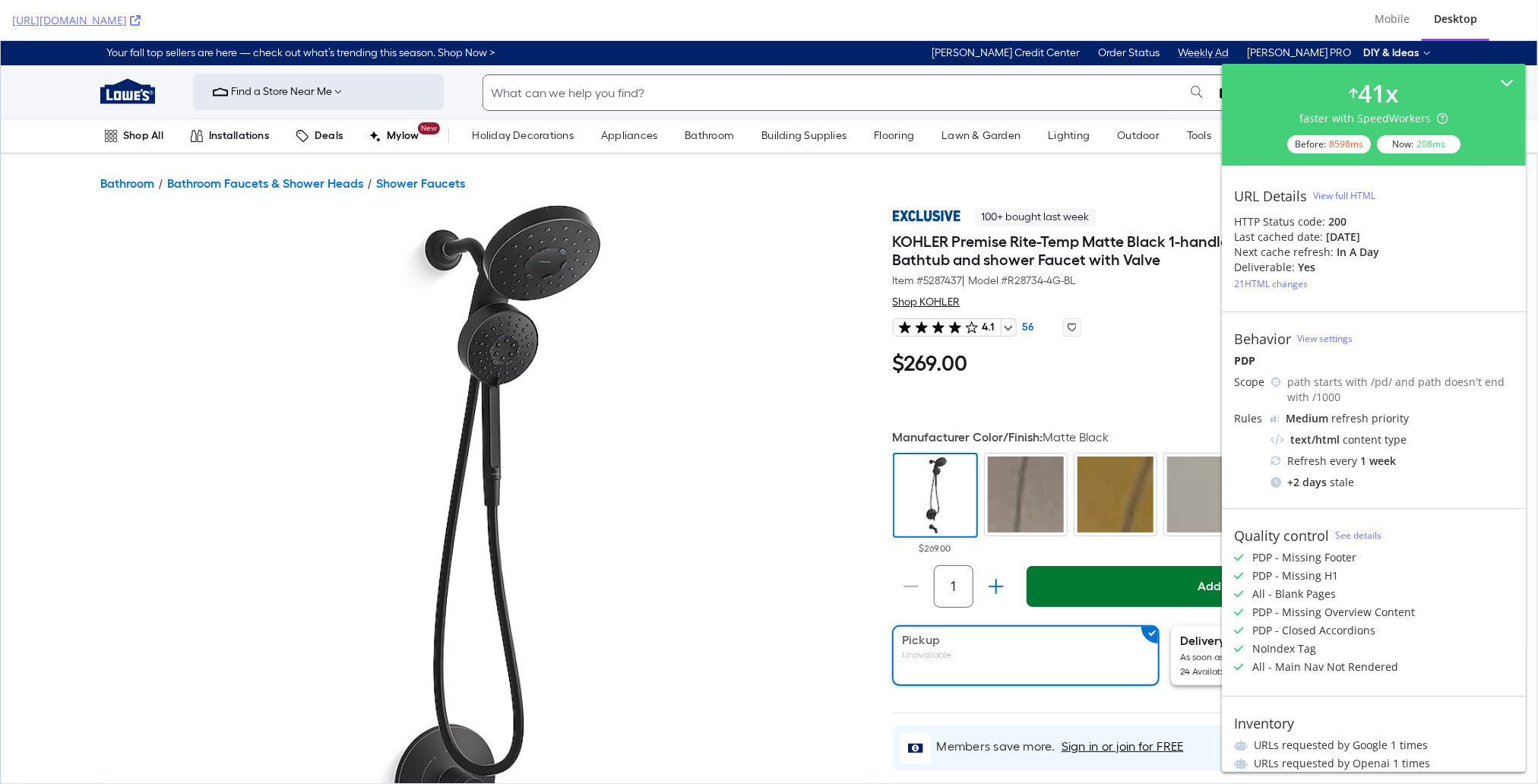
drag, startPoint x: 1117, startPoint y: 205, endPoint x: 1235, endPoint y: 58, distance: 188.5
click at [1119, 200] on div "100+ bought last week" at bounding box center [1165, 212] width 545 height 27
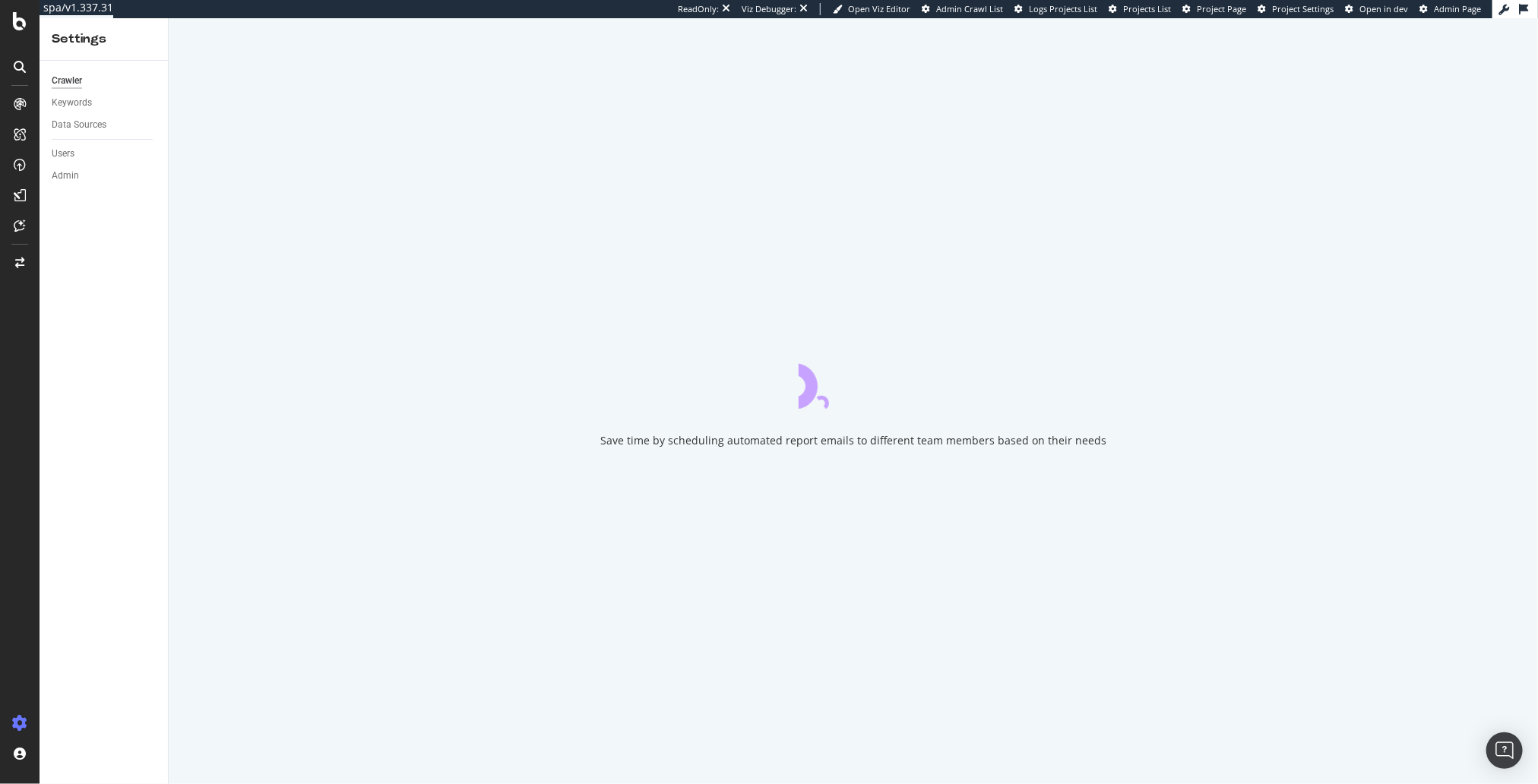
click at [27, 366] on div at bounding box center [20, 402] width 36 height 619
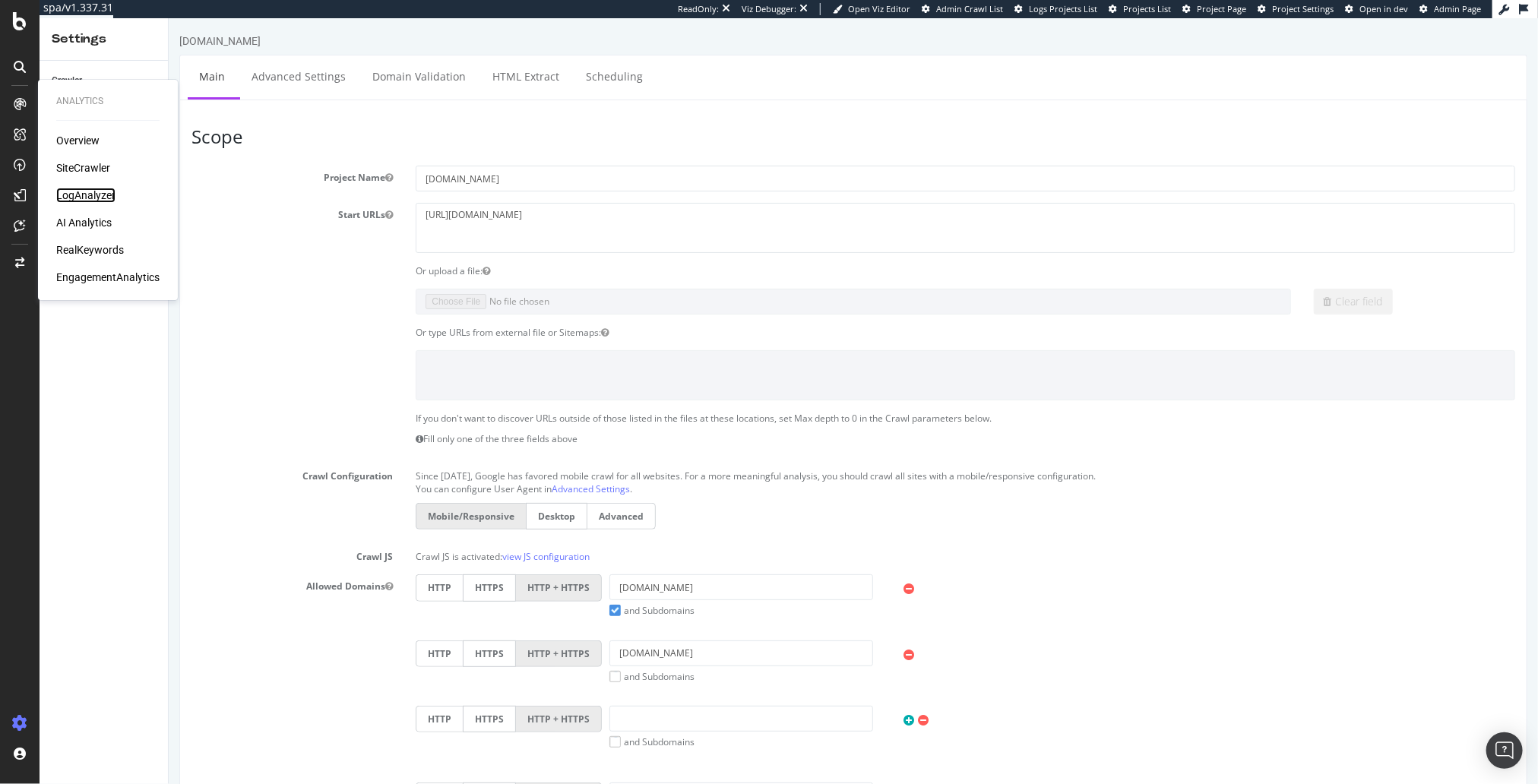
click at [90, 196] on div "LogAnalyzer" at bounding box center [85, 195] width 59 height 15
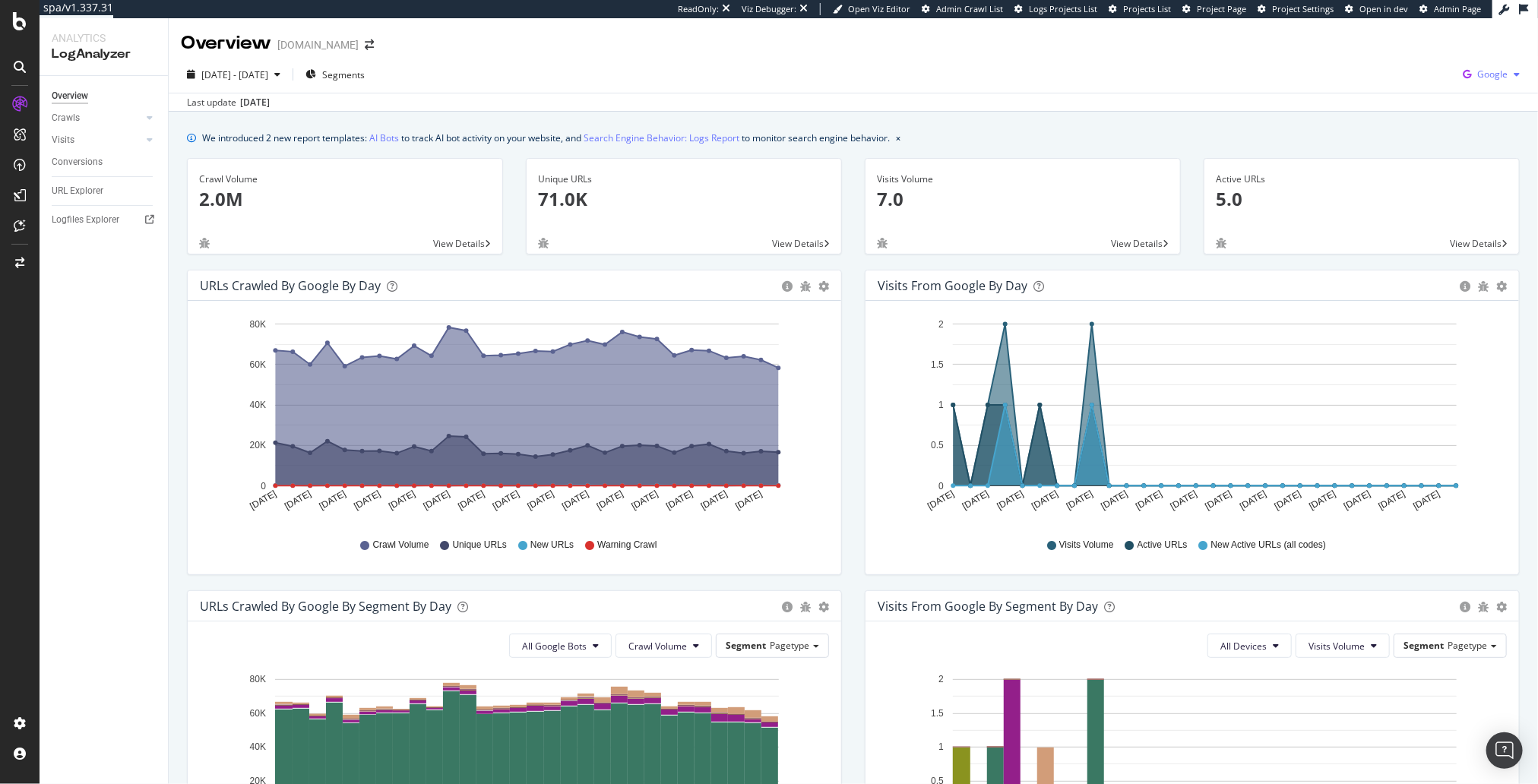
drag, startPoint x: 1500, startPoint y: 70, endPoint x: 1492, endPoint y: 77, distance: 10.6
click at [1499, 72] on span "Google" at bounding box center [1493, 74] width 30 height 13
click at [1427, 93] on span "OpenAI" at bounding box center [1416, 89] width 56 height 13
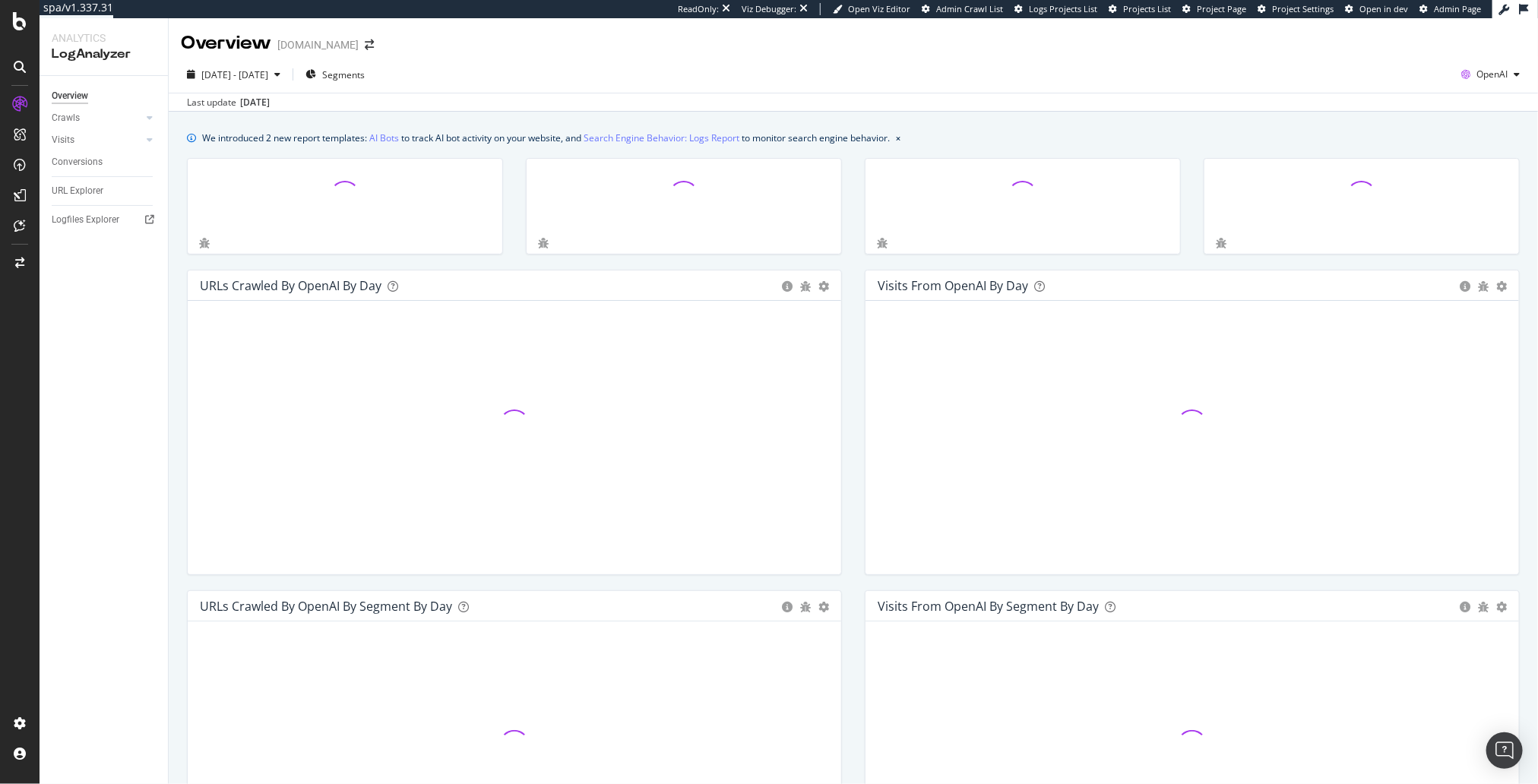
drag, startPoint x: 980, startPoint y: 122, endPoint x: 853, endPoint y: 111, distance: 127.5
click at [980, 122] on div "We introduced 2 new report templates: AI Bots to track AI bot activity on your …" at bounding box center [853, 698] width 1369 height 1173
click at [365, 76] on span "Segments" at bounding box center [343, 74] width 43 height 13
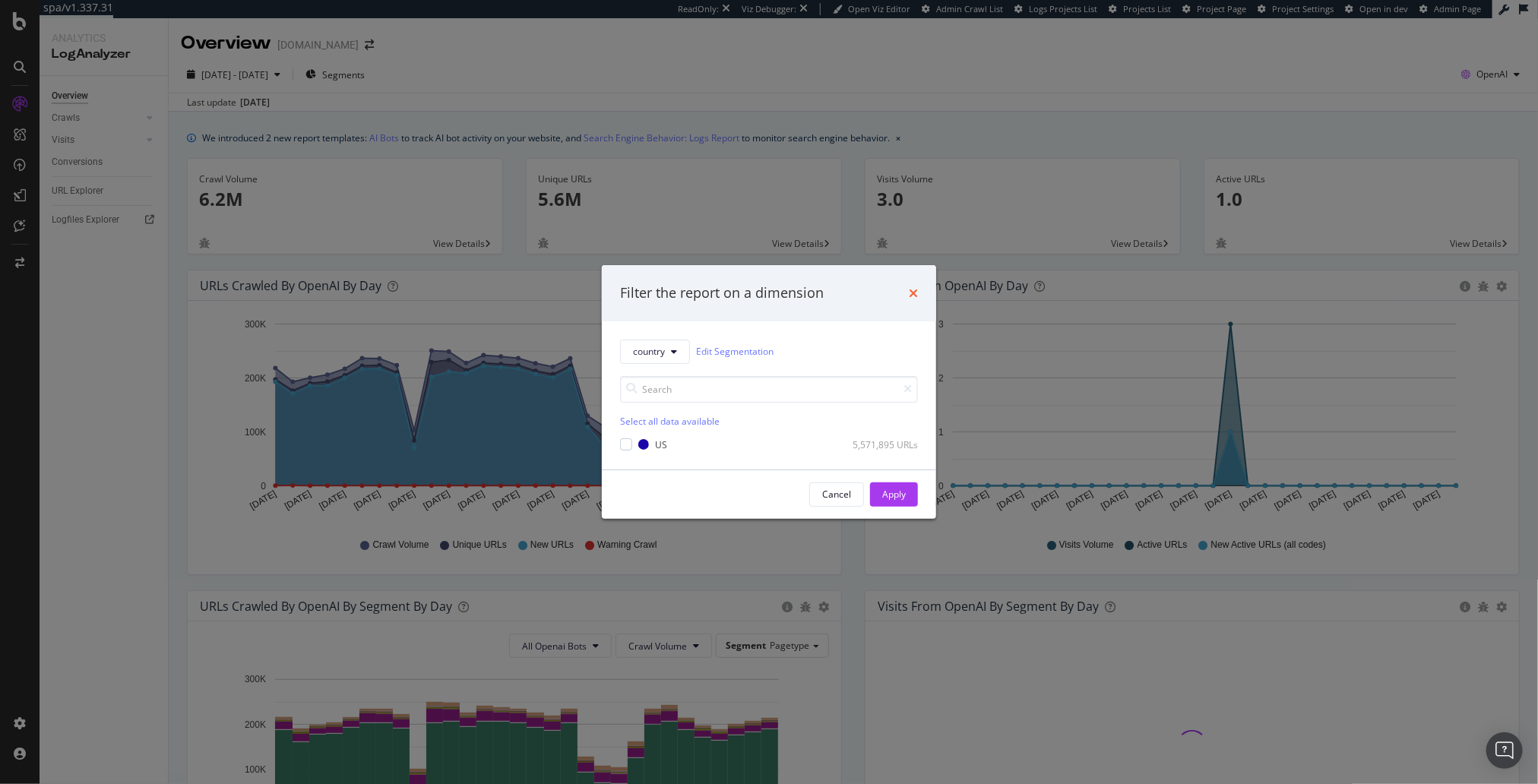
click at [913, 294] on icon "times" at bounding box center [914, 294] width 9 height 12
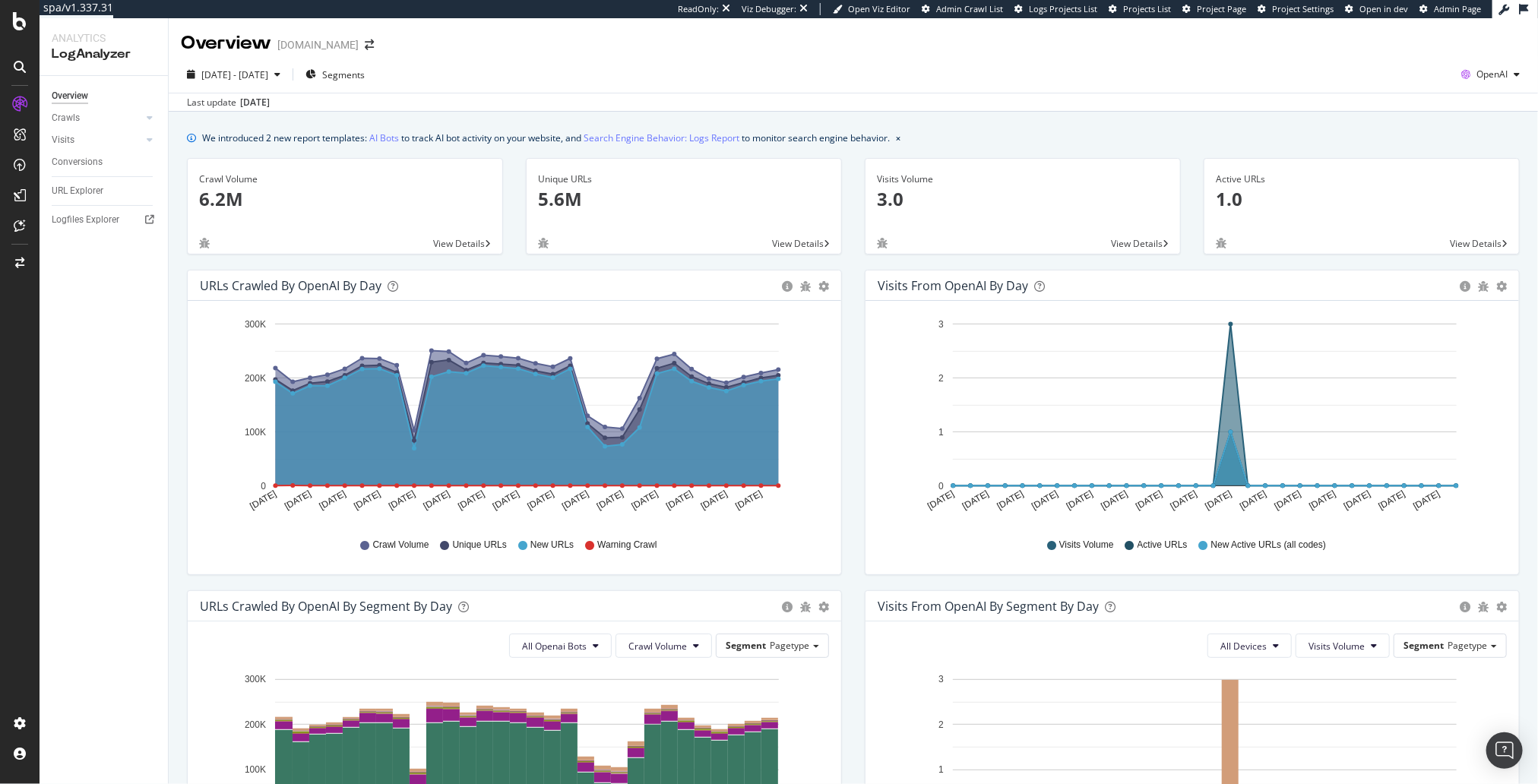
click at [171, 422] on div "We introduced 2 new report templates: AI Bots to track AI bot activity on your …" at bounding box center [853, 698] width 1369 height 1173
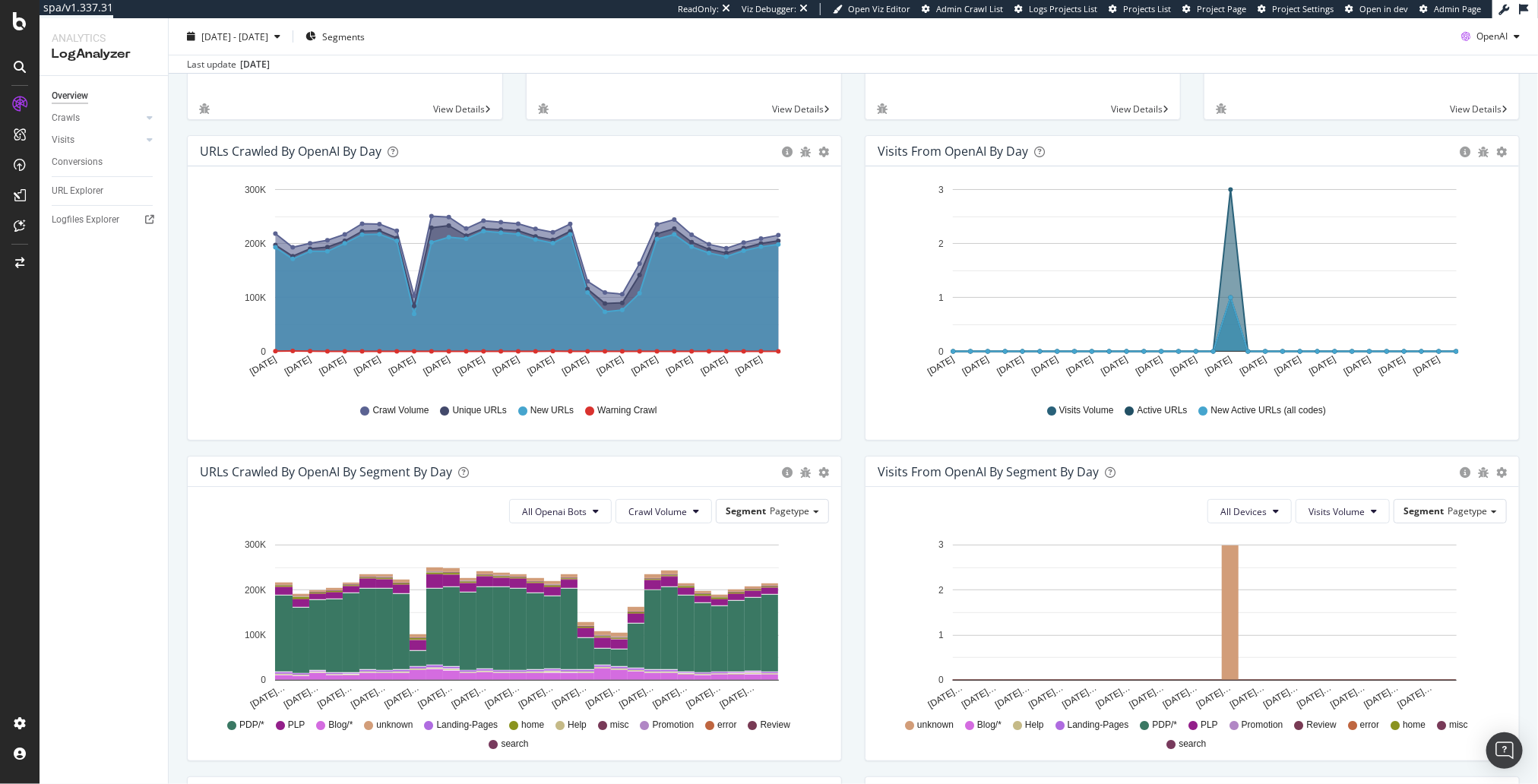
scroll to position [150, 0]
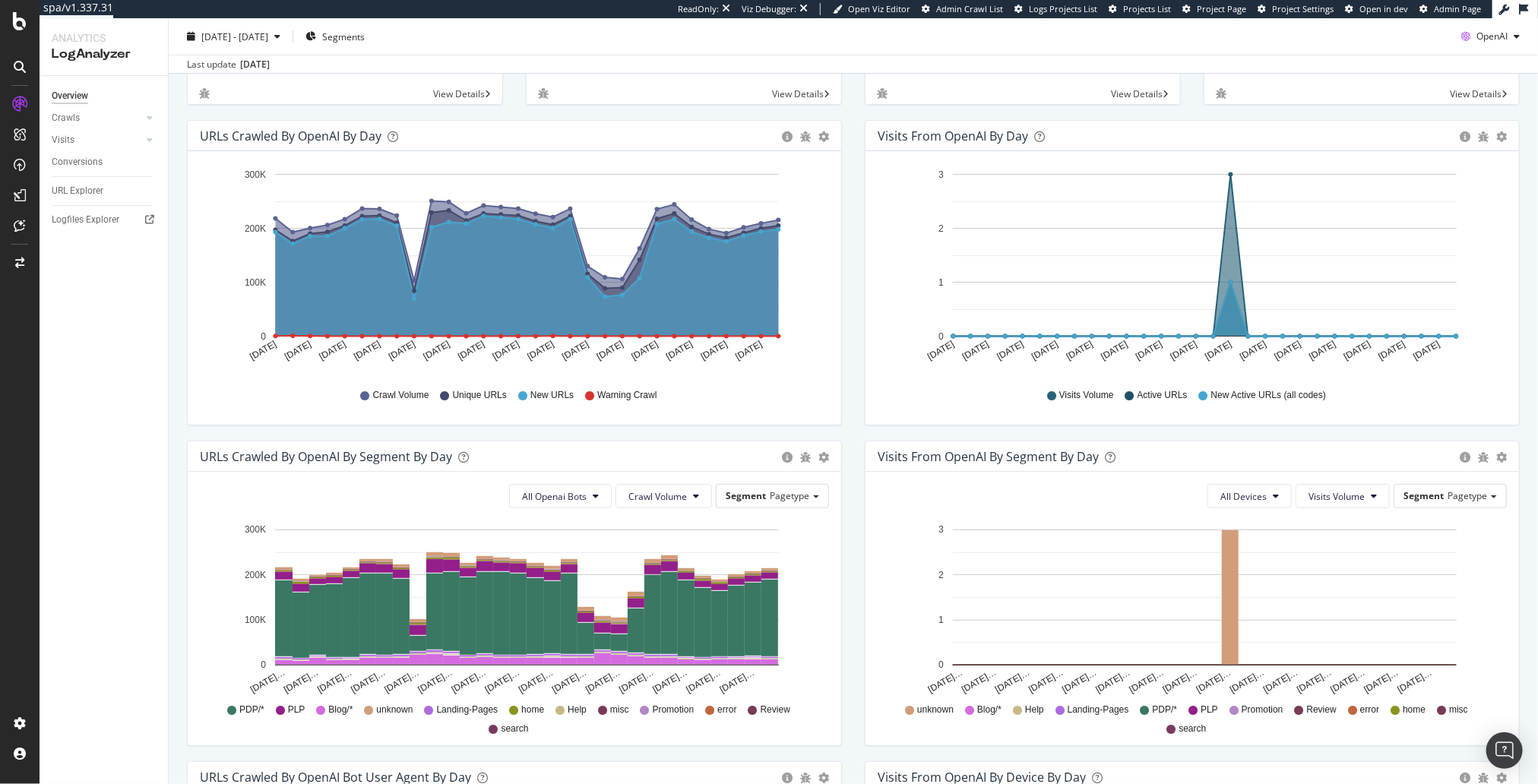
click at [837, 426] on div "URLs Crawled by OpenAI by day Area Table Hold CMD (⌘) while clicking to filter …" at bounding box center [514, 280] width 678 height 321
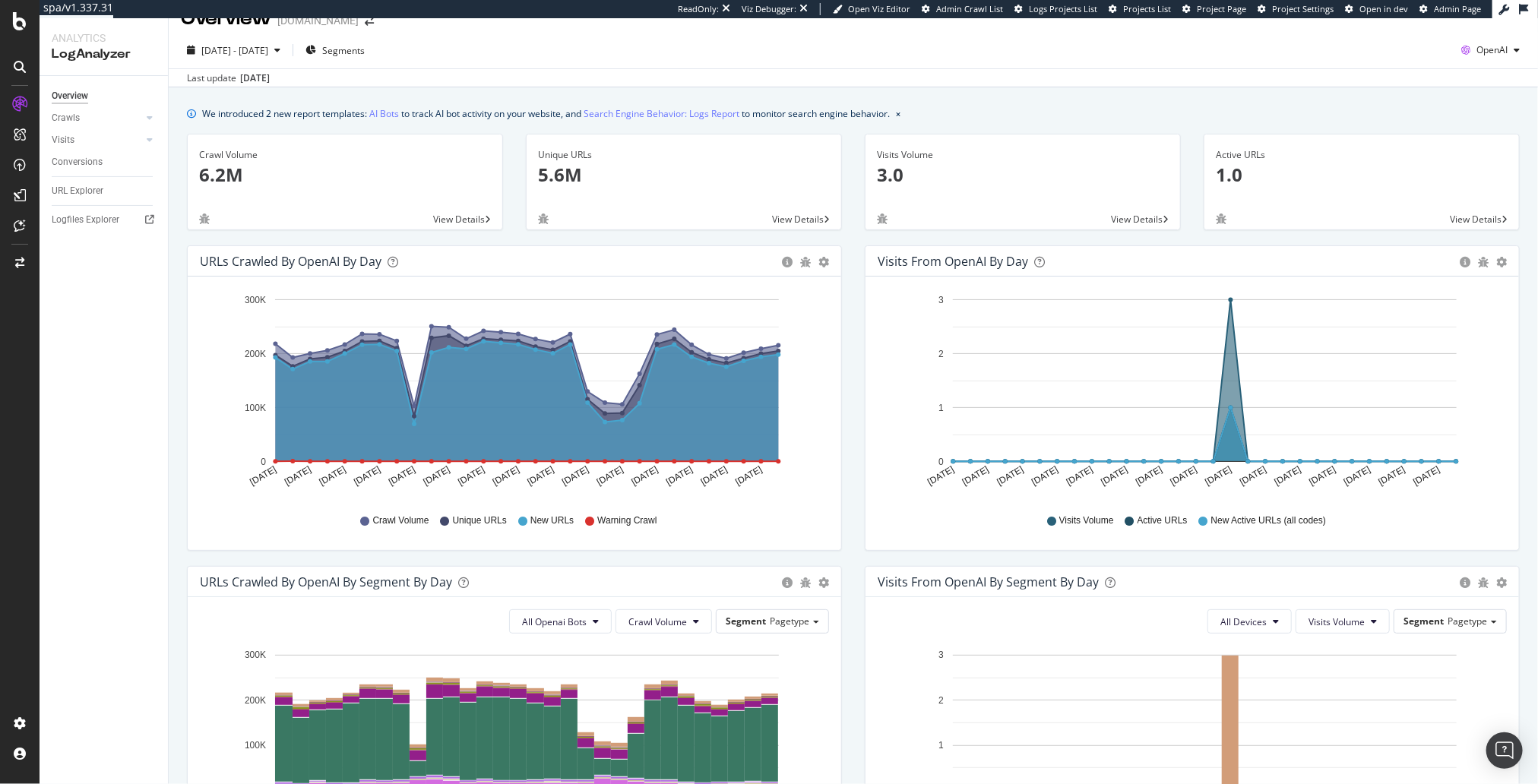
scroll to position [17, 0]
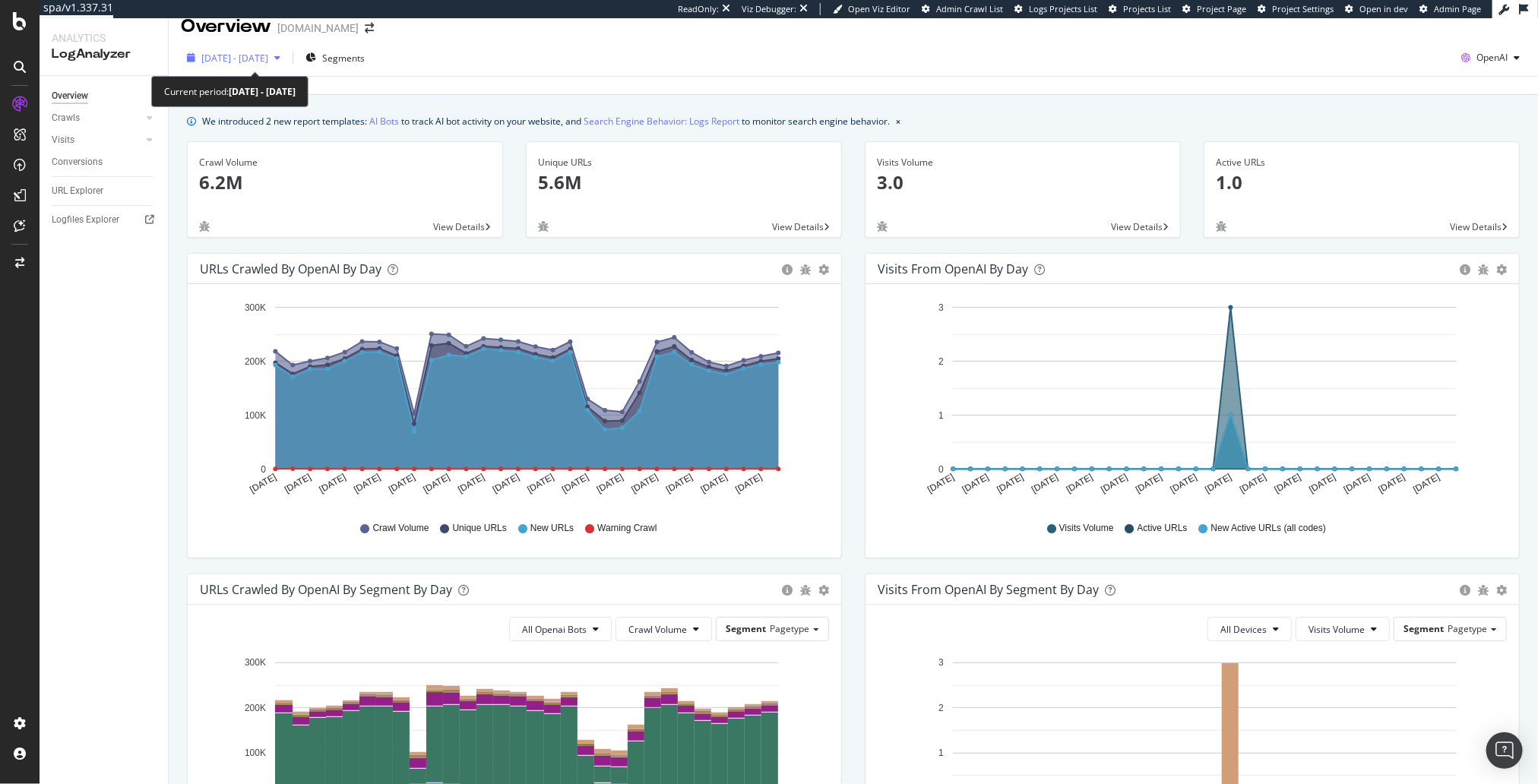
click at [268, 62] on span "[DATE] - [DATE]" at bounding box center [234, 58] width 67 height 13
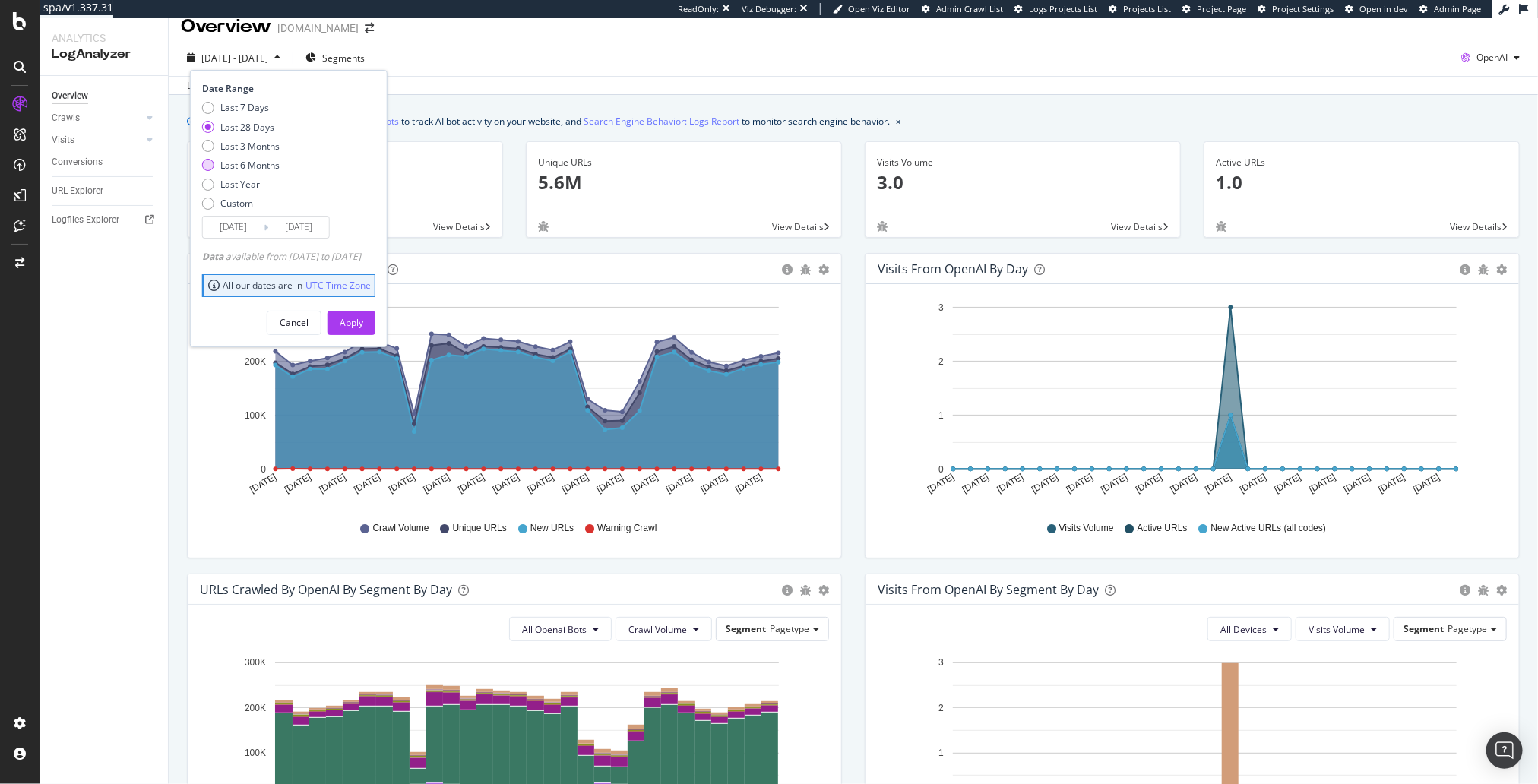
click at [257, 167] on div "Last 6 Months" at bounding box center [250, 165] width 59 height 13
type input "[DATE]"
click at [375, 321] on button "Apply" at bounding box center [351, 322] width 48 height 24
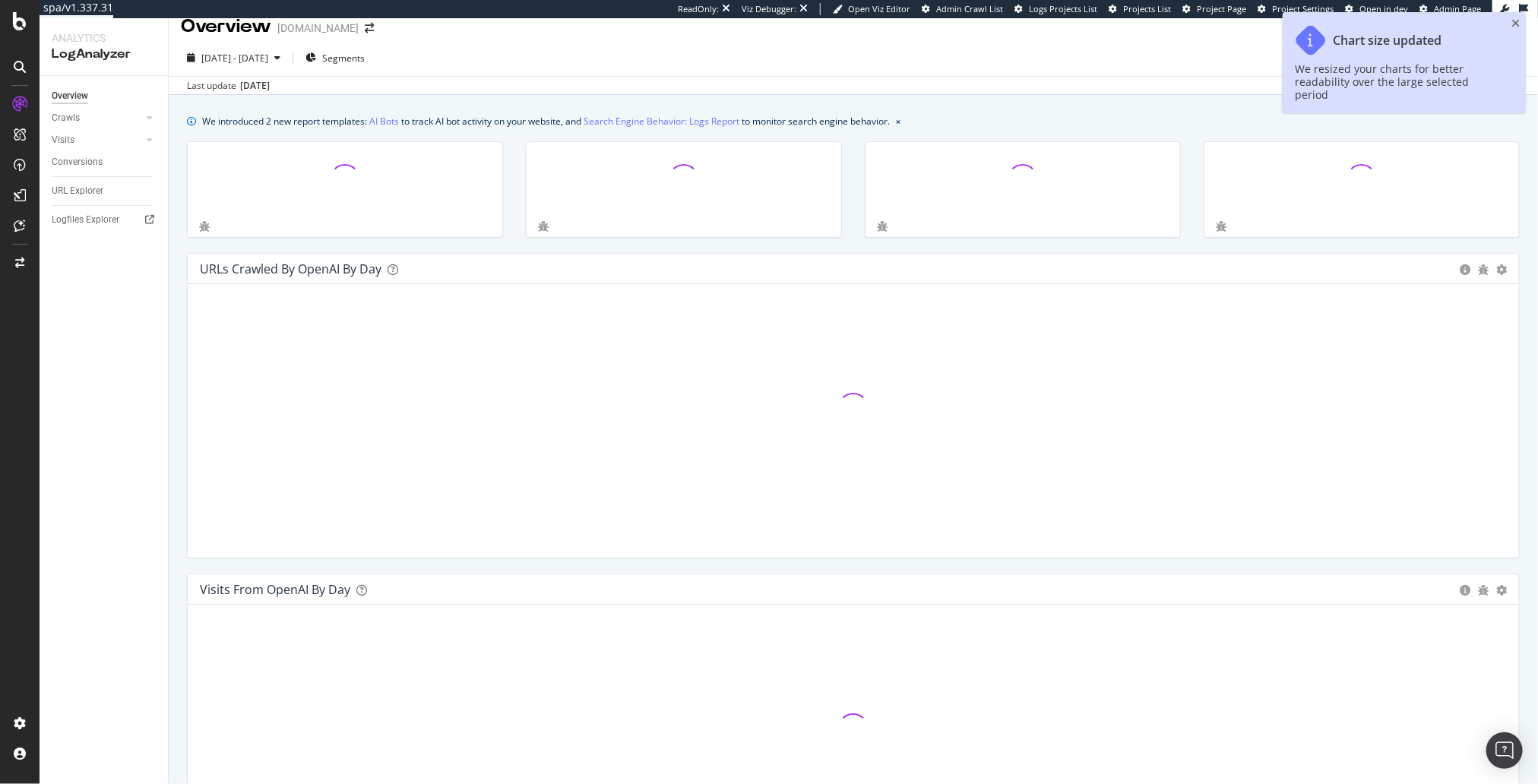
click at [178, 335] on div "URLs Crawled by OpenAI by day Area Table Hold CMD (⌘) while clicking to filter …" at bounding box center [853, 413] width 1356 height 321
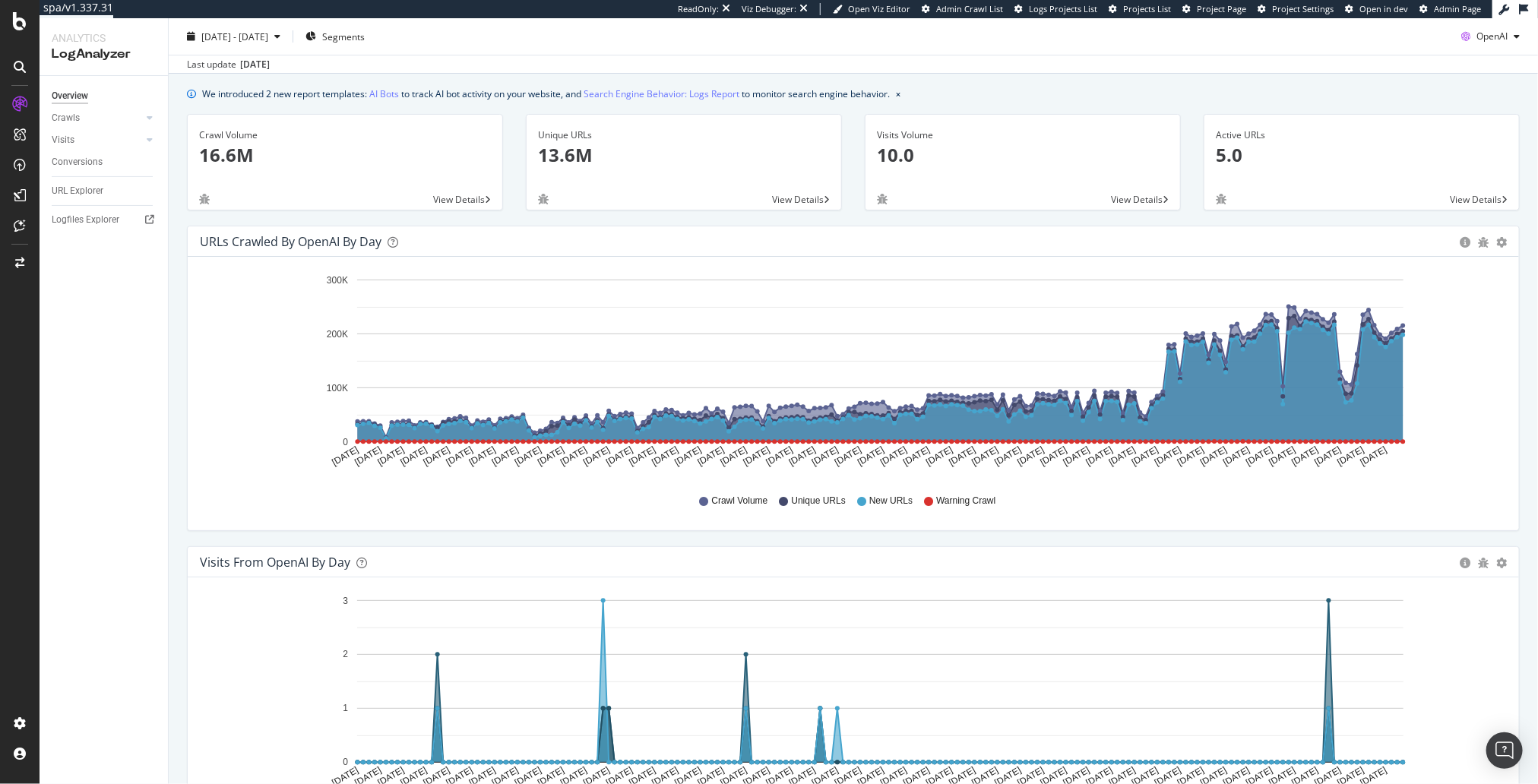
scroll to position [61, 0]
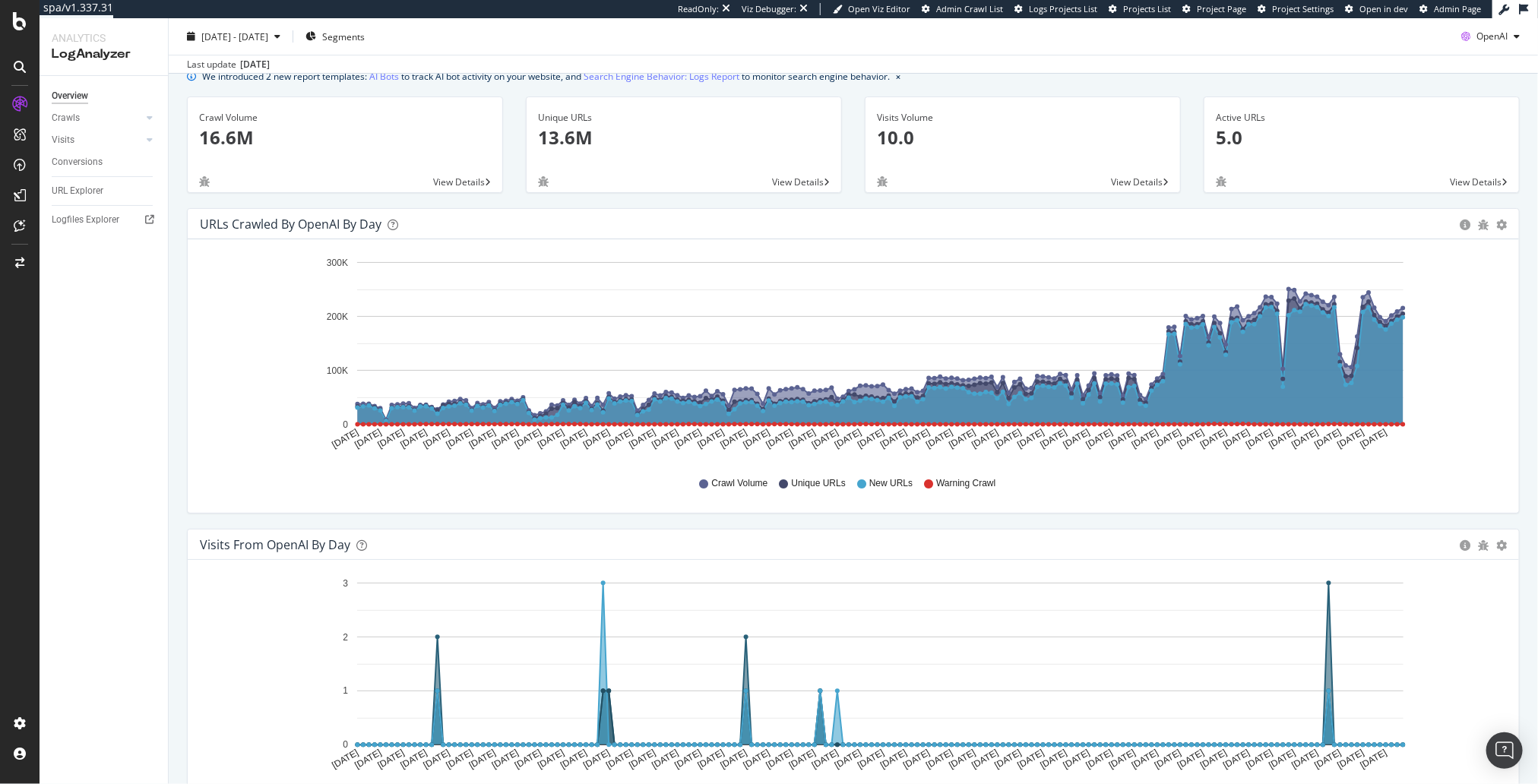
click at [1055, 211] on div "URLs Crawled by OpenAI by day Area Table" at bounding box center [853, 224] width 1331 height 30
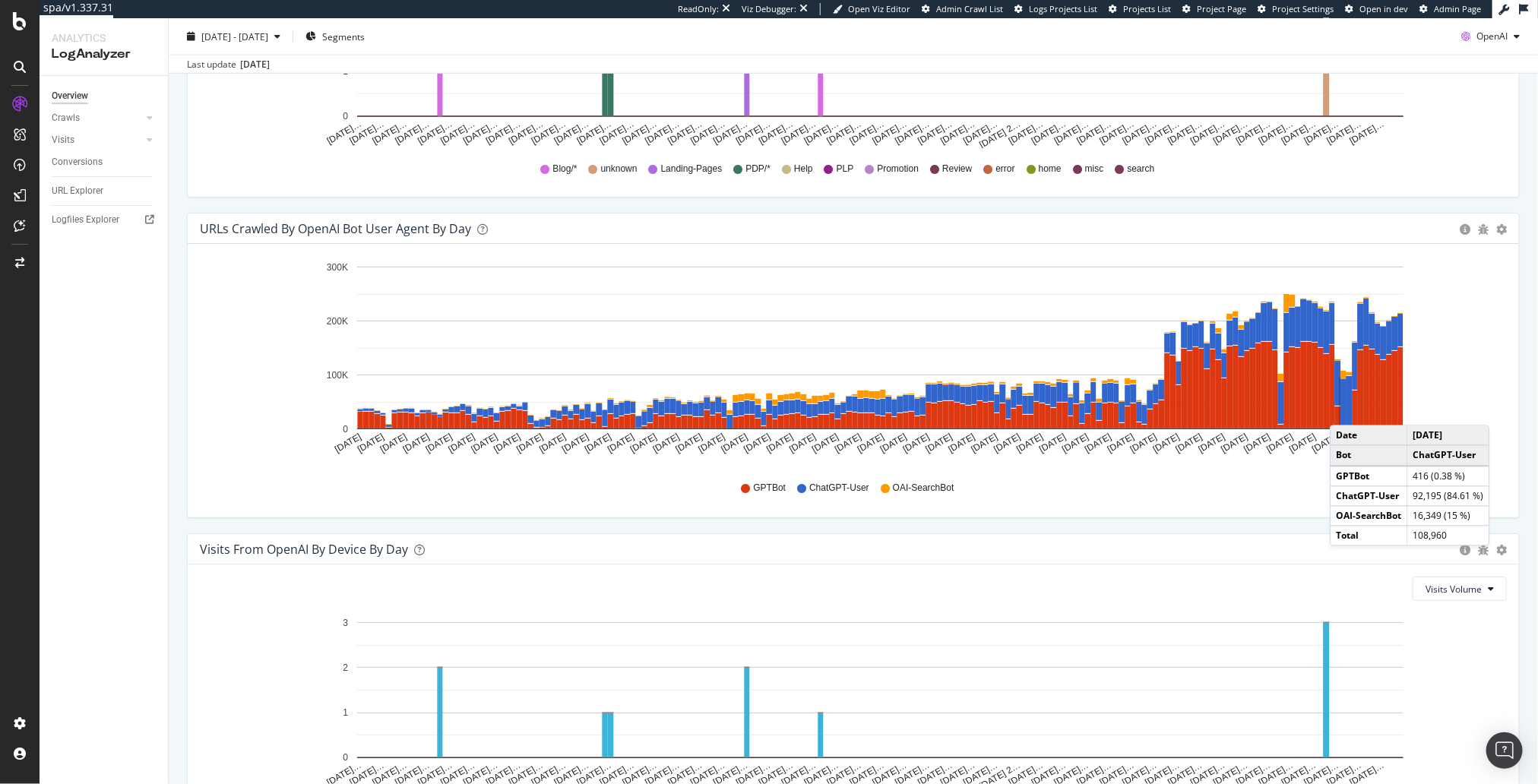
scroll to position [1327, 0]
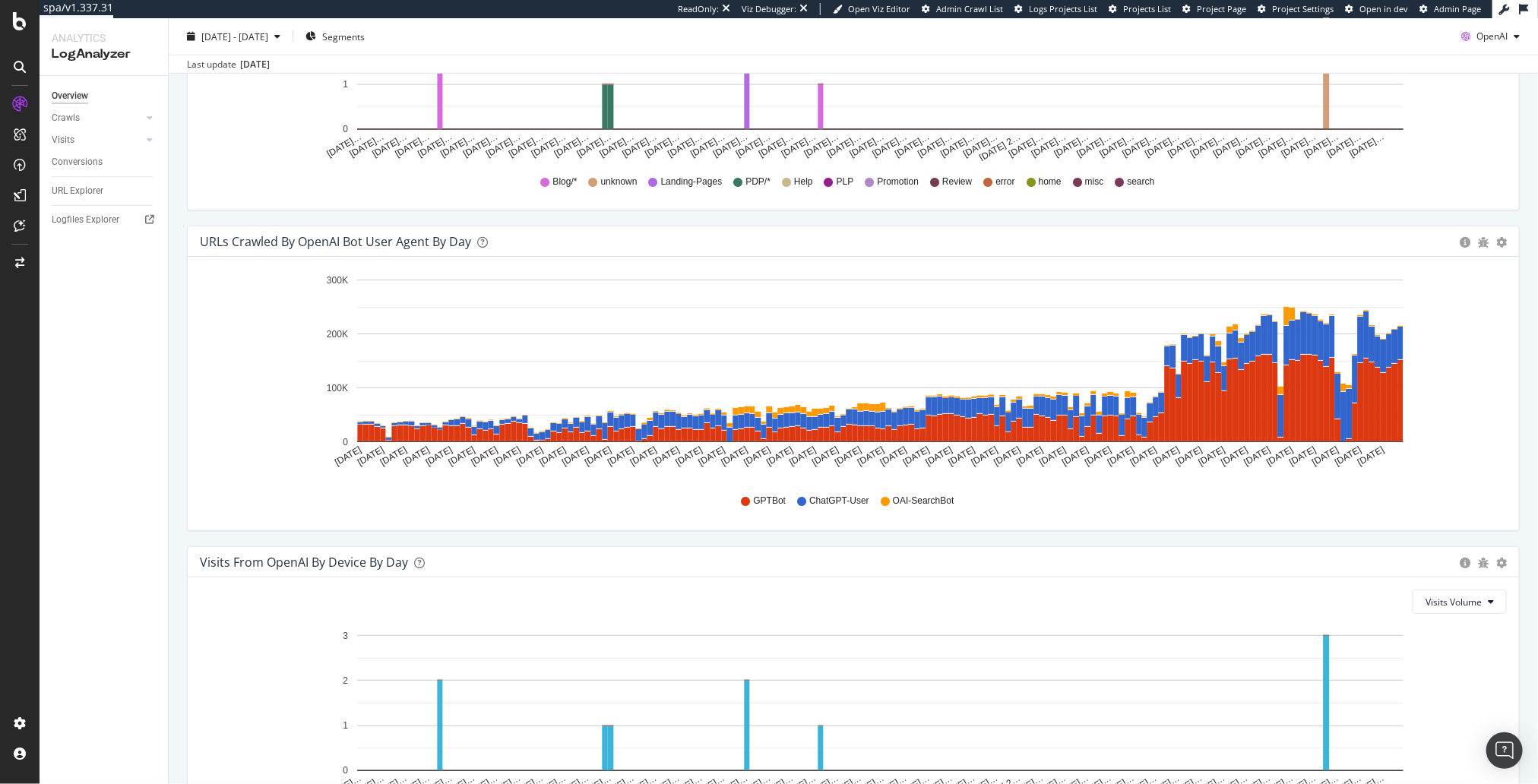
click at [996, 221] on div "Visits from OpenAI By Segment By Day Timeline (by Value) Table All Devices Visi…" at bounding box center [853, 66] width 1356 height 321
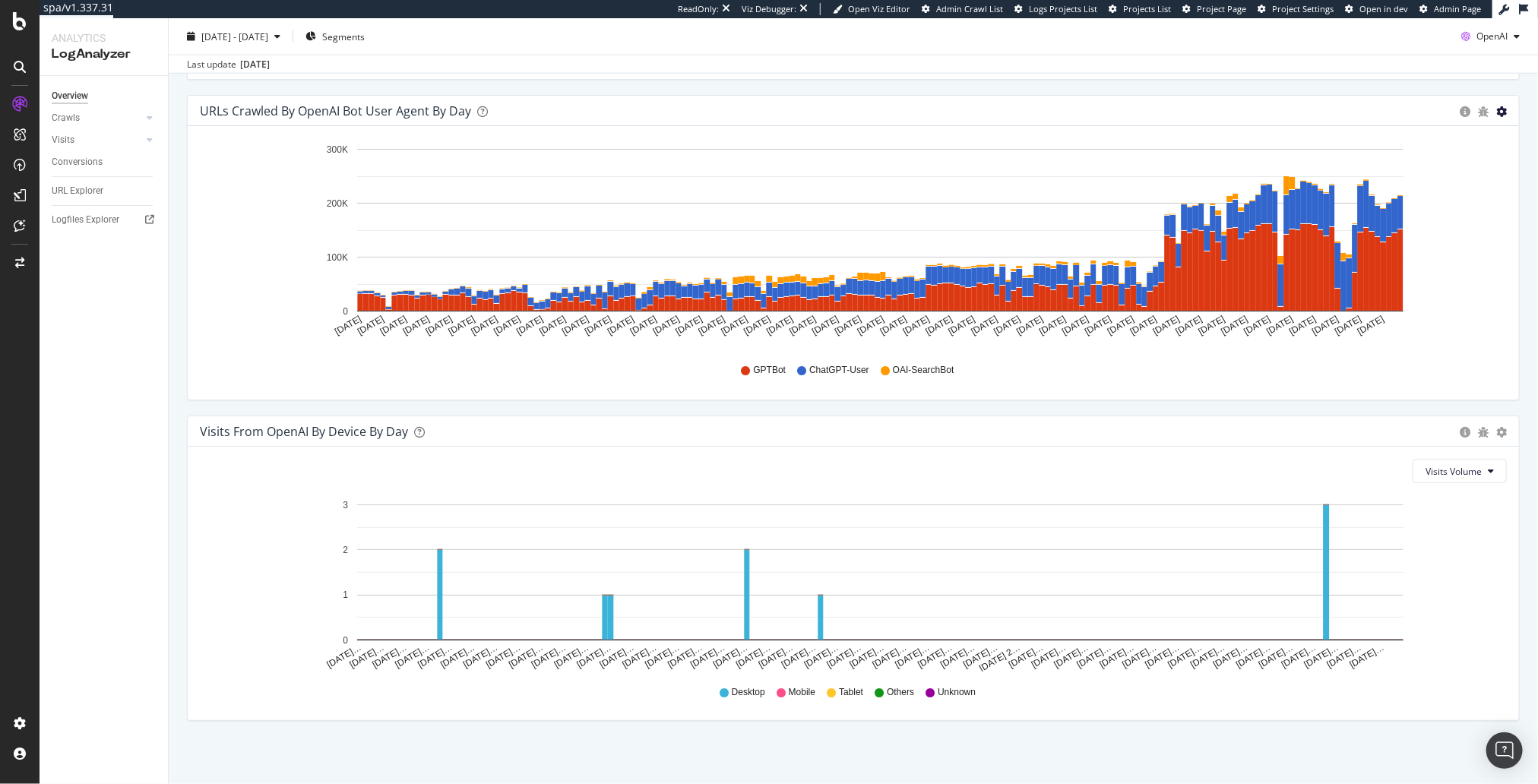
click at [1498, 109] on icon "gear" at bounding box center [1502, 112] width 11 height 11
click at [1451, 195] on span "Table" at bounding box center [1438, 204] width 161 height 23
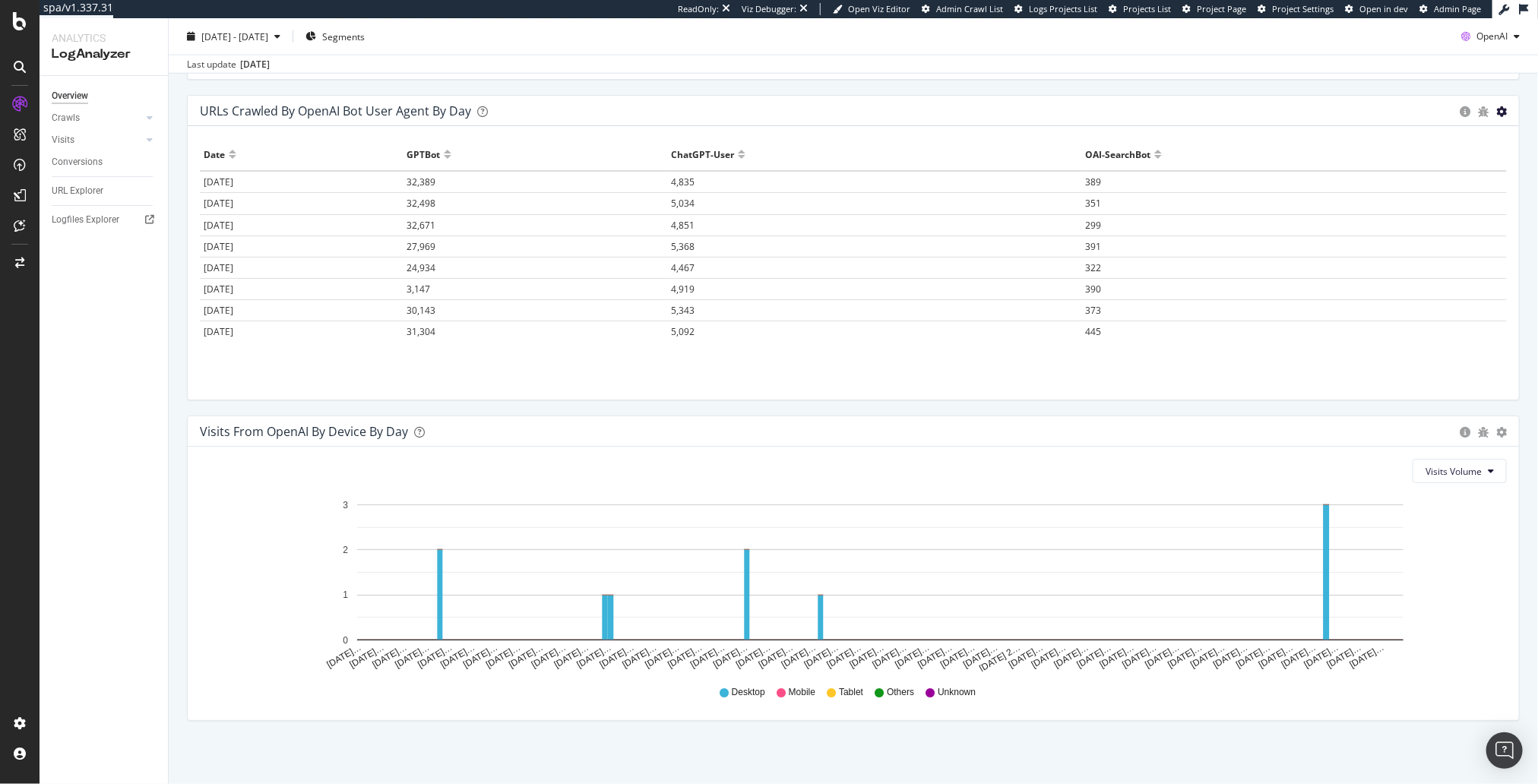
click at [1509, 105] on div "URLs Crawled by OpenAI bot User Agent By Day Timeline (by Value) Timeline (by P…" at bounding box center [853, 111] width 1331 height 30
drag, startPoint x: 1506, startPoint y: 106, endPoint x: 1500, endPoint y: 114, distance: 10.0
click at [1506, 106] on icon "gear" at bounding box center [1502, 112] width 11 height 11
click at [1456, 168] on span "Timeline (by Percentage)" at bounding box center [1438, 174] width 161 height 23
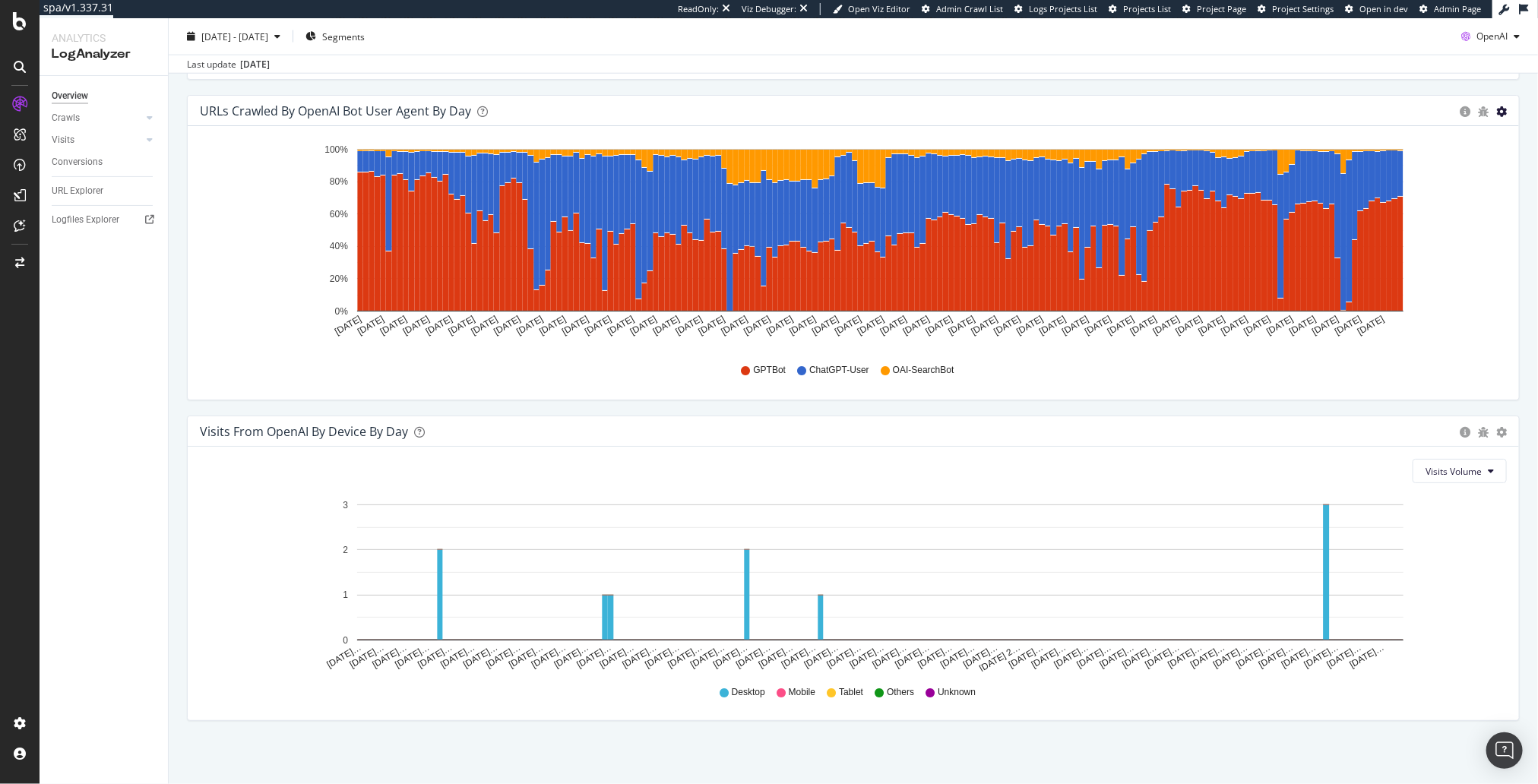
click at [1503, 109] on icon "gear" at bounding box center [1502, 112] width 11 height 11
click at [1472, 141] on span "Timeline (by Value)" at bounding box center [1438, 143] width 161 height 23
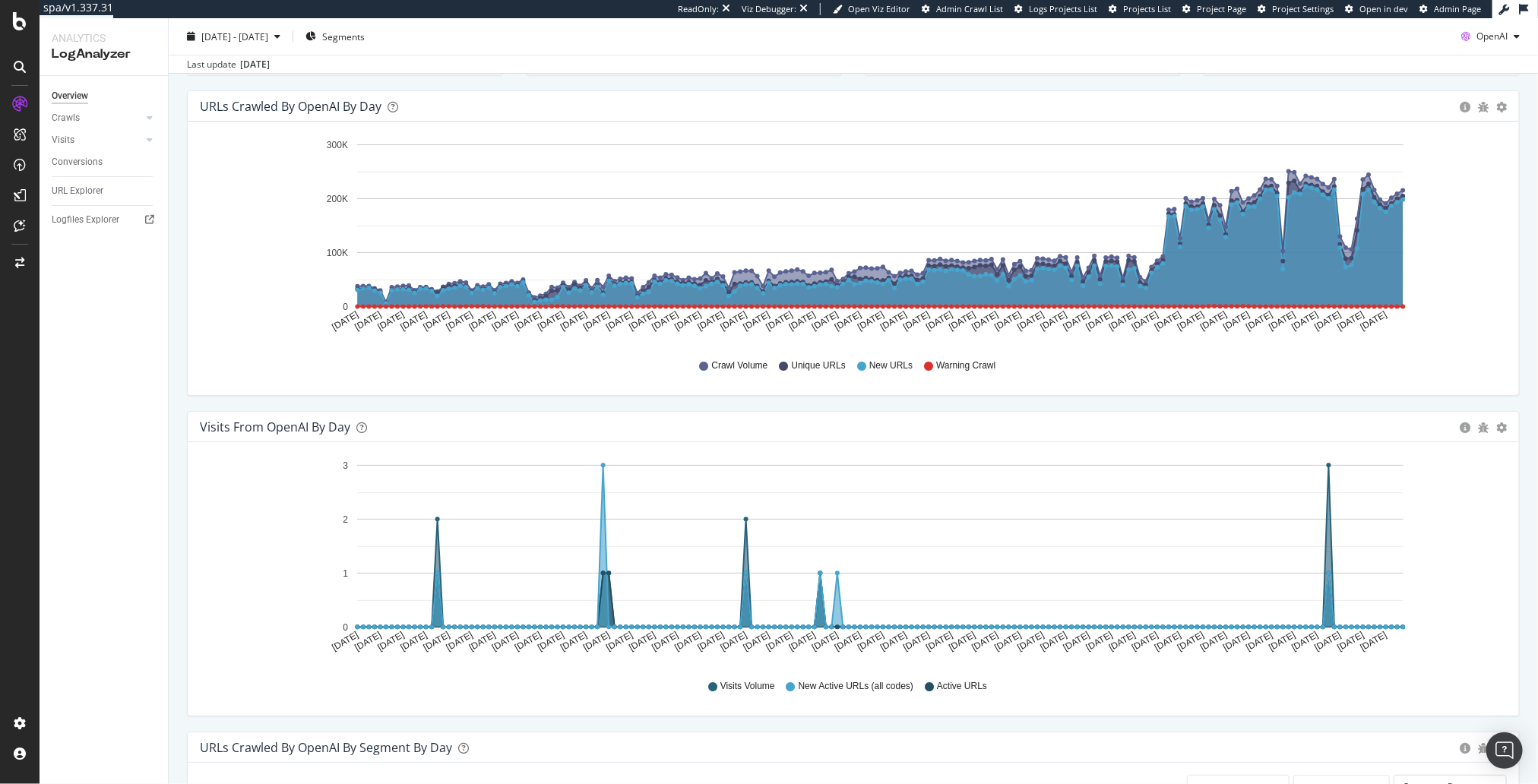
scroll to position [49, 0]
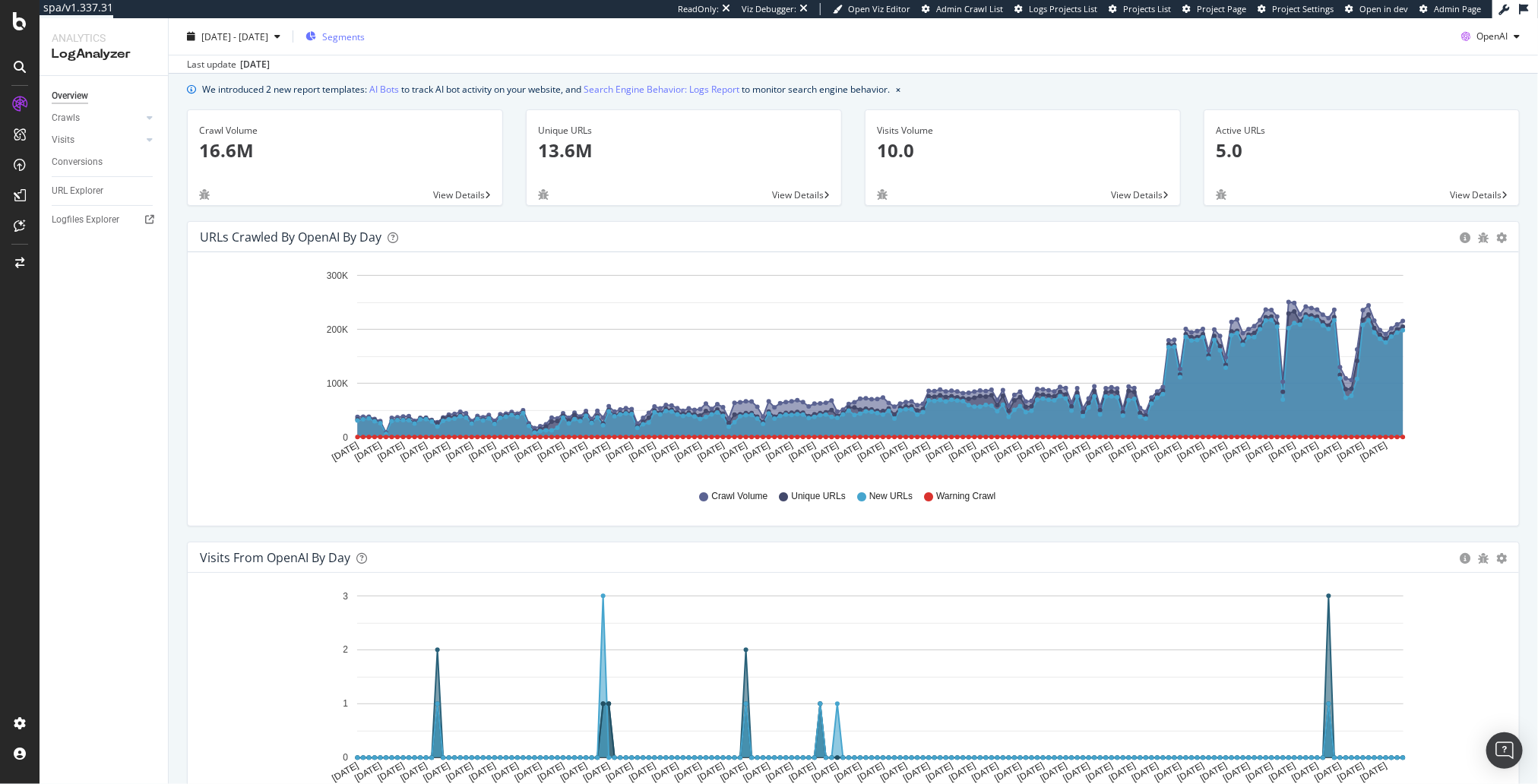
click at [362, 35] on div "Segments" at bounding box center [334, 35] width 59 height 13
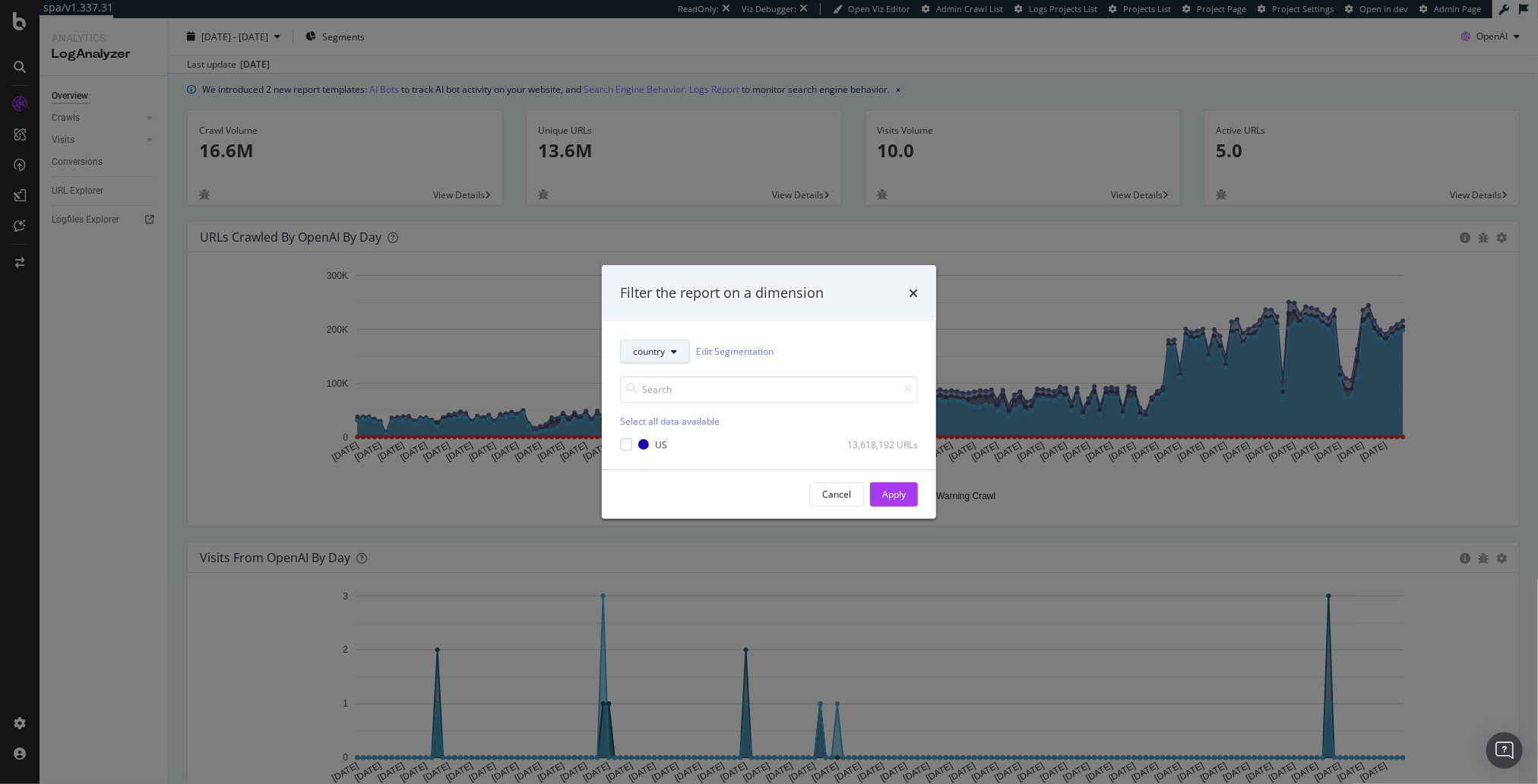
click at [645, 357] on span "country" at bounding box center [649, 351] width 32 height 13
click at [681, 433] on span "parameters" at bounding box center [661, 434] width 55 height 13
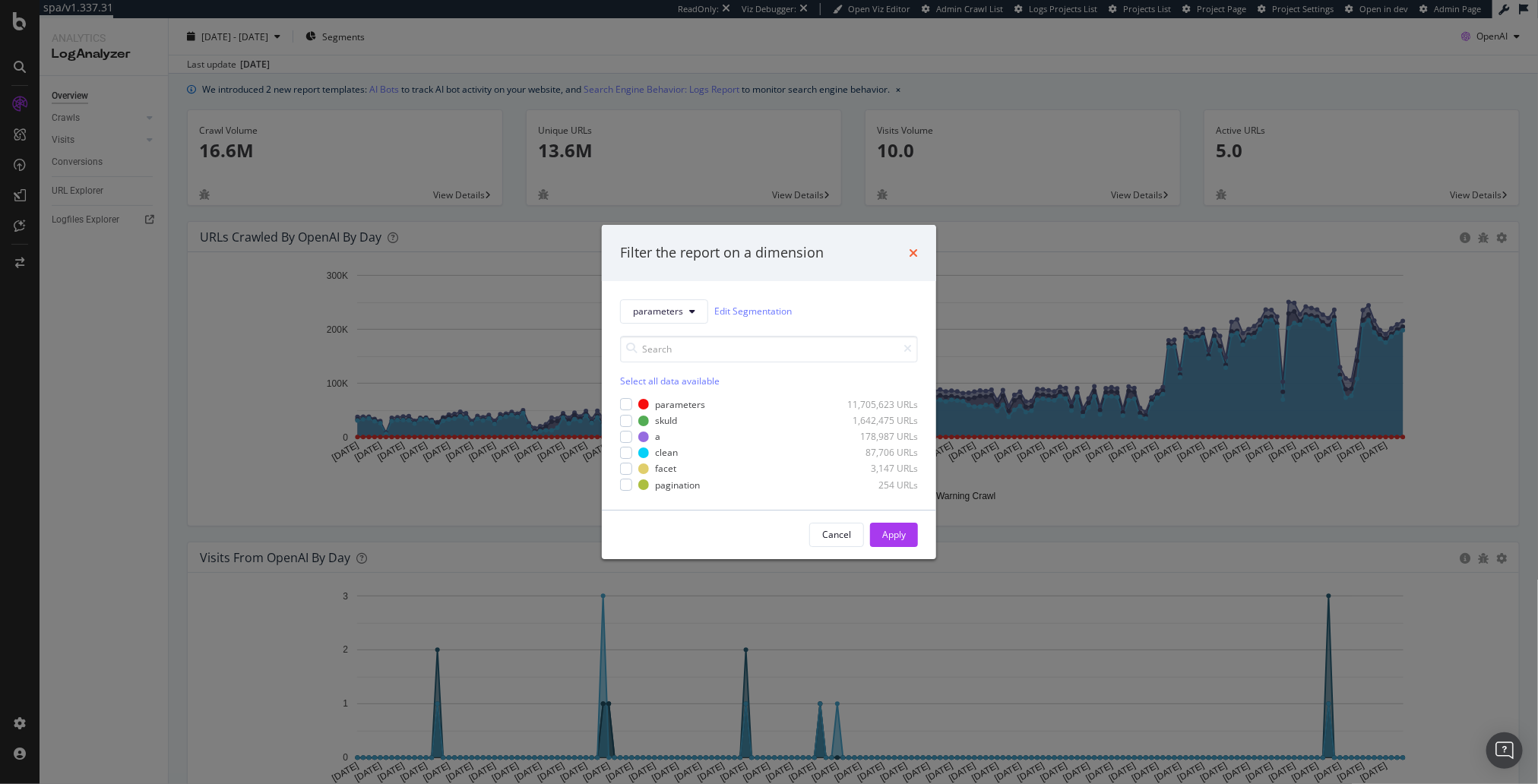
click at [914, 252] on icon "times" at bounding box center [914, 253] width 9 height 12
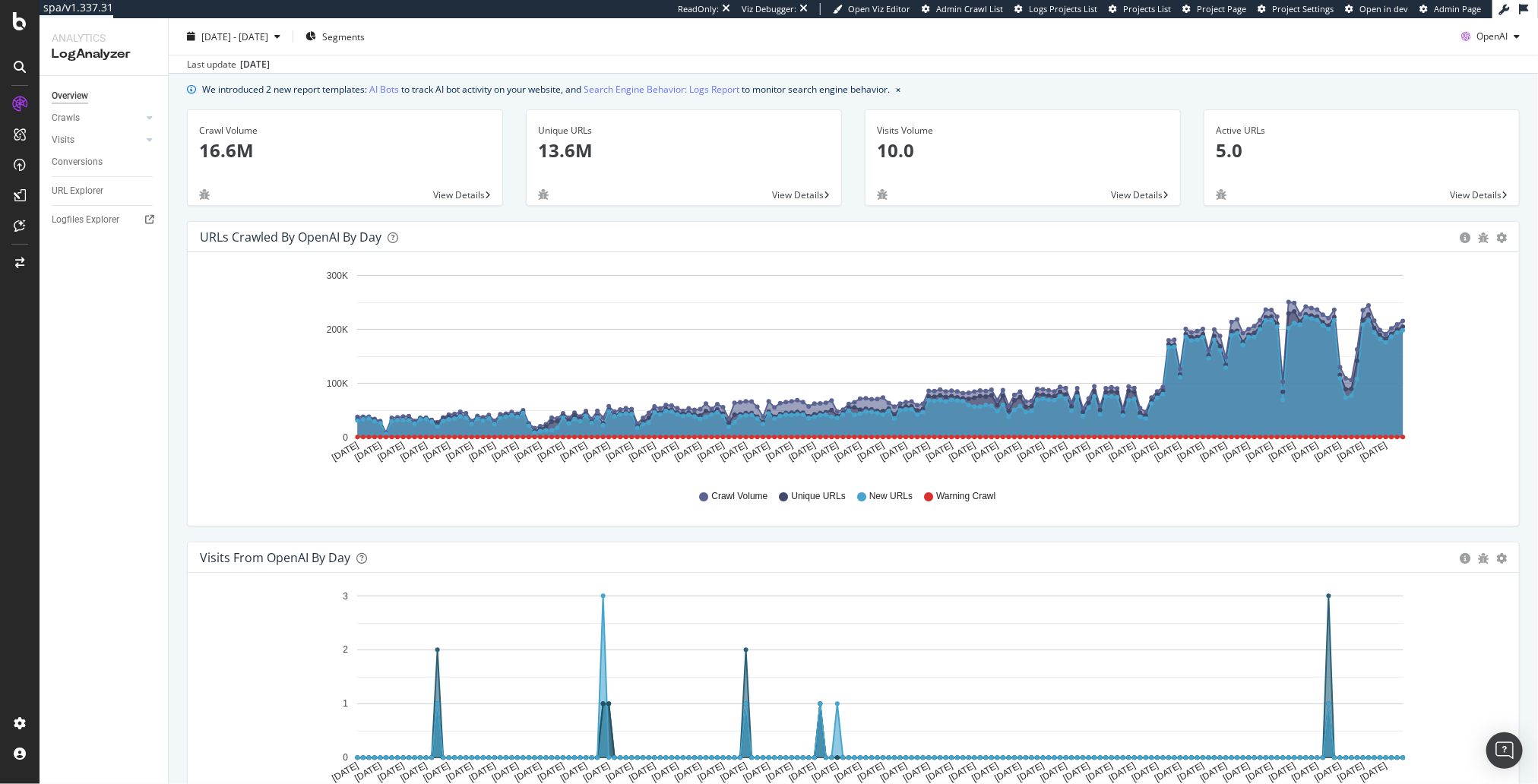
click at [983, 86] on div "We introduced 2 new report templates: AI Bots to track AI bot activity on your …" at bounding box center [853, 90] width 1333 height 16
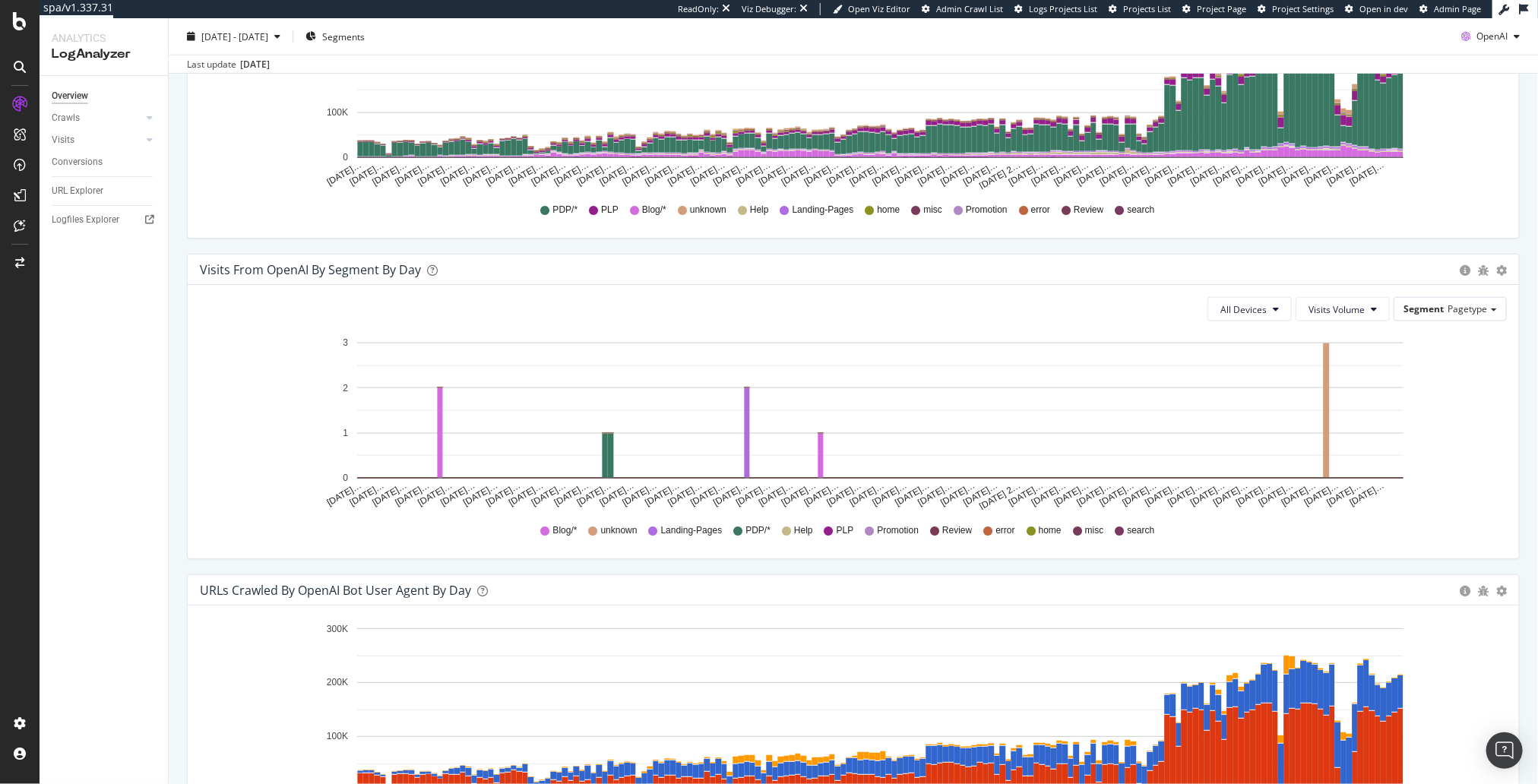
scroll to position [0, 0]
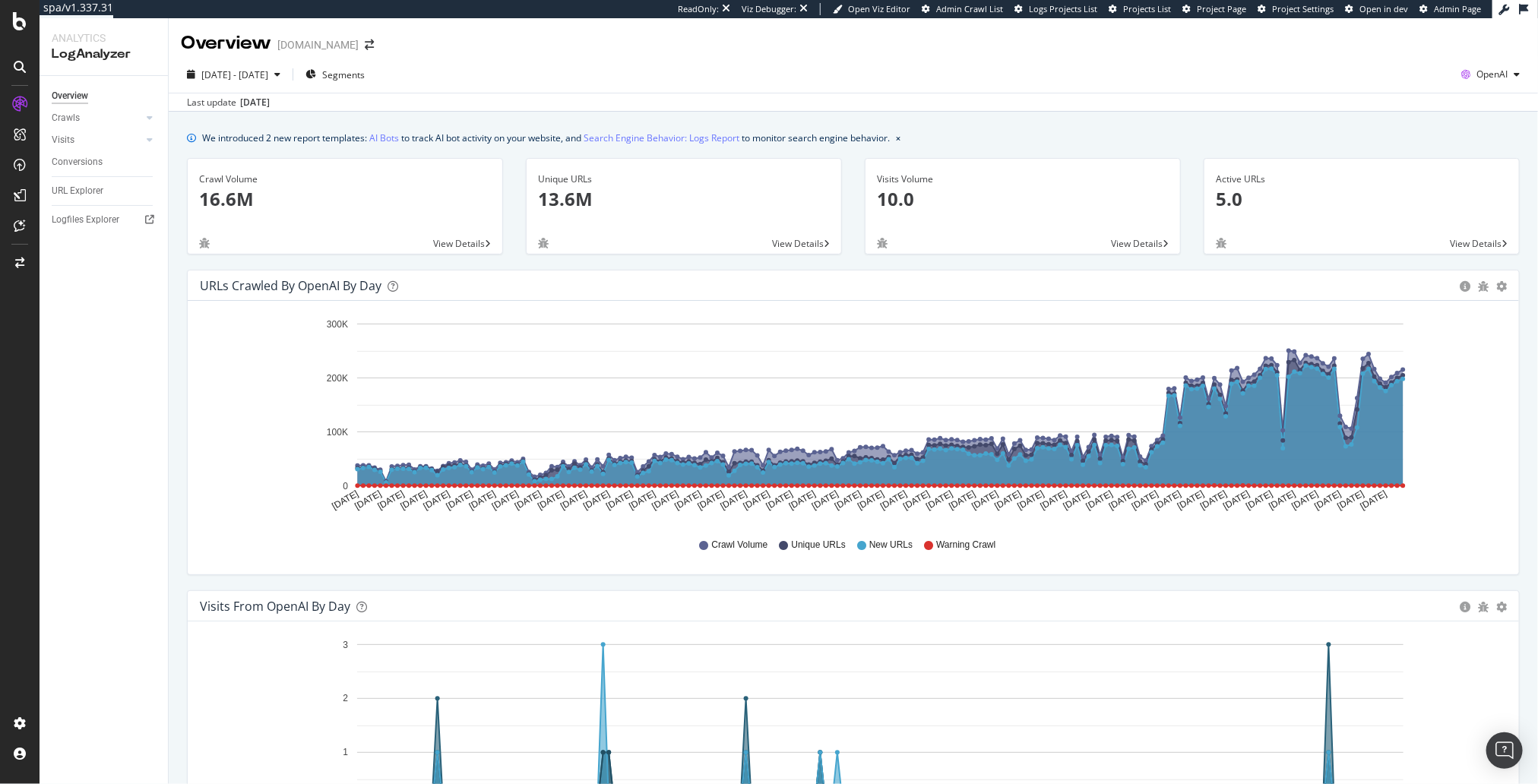
click at [1022, 134] on div "We introduced 2 new report templates: AI Bots to track AI bot activity on your …" at bounding box center [853, 138] width 1333 height 16
drag, startPoint x: 437, startPoint y: 262, endPoint x: 280, endPoint y: 268, distance: 157.1
click at [436, 262] on div "Crawl Volume 16.6M View Details" at bounding box center [345, 214] width 339 height 112
click at [413, 267] on div "Crawl Volume 16.6M View Details" at bounding box center [345, 214] width 339 height 112
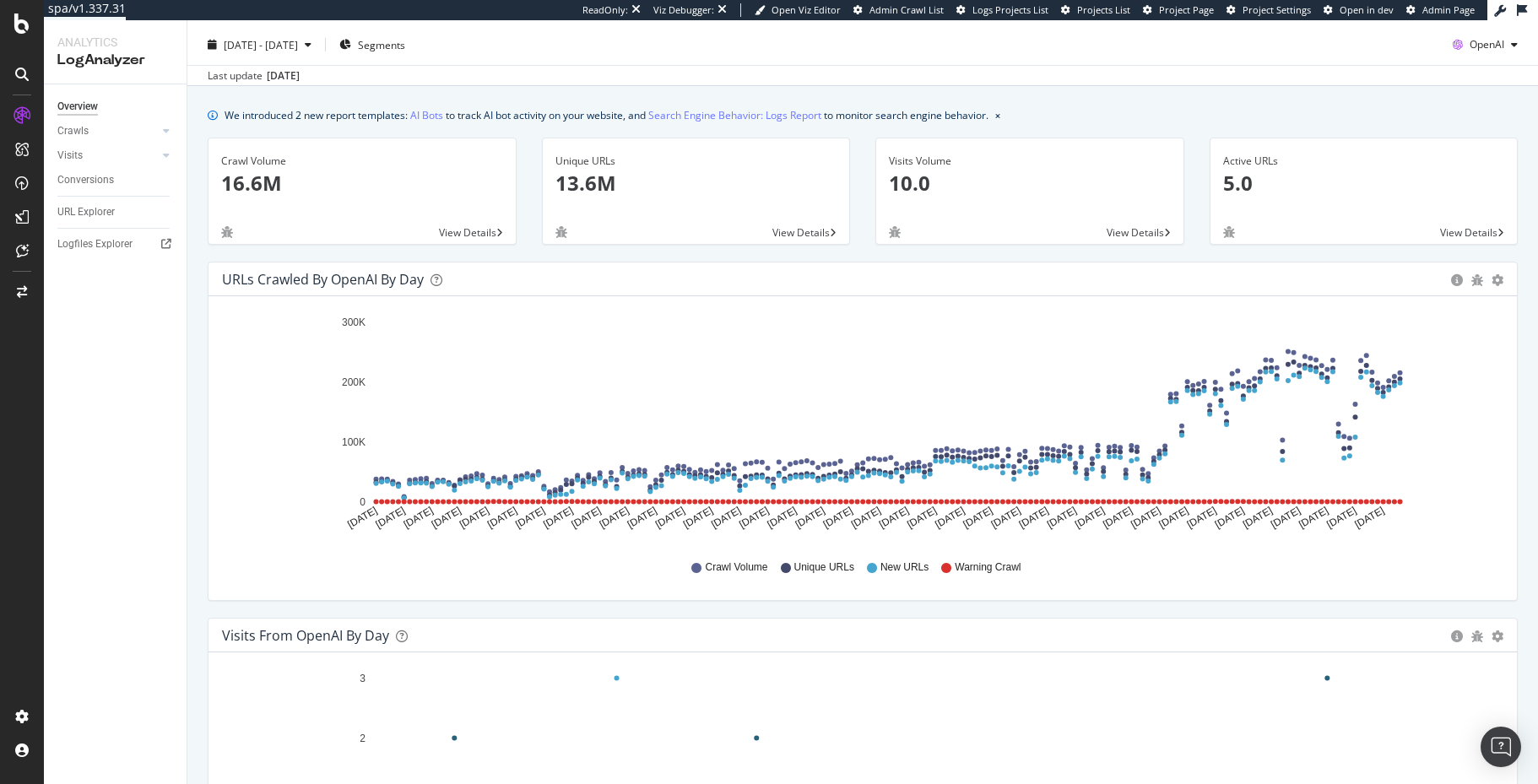
scroll to position [38, 0]
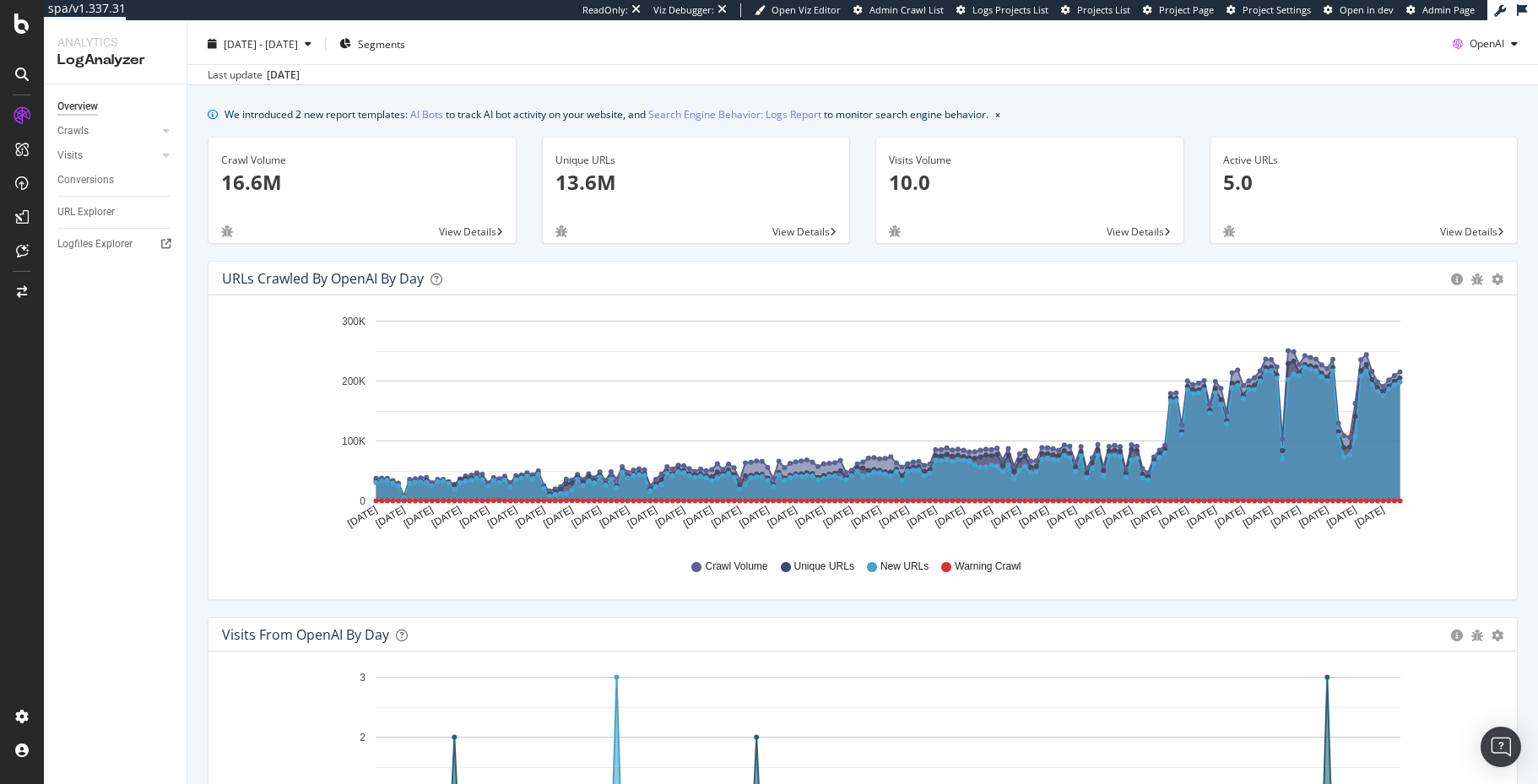
click at [802, 601] on div "URLs Crawled by OpenAI by day Area Table Hold CMD (⌘) while clicking to filter …" at bounding box center [863, 439] width 1336 height 357
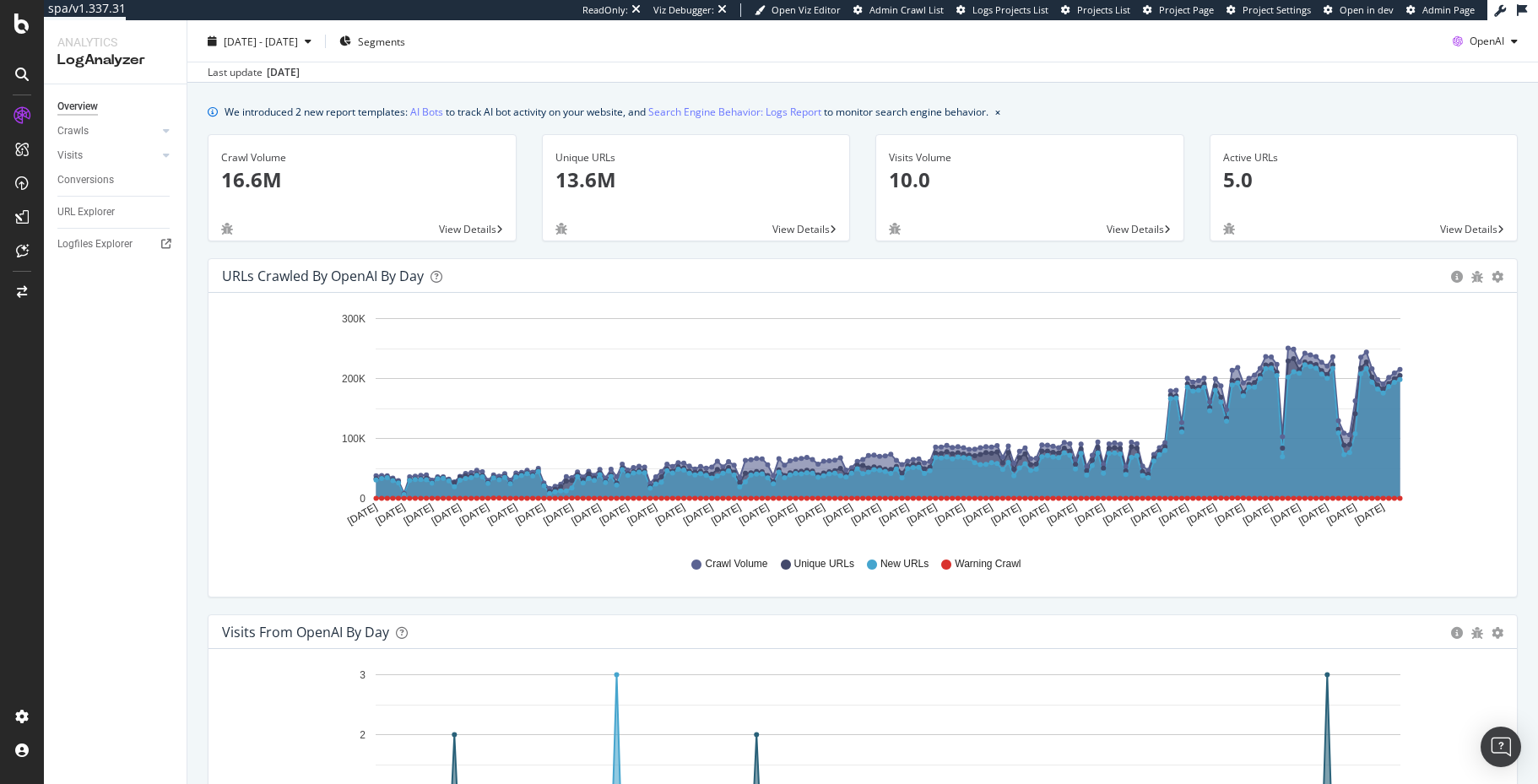
scroll to position [42, 0]
click at [1217, 607] on div "URLs Crawled by OpenAI by day Area Table Hold CMD (⌘) while clicking to filter …" at bounding box center [863, 435] width 1336 height 357
click at [1111, 252] on div "Visits Volume 10.0 View Details" at bounding box center [1030, 195] width 334 height 124
click at [1450, 440] on icon "[DATE] [DATE] [DATE] [DATE] [DATE] [DATE] [DATE] [DATE] [DATE] [DATE] [DATE] [D…" at bounding box center [862, 423] width 1282 height 234
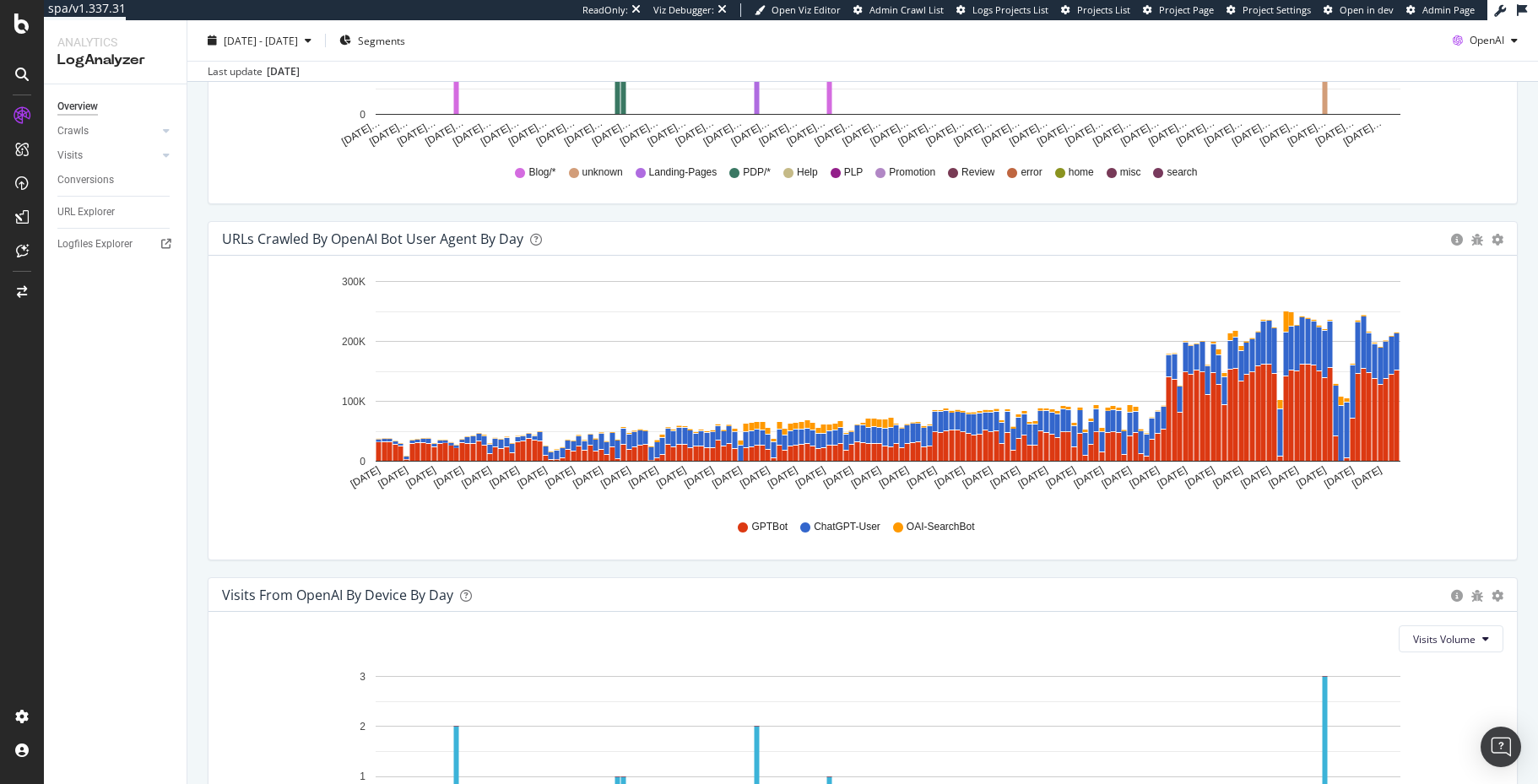
scroll to position [1499, 0]
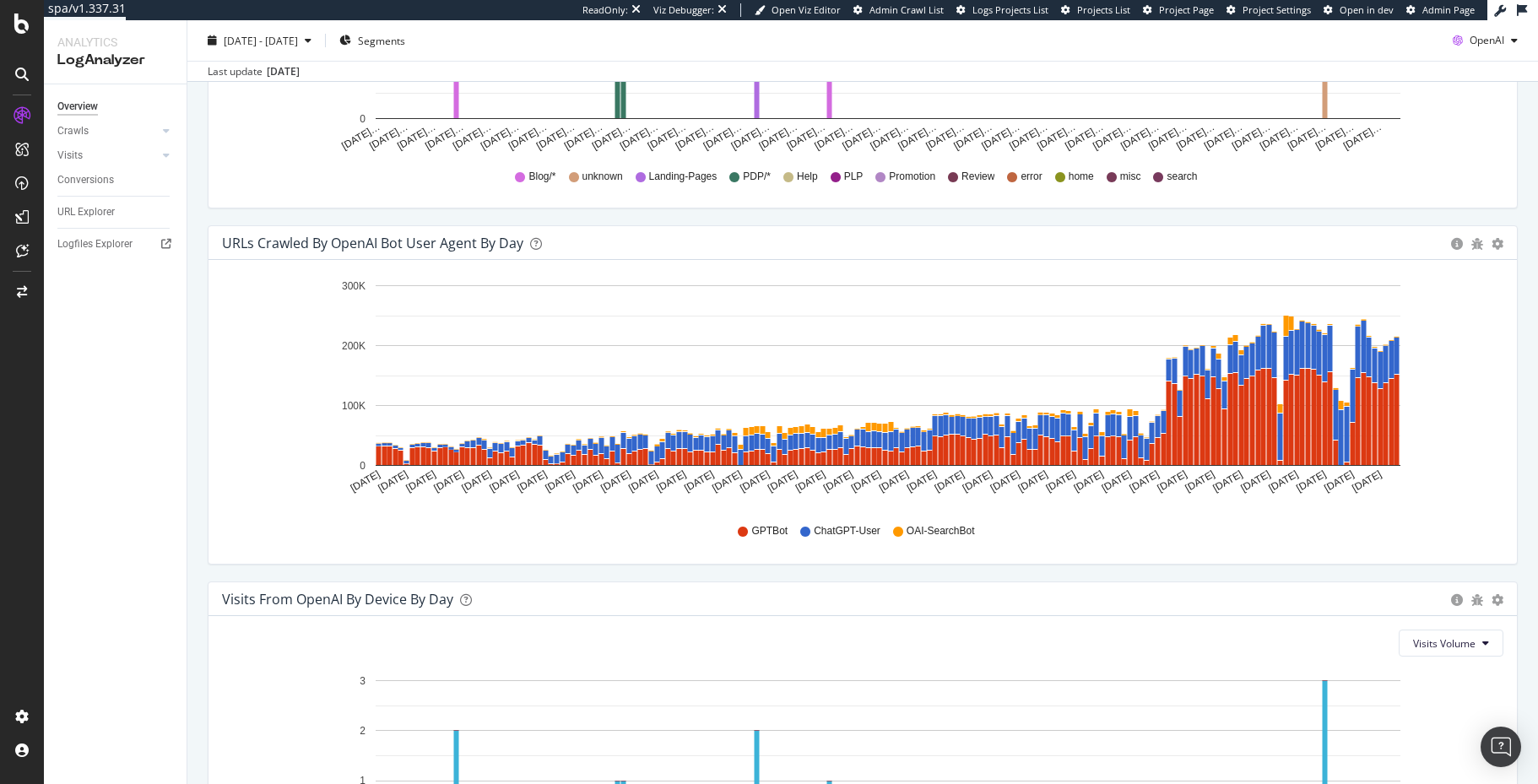
click at [1041, 580] on div "URLs Crawled by OpenAI bot User Agent By Day Timeline (by Value) Timeline (by P…" at bounding box center [863, 404] width 1336 height 357
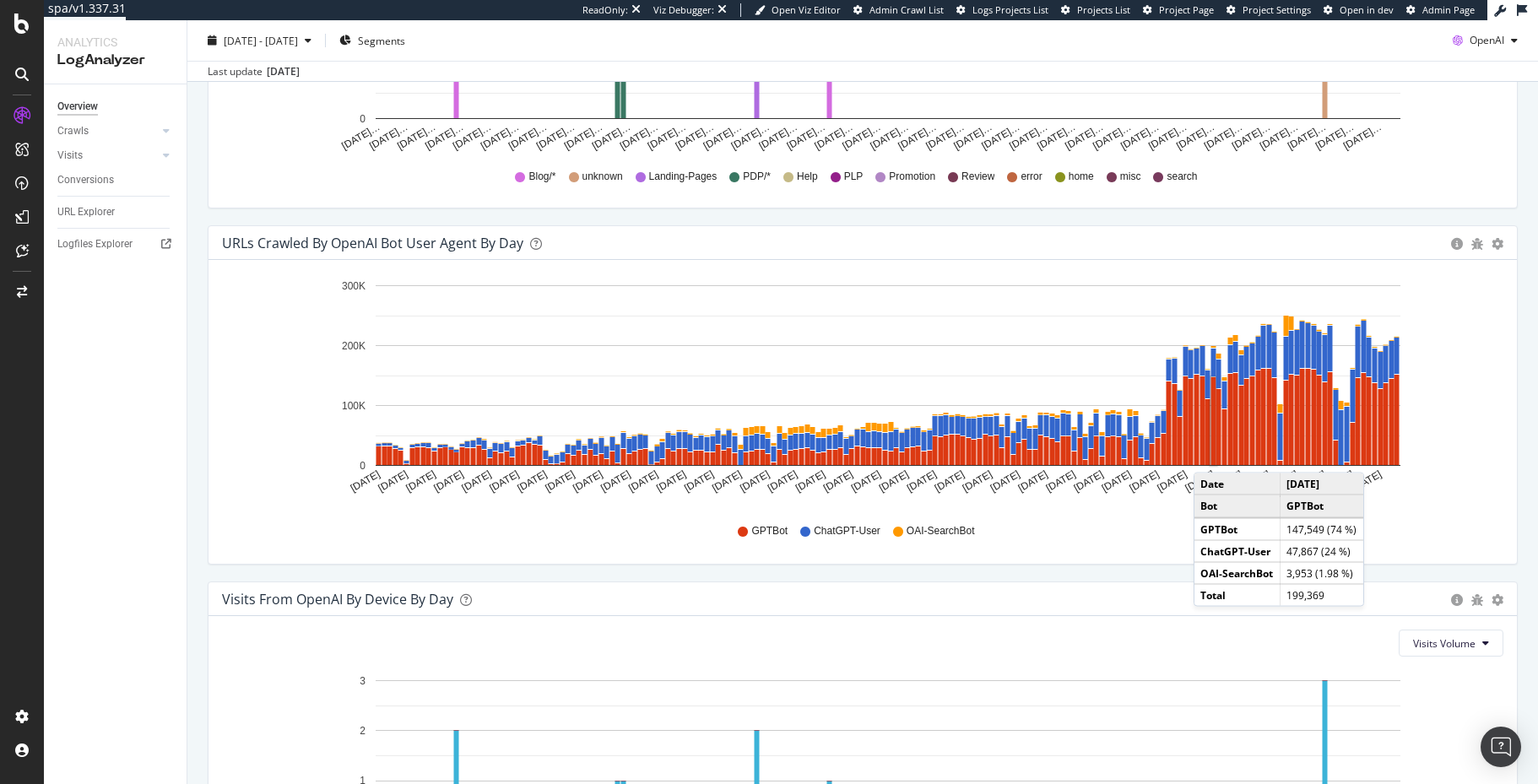
scroll to position [1501, 0]
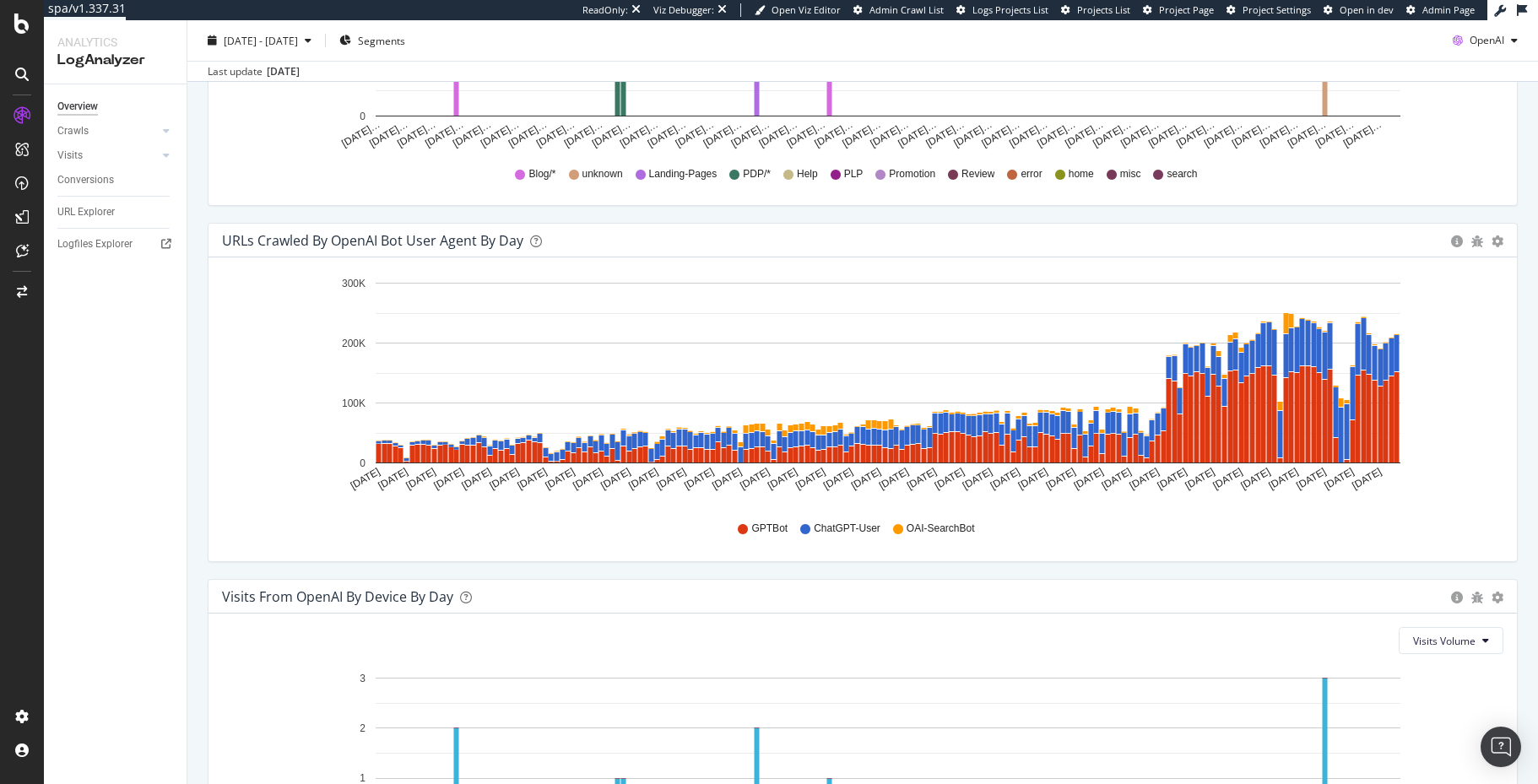
click at [1116, 563] on div "URLs Crawled by OpenAI bot User Agent By Day Timeline (by Value) Timeline (by P…" at bounding box center [863, 401] width 1336 height 357
click at [560, 238] on div "URLs Crawled by OpenAI bot User Agent By Day" at bounding box center [832, 240] width 1221 height 17
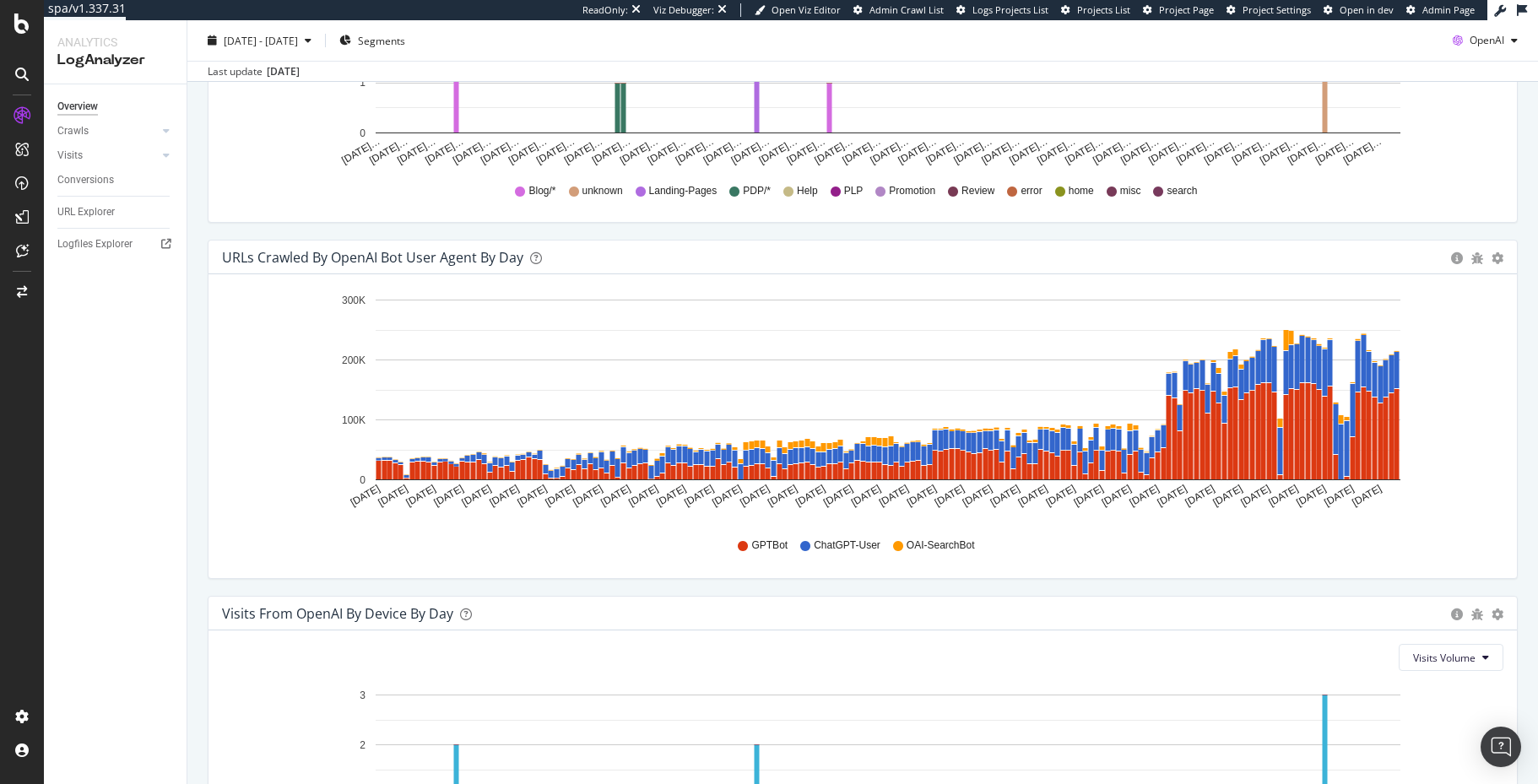
scroll to position [1479, 0]
